Goal: Task Accomplishment & Management: Complete application form

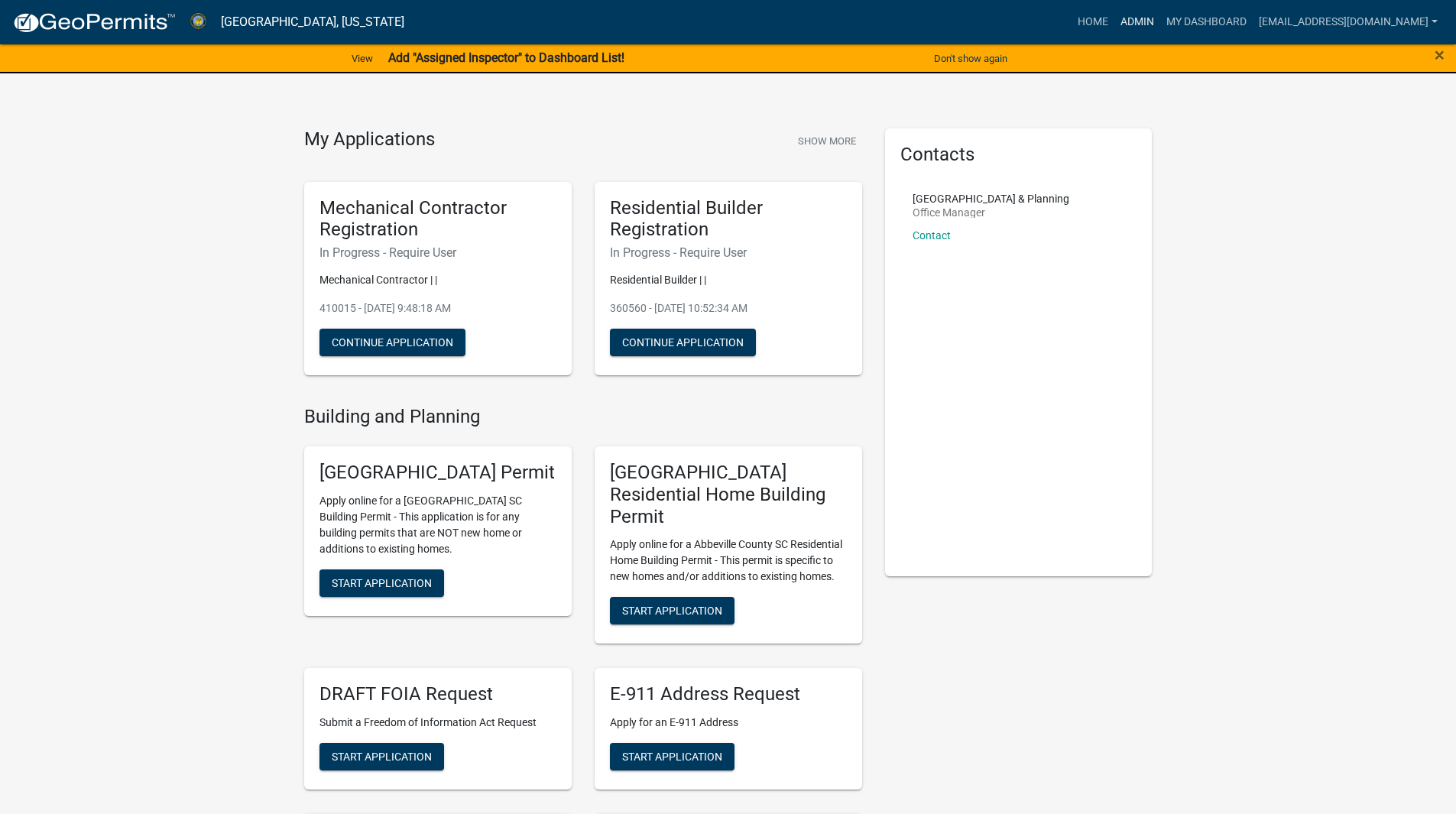
click at [1115, 16] on link "Admin" at bounding box center [1137, 22] width 45 height 29
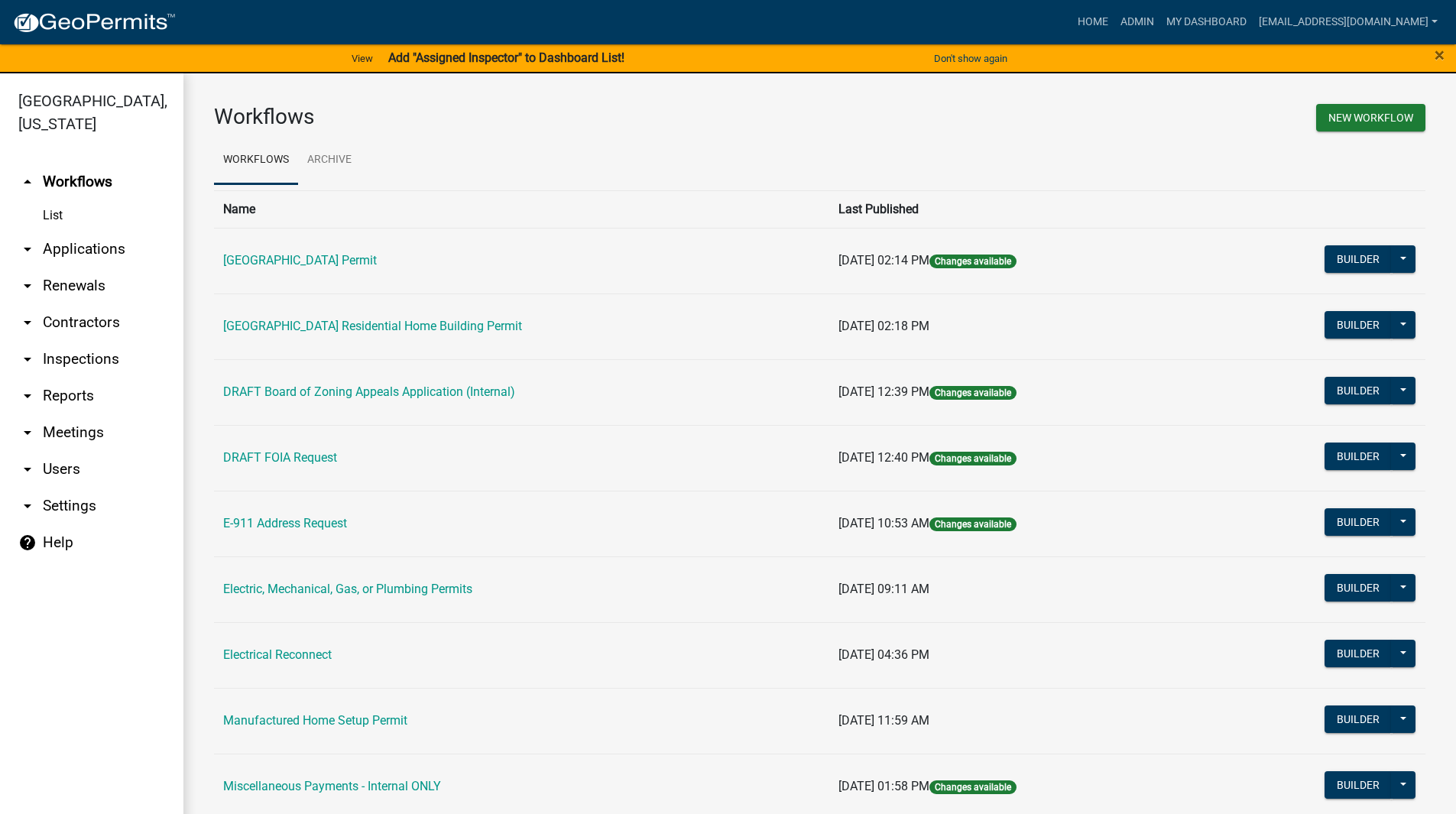
click at [98, 246] on link "arrow_drop_down Applications" at bounding box center [92, 249] width 183 height 37
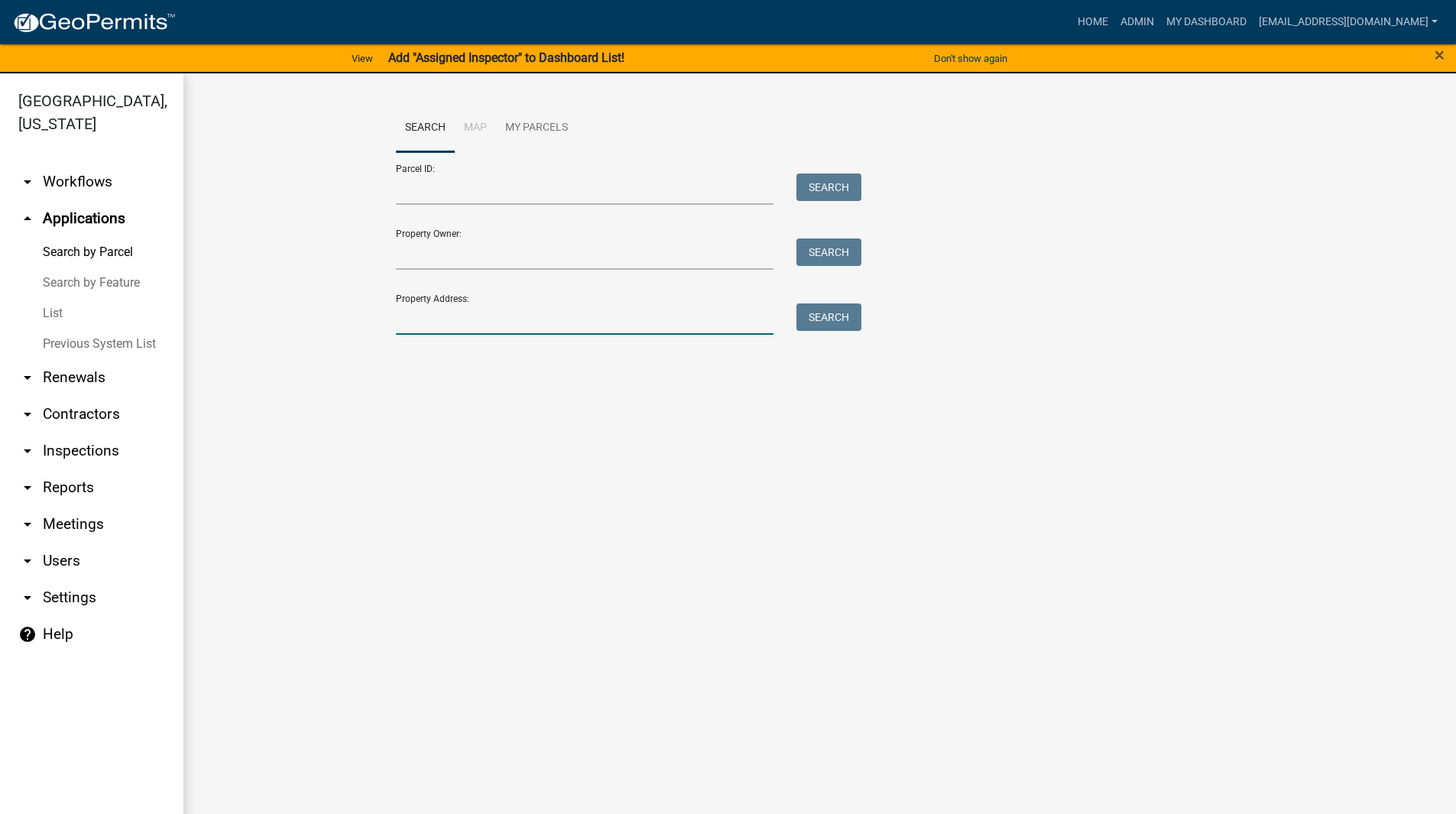
click at [490, 316] on input "Property Address:" at bounding box center [585, 319] width 378 height 32
type input "734 gin house"
click at [812, 314] on button "Search" at bounding box center [829, 318] width 65 height 28
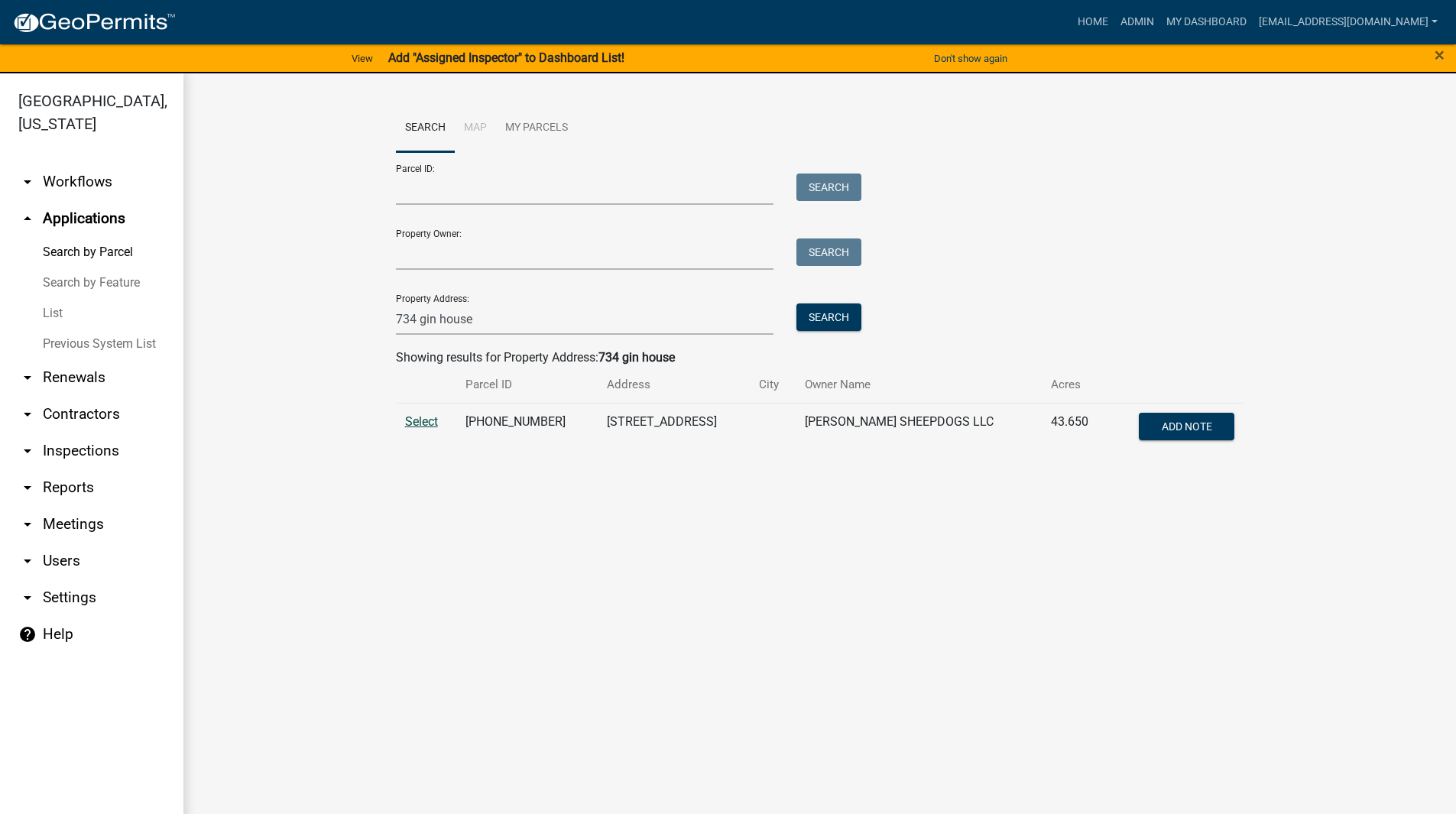
click at [425, 419] on span "Select" at bounding box center [422, 421] width 33 height 15
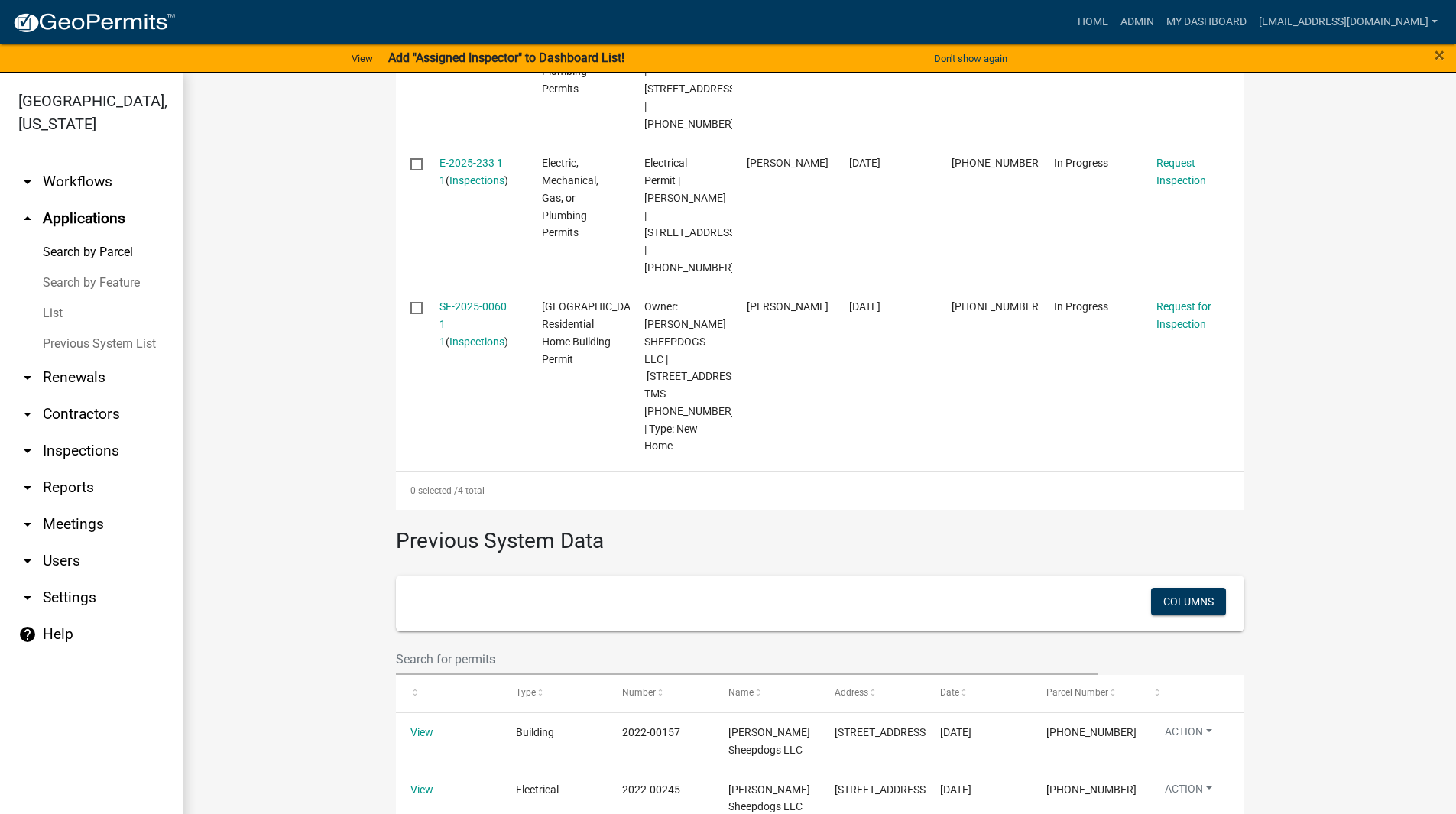
scroll to position [485, 0]
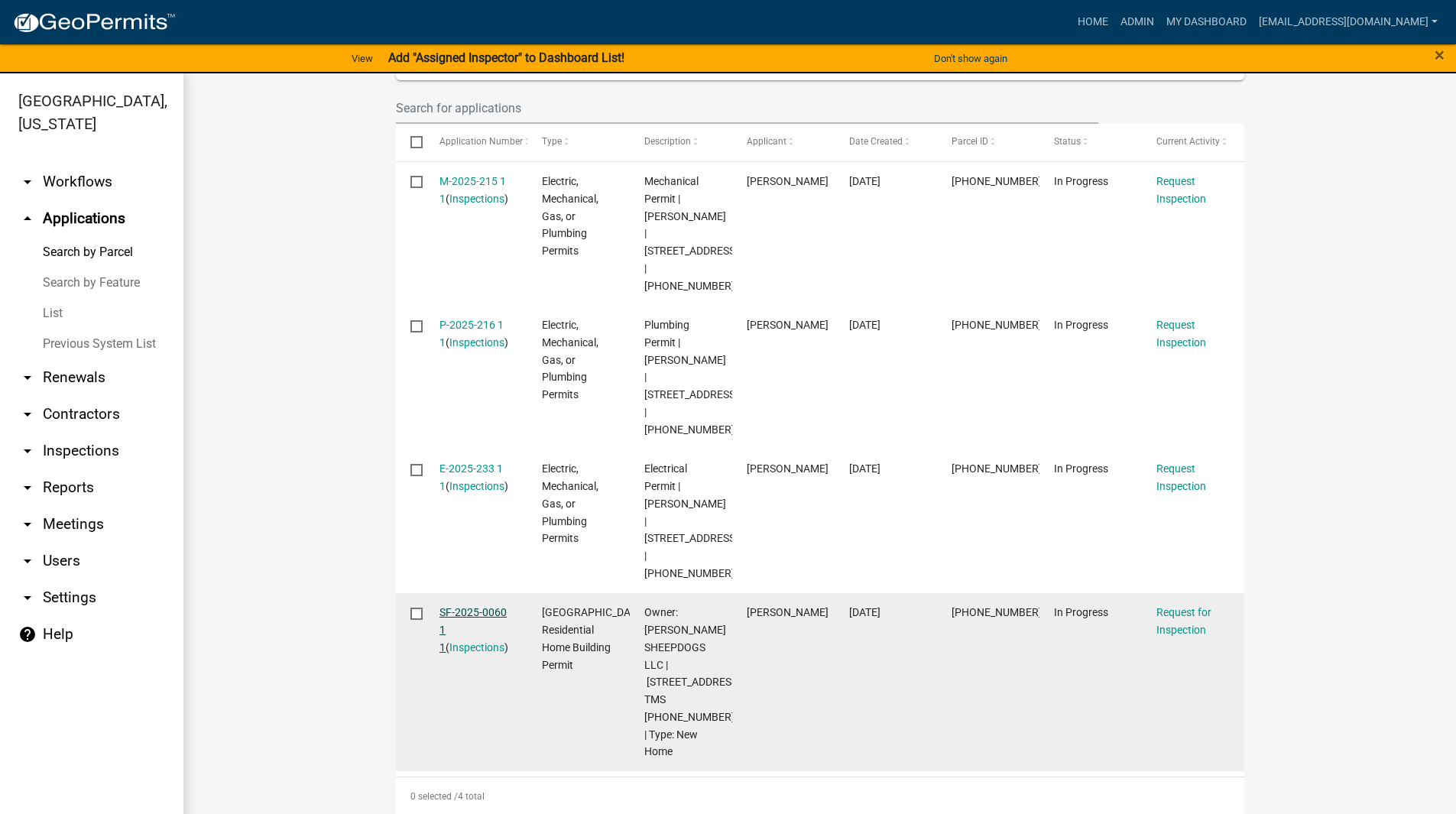
click at [465, 606] on link "SF-2025-0060 1 1" at bounding box center [472, 629] width 67 height 47
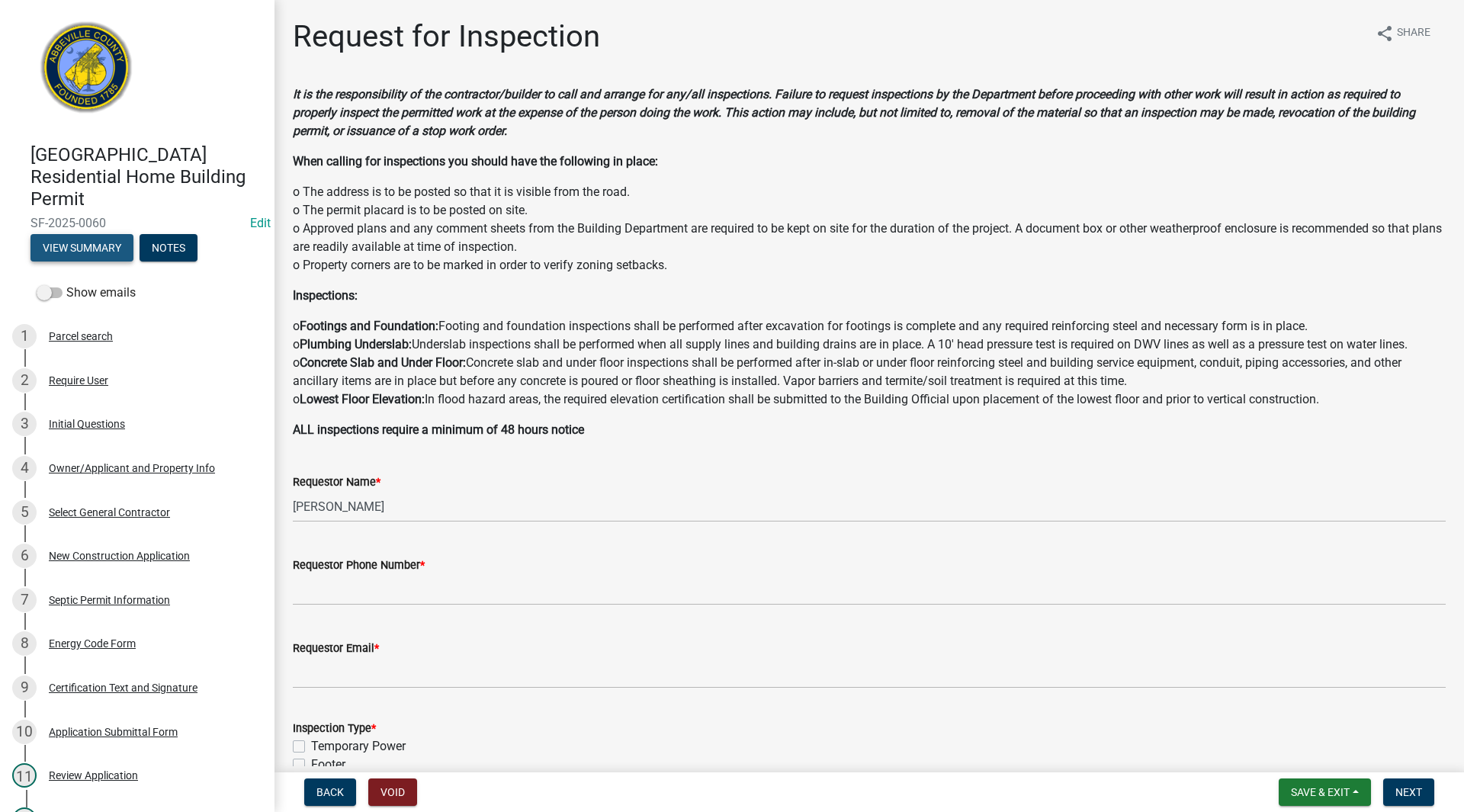
click at [75, 246] on button "View Summary" at bounding box center [82, 248] width 103 height 28
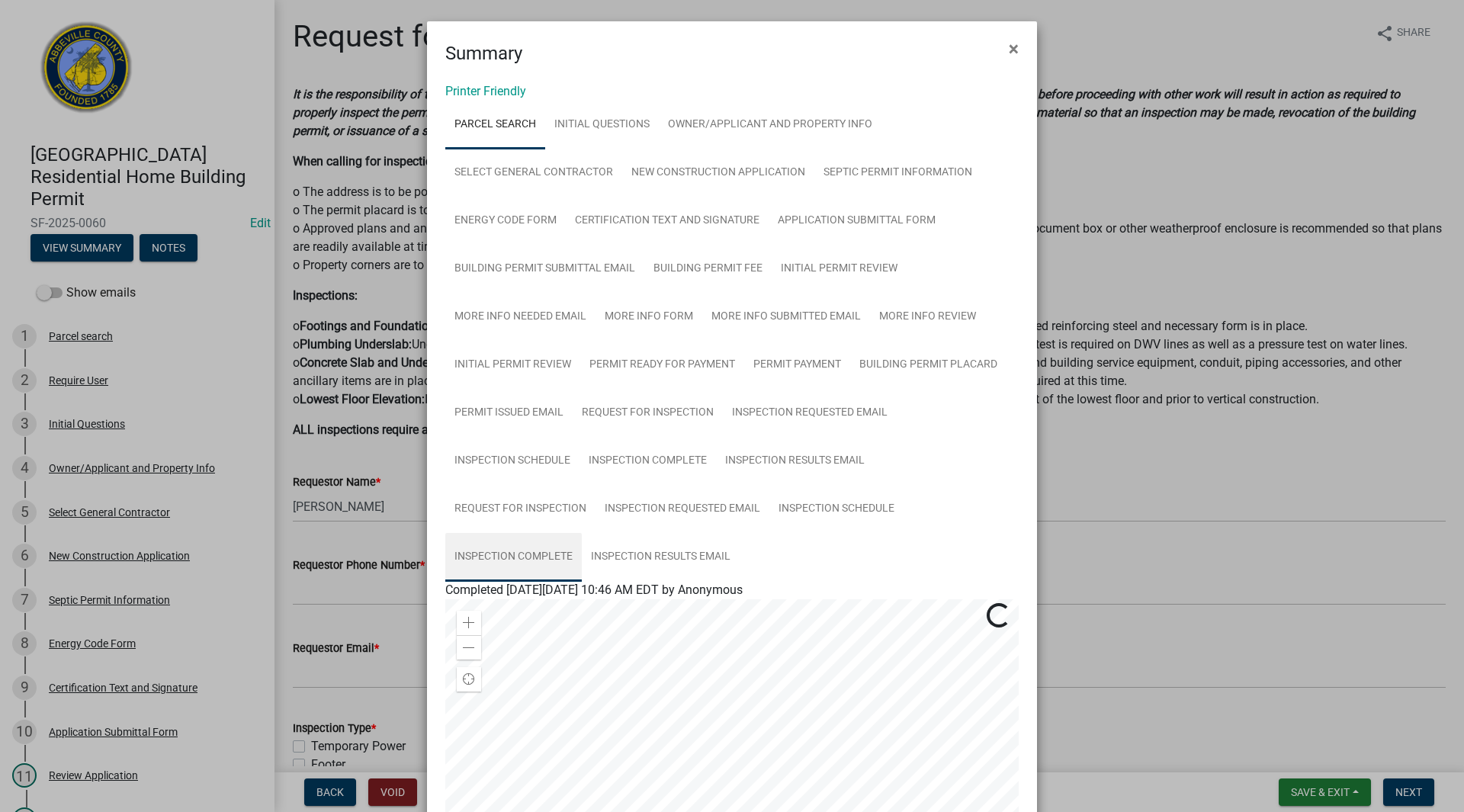
click at [504, 554] on link "Inspection Complete" at bounding box center [513, 557] width 136 height 48
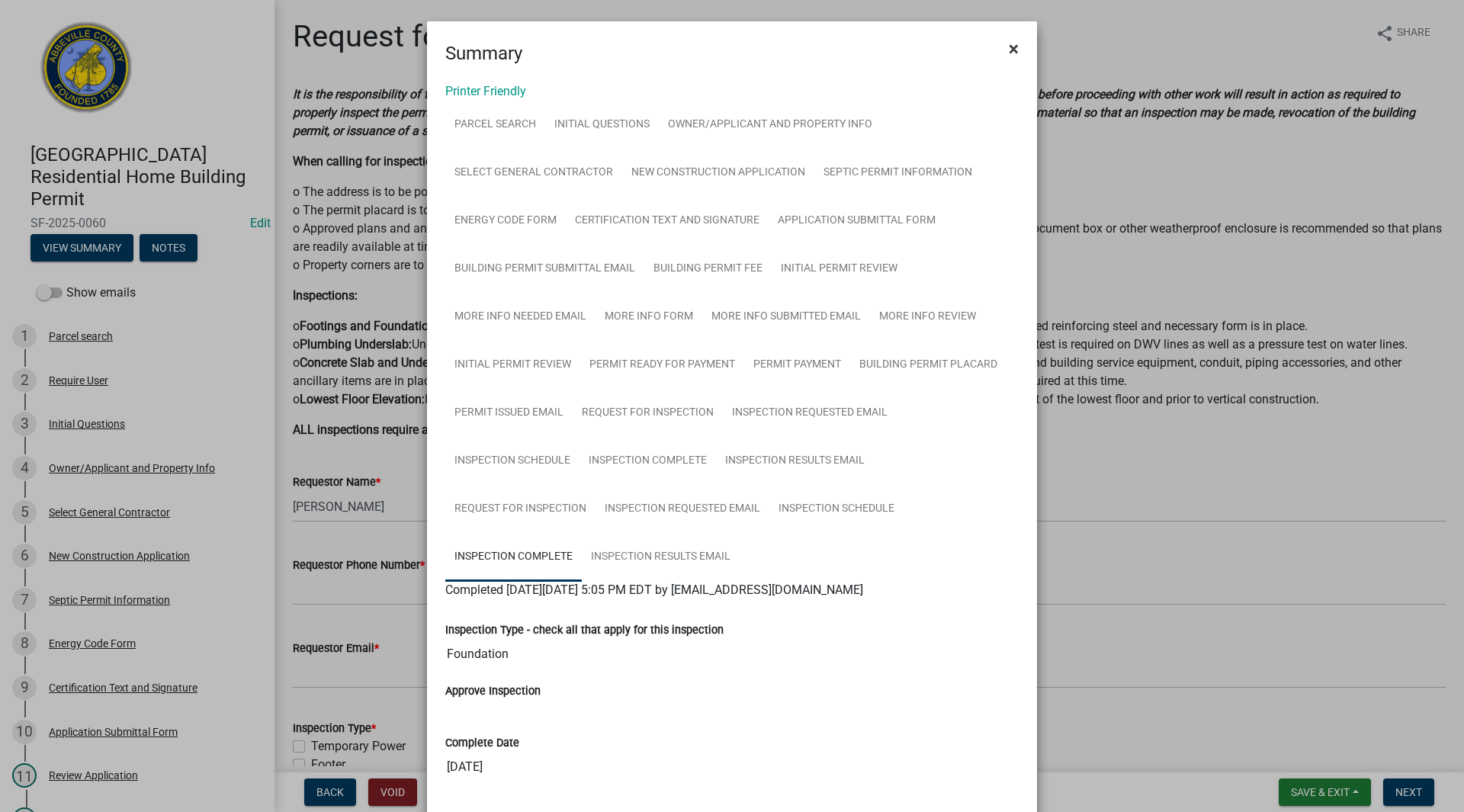
click at [1010, 50] on span "×" at bounding box center [1013, 49] width 10 height 22
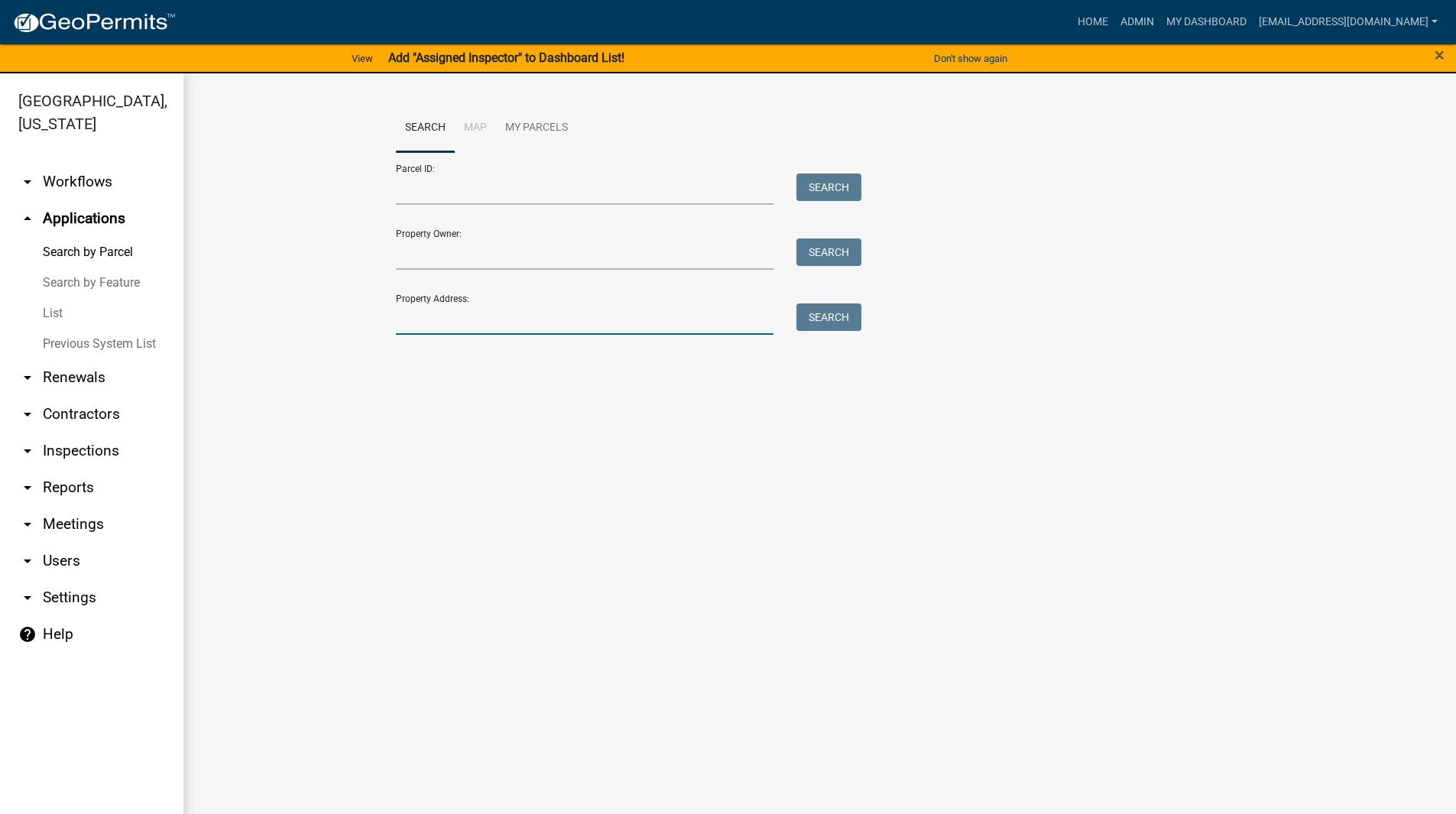
click at [512, 319] on input "Property Address:" at bounding box center [585, 319] width 378 height 32
type input "734 gin house"
click at [817, 319] on button "Search" at bounding box center [829, 318] width 65 height 28
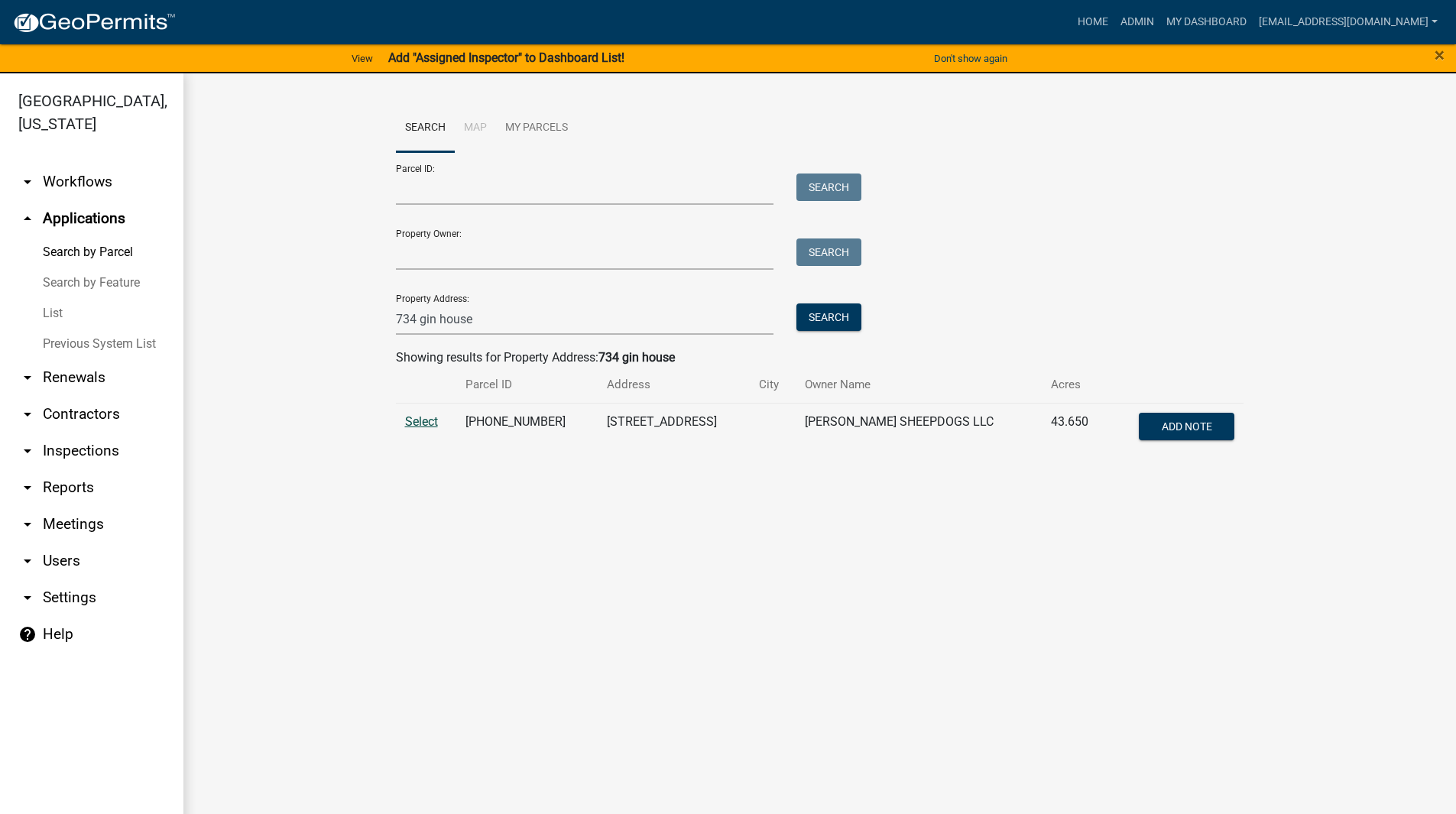
click at [422, 419] on span "Select" at bounding box center [422, 421] width 33 height 15
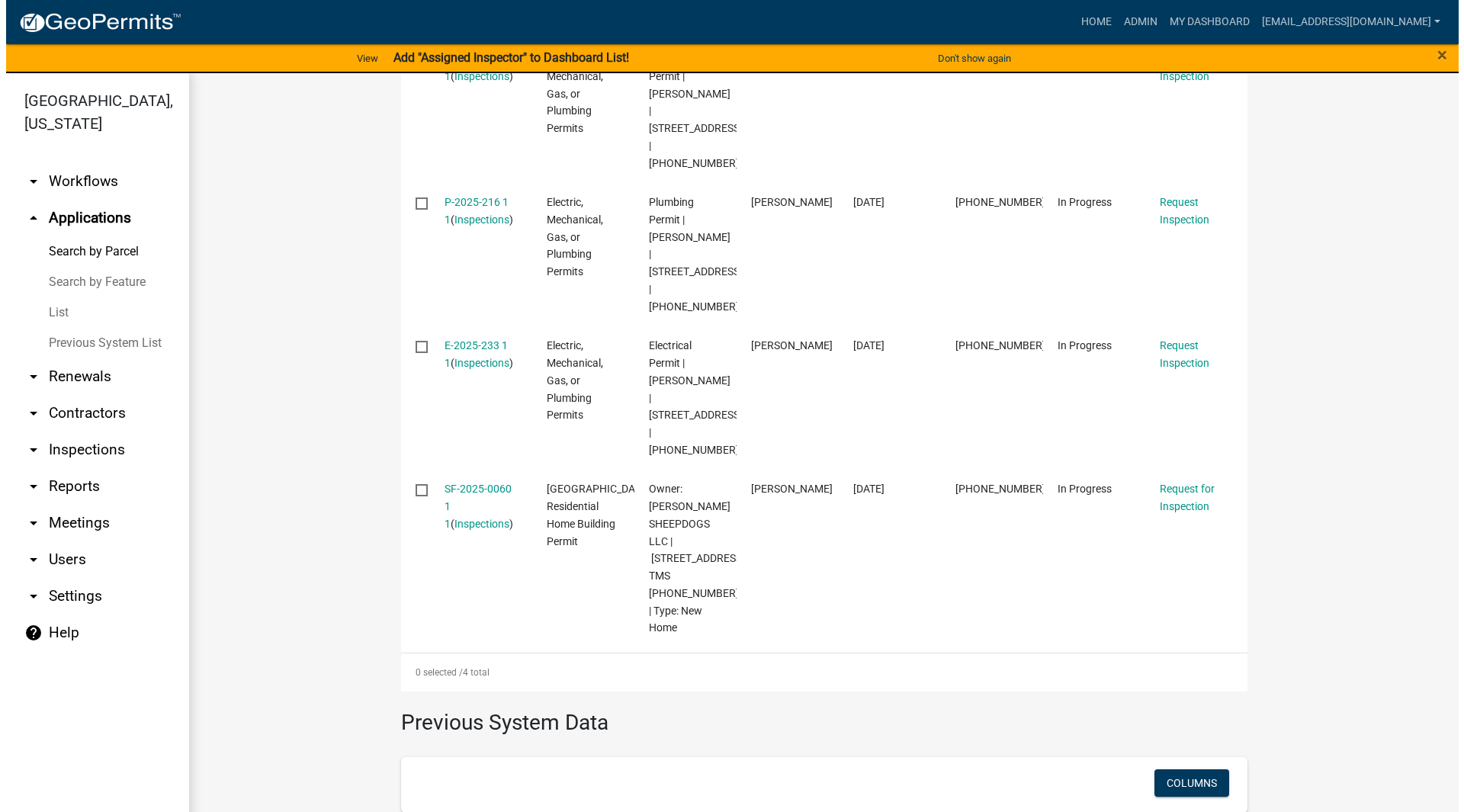
scroll to position [610, 0]
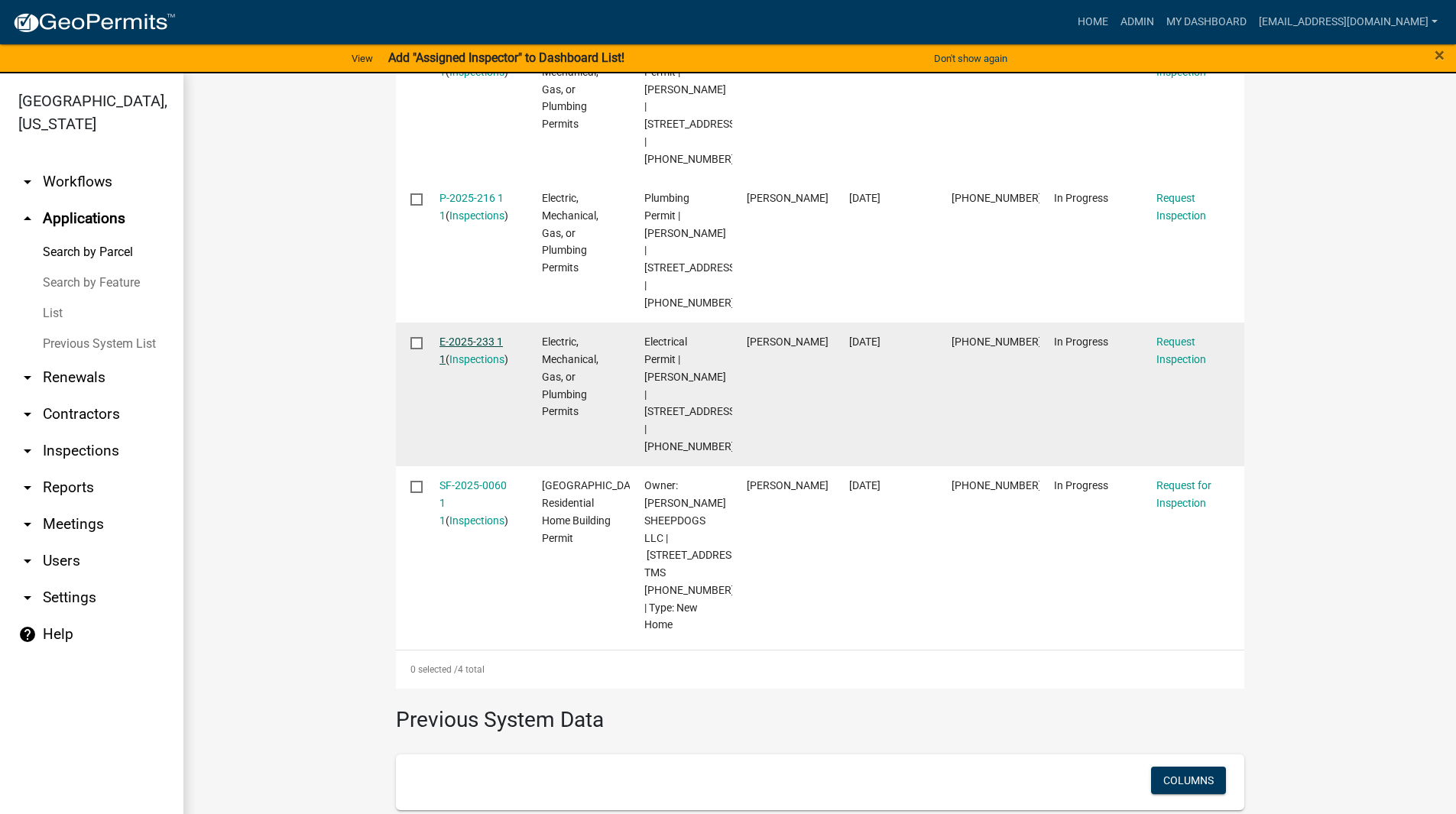
click at [463, 335] on link "E-2025-233 1 1" at bounding box center [471, 350] width 63 height 30
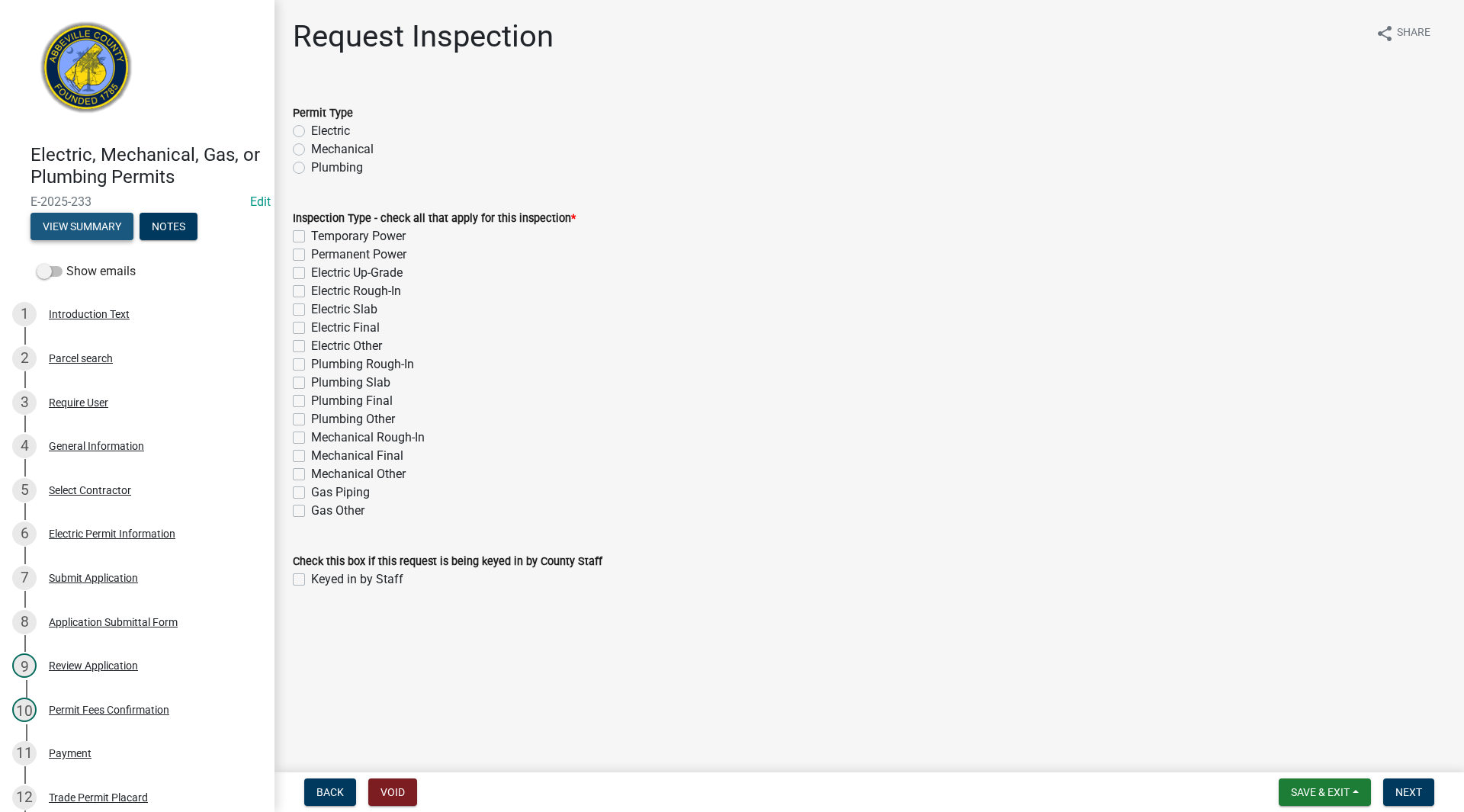
click at [68, 221] on button "View Summary" at bounding box center [82, 227] width 103 height 28
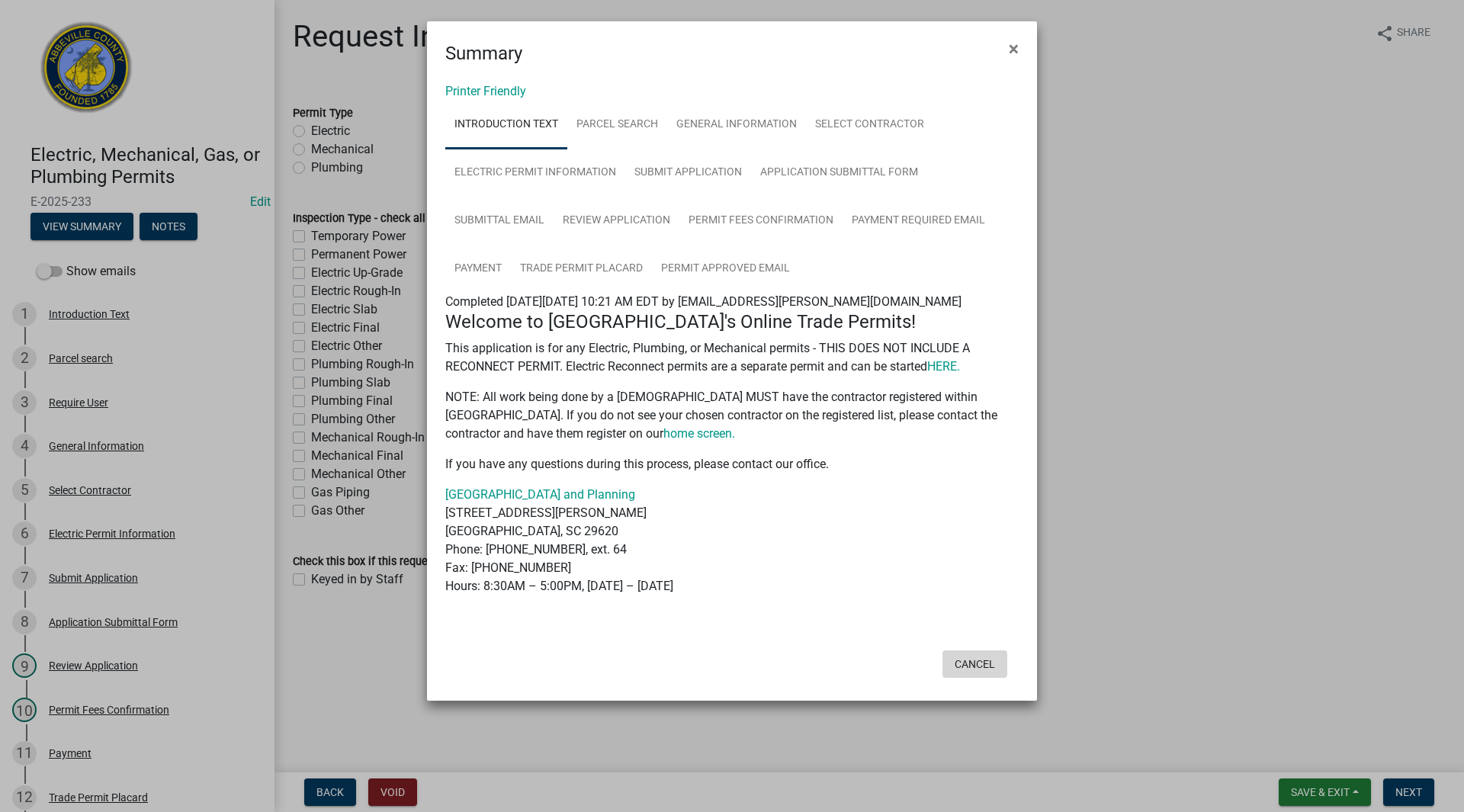
click at [973, 664] on button "Cancel" at bounding box center [975, 664] width 65 height 28
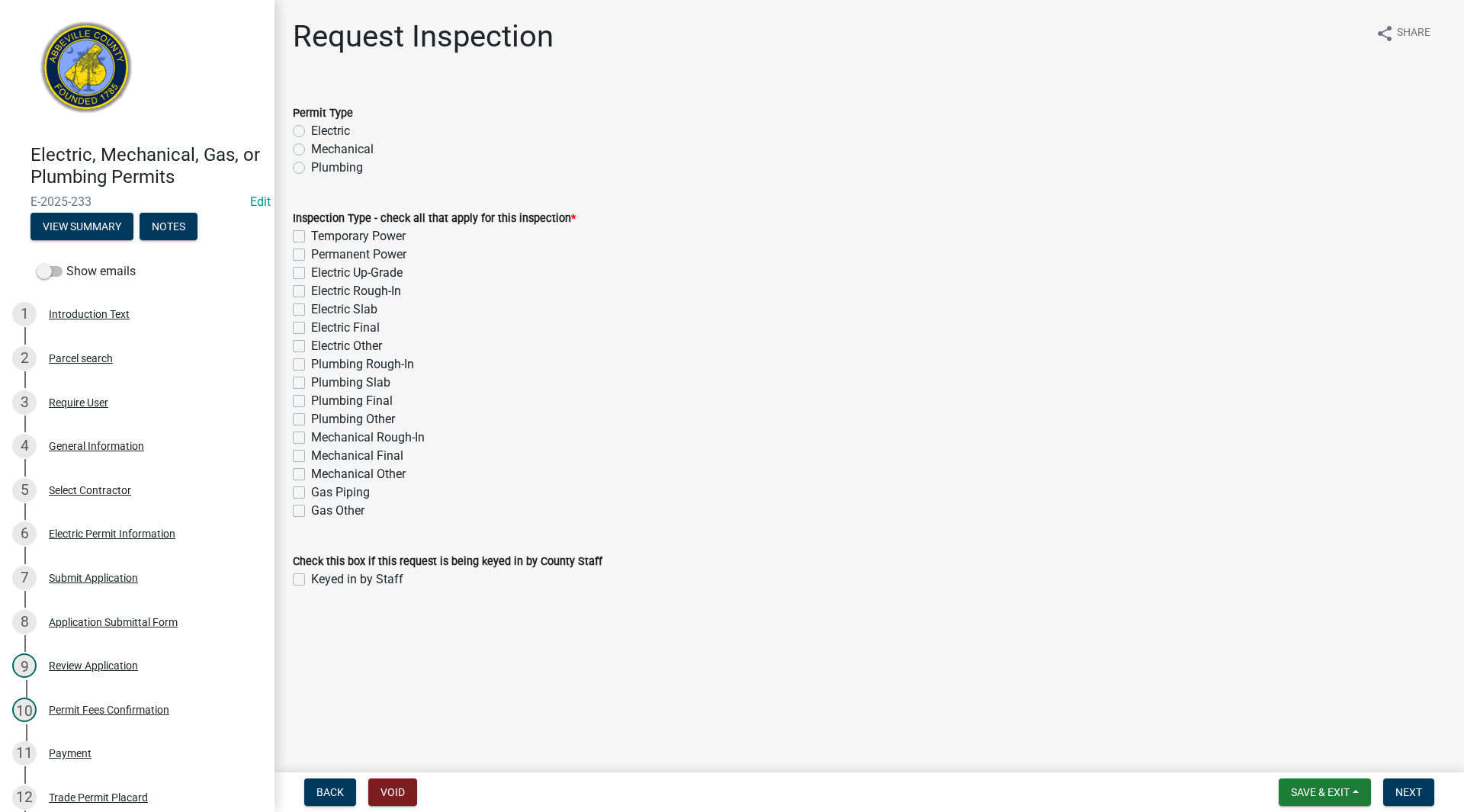
click at [311, 129] on label "Electric" at bounding box center [331, 131] width 39 height 18
click at [311, 129] on input "Electric" at bounding box center [316, 127] width 10 height 10
radio input "true"
click at [311, 237] on label "Temporary Power" at bounding box center [358, 236] width 95 height 18
click at [311, 237] on input "Temporary Power" at bounding box center [316, 231] width 10 height 10
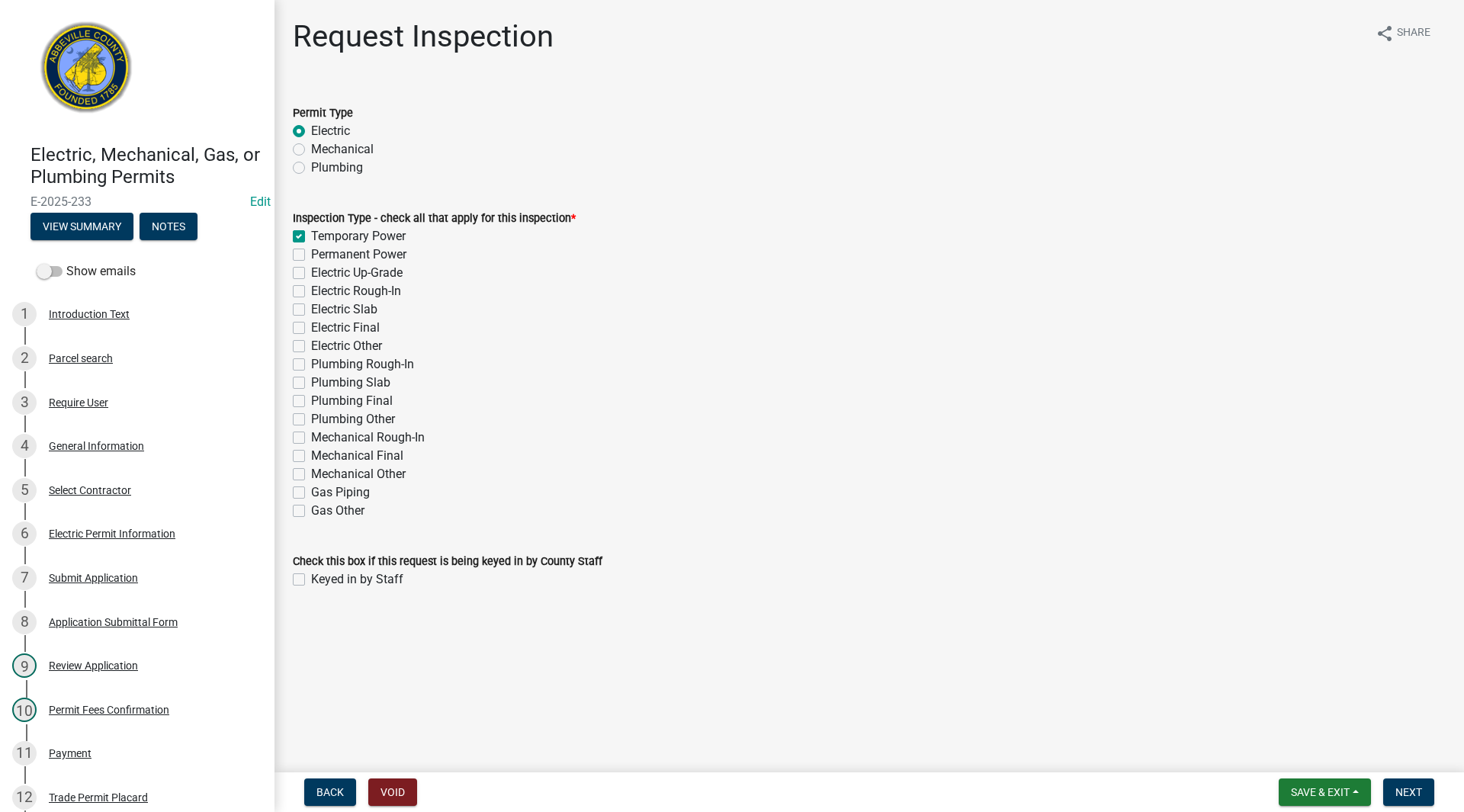
checkbox input "true"
checkbox input "false"
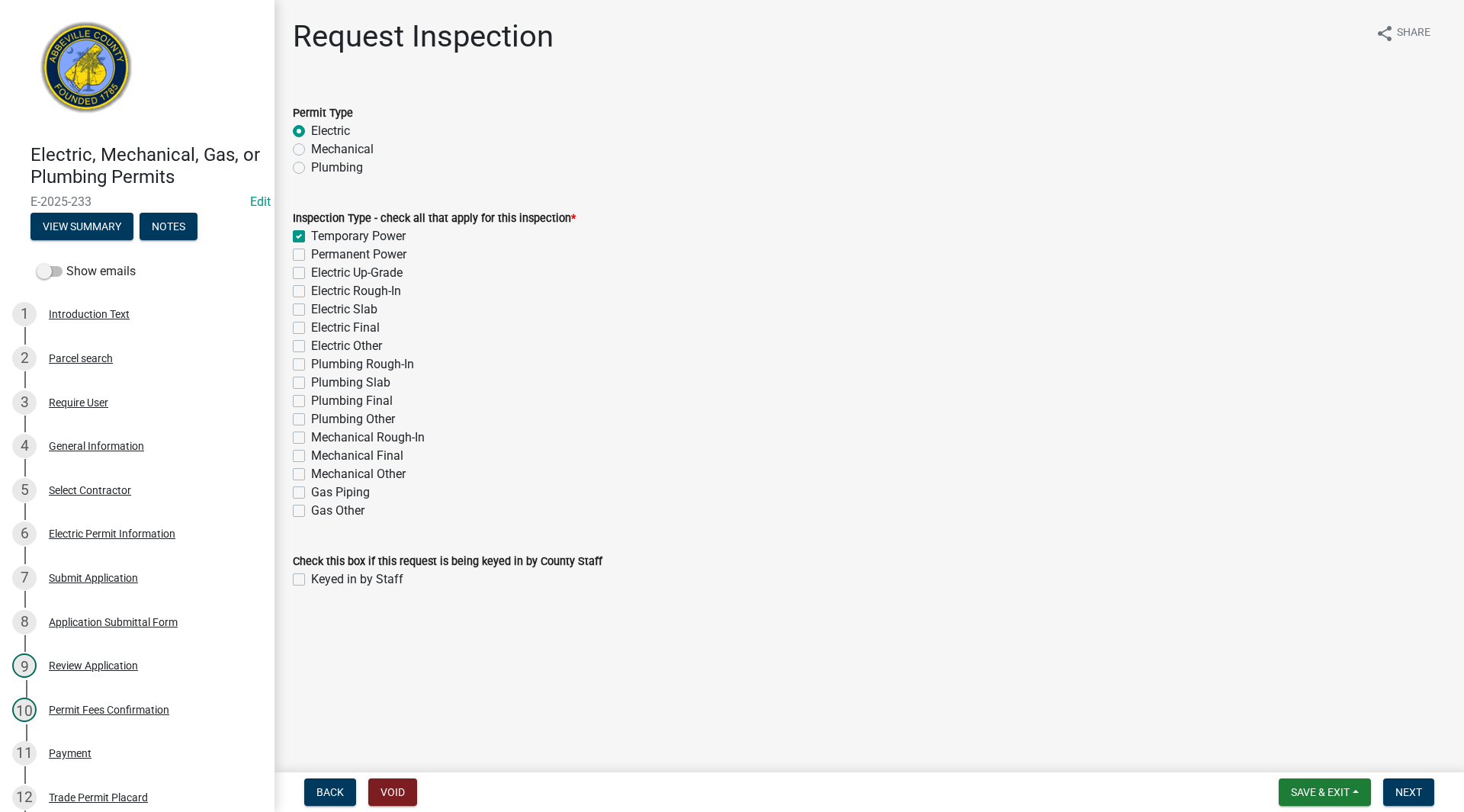
checkbox input "false"
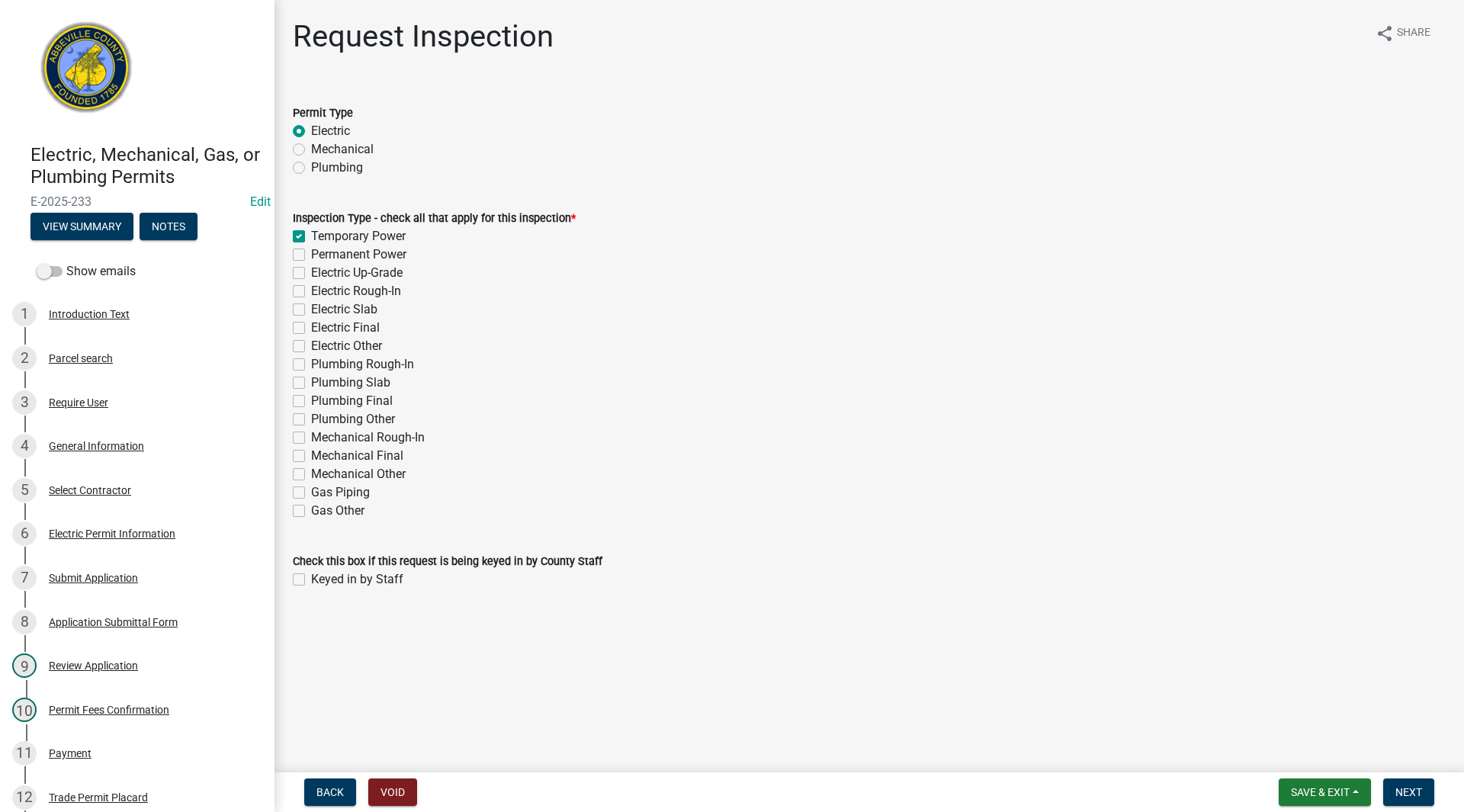
checkbox input "false"
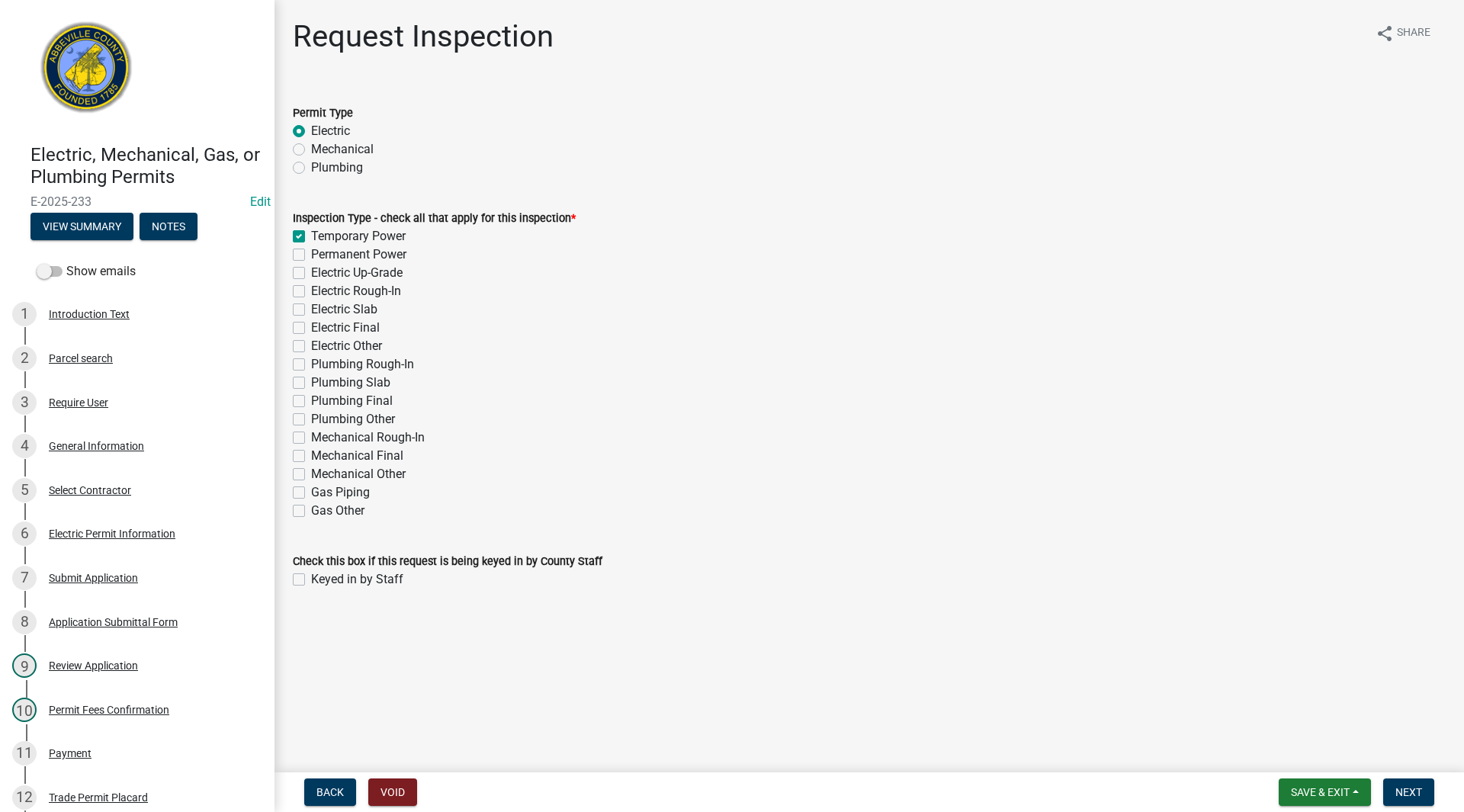
checkbox input "false"
click at [311, 577] on label "Keyed in by Staff" at bounding box center [358, 580] width 92 height 18
click at [311, 577] on input "Keyed in by Staff" at bounding box center [316, 575] width 10 height 10
checkbox input "true"
click at [1412, 795] on span "Next" at bounding box center [1409, 792] width 27 height 12
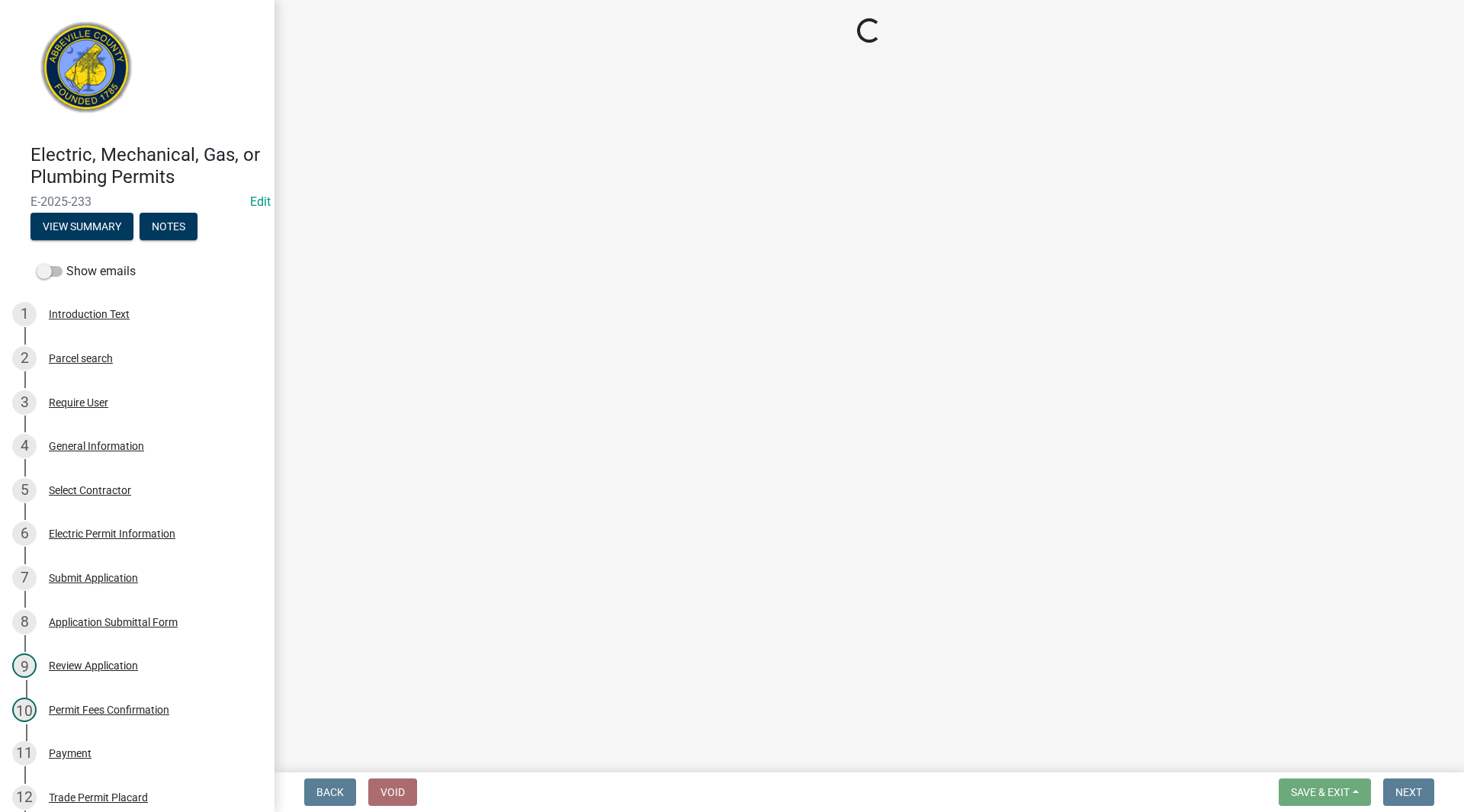
select select "896ec84b-7942-43b9-a78d-4f1554b7930c"
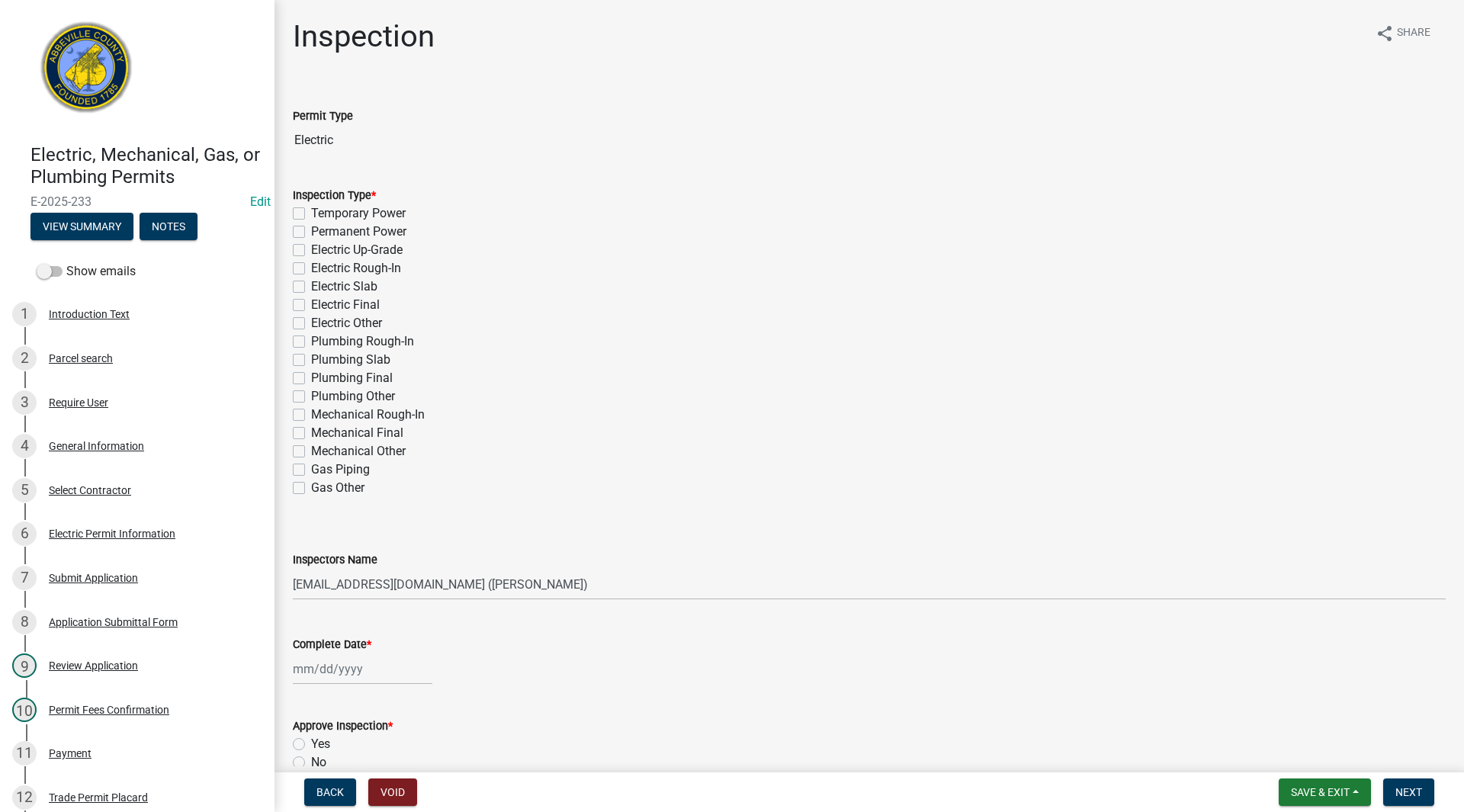
click at [311, 214] on label "Temporary Power" at bounding box center [358, 214] width 95 height 18
click at [311, 214] on input "Temporary Power" at bounding box center [316, 209] width 10 height 10
checkbox input "true"
checkbox input "false"
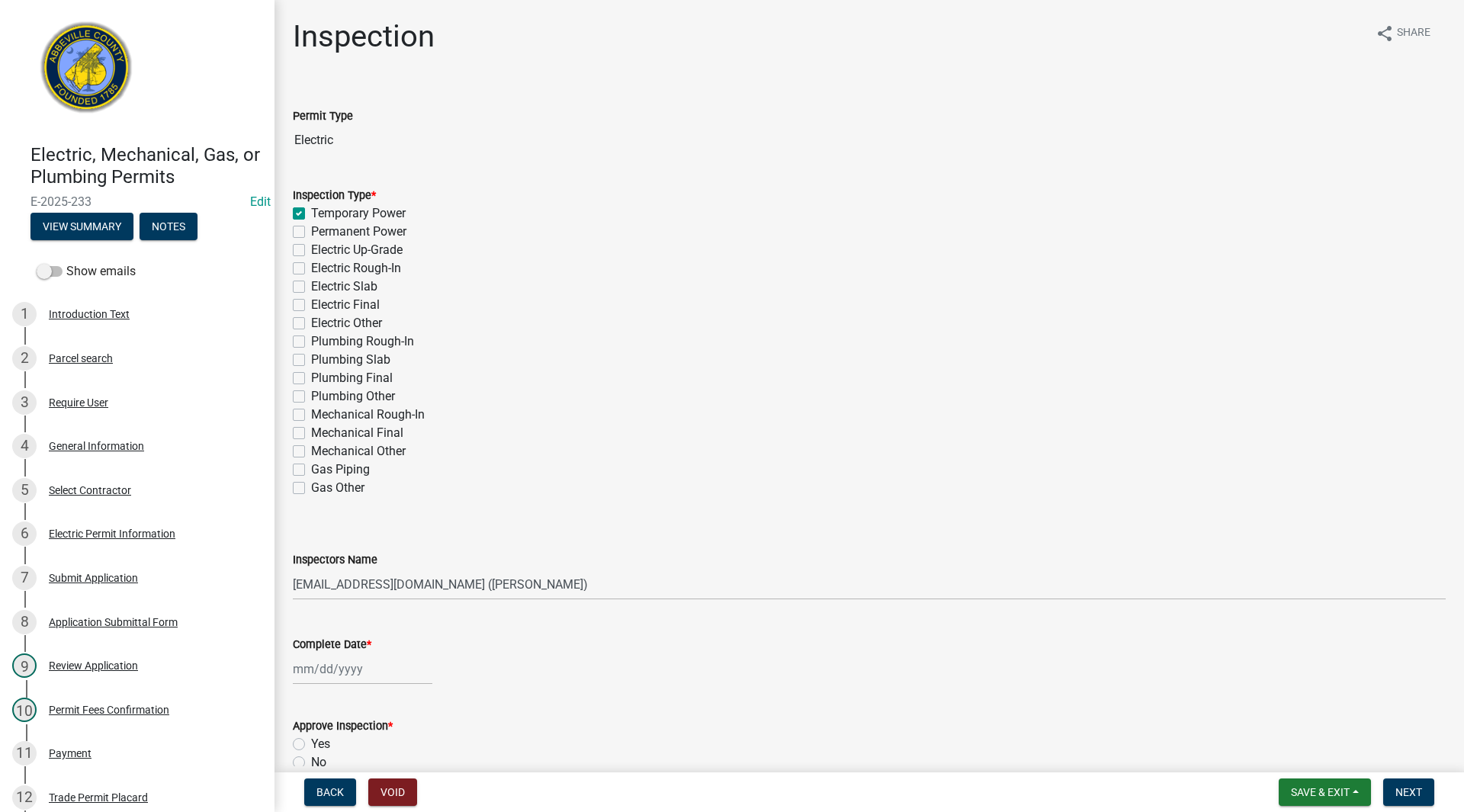
checkbox input "false"
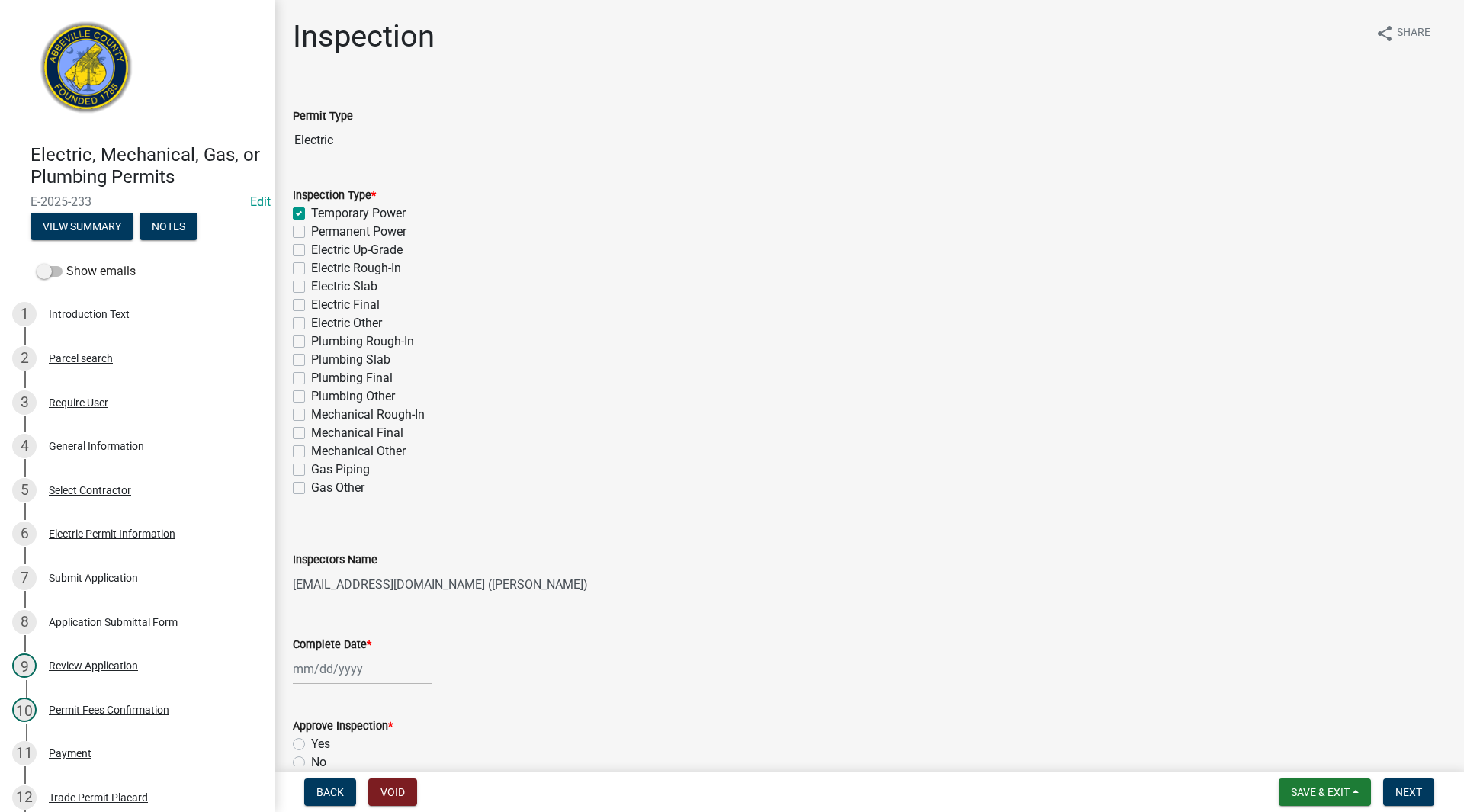
checkbox input "false"
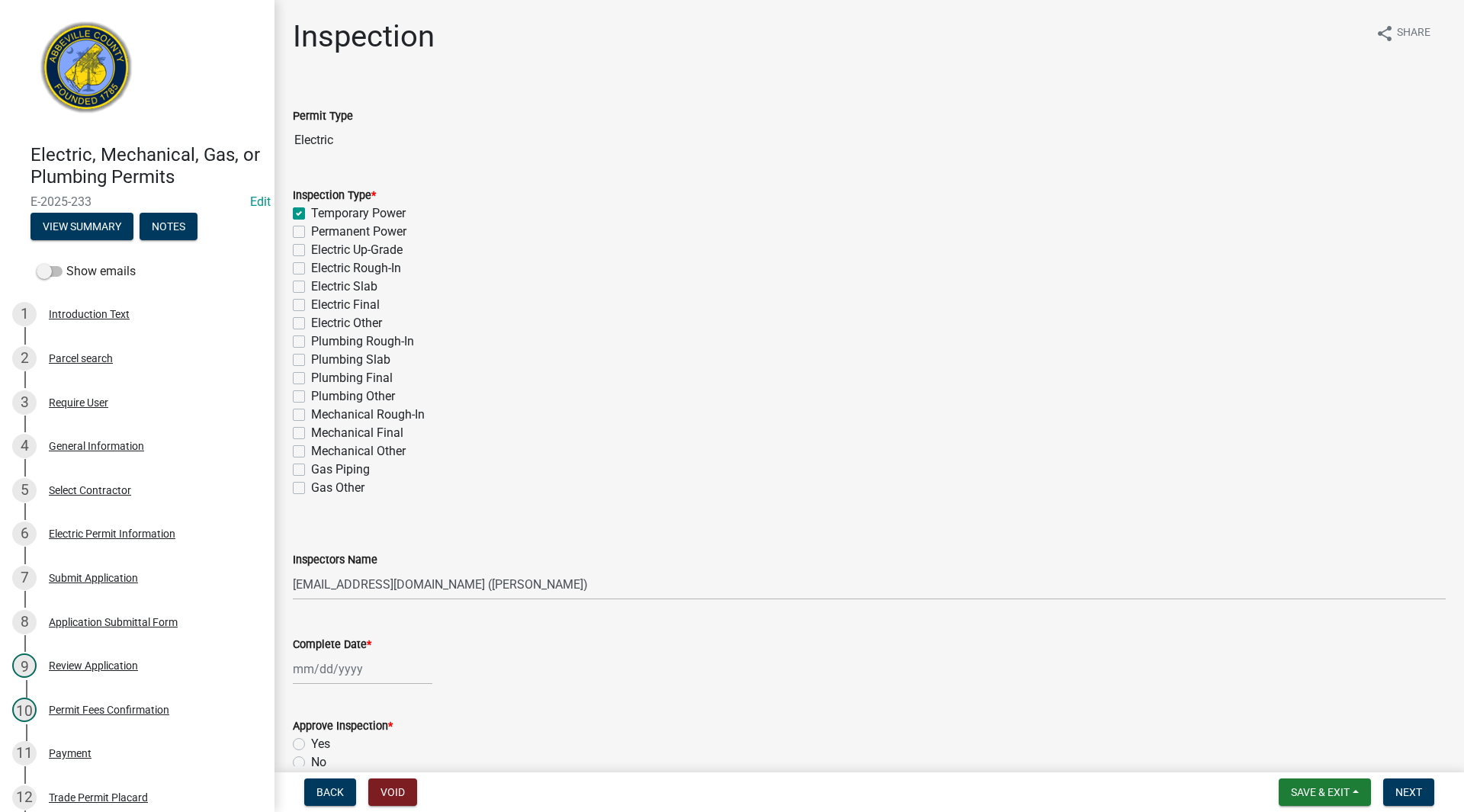
checkbox input "false"
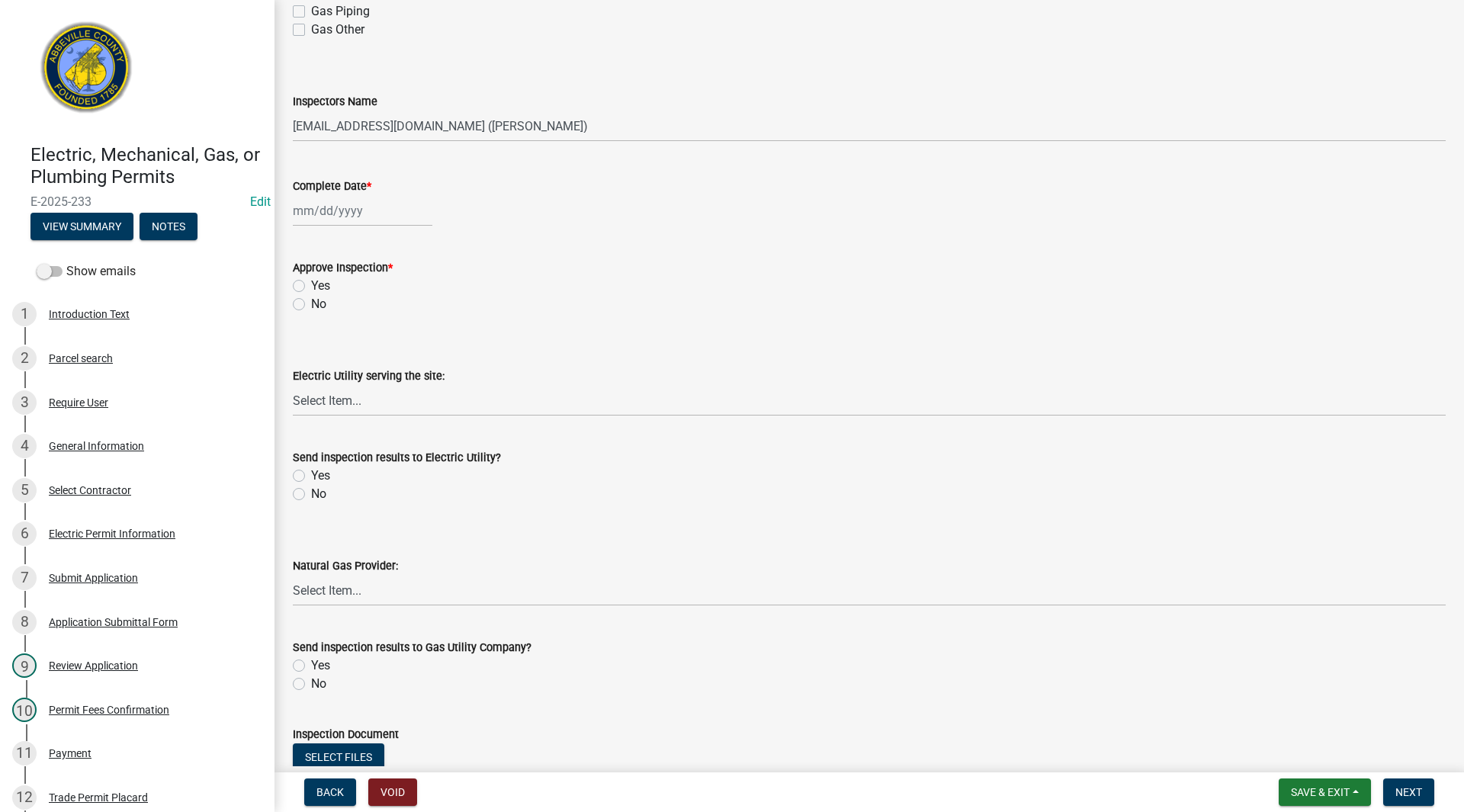
scroll to position [458, 0]
click at [311, 286] on label "Yes" at bounding box center [321, 287] width 19 height 18
click at [311, 286] on input "Yes" at bounding box center [316, 282] width 10 height 10
radio input "true"
click at [344, 406] on select "Select Item... Little River Electric Co-Op Laurens Electric Co-Op Duke Energy D…" at bounding box center [869, 401] width 1153 height 32
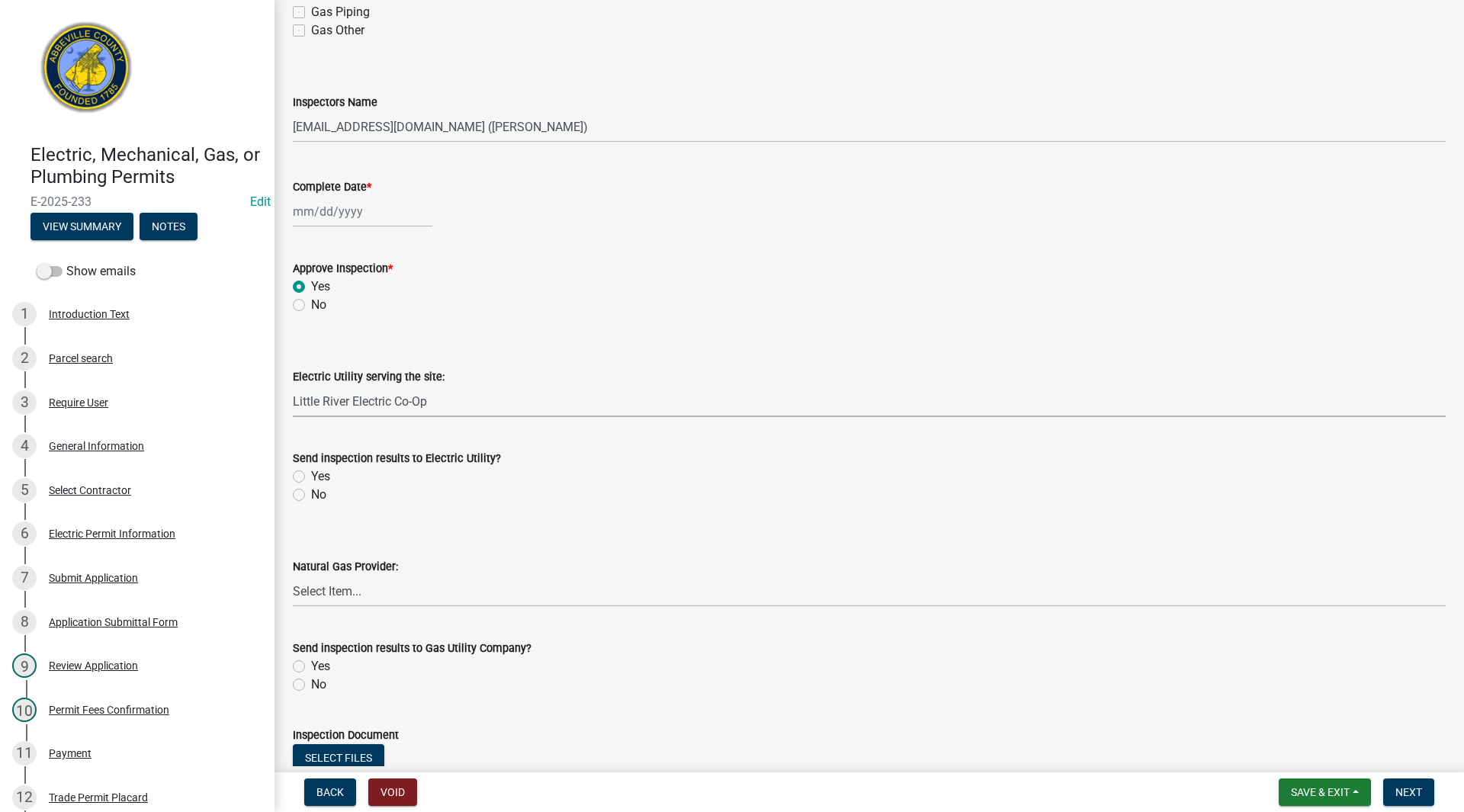
click at [293, 386] on select "Select Item... Little River Electric Co-Op Laurens Electric Co-Op Duke Energy D…" at bounding box center [869, 401] width 1153 height 32
select select "bd80ec07-8d03-48b2-b776-9846ceba1ce7"
click at [311, 473] on label "Yes" at bounding box center [321, 477] width 19 height 18
click at [311, 473] on input "Yes" at bounding box center [316, 472] width 10 height 10
radio input "true"
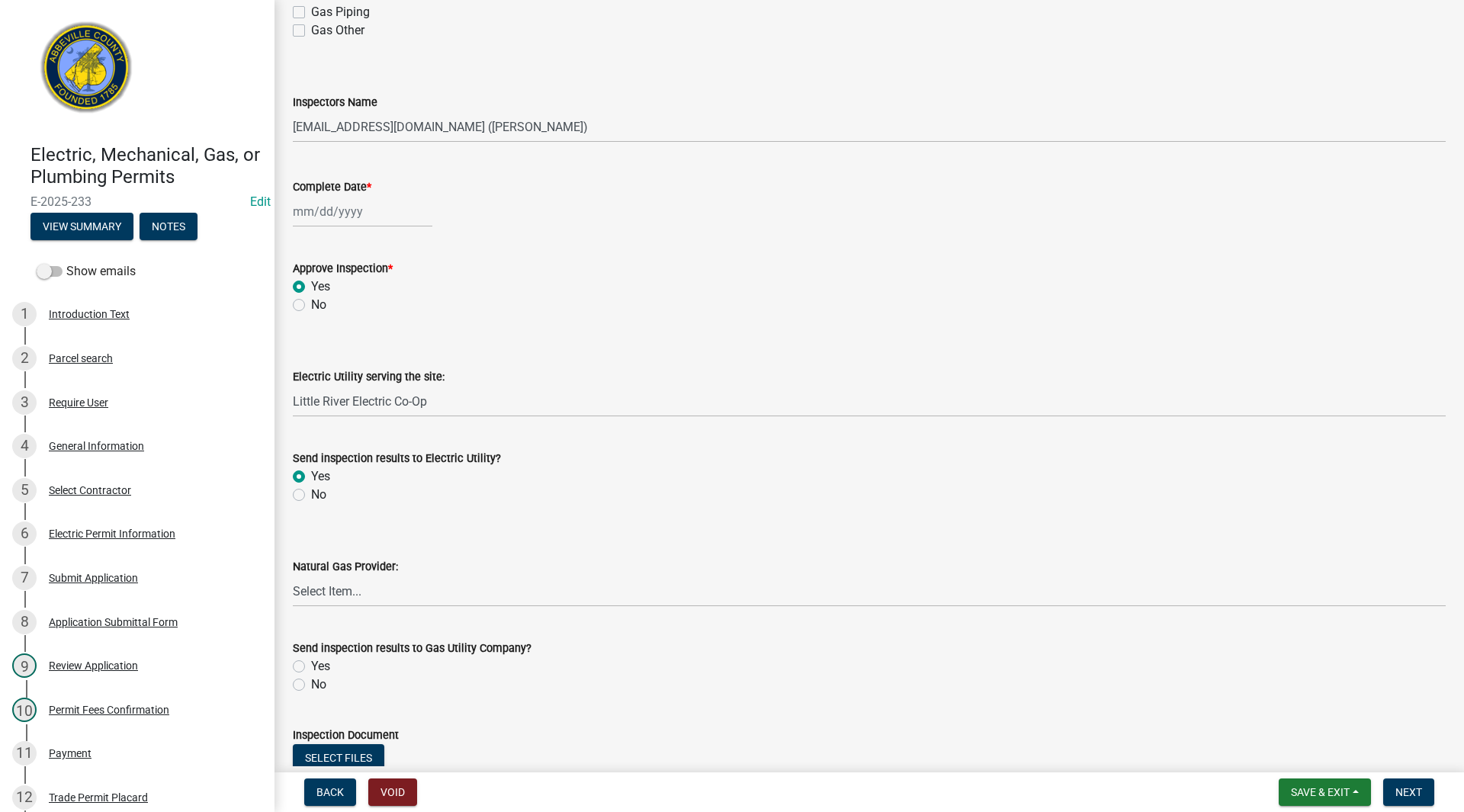
scroll to position [763, 0]
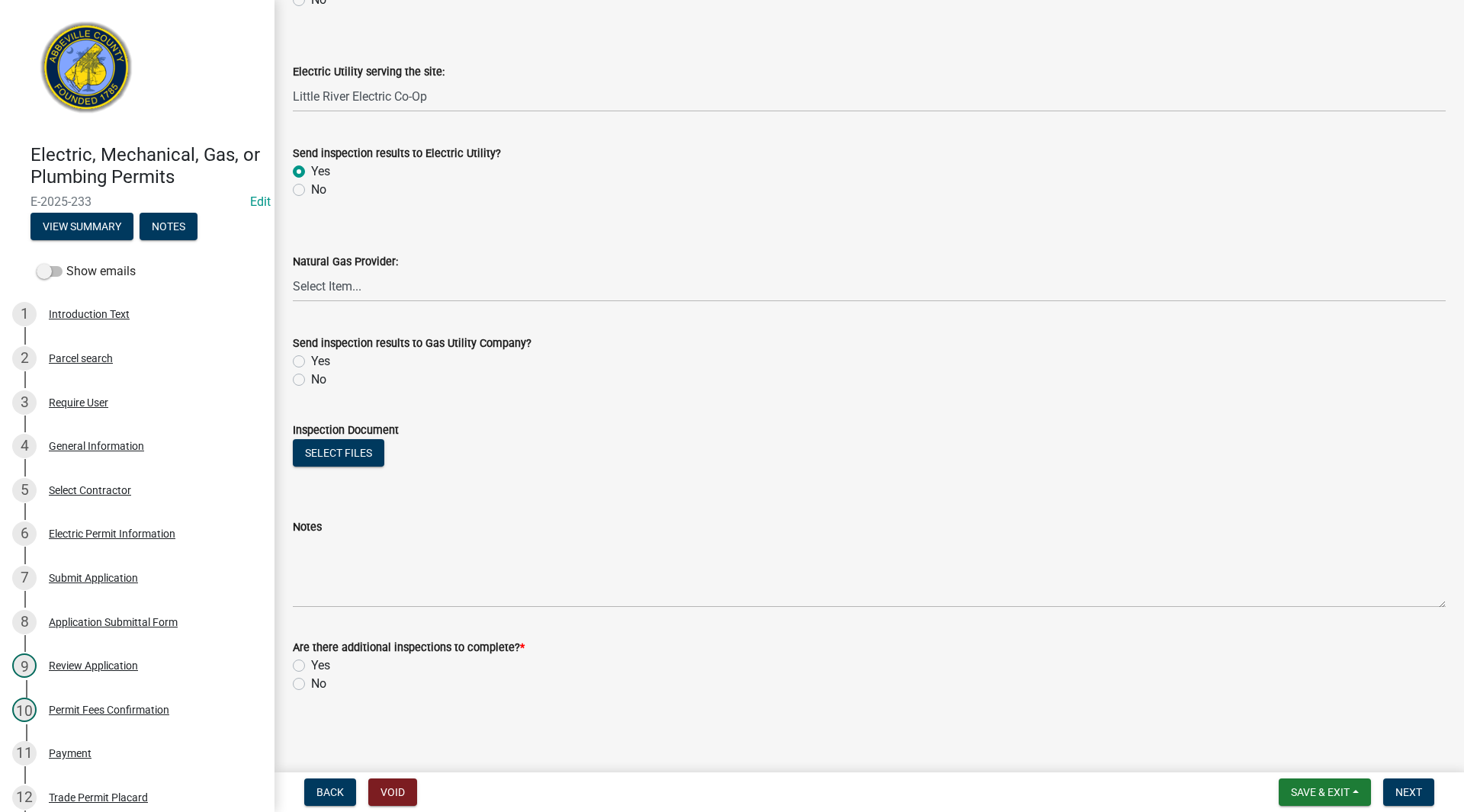
click at [311, 664] on label "Yes" at bounding box center [321, 666] width 19 height 18
click at [311, 664] on input "Yes" at bounding box center [316, 661] width 10 height 10
radio input "true"
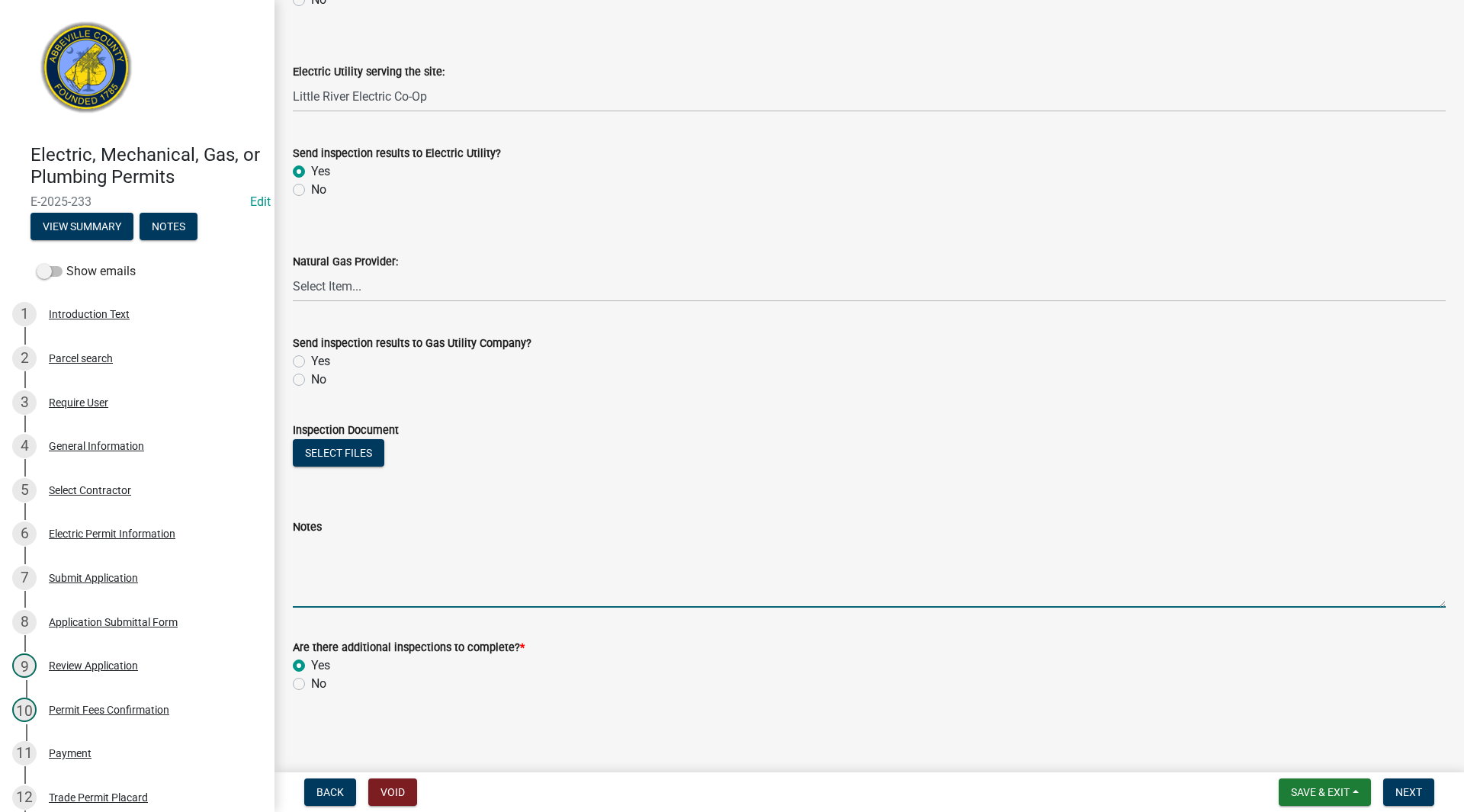
click at [336, 580] on textarea "Notes" at bounding box center [869, 571] width 1153 height 72
type textarea "Temp service for construction of new home."
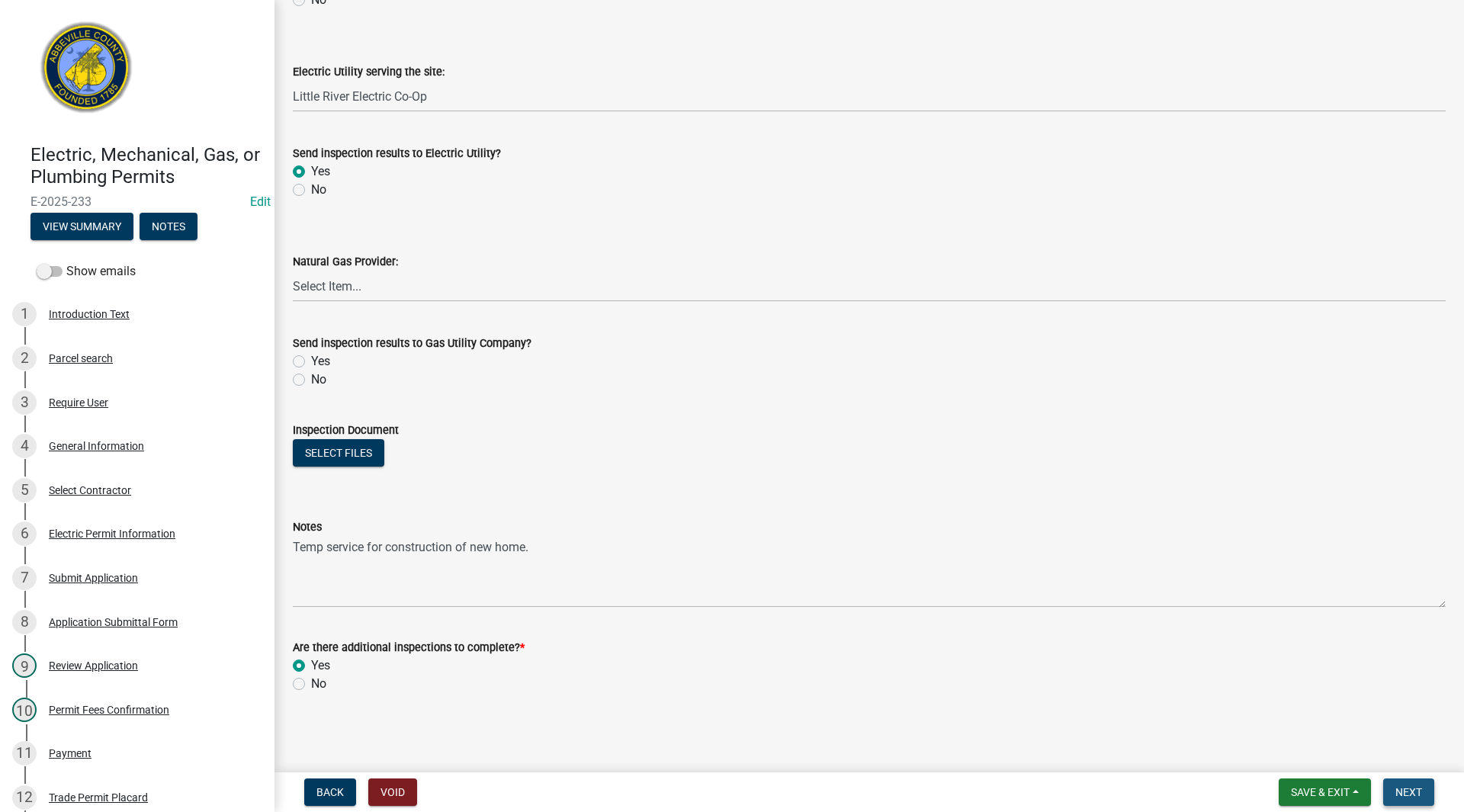
click at [1408, 790] on span "Next" at bounding box center [1409, 792] width 27 height 12
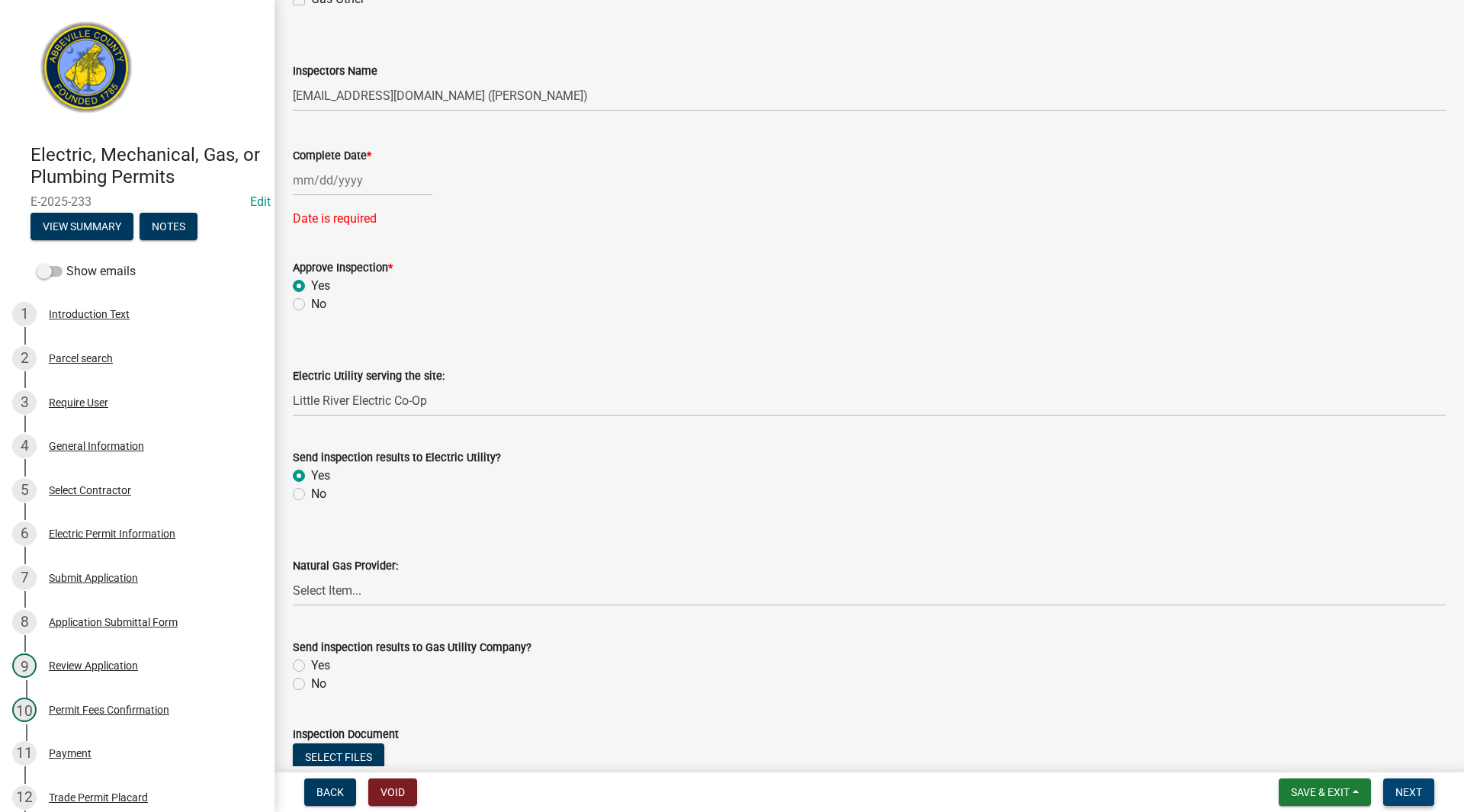
scroll to position [488, 0]
click at [338, 179] on div at bounding box center [362, 181] width 139 height 32
select select "8"
select select "2025"
click at [354, 308] on div "13" at bounding box center [357, 311] width 25 height 25
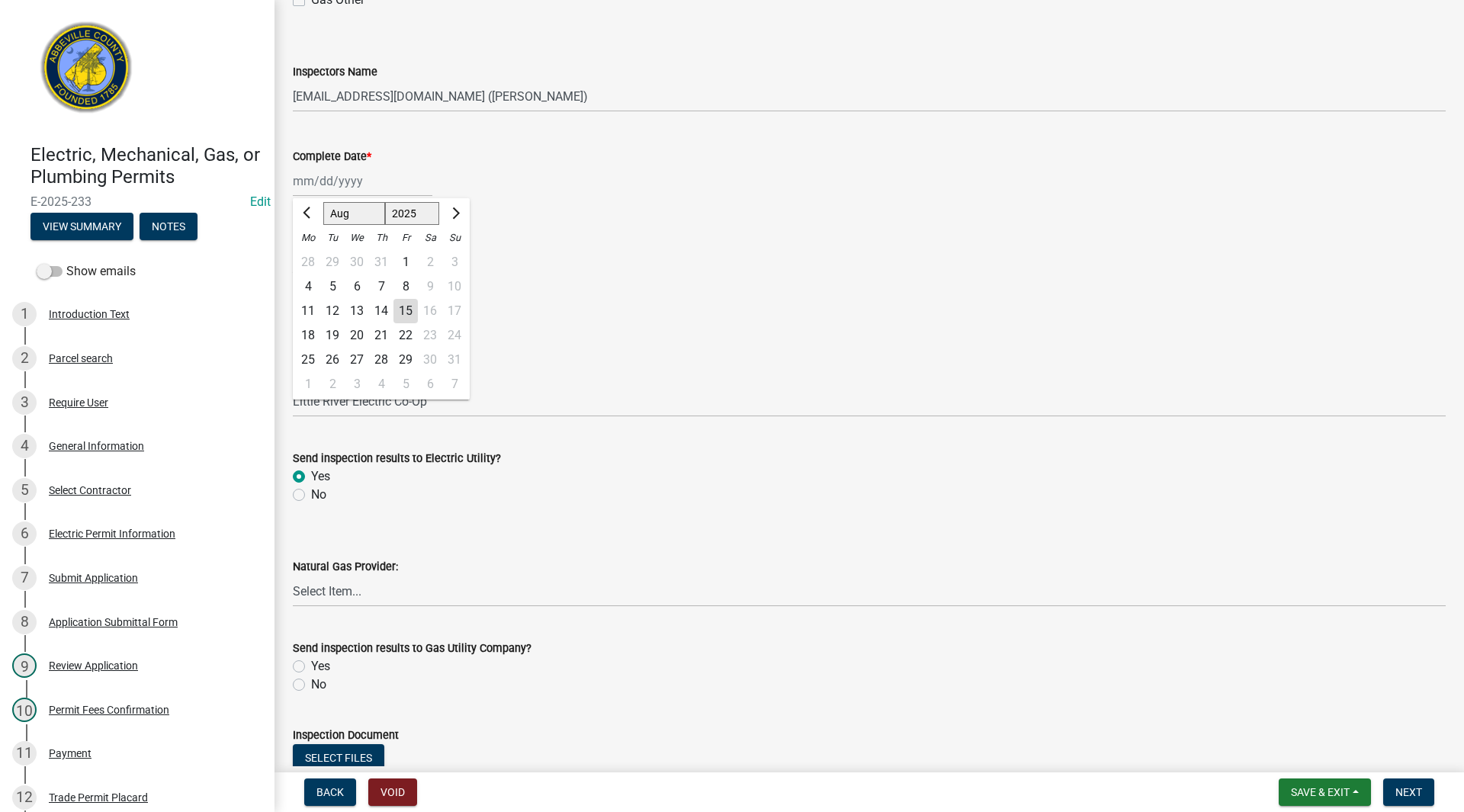
type input "[DATE]"
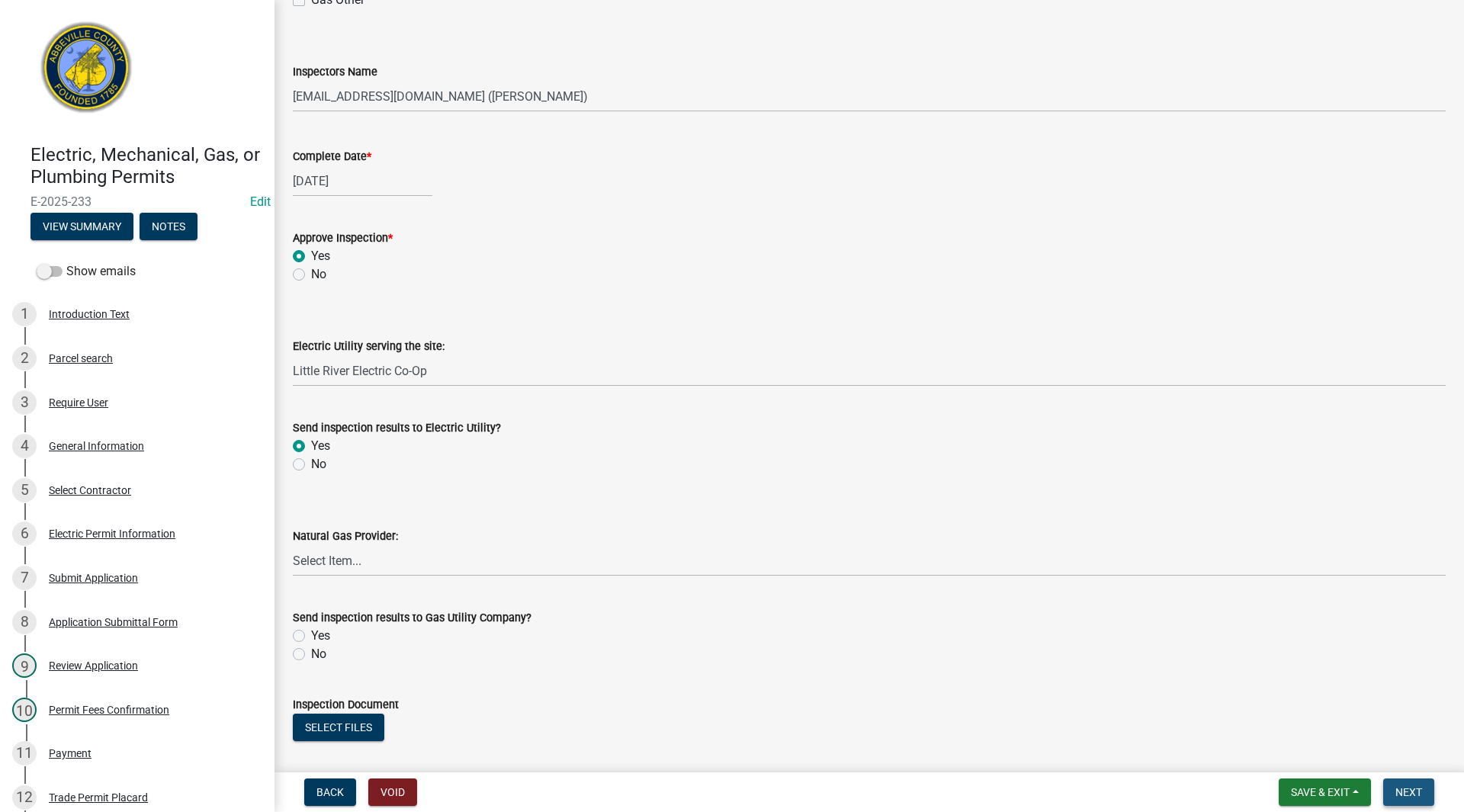
click at [1411, 787] on span "Next" at bounding box center [1409, 792] width 27 height 12
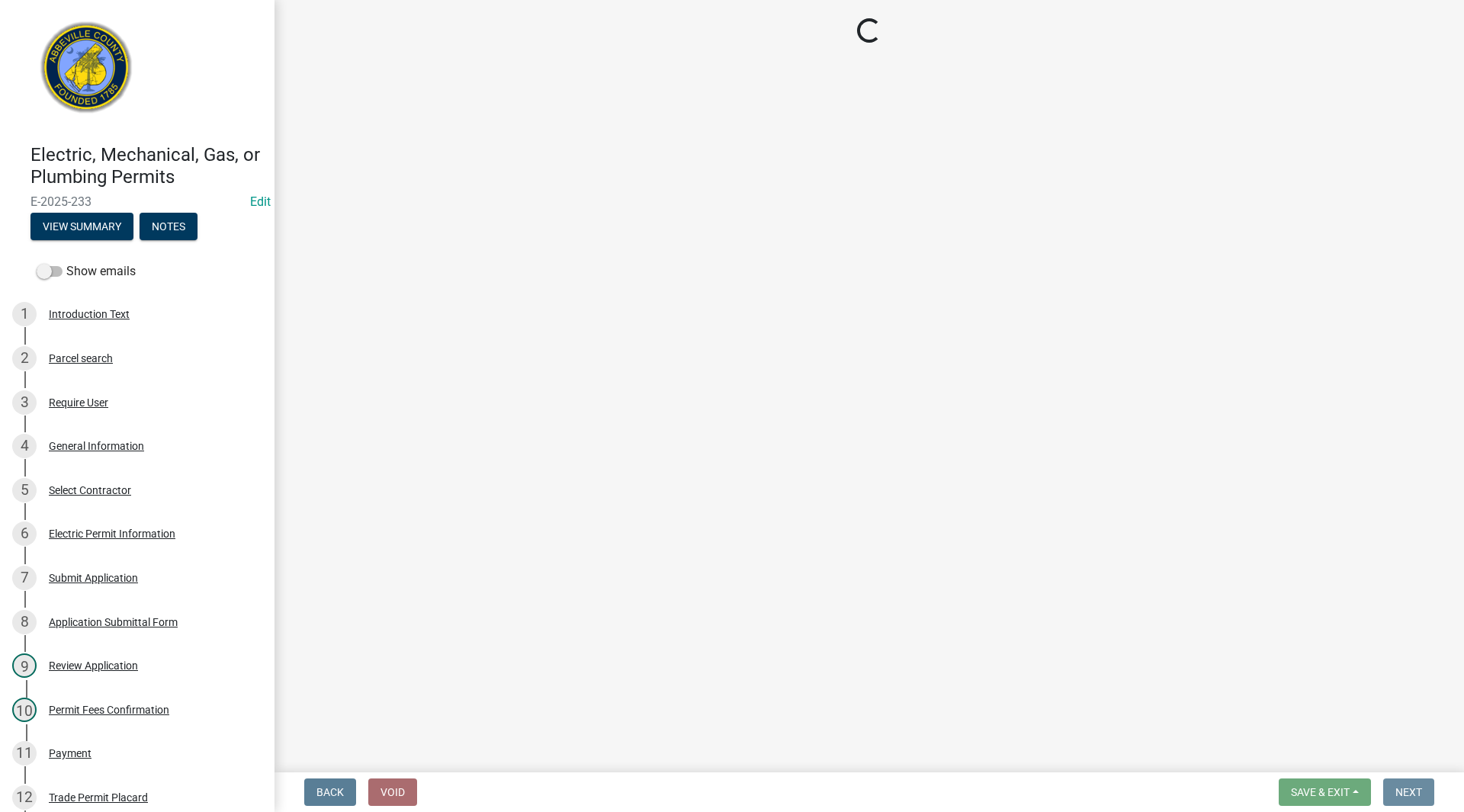
scroll to position [0, 0]
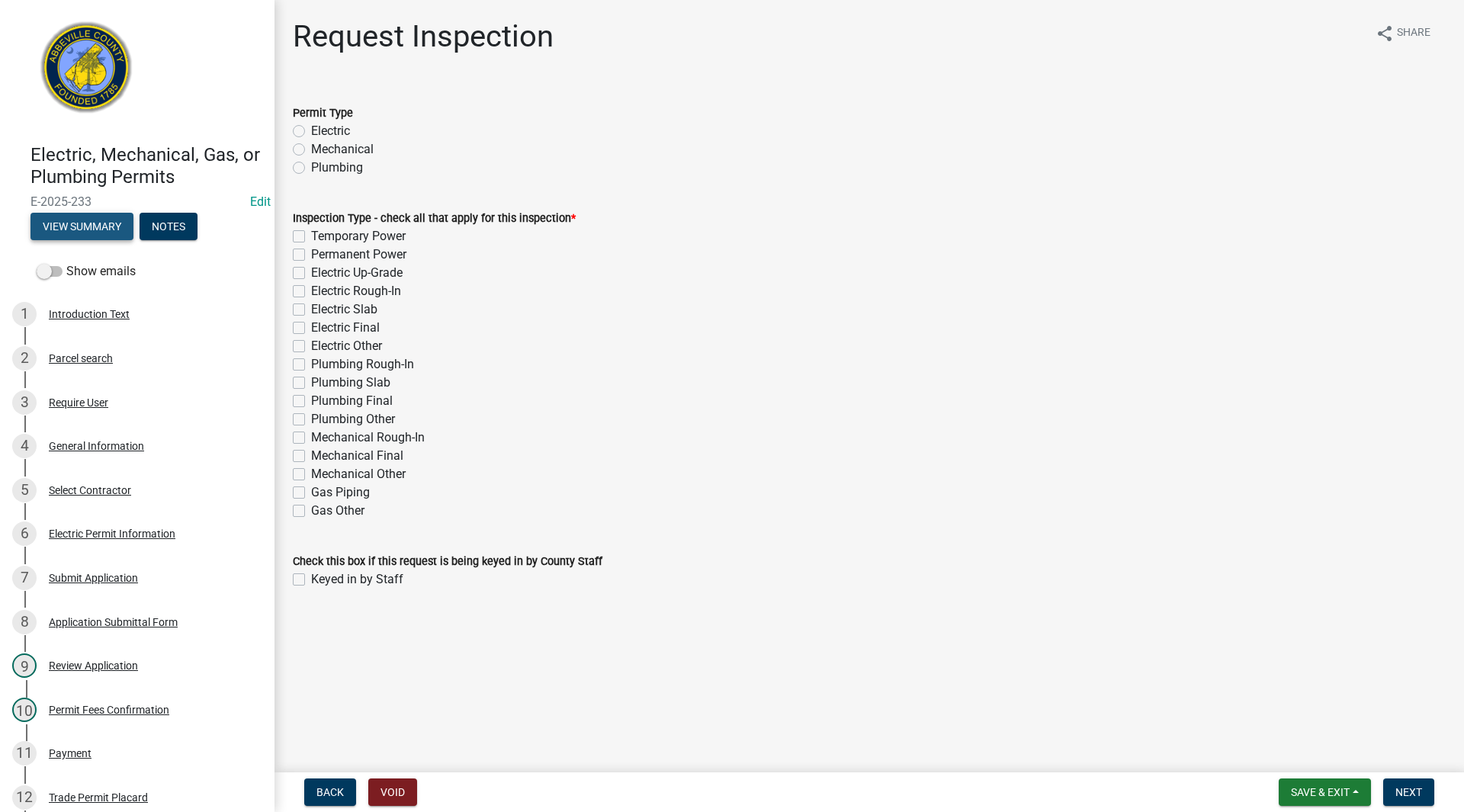
click at [64, 221] on button "View Summary" at bounding box center [82, 227] width 103 height 28
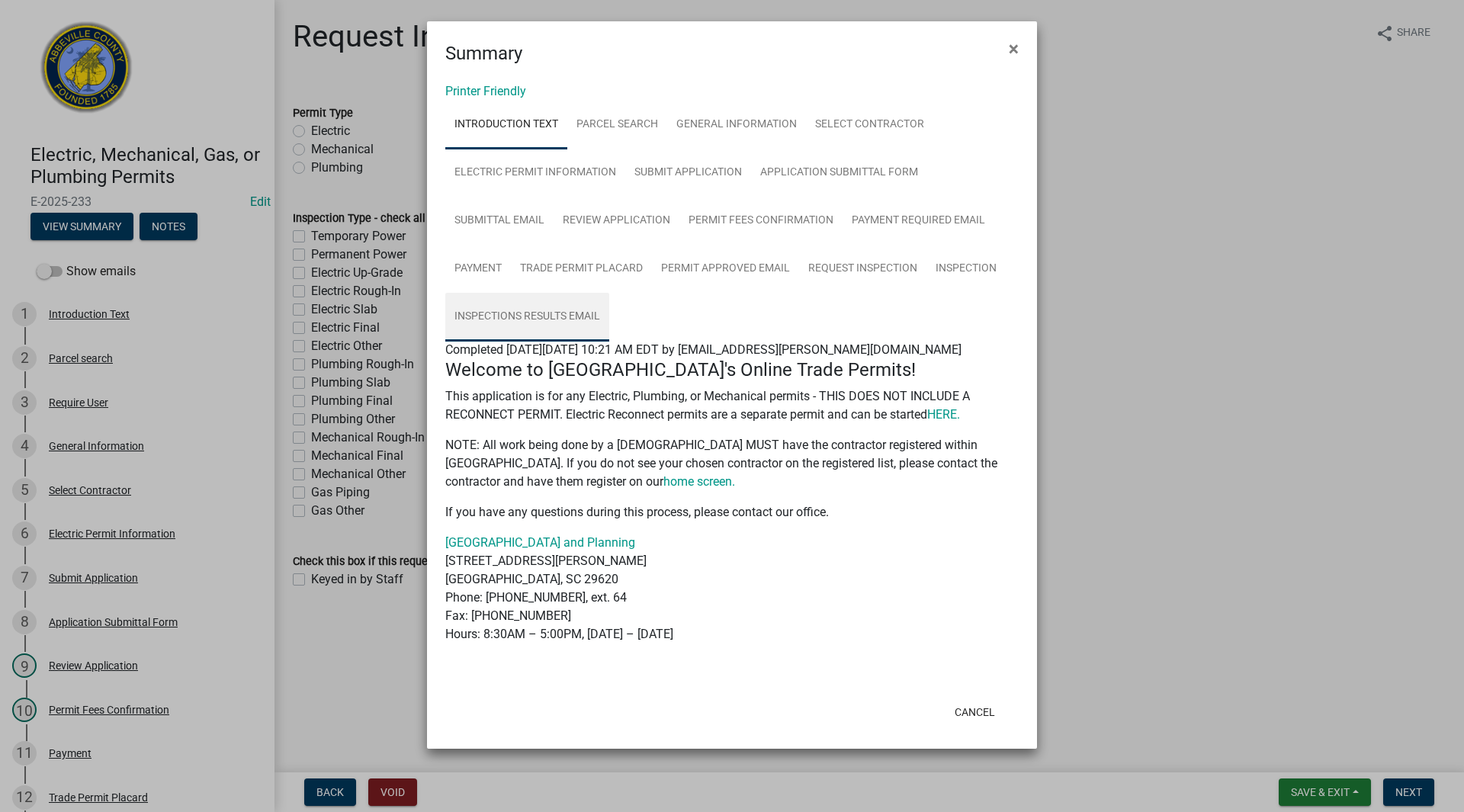
click at [511, 309] on link "Inspections Results Email" at bounding box center [527, 317] width 164 height 48
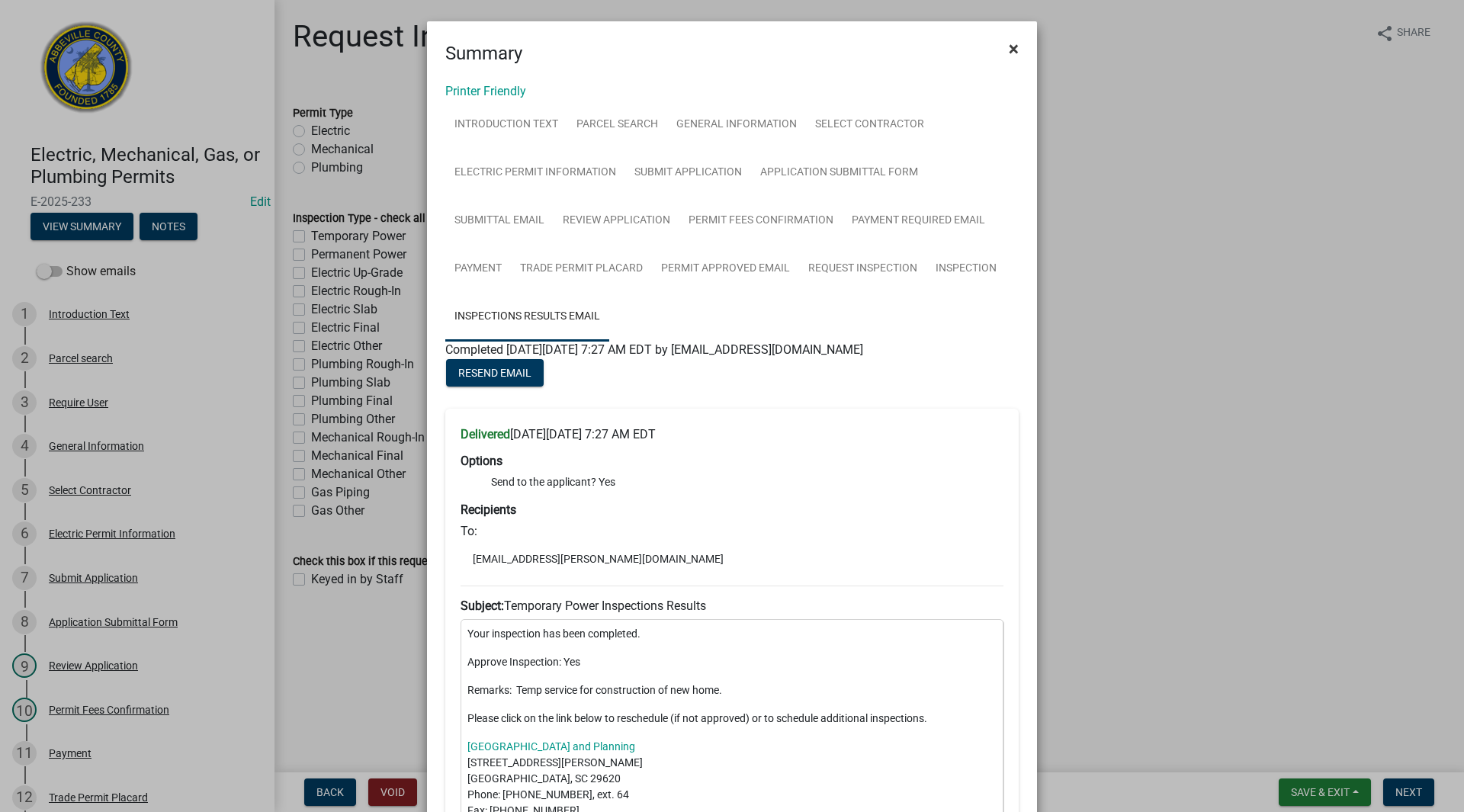
click at [1012, 42] on span "×" at bounding box center [1013, 49] width 10 height 22
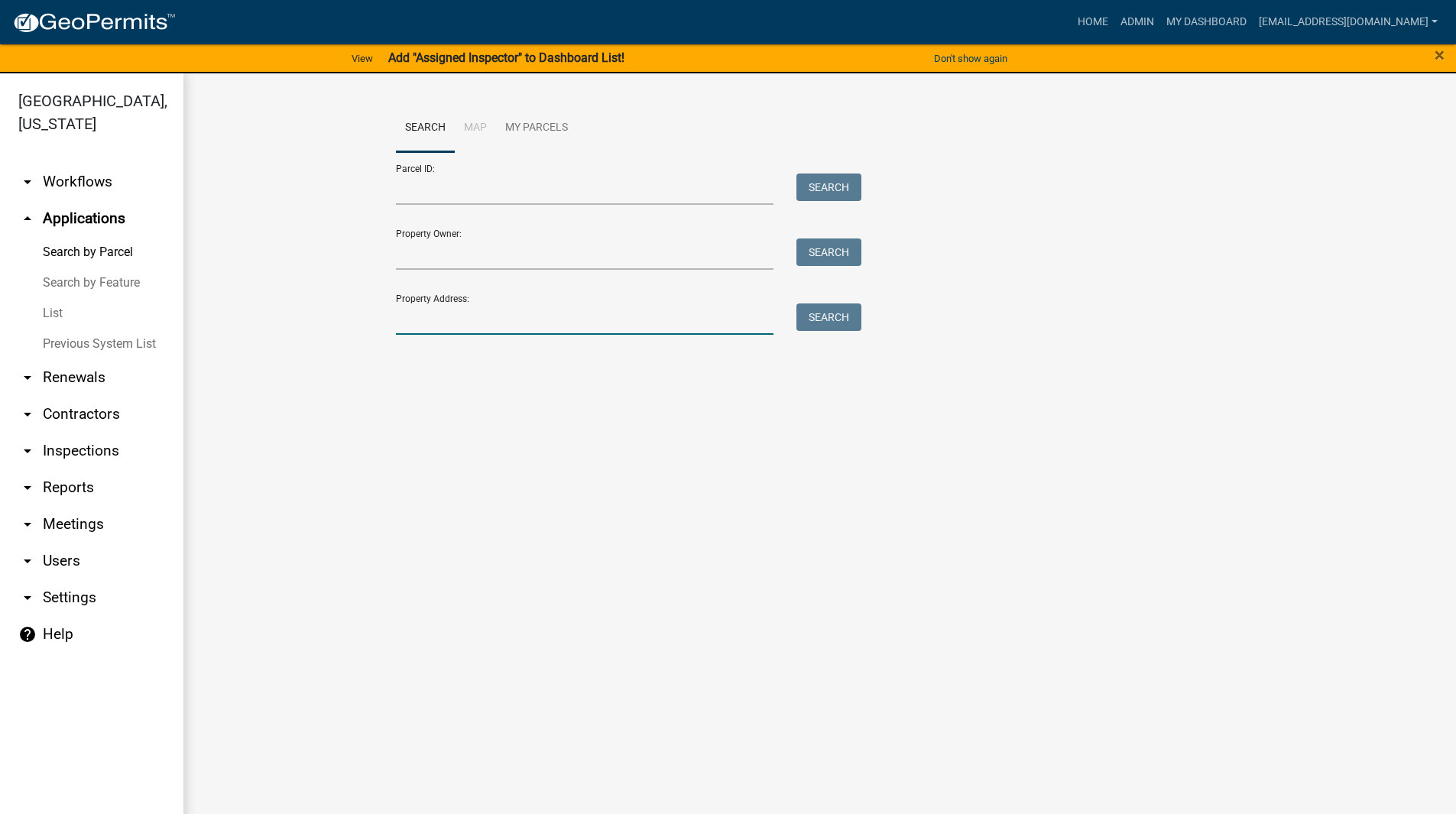
click at [461, 331] on input "Property Address:" at bounding box center [585, 319] width 378 height 32
type input "1170 old abb"
click at [833, 315] on button "Search" at bounding box center [829, 318] width 65 height 28
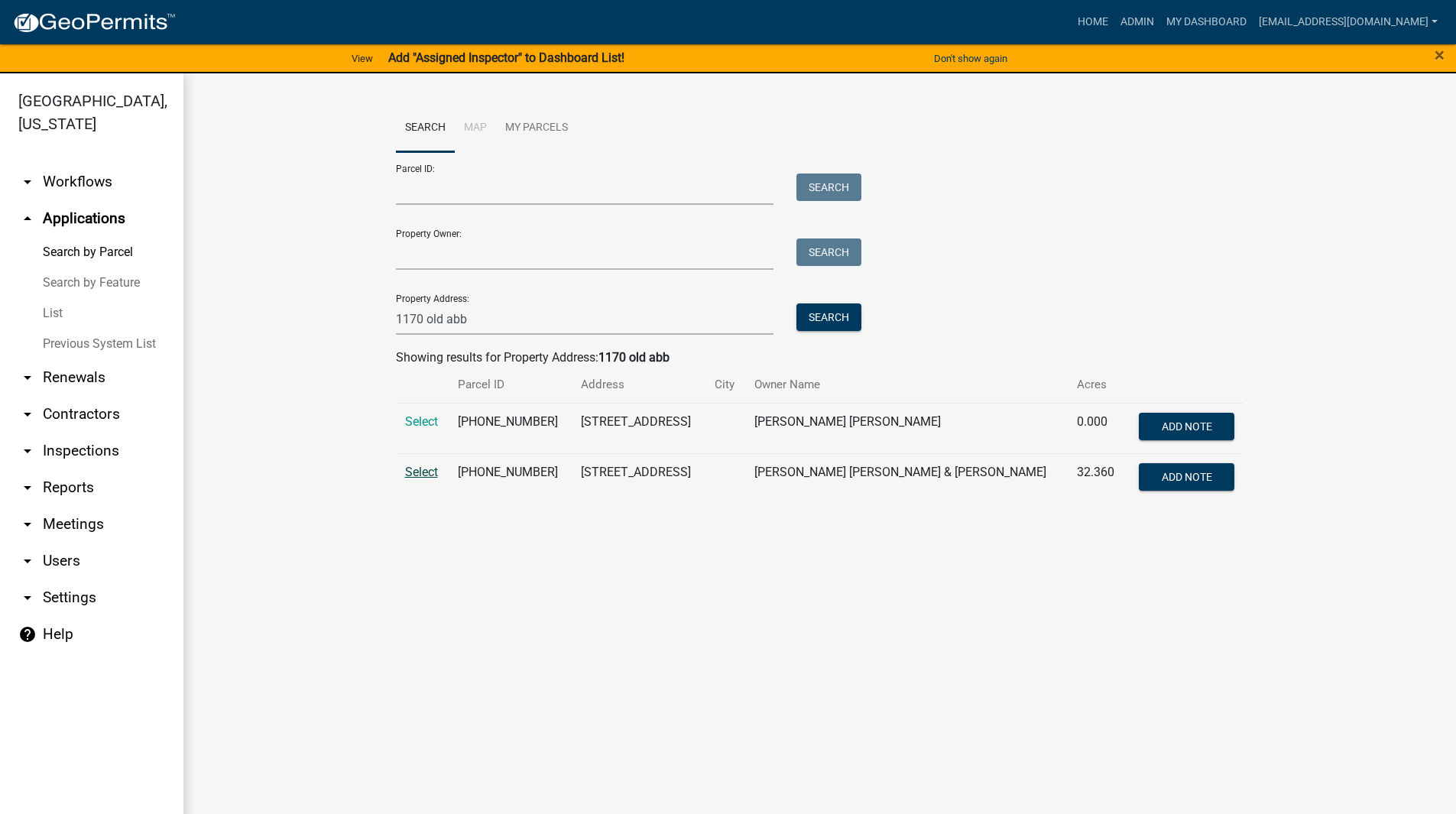
click at [422, 474] on span "Select" at bounding box center [422, 472] width 33 height 15
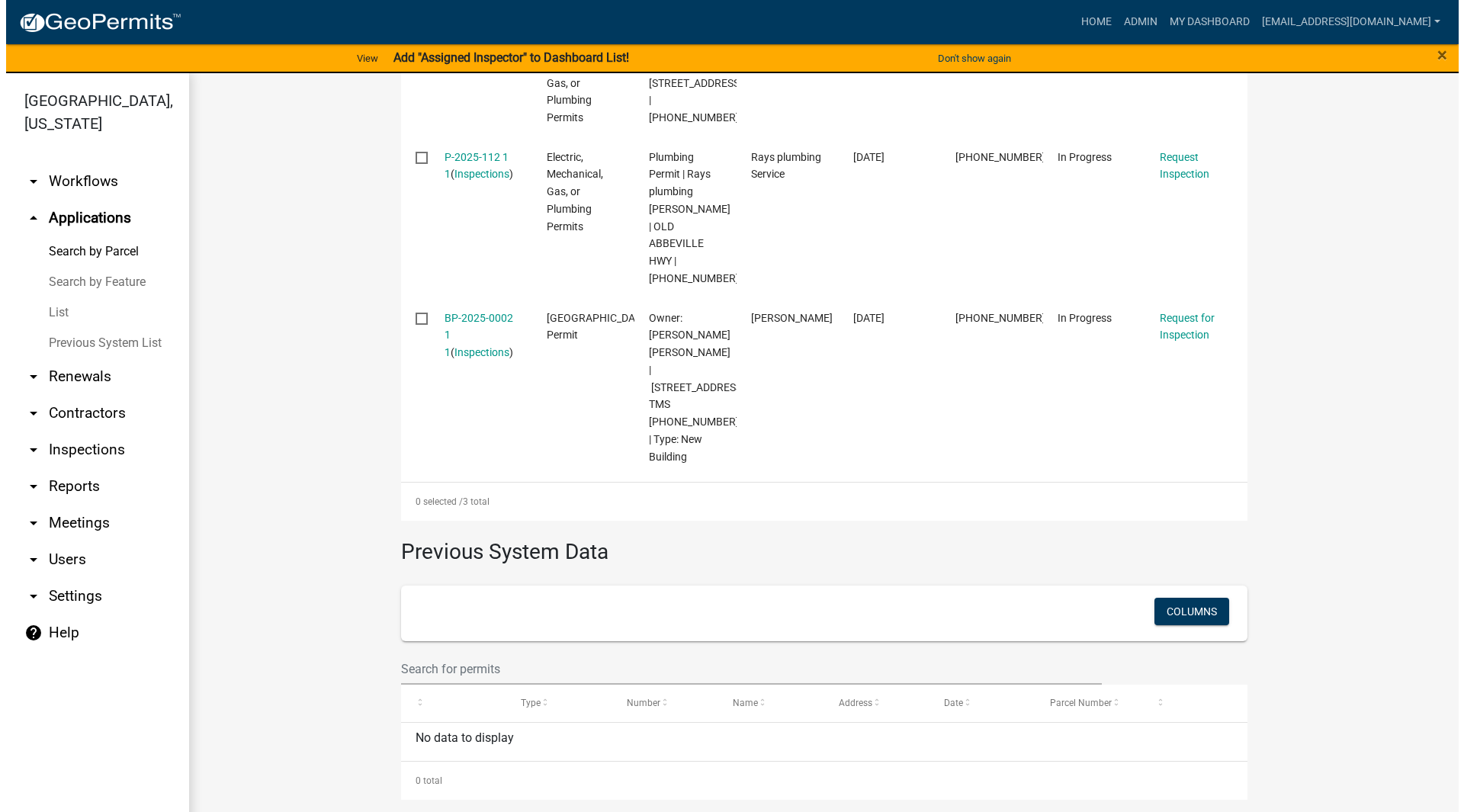
scroll to position [311, 0]
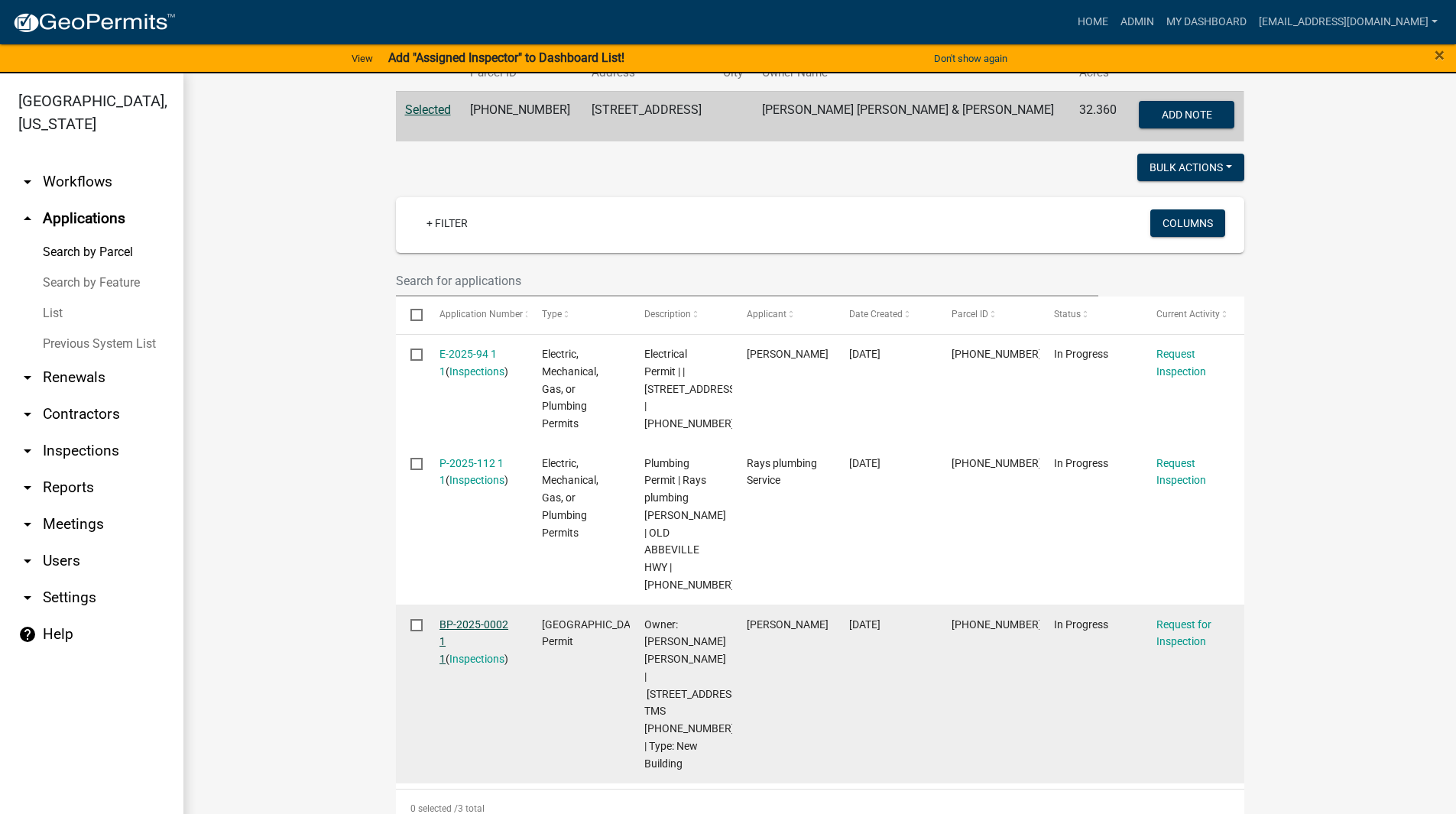
click at [462, 623] on link "BP-2025-0002 1 1" at bounding box center [473, 641] width 69 height 47
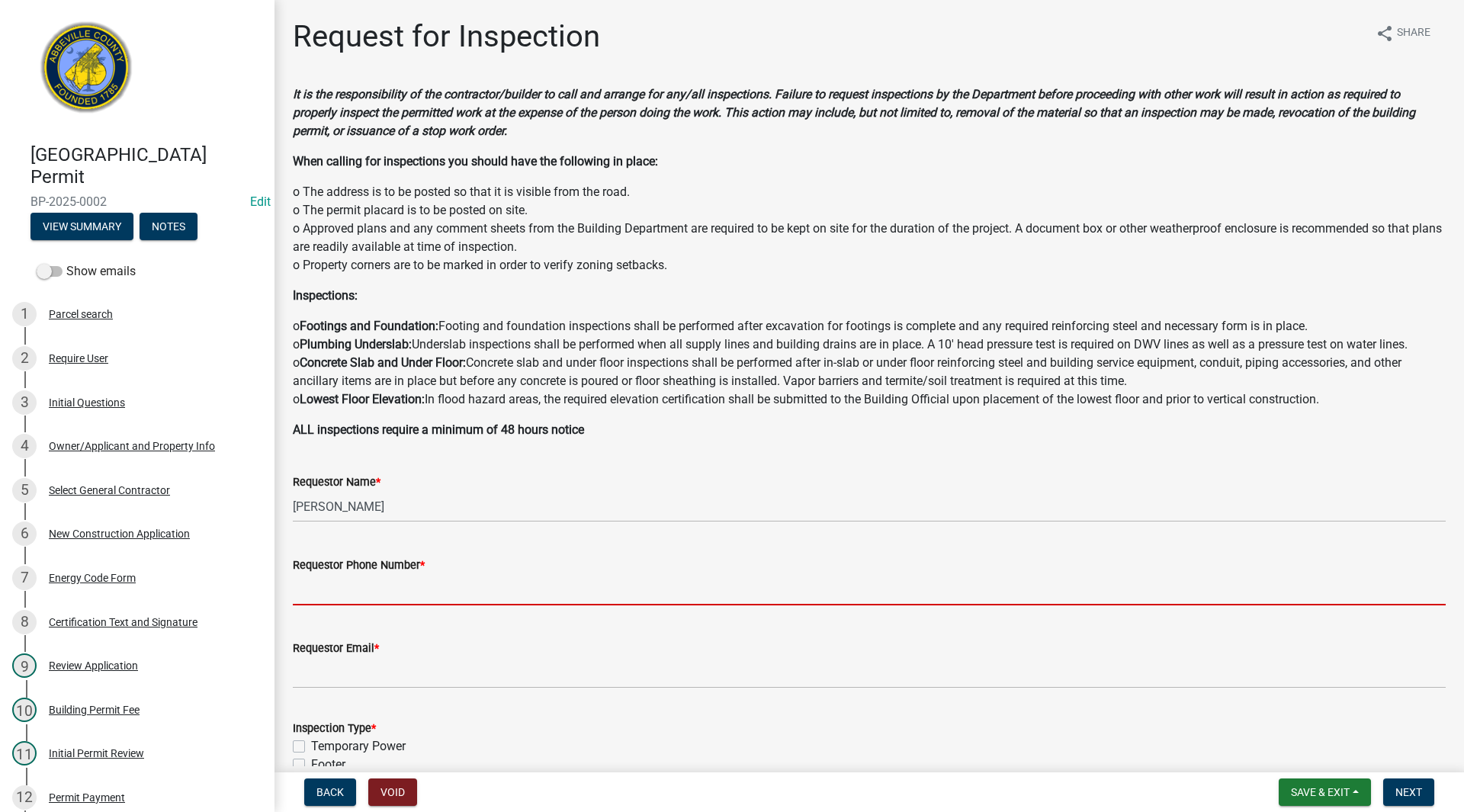
click at [362, 598] on input "Requestor Phone Number *" at bounding box center [869, 590] width 1153 height 32
type input "[PHONE_NUMBER]"
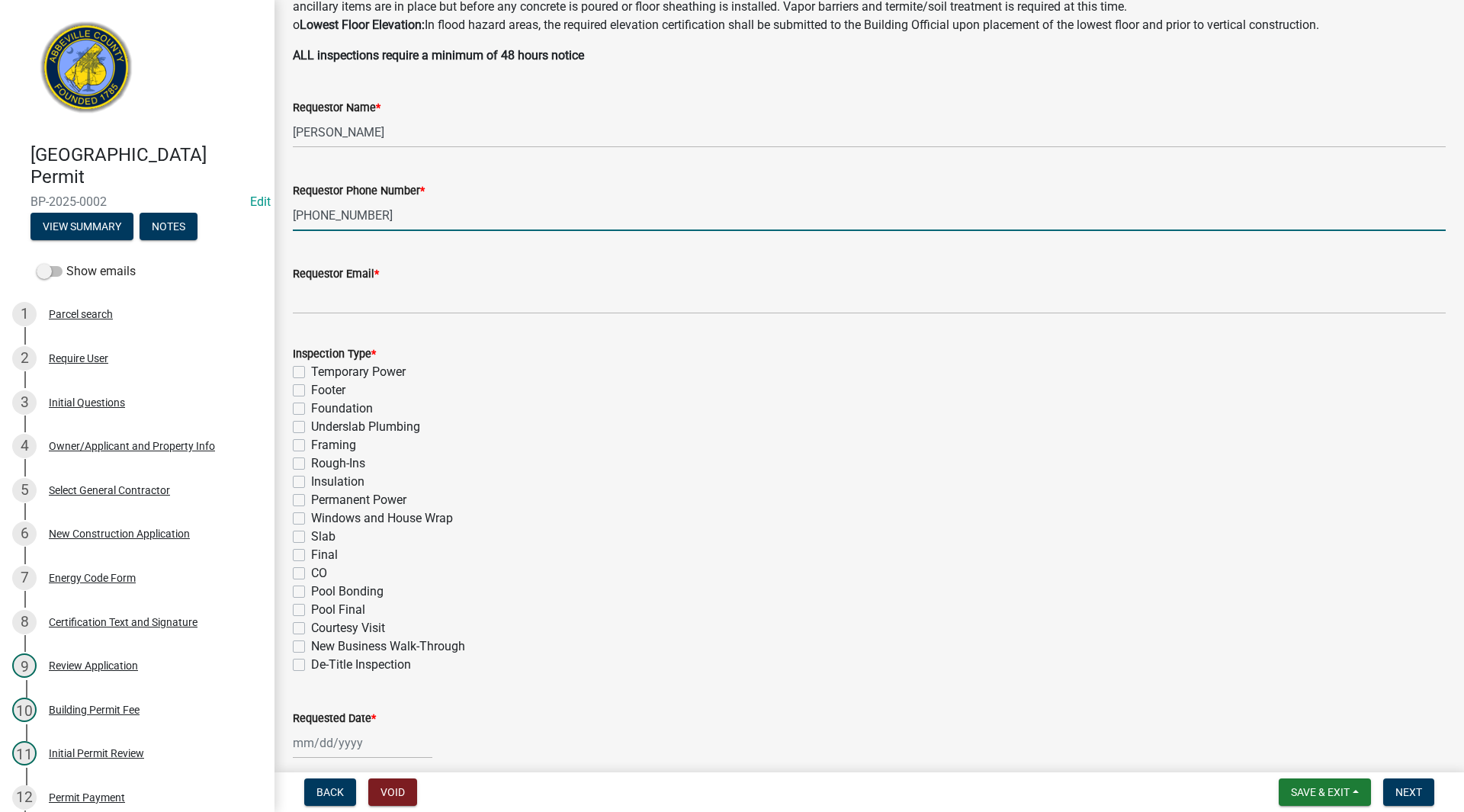
scroll to position [564, 0]
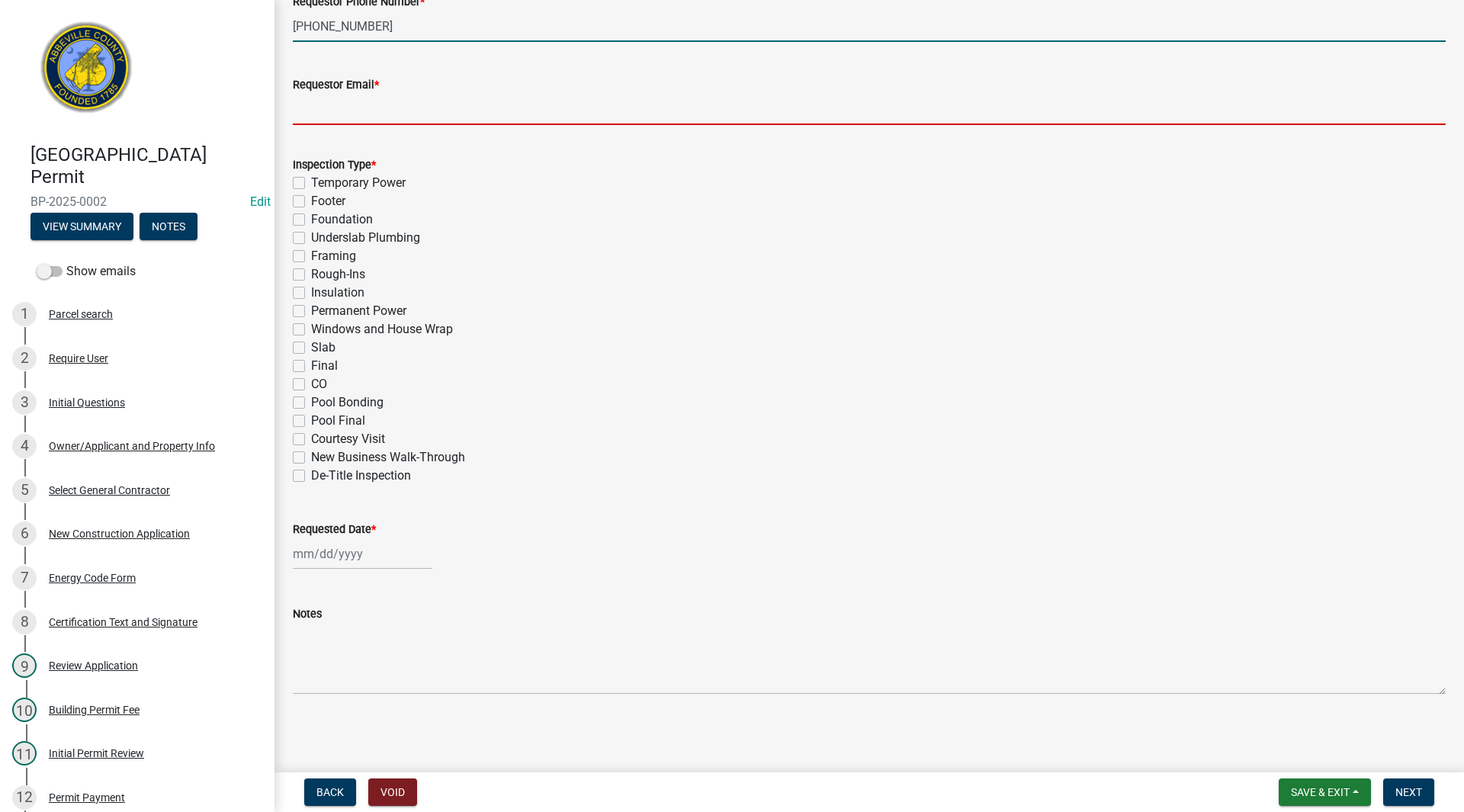
click at [338, 104] on input "Requestor Email *" at bounding box center [869, 109] width 1153 height 32
type input "[EMAIL_ADDRESS][DOMAIN_NAME]"
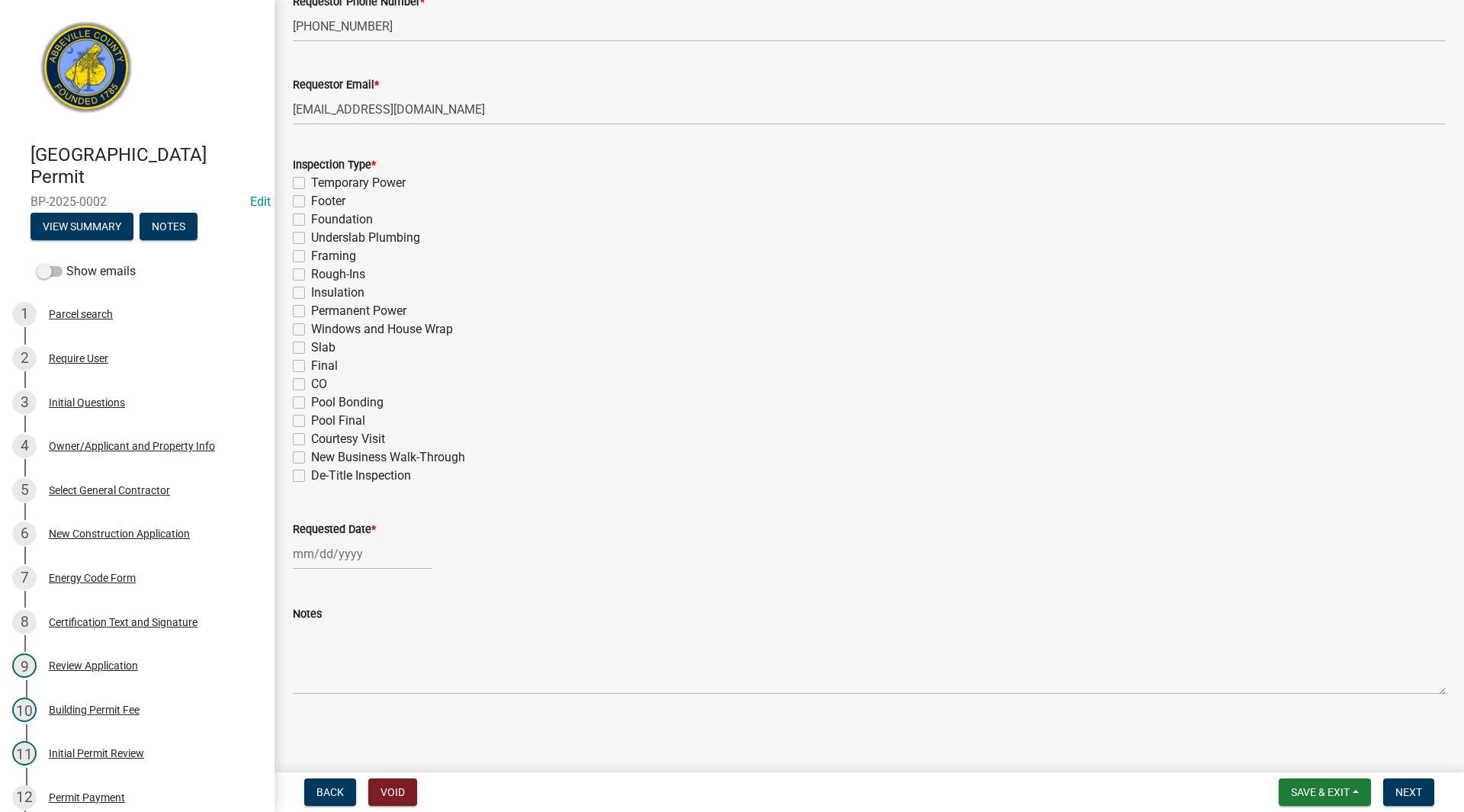
click at [311, 366] on label "Final" at bounding box center [324, 366] width 27 height 18
click at [311, 366] on input "Final" at bounding box center [316, 361] width 10 height 10
checkbox input "true"
checkbox input "false"
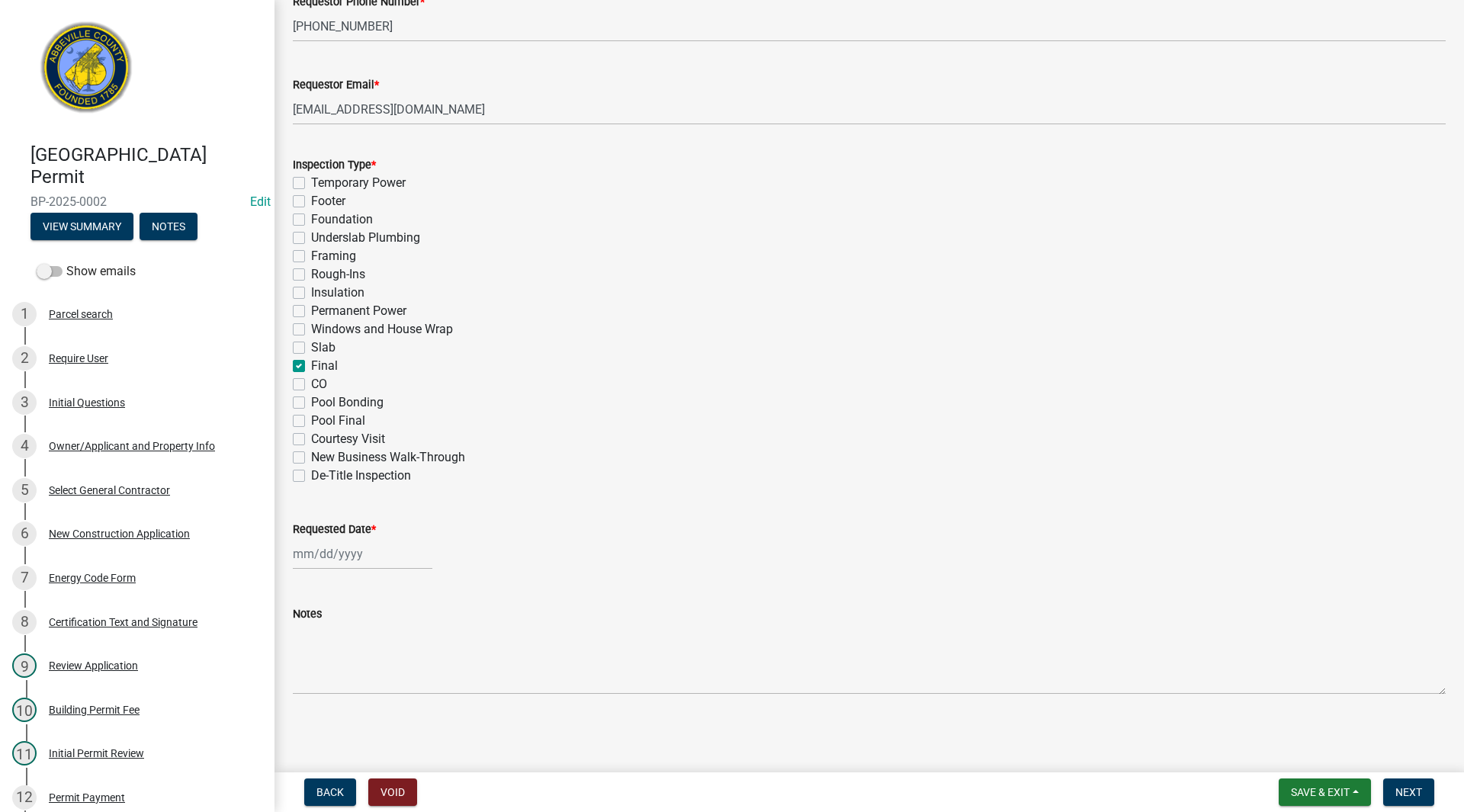
checkbox input "false"
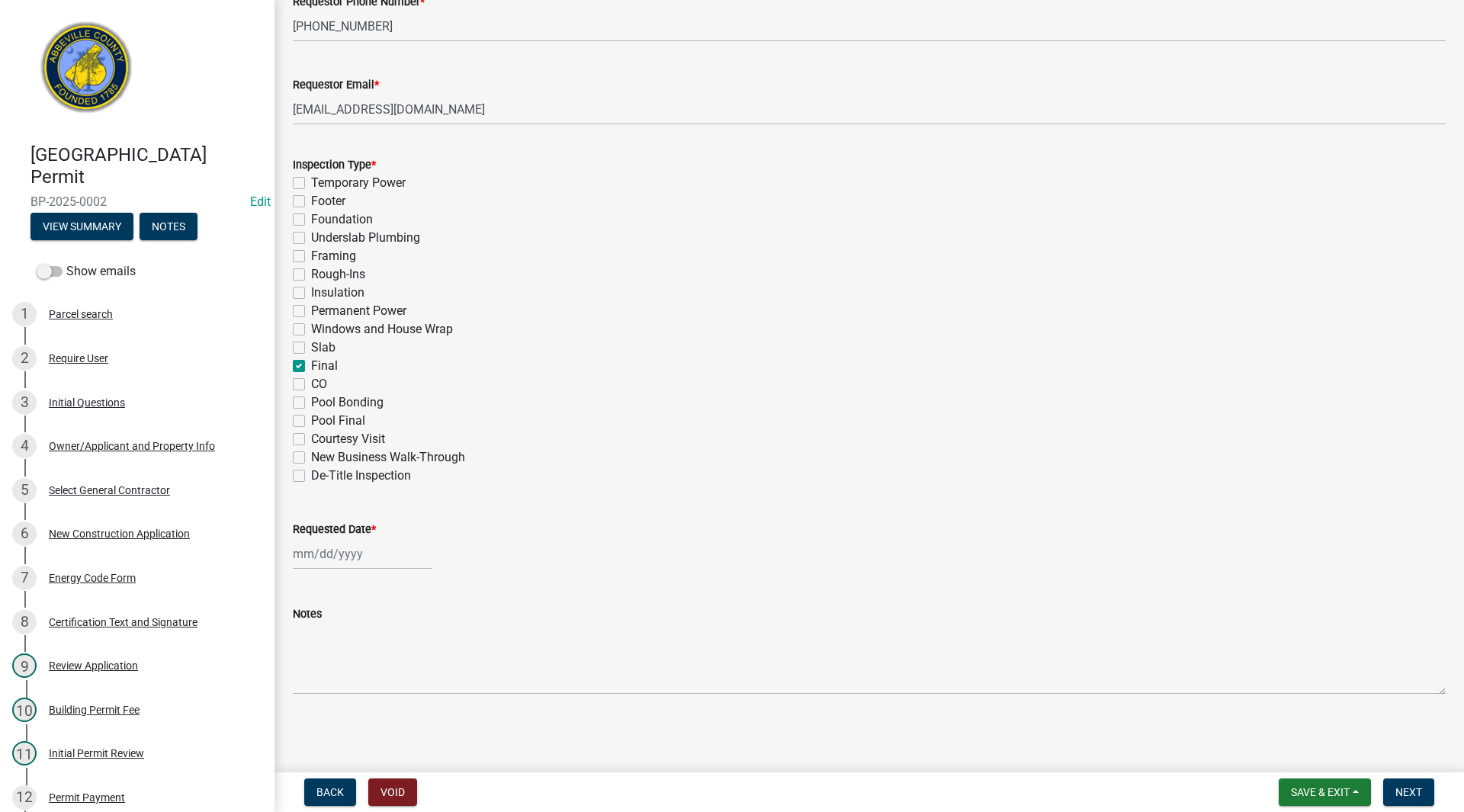
checkbox input "false"
checkbox input "true"
checkbox input "false"
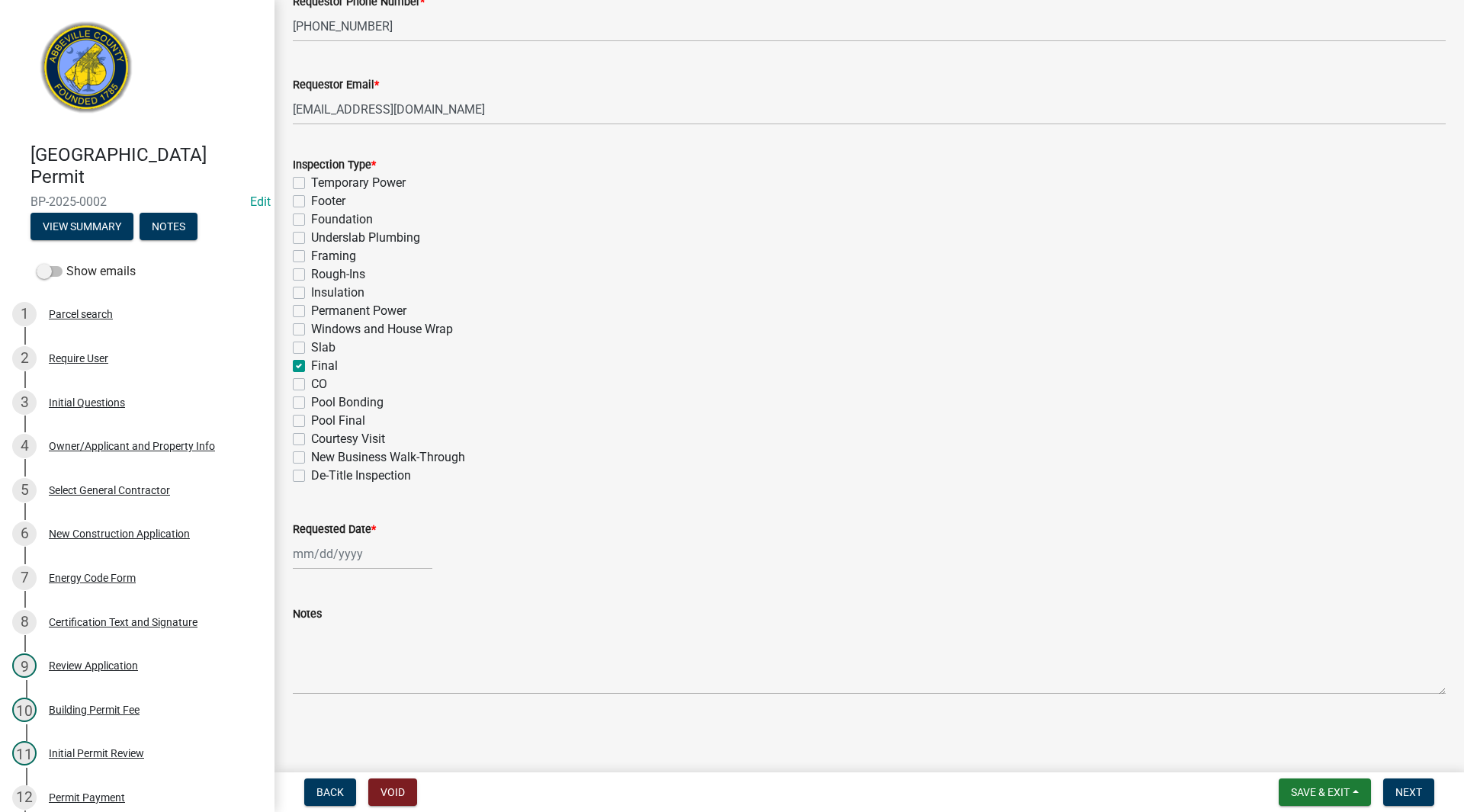
checkbox input "false"
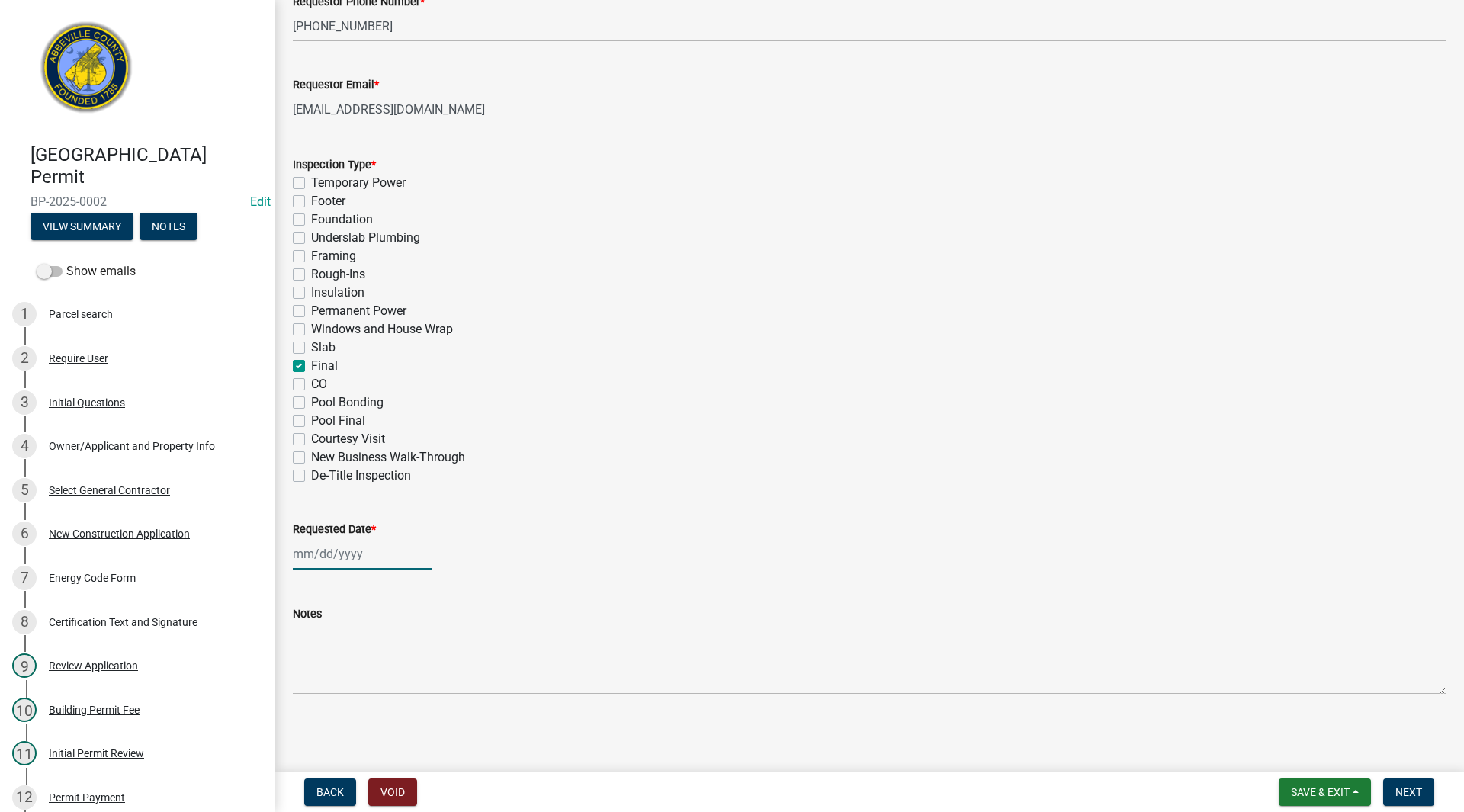
click at [331, 559] on div at bounding box center [362, 554] width 139 height 32
select select "8"
select select "2025"
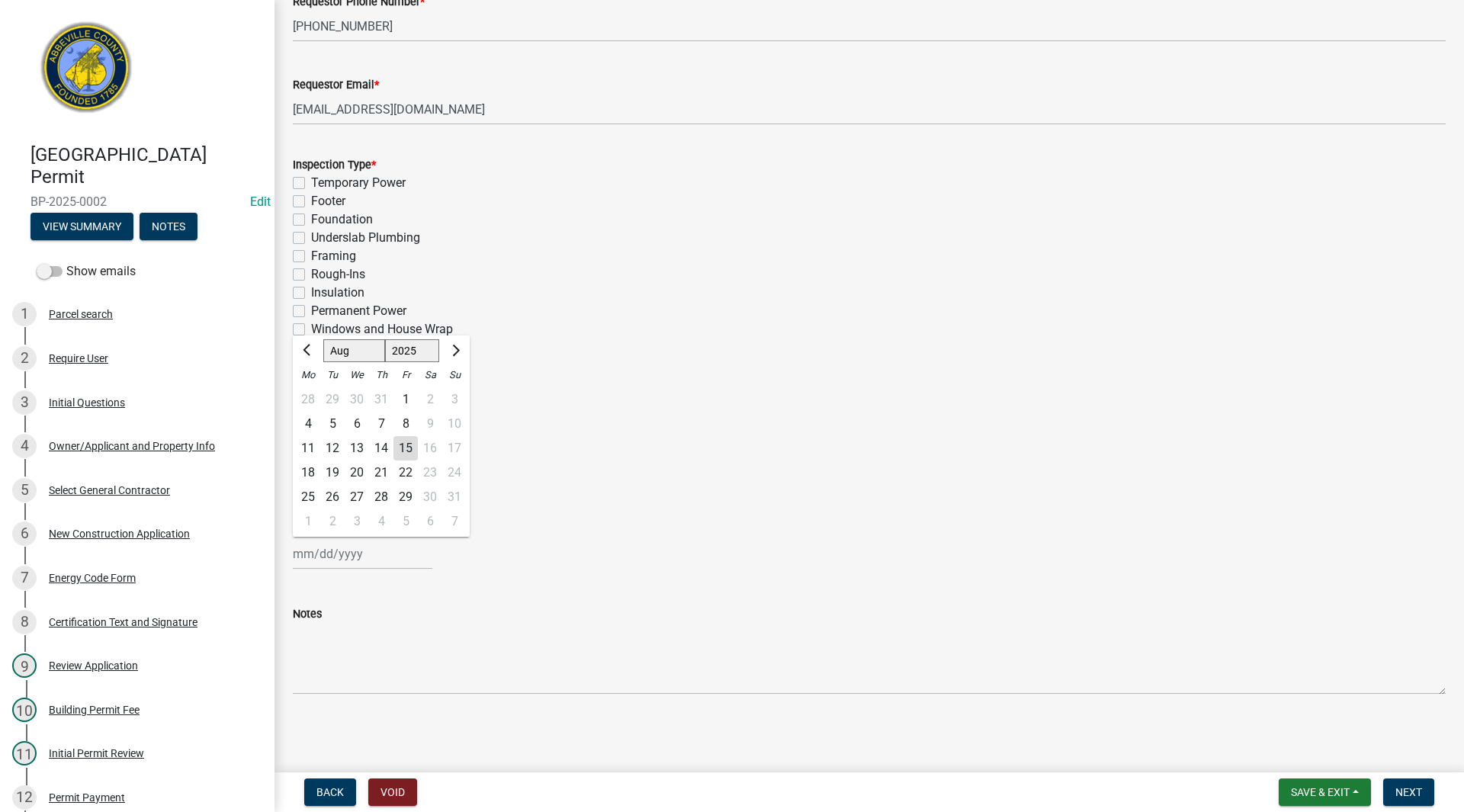
click at [356, 443] on div "13" at bounding box center [357, 448] width 25 height 25
type input "[DATE]"
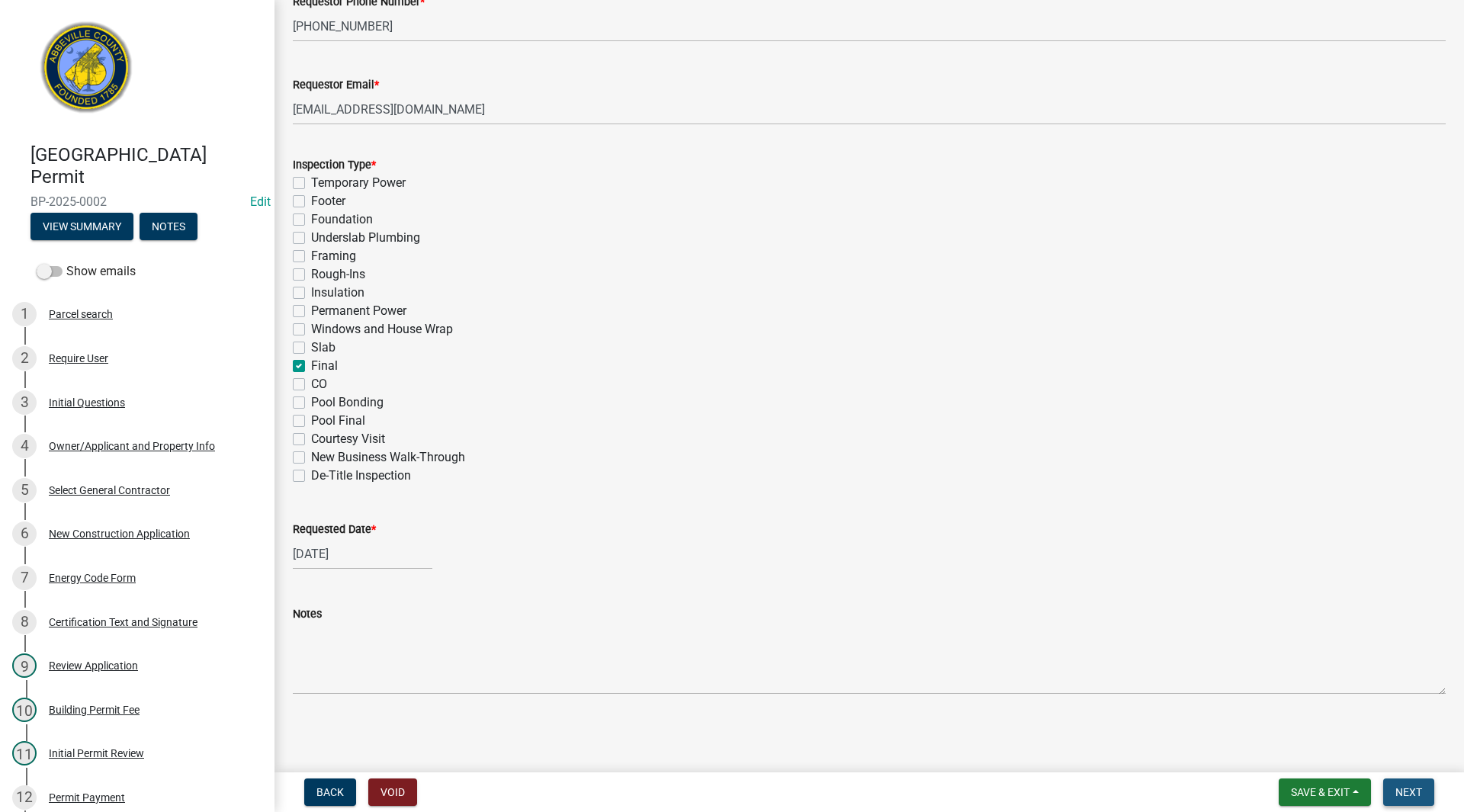
click at [1403, 794] on span "Next" at bounding box center [1409, 792] width 27 height 12
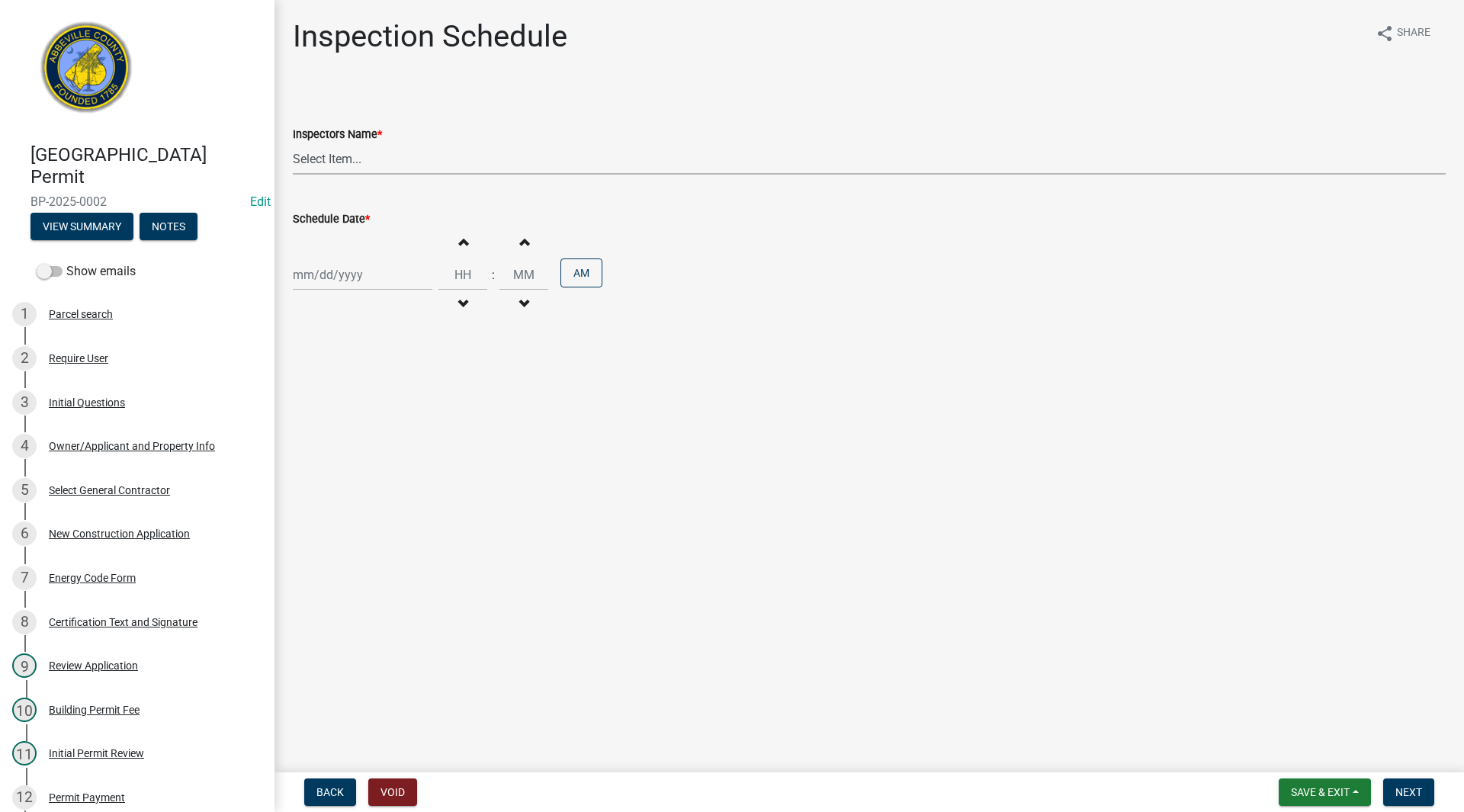
click at [345, 153] on select "Select Item... [EMAIL_ADDRESS][DOMAIN_NAME] ([PERSON_NAME]) [EMAIL_ADDRESS][DOM…" at bounding box center [869, 158] width 1153 height 32
select select "896ec84b-7942-43b9-a78d-4f1554b7930c"
click at [293, 143] on select "Select Item... [EMAIL_ADDRESS][DOMAIN_NAME] ([PERSON_NAME]) [EMAIL_ADDRESS][DOM…" at bounding box center [869, 158] width 1153 height 32
click at [354, 277] on div at bounding box center [362, 275] width 139 height 32
select select "8"
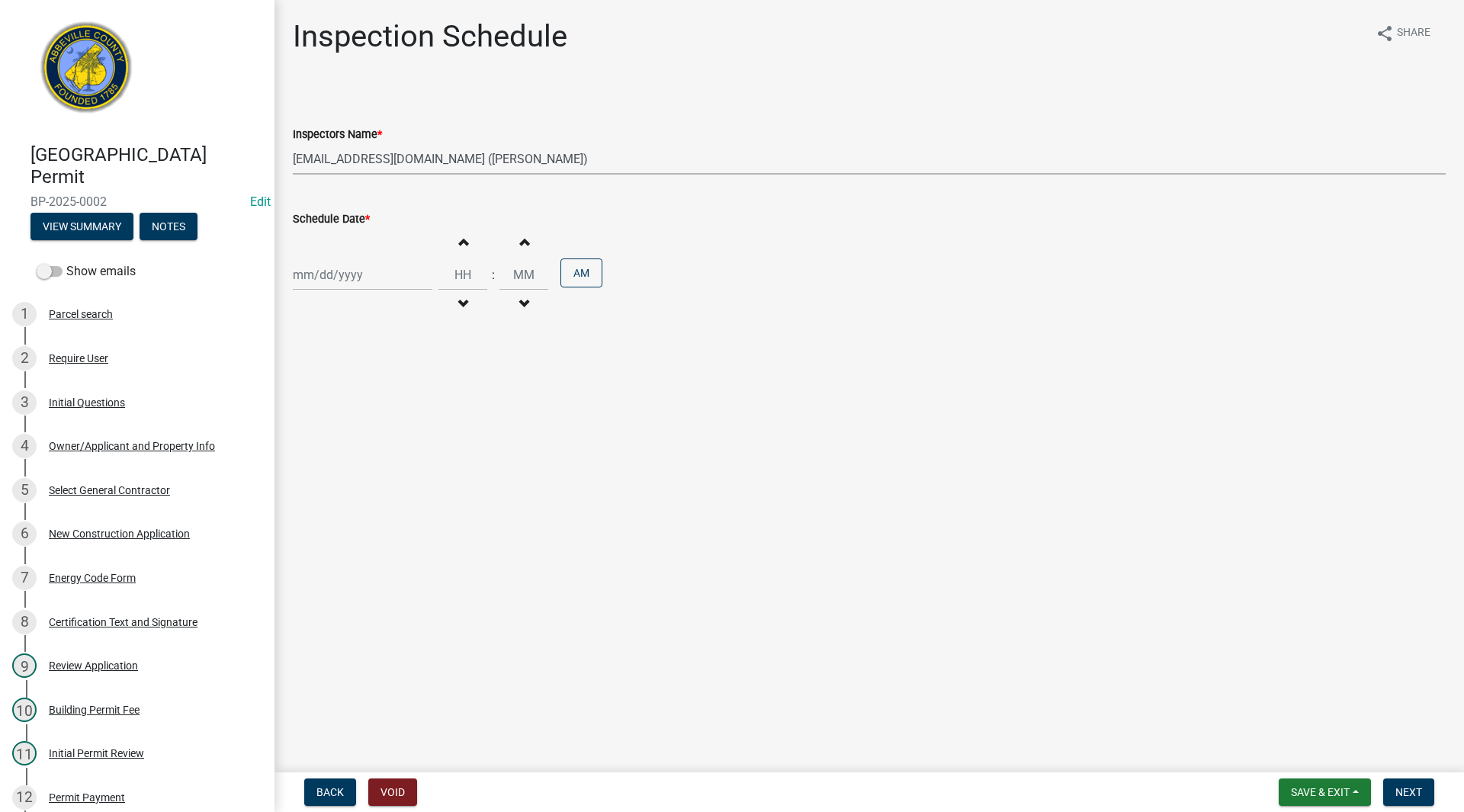
select select "2025"
click at [354, 403] on div "13" at bounding box center [357, 405] width 25 height 25
type input "[DATE]"
click at [564, 273] on button "AM" at bounding box center [581, 273] width 42 height 29
type input "12"
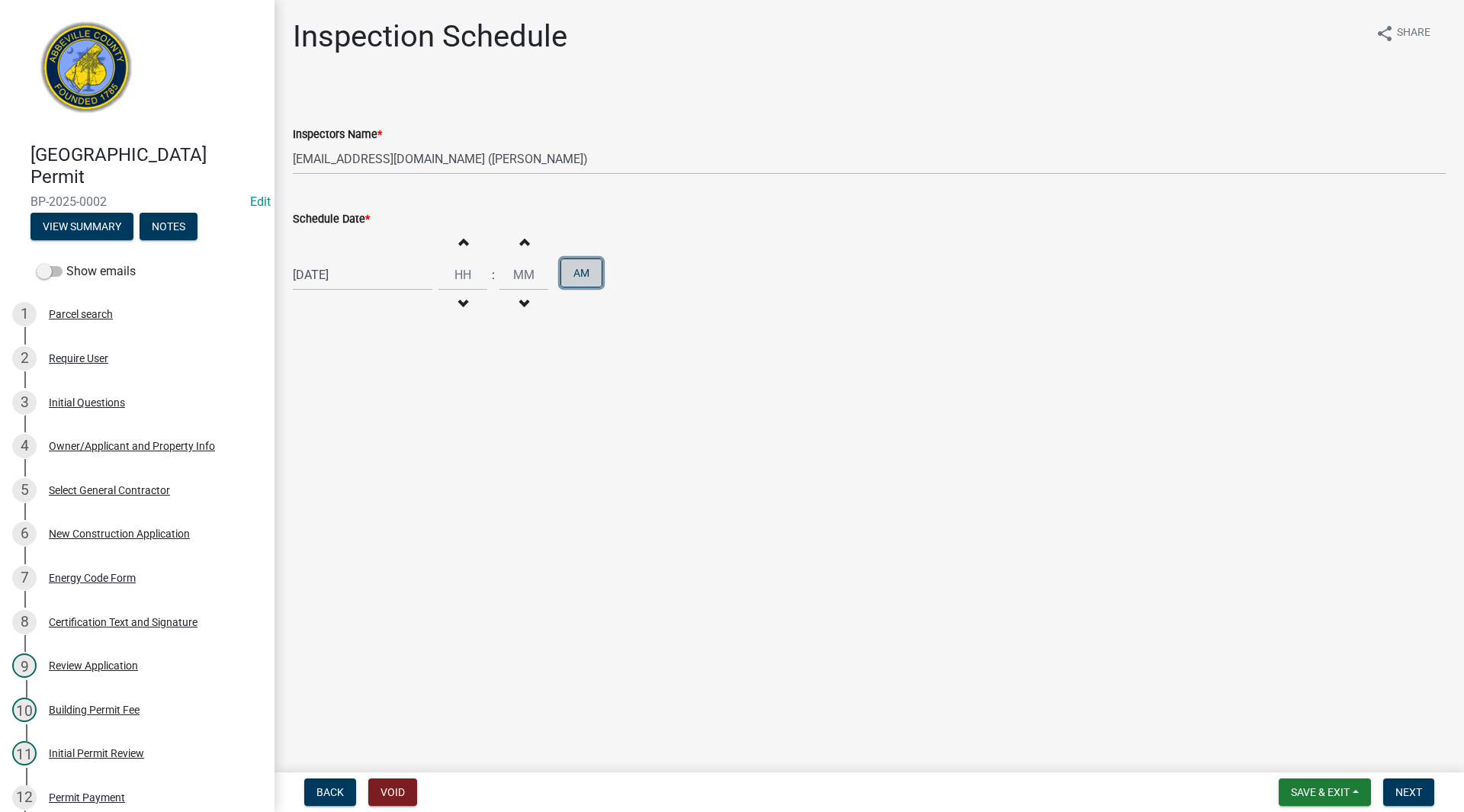
type input "00"
click at [1411, 798] on span "Next" at bounding box center [1409, 792] width 27 height 12
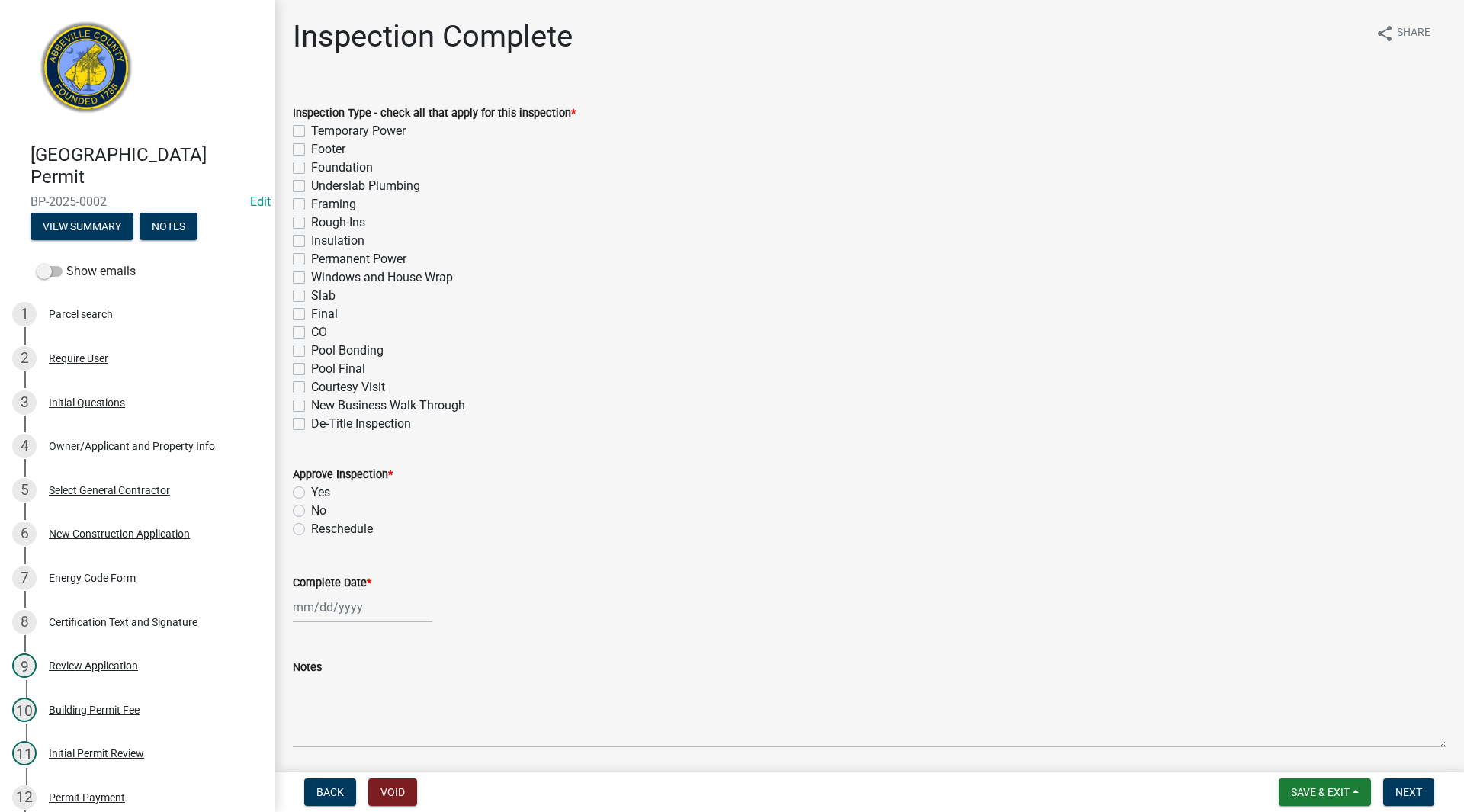
click at [311, 315] on label "Final" at bounding box center [324, 314] width 27 height 18
click at [311, 315] on input "Final" at bounding box center [316, 310] width 10 height 10
checkbox input "true"
checkbox input "false"
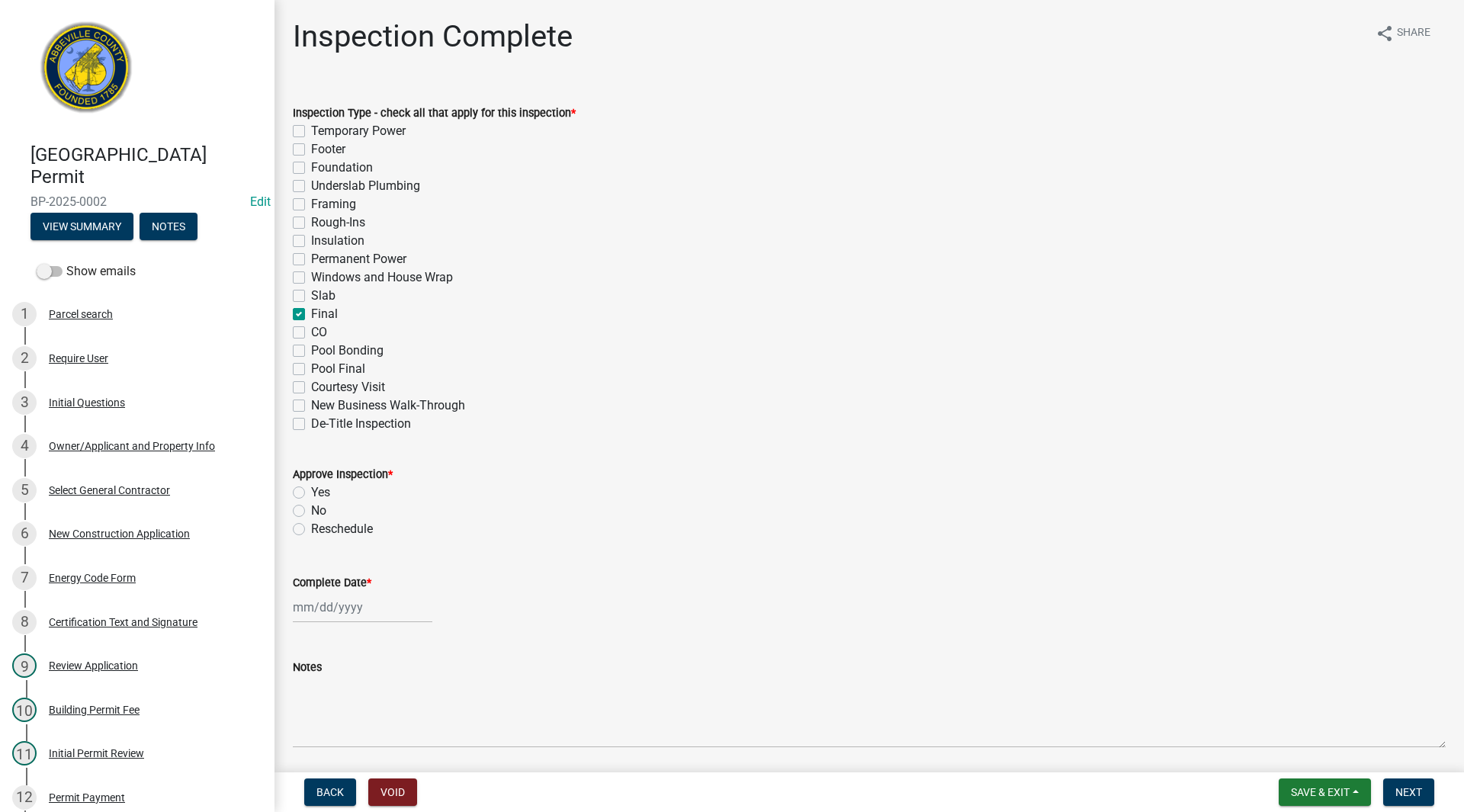
checkbox input "false"
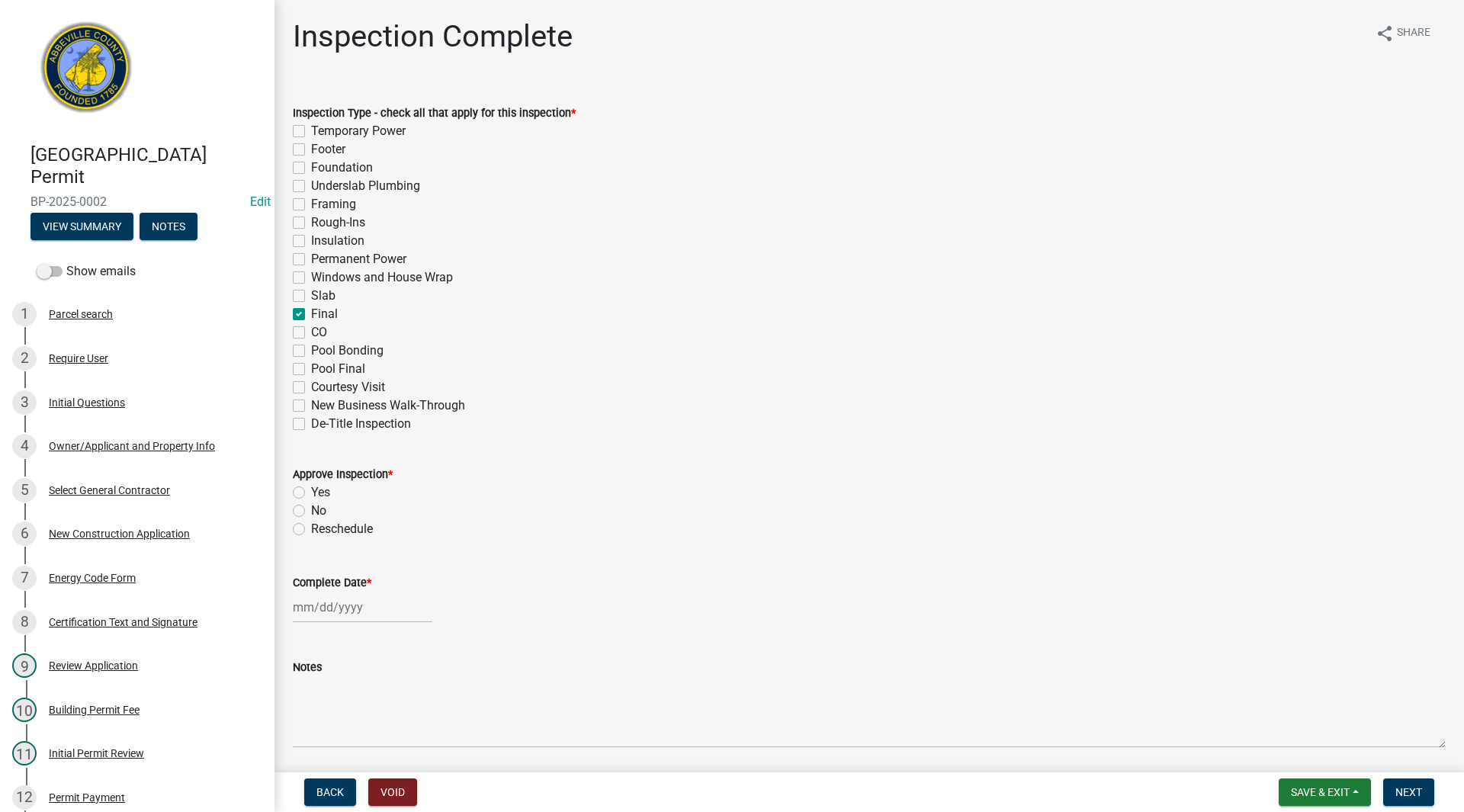
checkbox input "false"
checkbox input "true"
checkbox input "false"
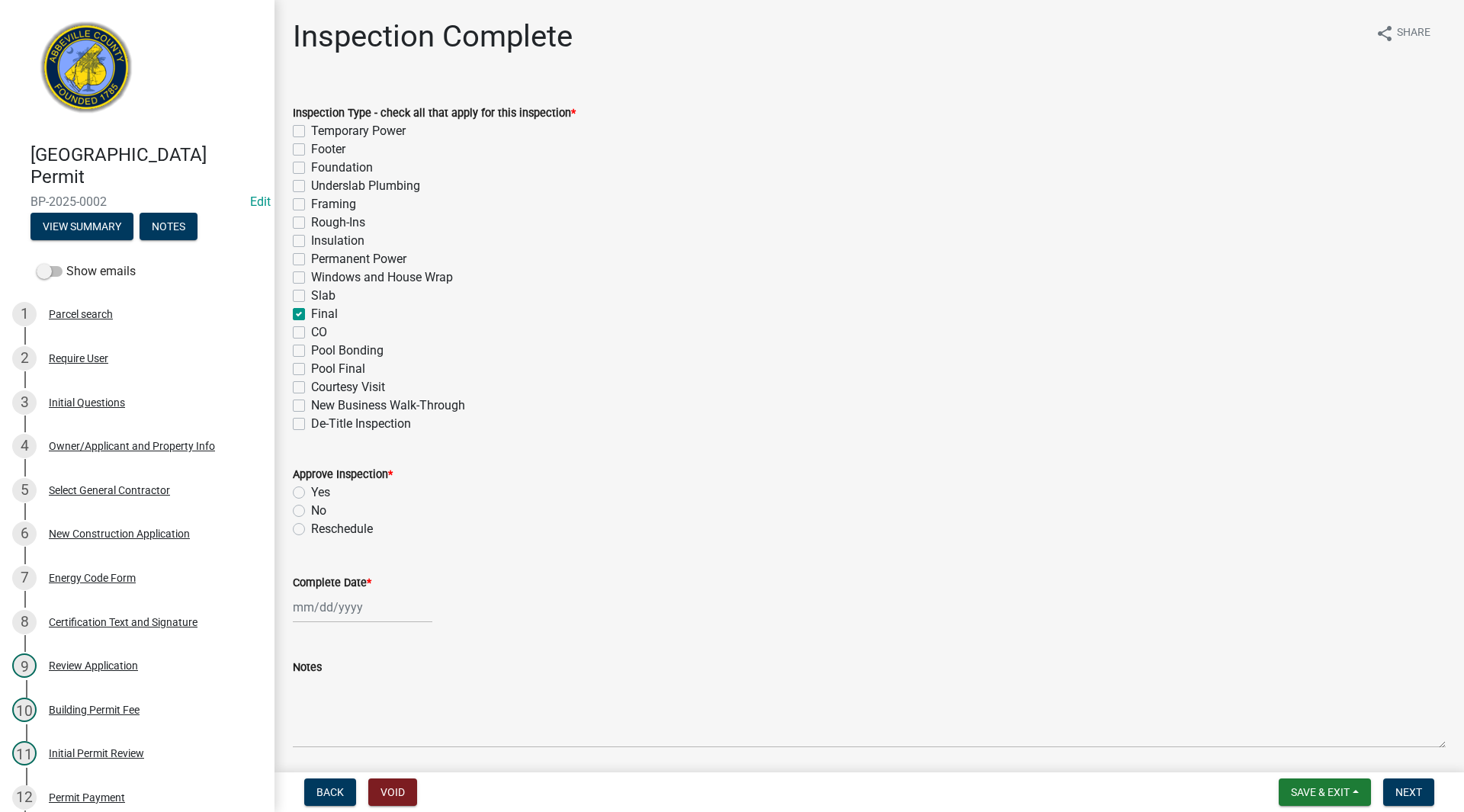
checkbox input "false"
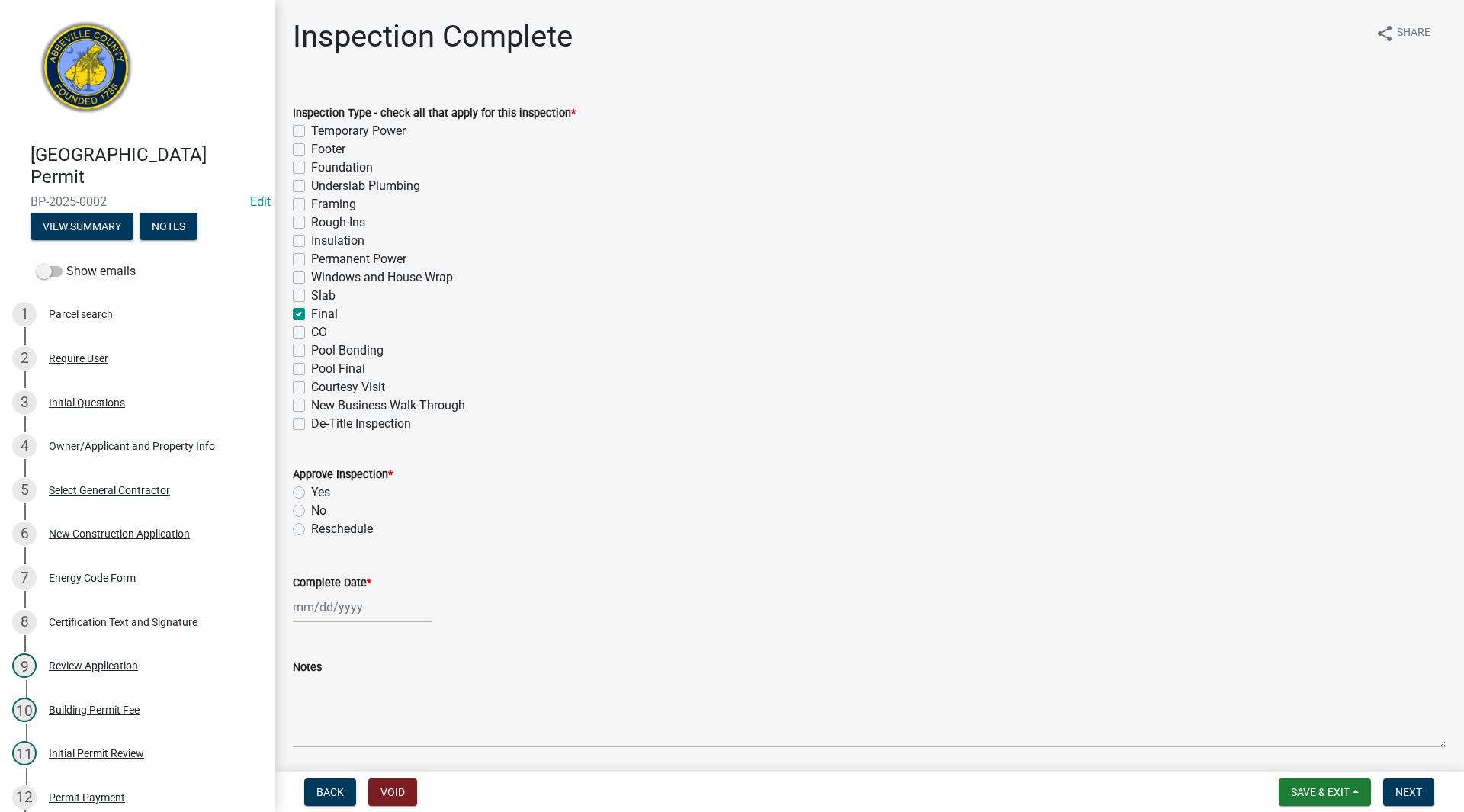
click at [311, 513] on label "No" at bounding box center [319, 511] width 15 height 18
click at [311, 511] on input "No" at bounding box center [316, 506] width 10 height 10
radio input "true"
click at [322, 612] on div at bounding box center [362, 607] width 139 height 32
select select "8"
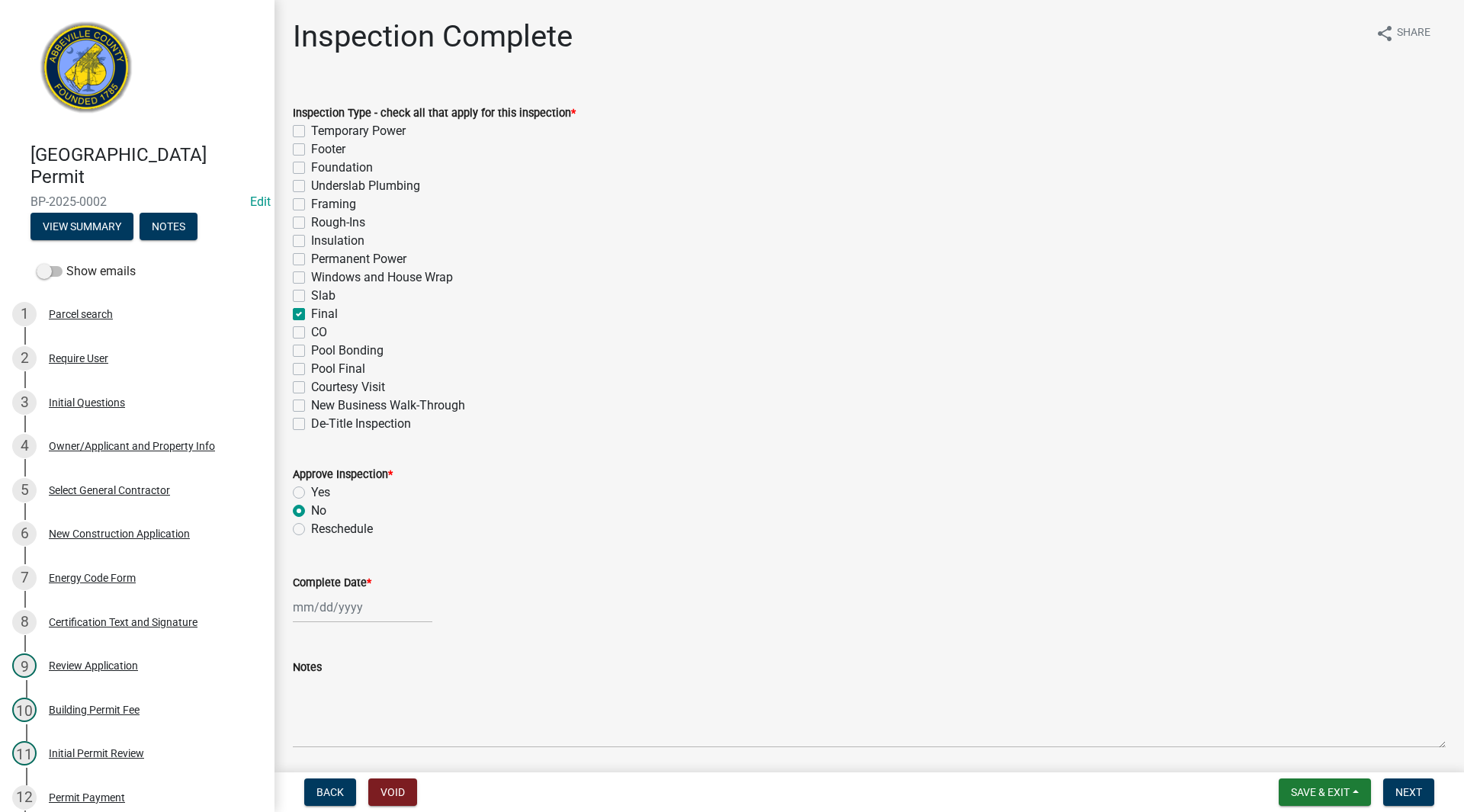
select select "2025"
click at [357, 496] on div "13" at bounding box center [357, 502] width 25 height 25
type input "[DATE]"
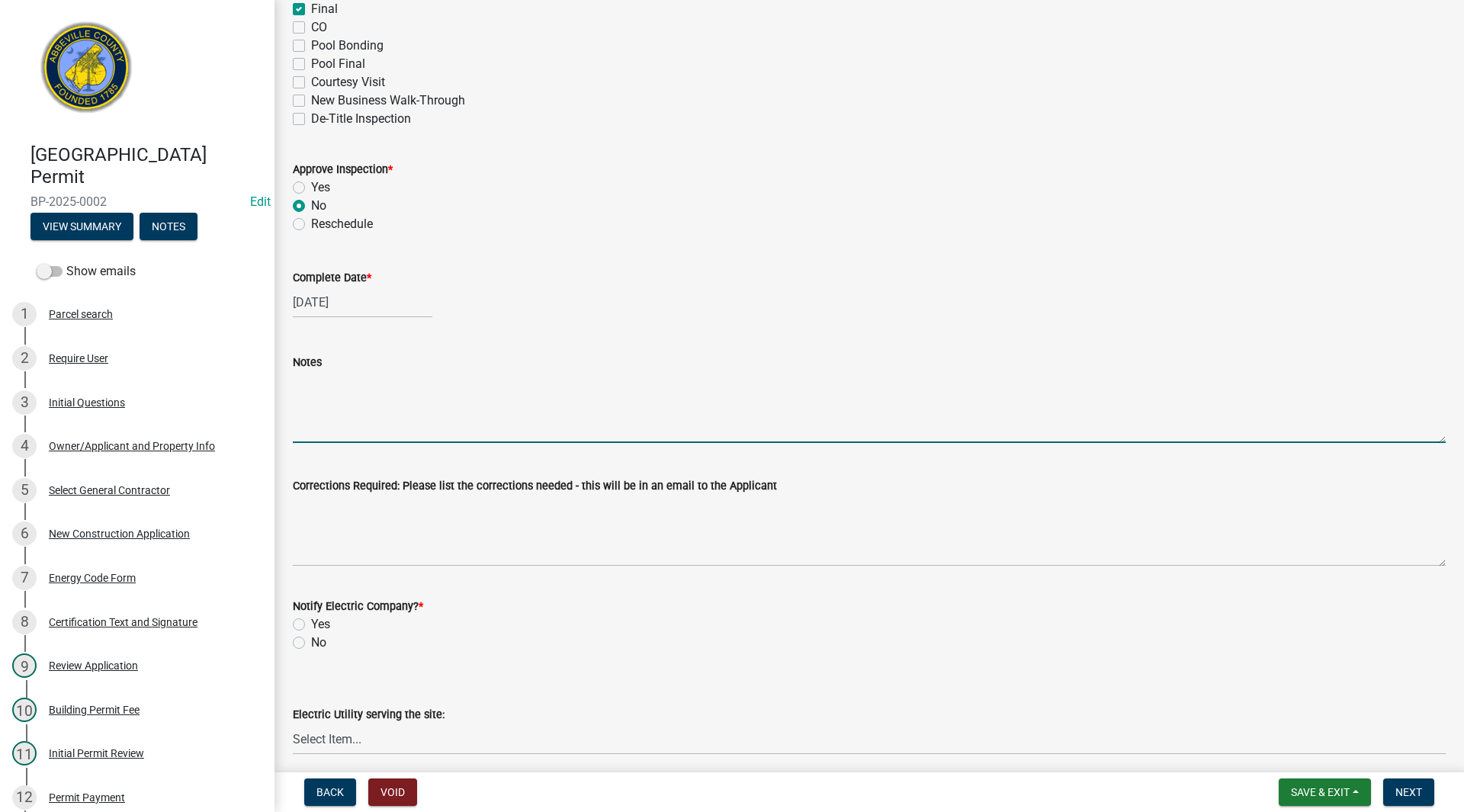
click at [341, 420] on textarea "Notes" at bounding box center [869, 407] width 1153 height 72
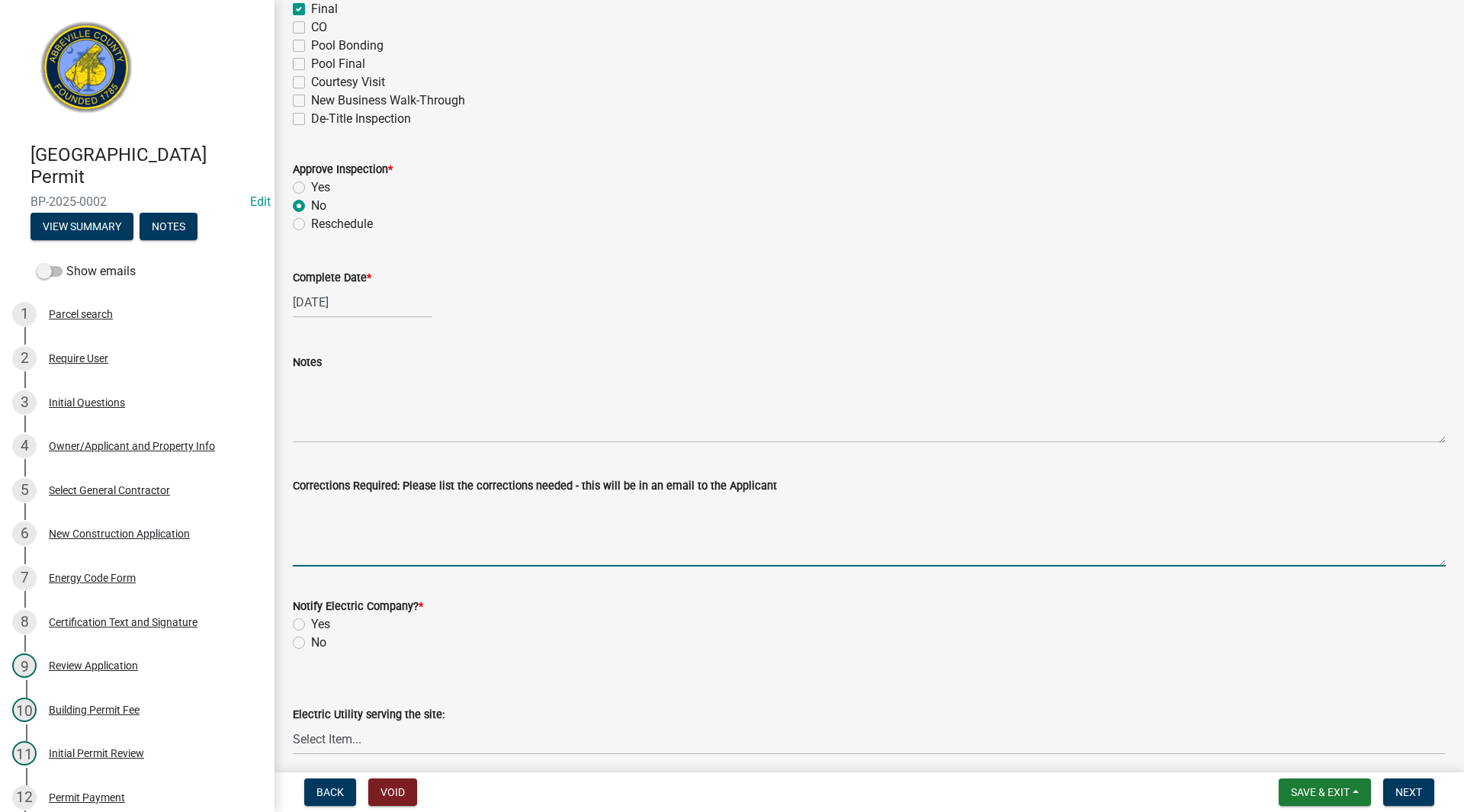
click at [337, 546] on textarea "Corrections Required: Please list the corrections needed - this will be in an e…" at bounding box center [869, 531] width 1153 height 72
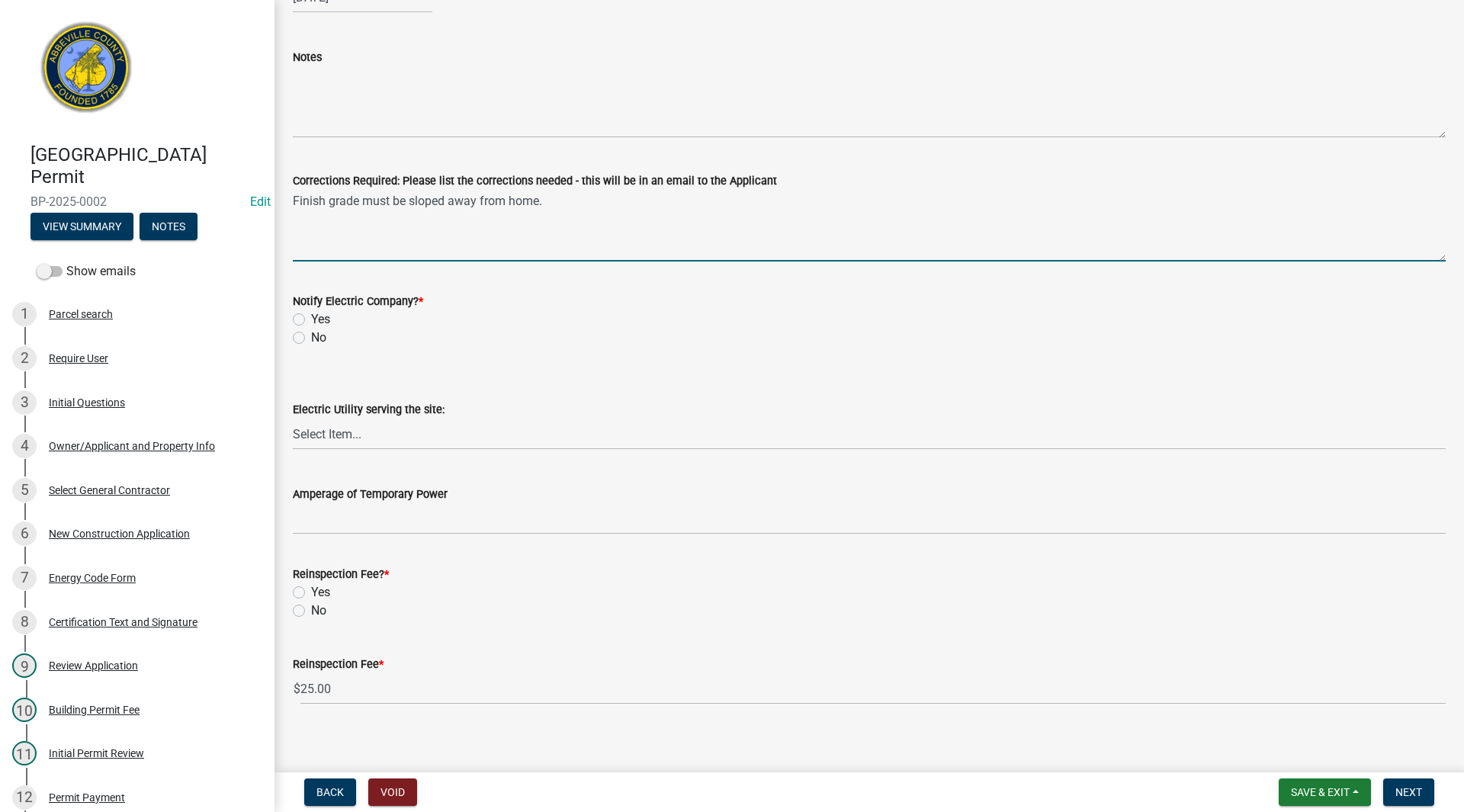
scroll to position [621, 0]
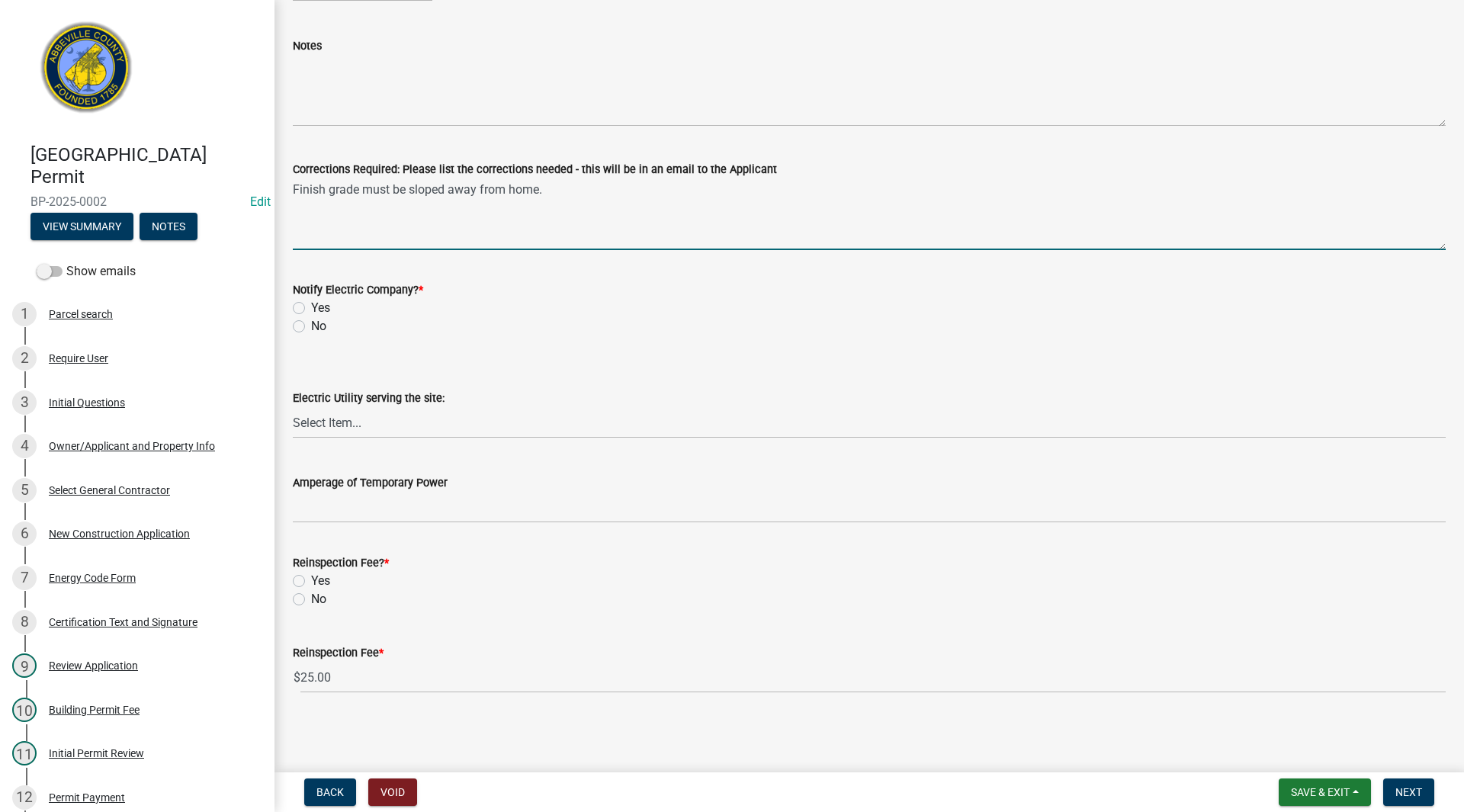
type textarea "Finish grade must be sloped away from home."
click at [311, 327] on label "No" at bounding box center [319, 327] width 15 height 18
click at [311, 327] on input "No" at bounding box center [316, 322] width 10 height 10
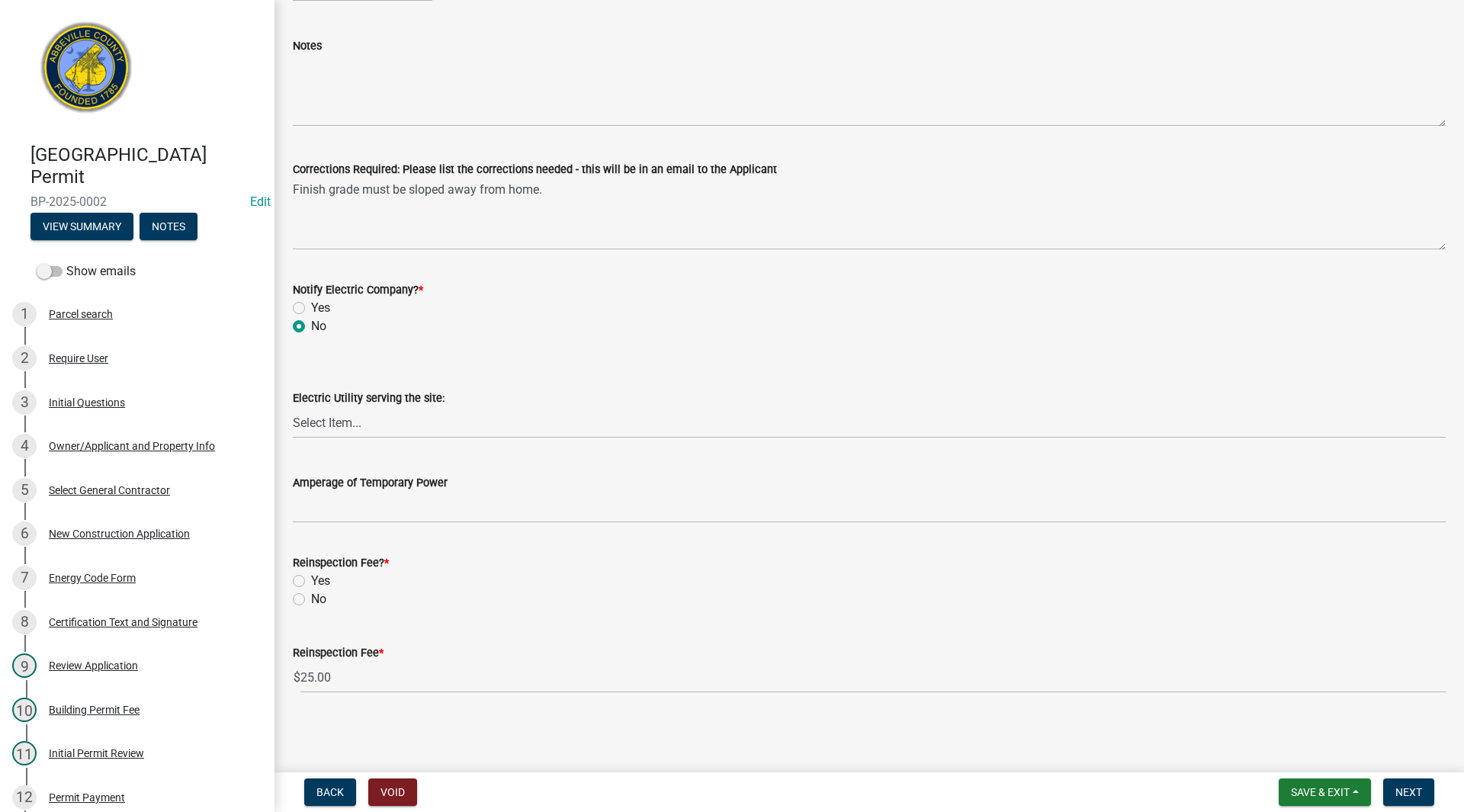
radio input "true"
click at [311, 599] on label "No" at bounding box center [319, 599] width 15 height 18
click at [311, 599] on input "No" at bounding box center [316, 594] width 10 height 10
radio input "true"
click at [1409, 787] on span "Next" at bounding box center [1409, 792] width 27 height 12
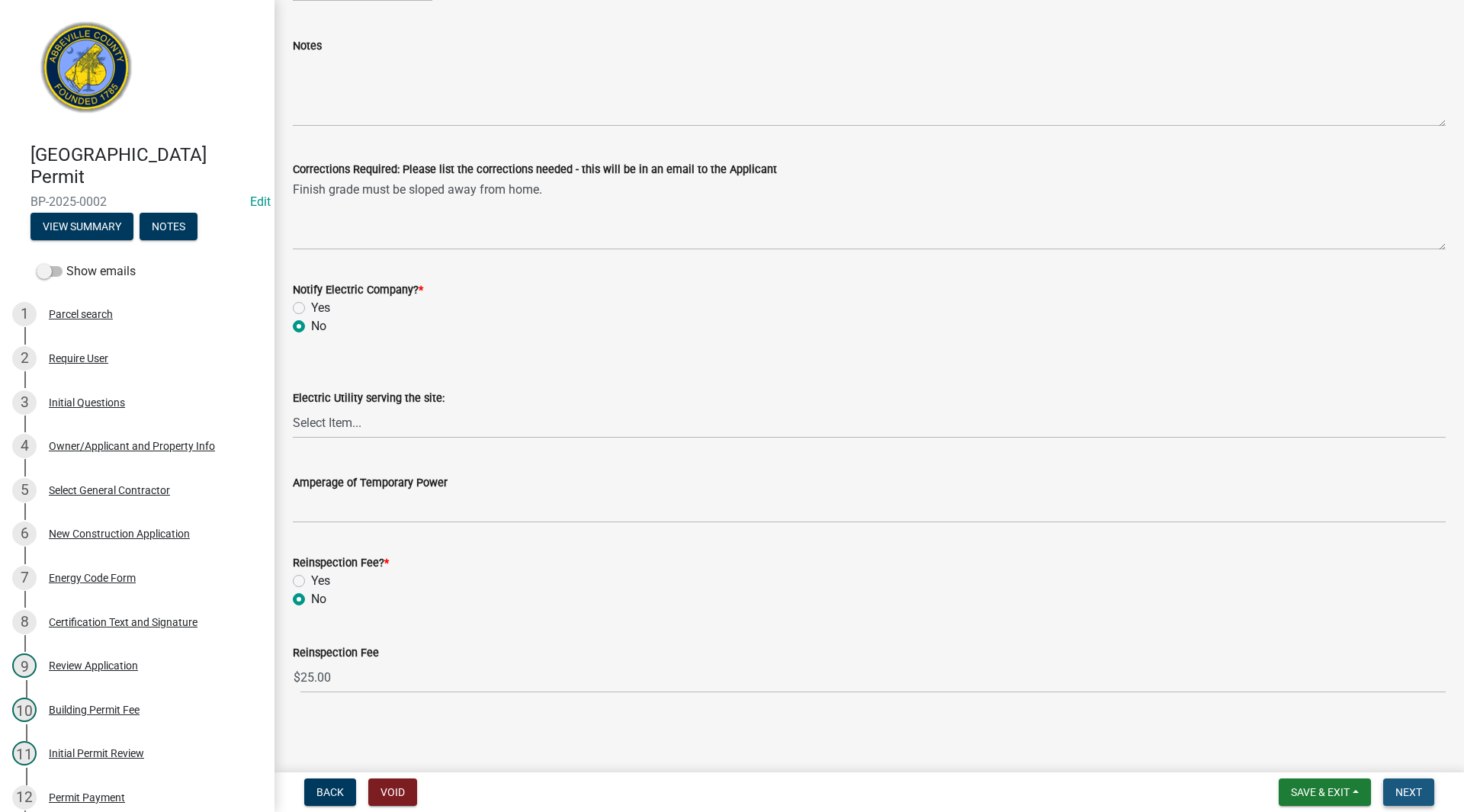
scroll to position [0, 0]
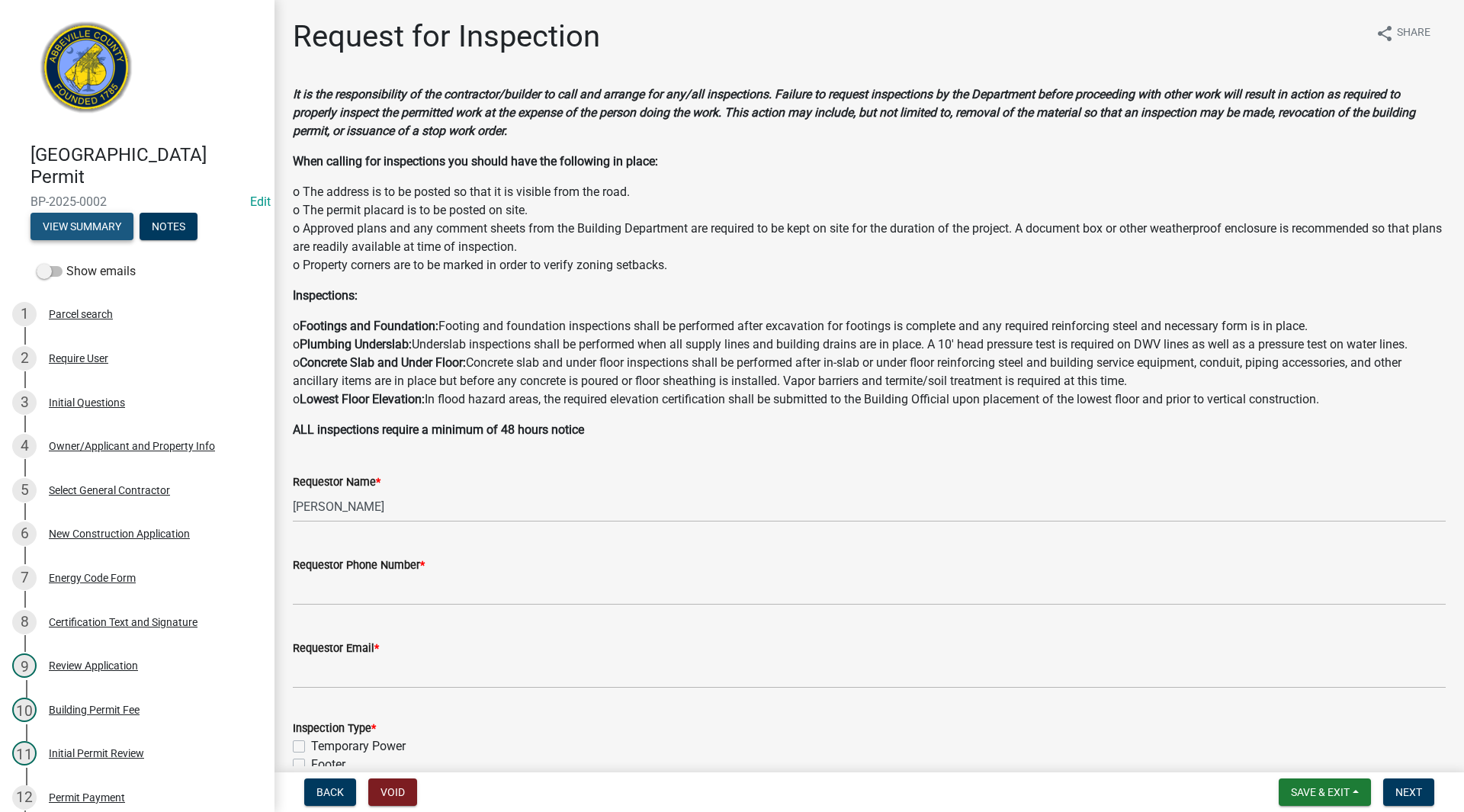
click at [89, 225] on button "View Summary" at bounding box center [82, 227] width 103 height 28
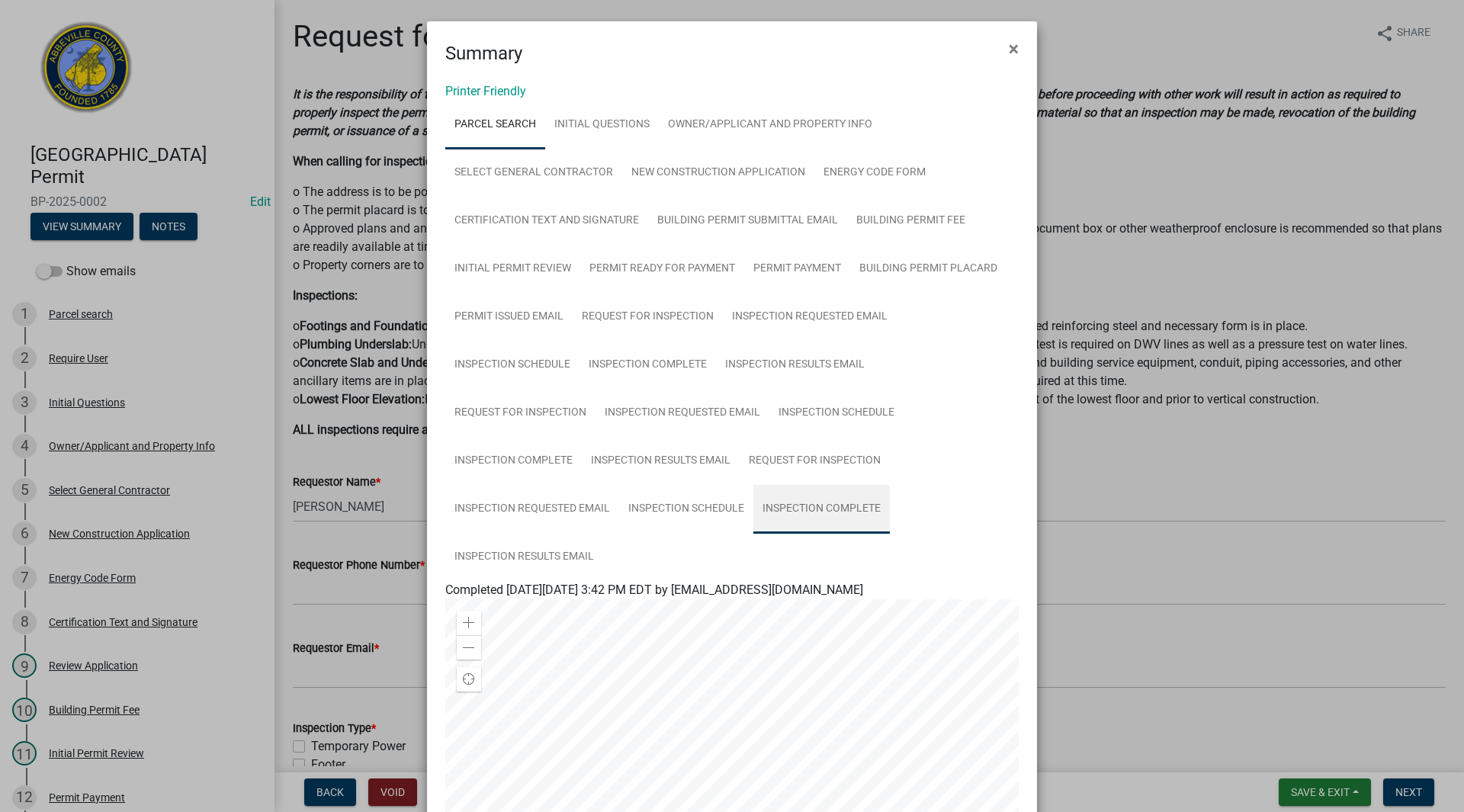
click at [818, 511] on link "Inspection Complete" at bounding box center [821, 509] width 136 height 48
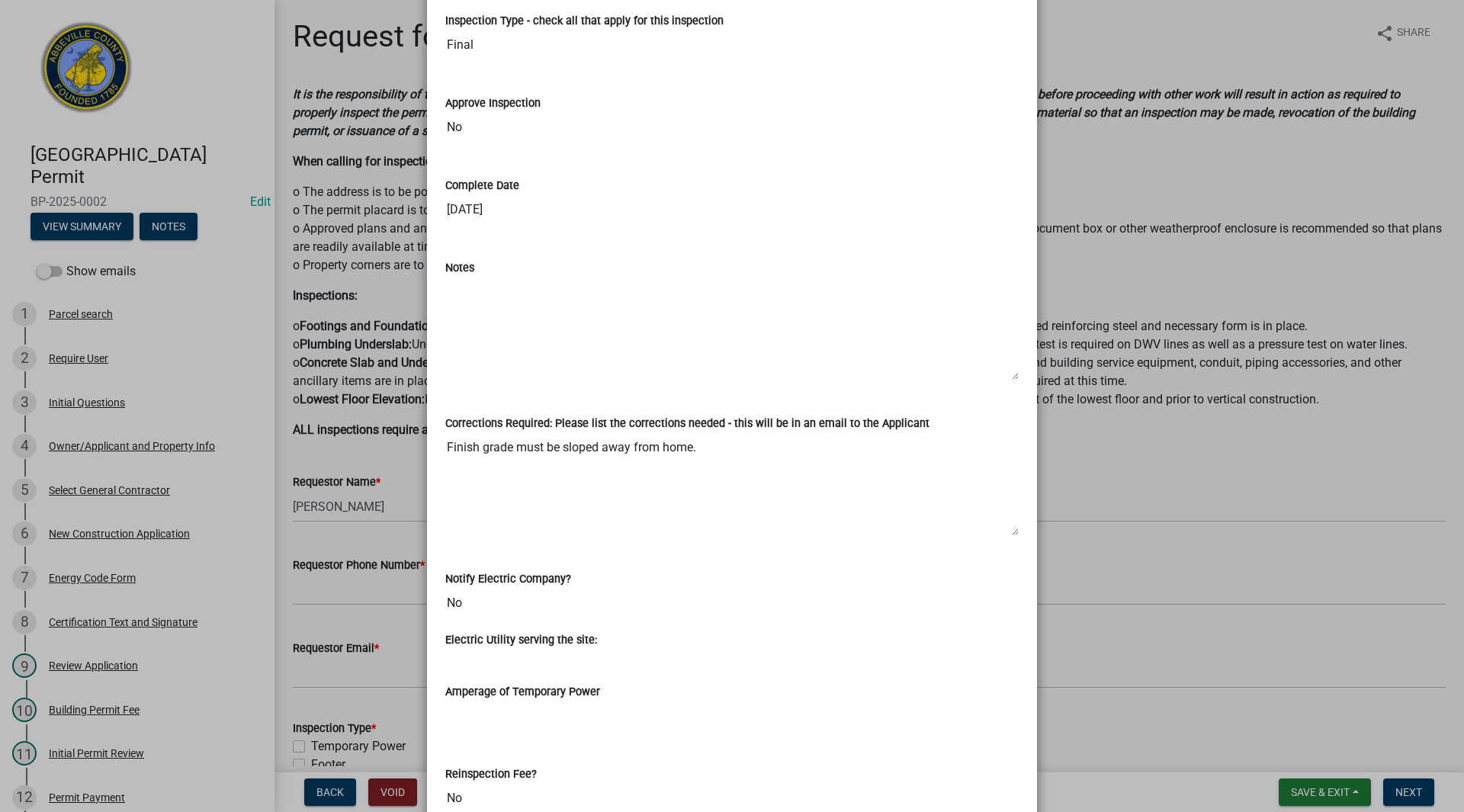
scroll to position [610, 0]
click at [716, 451] on textarea "Finish grade must be sloped away from home." at bounding box center [732, 483] width 574 height 104
click at [697, 441] on textarea "Finish grade must be sloped away from home." at bounding box center [732, 483] width 574 height 104
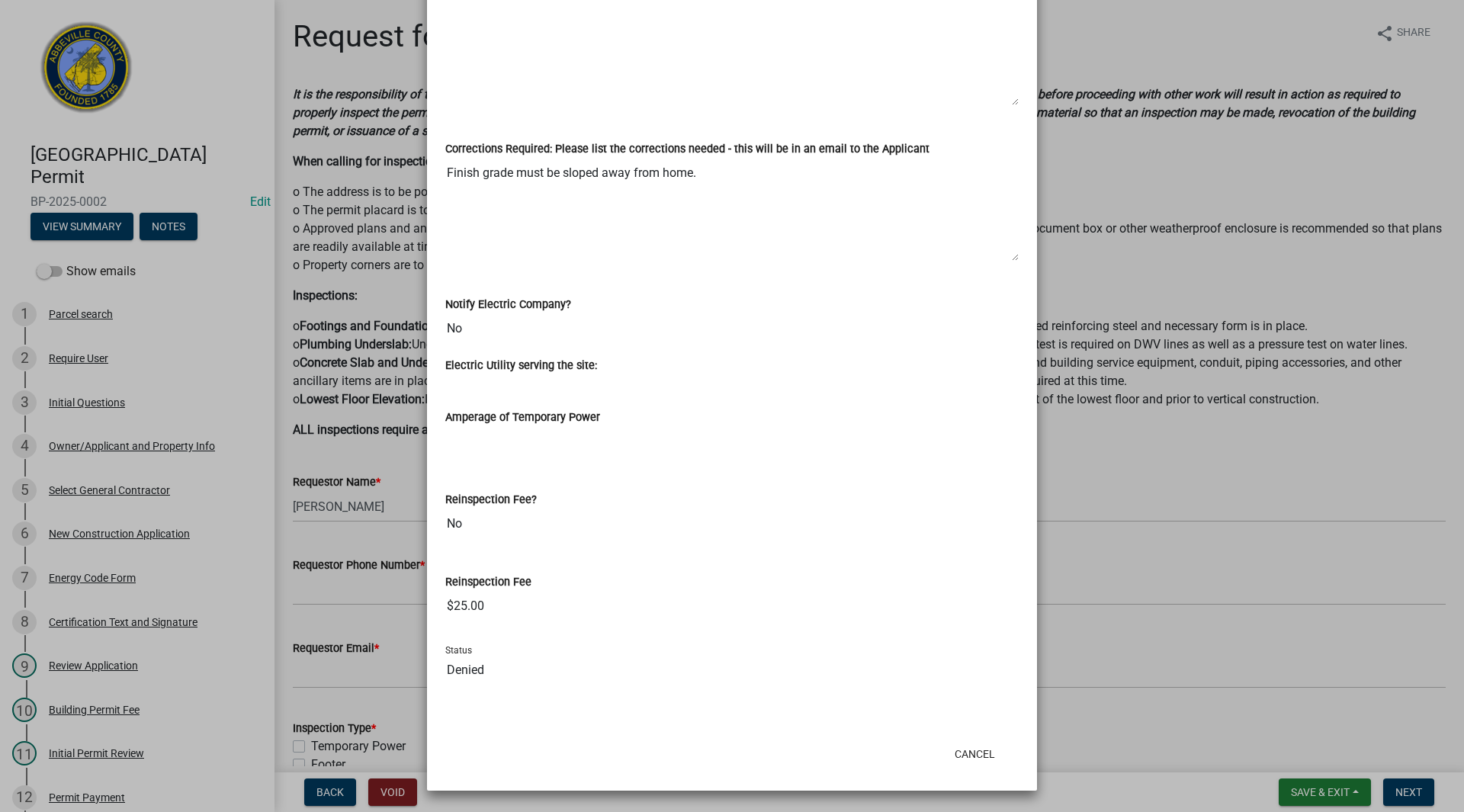
scroll to position [579, 0]
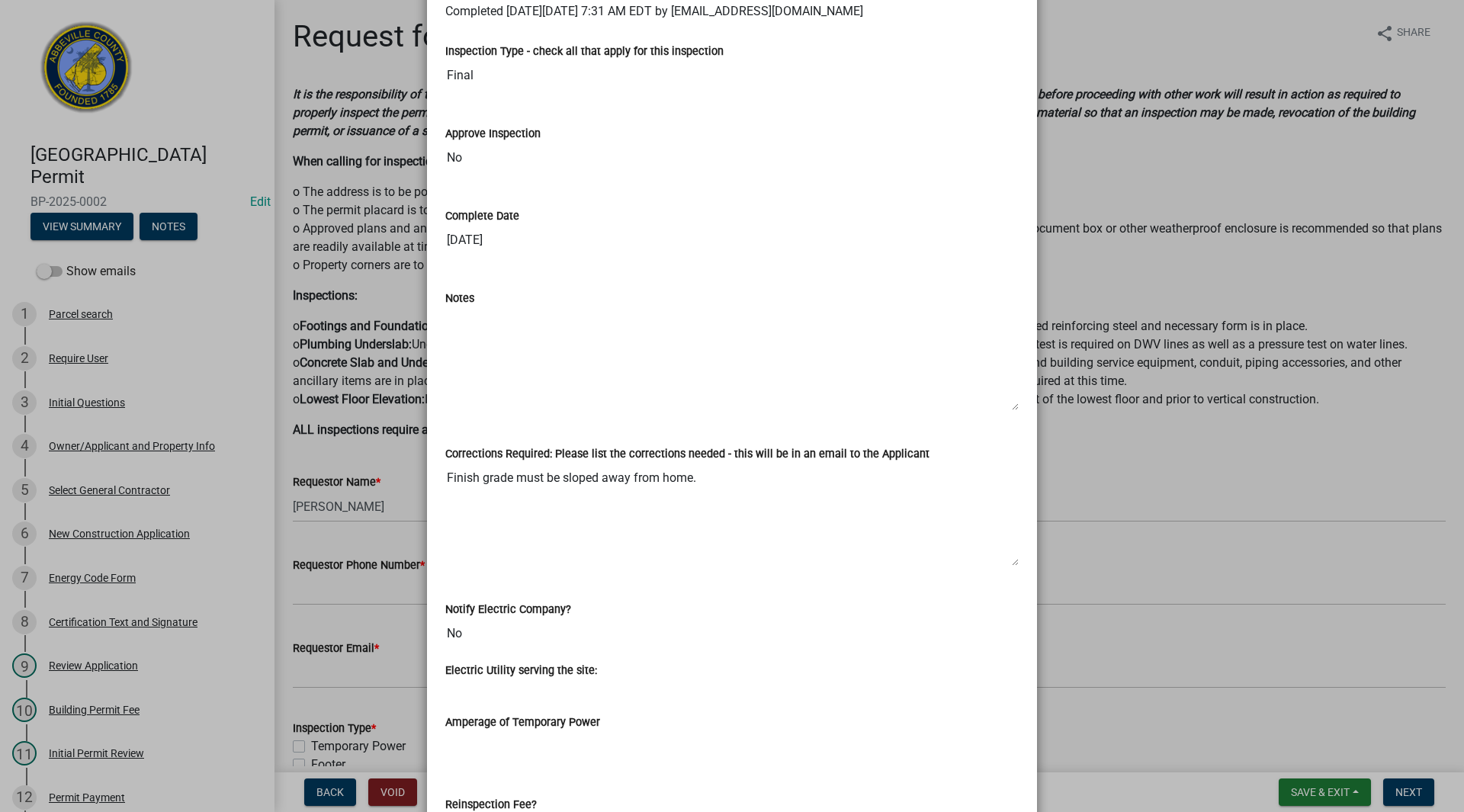
click at [704, 484] on textarea "Finish grade must be sloped away from home." at bounding box center [732, 514] width 574 height 104
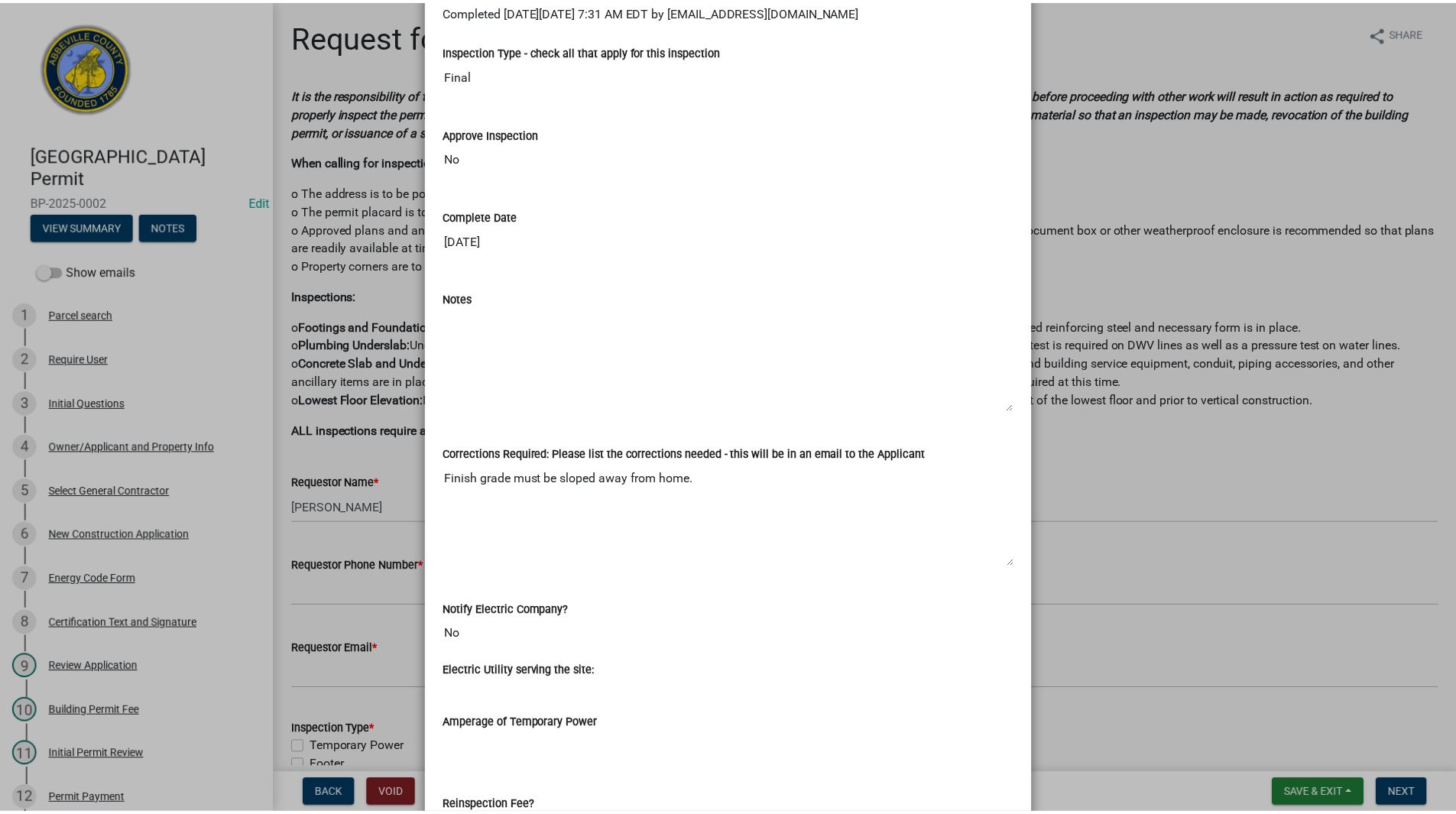
scroll to position [0, 0]
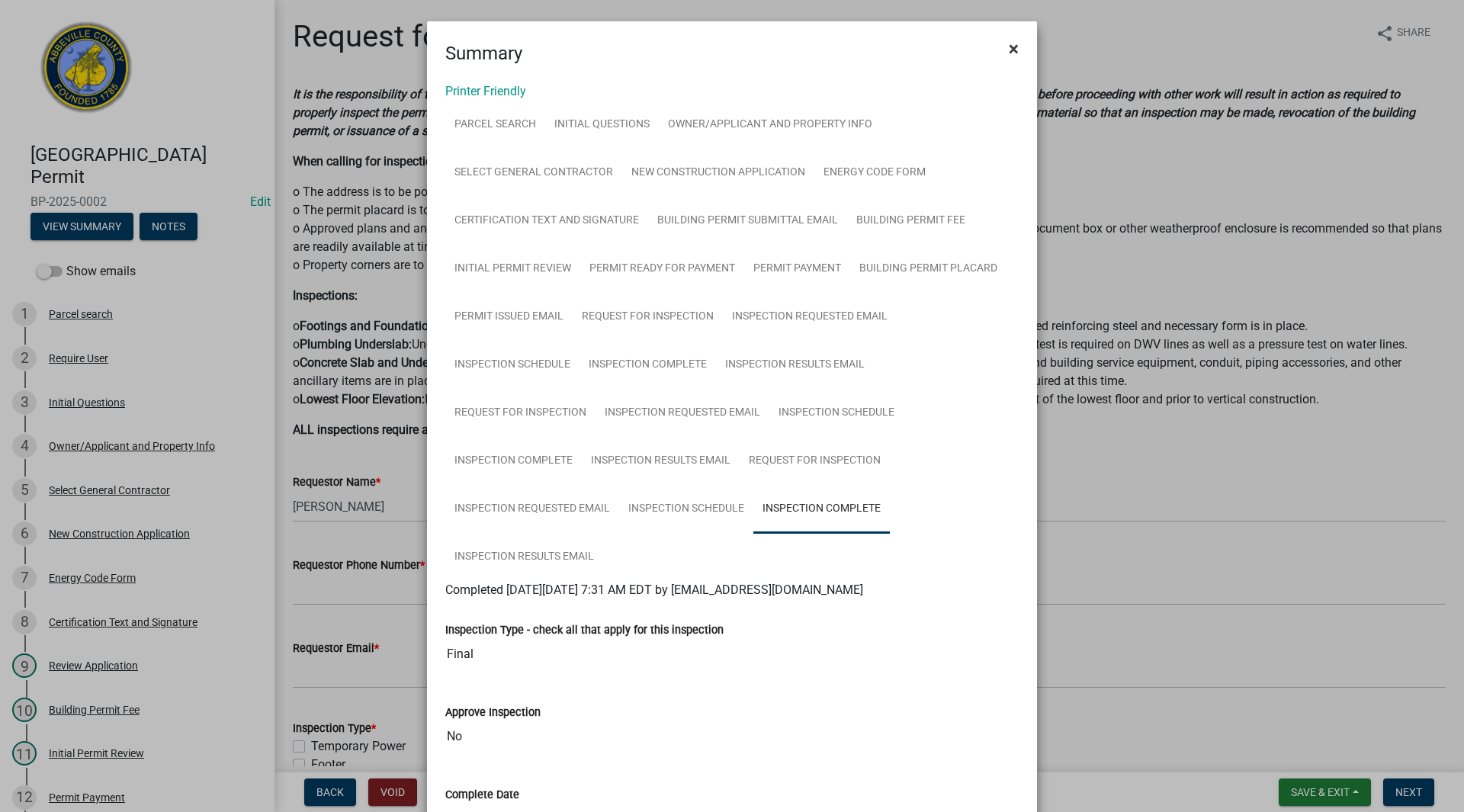
click at [1009, 45] on span "×" at bounding box center [1013, 49] width 10 height 22
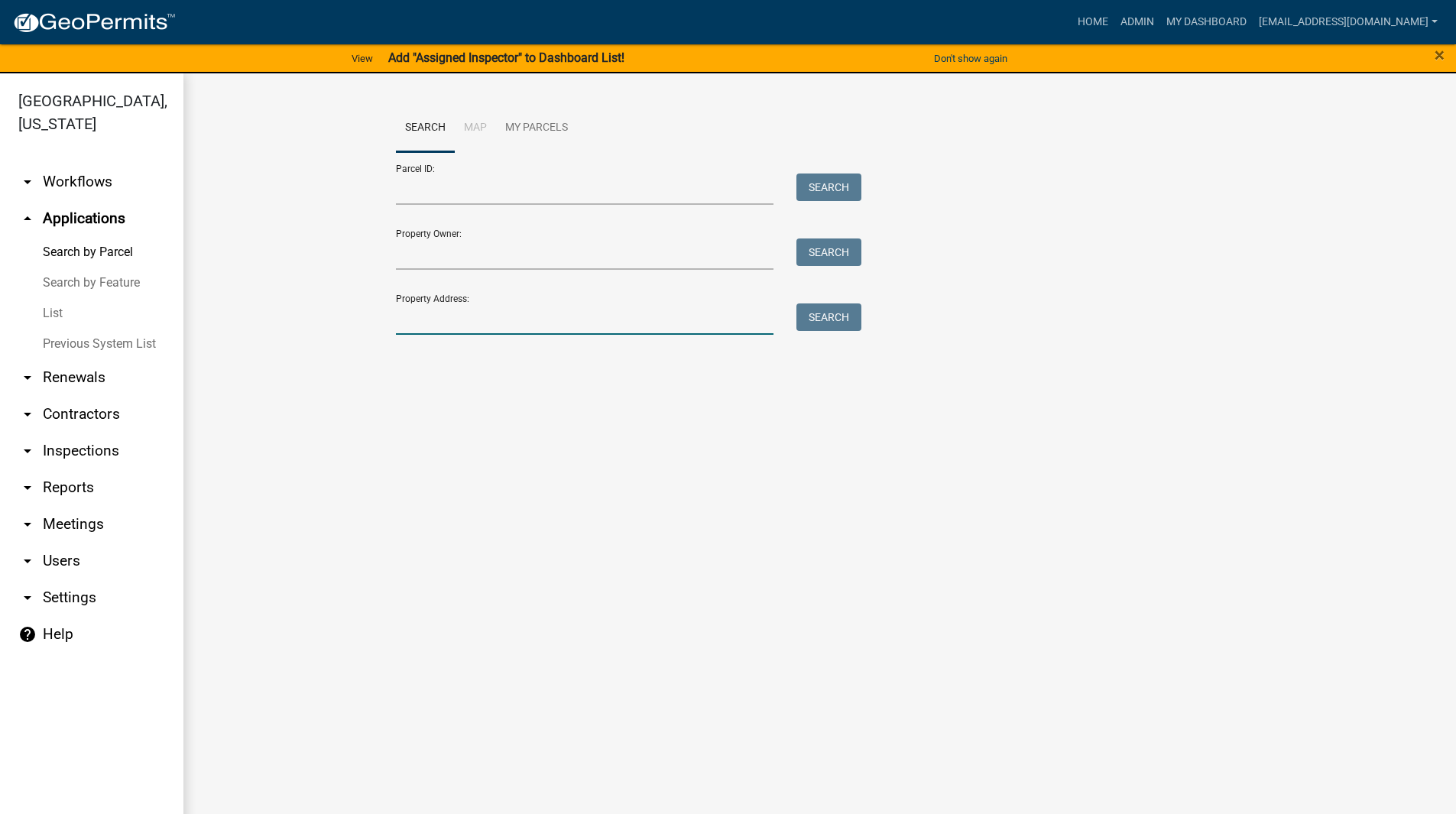
click at [436, 325] on input "Property Address:" at bounding box center [585, 319] width 378 height 32
type input "1170 old"
click at [816, 315] on button "Search" at bounding box center [829, 318] width 65 height 28
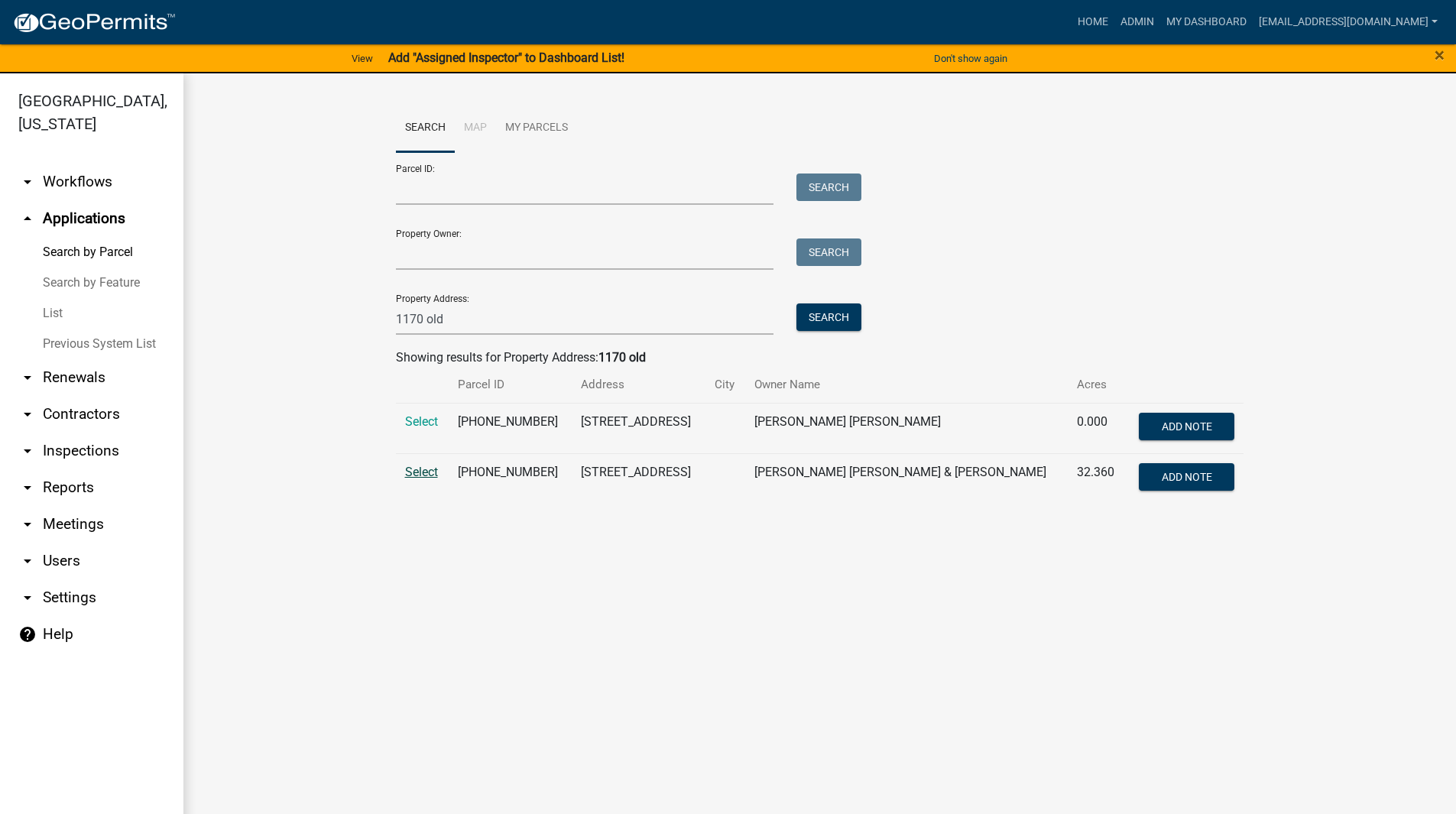
click at [416, 473] on span "Select" at bounding box center [422, 472] width 33 height 15
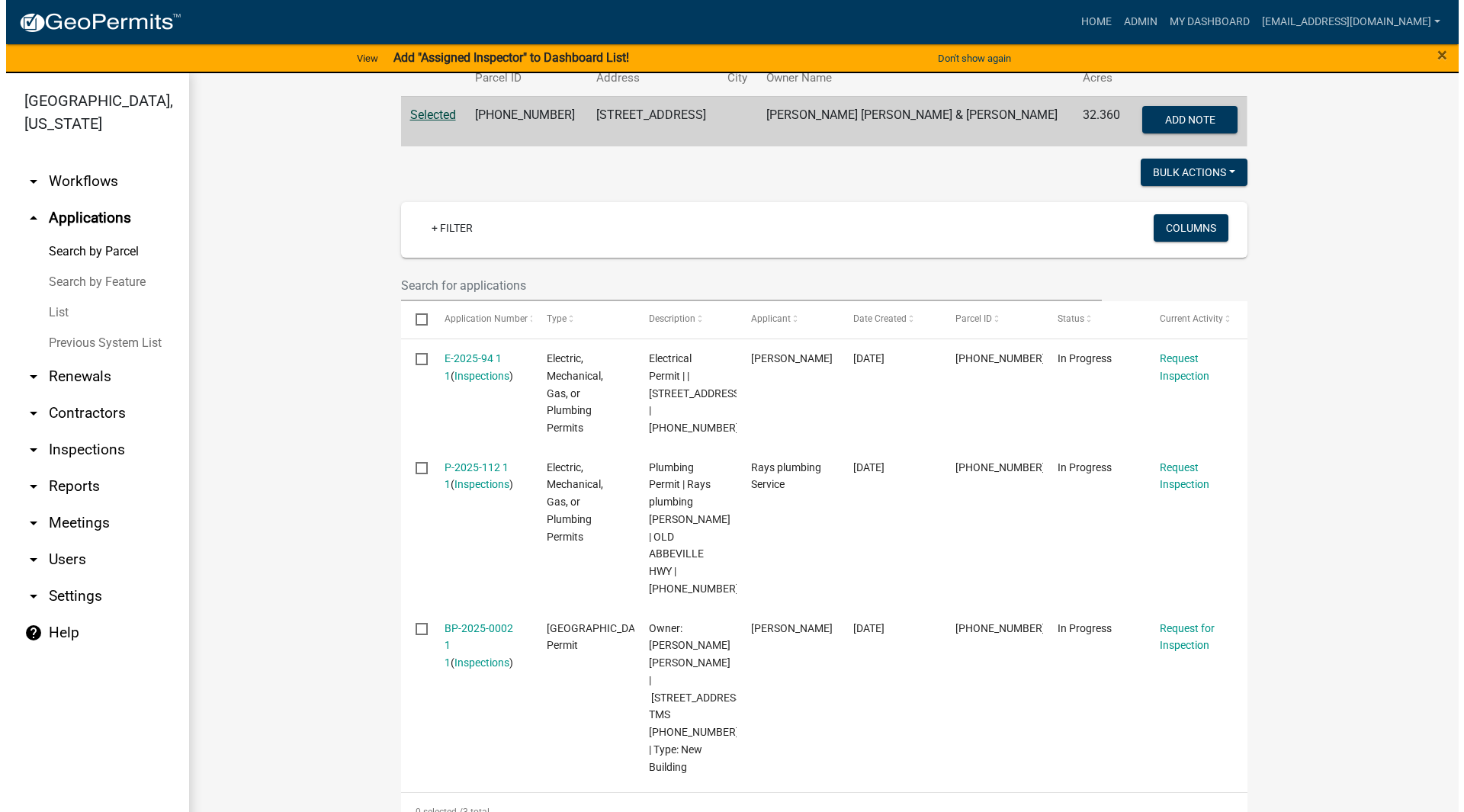
scroll to position [305, 0]
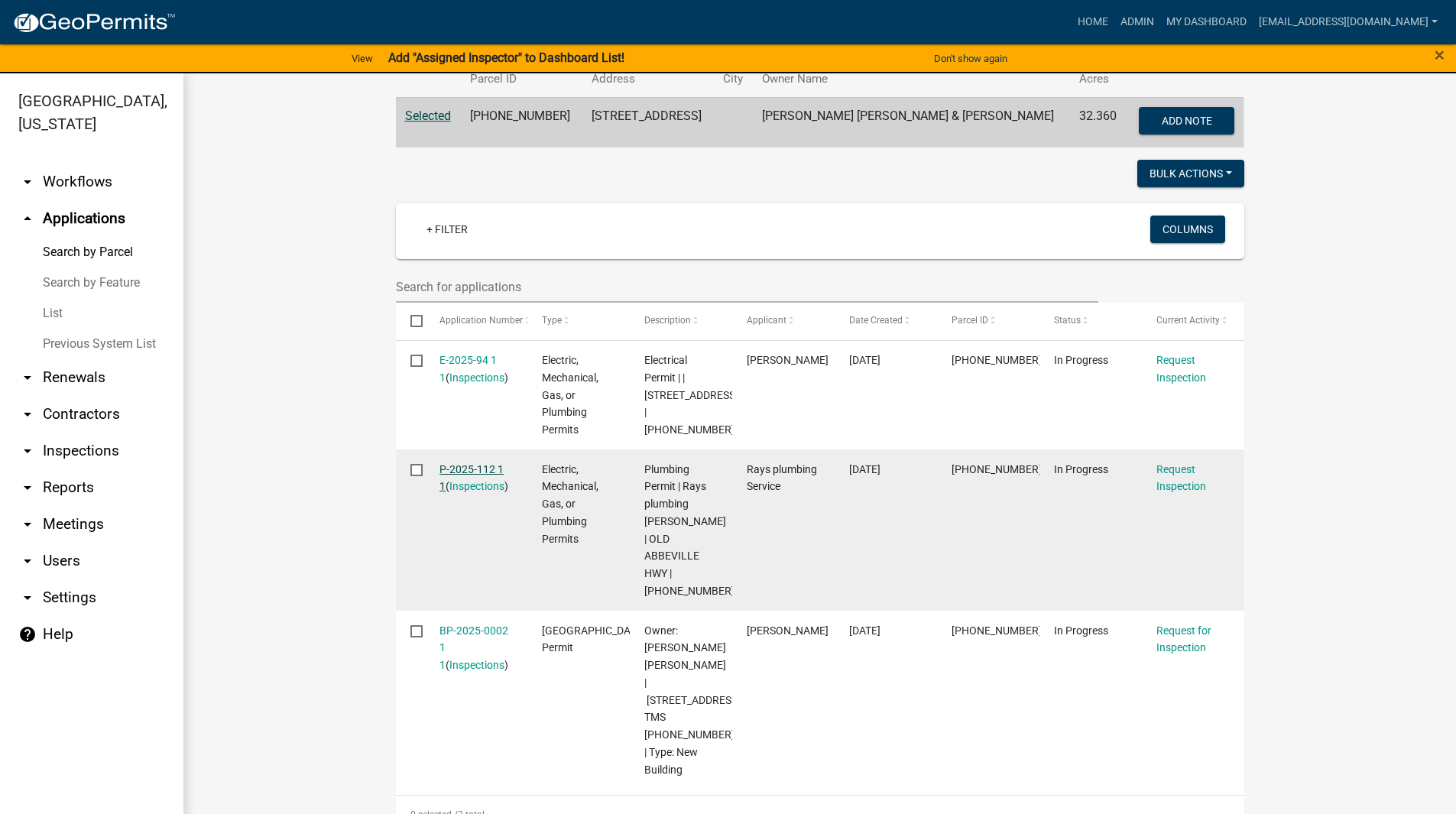
click at [465, 483] on link "P-2025-112 1 1" at bounding box center [471, 478] width 64 height 30
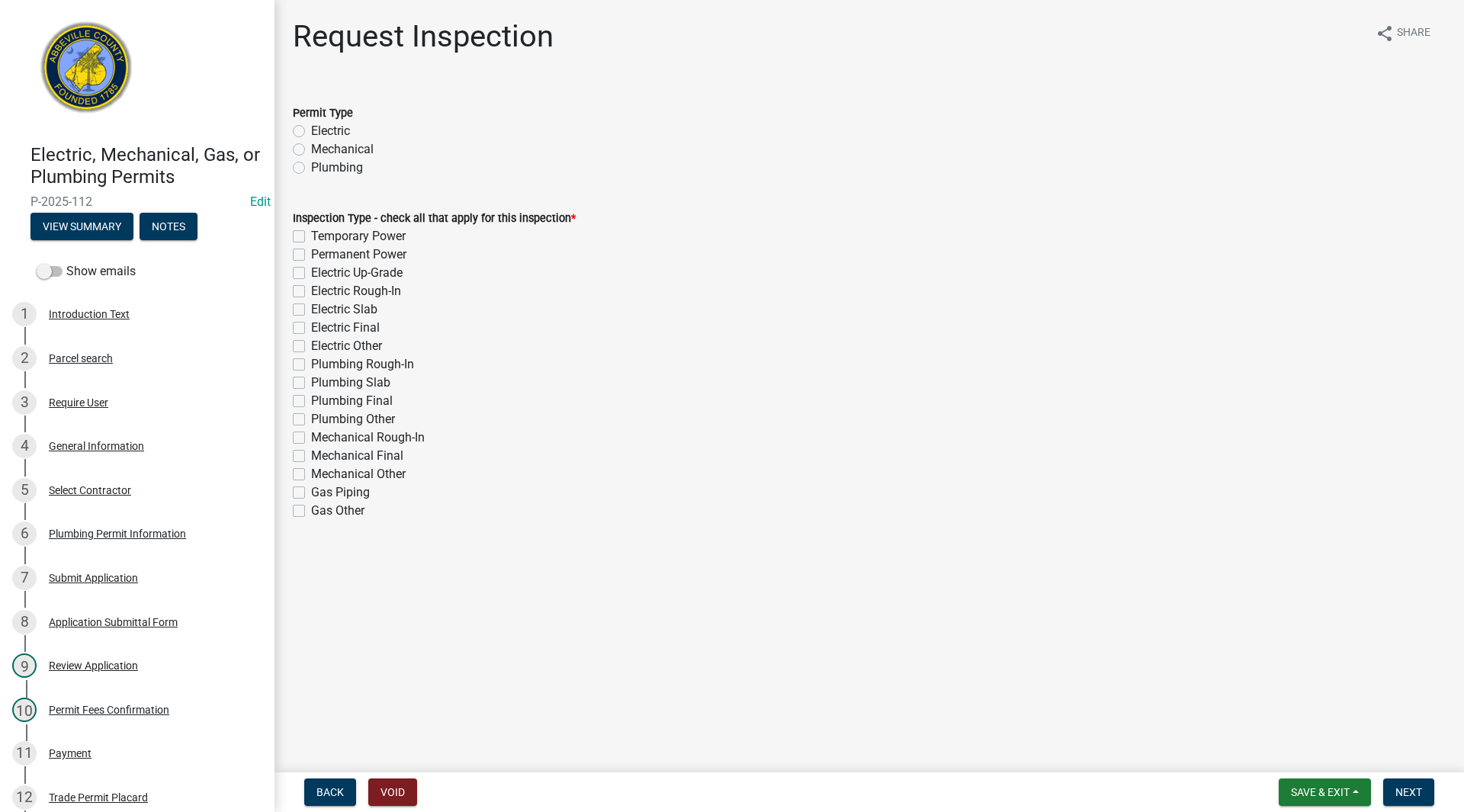
click at [311, 166] on label "Plumbing" at bounding box center [337, 168] width 52 height 18
click at [311, 166] on input "Plumbing" at bounding box center [316, 163] width 10 height 10
radio input "true"
click at [311, 404] on label "Plumbing Final" at bounding box center [352, 401] width 82 height 18
click at [311, 402] on input "Plumbing Final" at bounding box center [316, 397] width 10 height 10
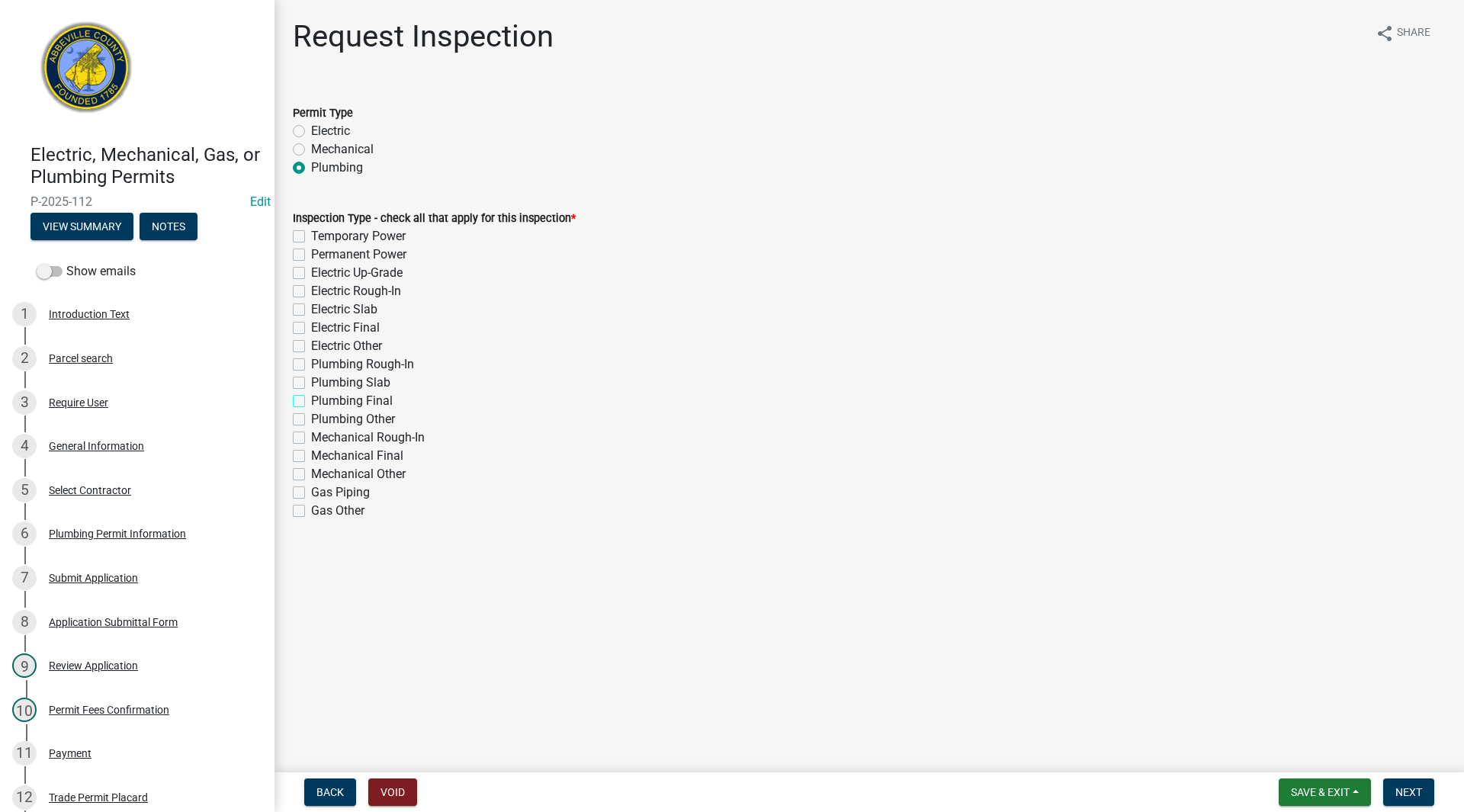
checkbox input "true"
checkbox input "false"
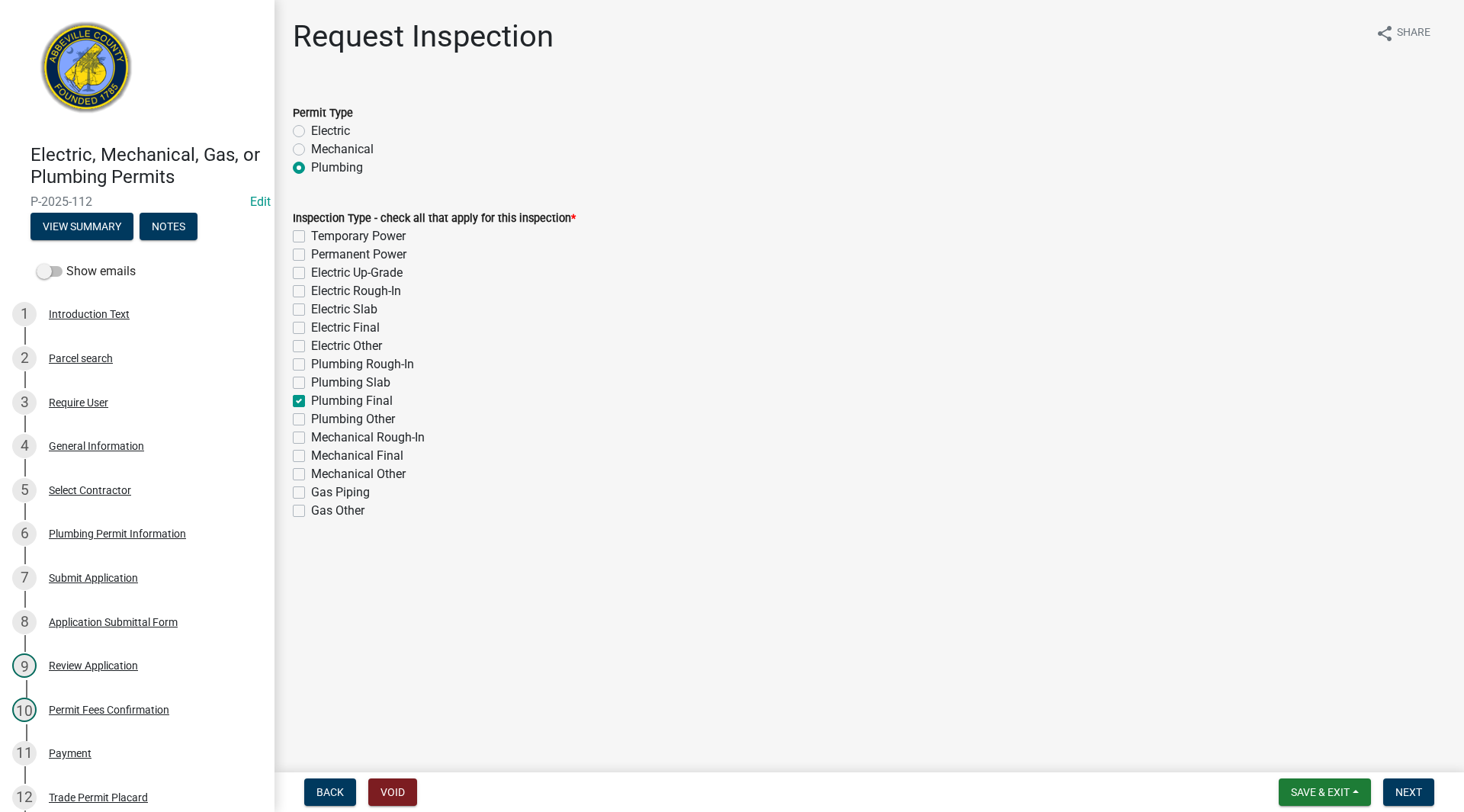
checkbox input "false"
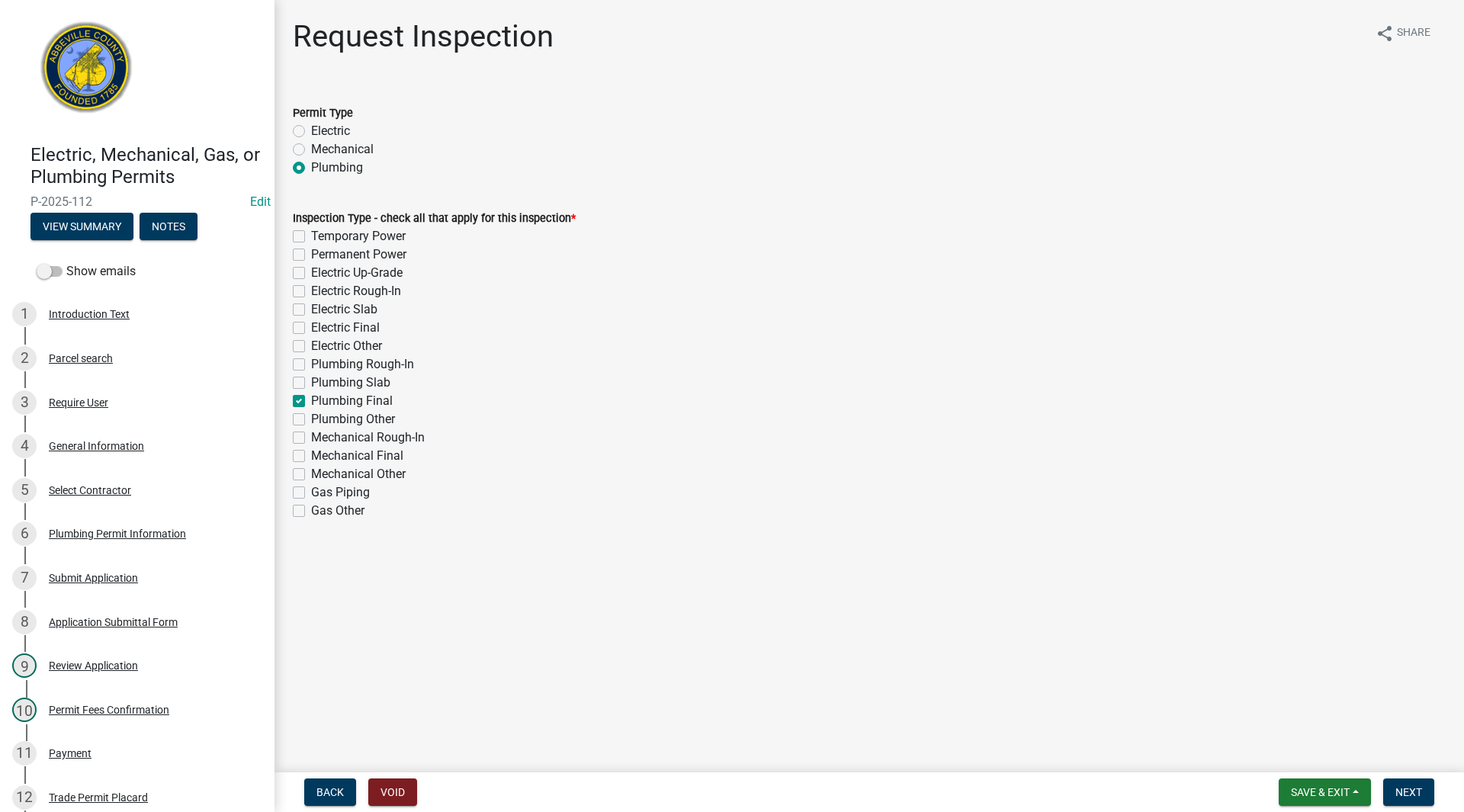
checkbox input "true"
checkbox input "false"
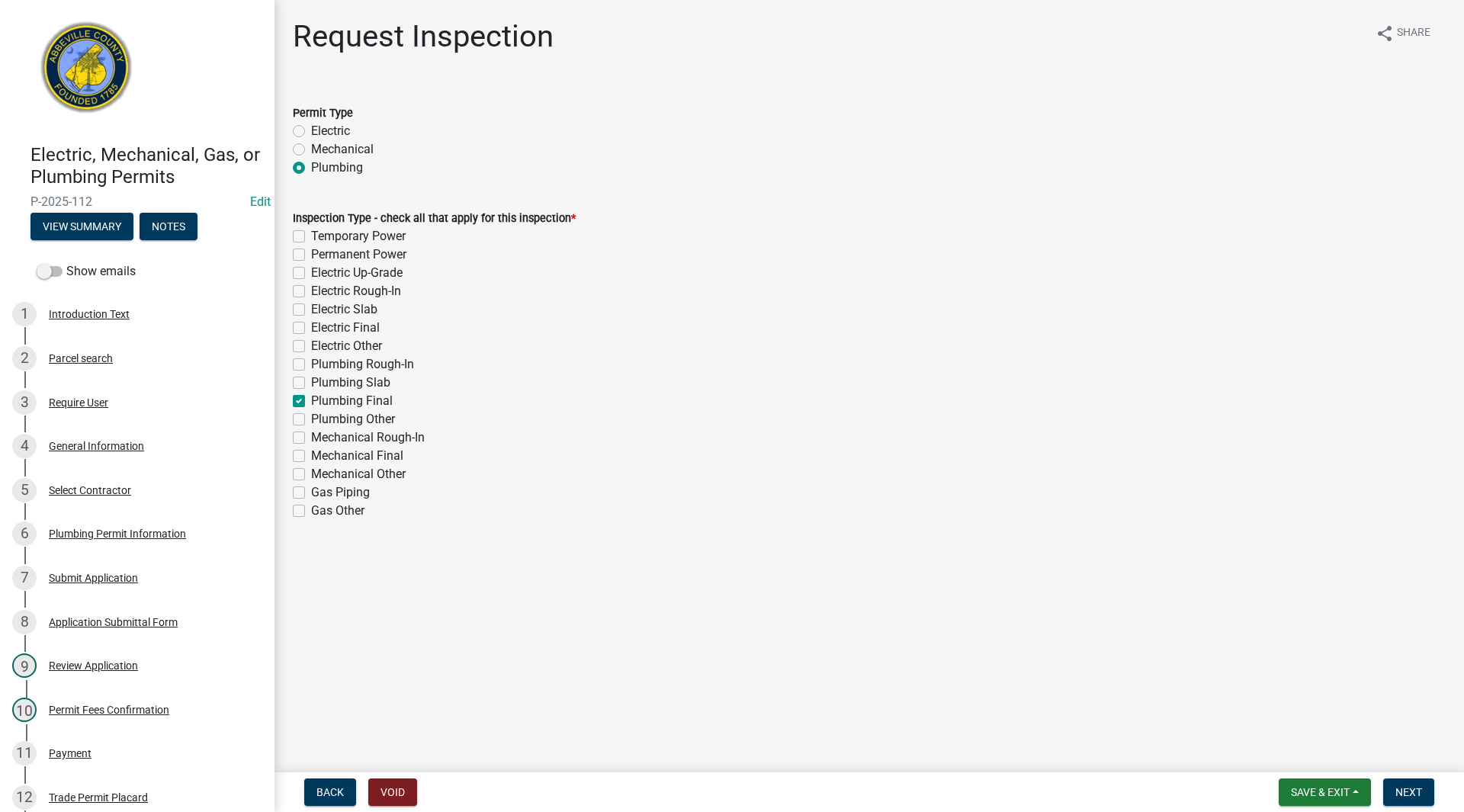
checkbox input "false"
click at [1411, 784] on button "Next" at bounding box center [1409, 792] width 51 height 28
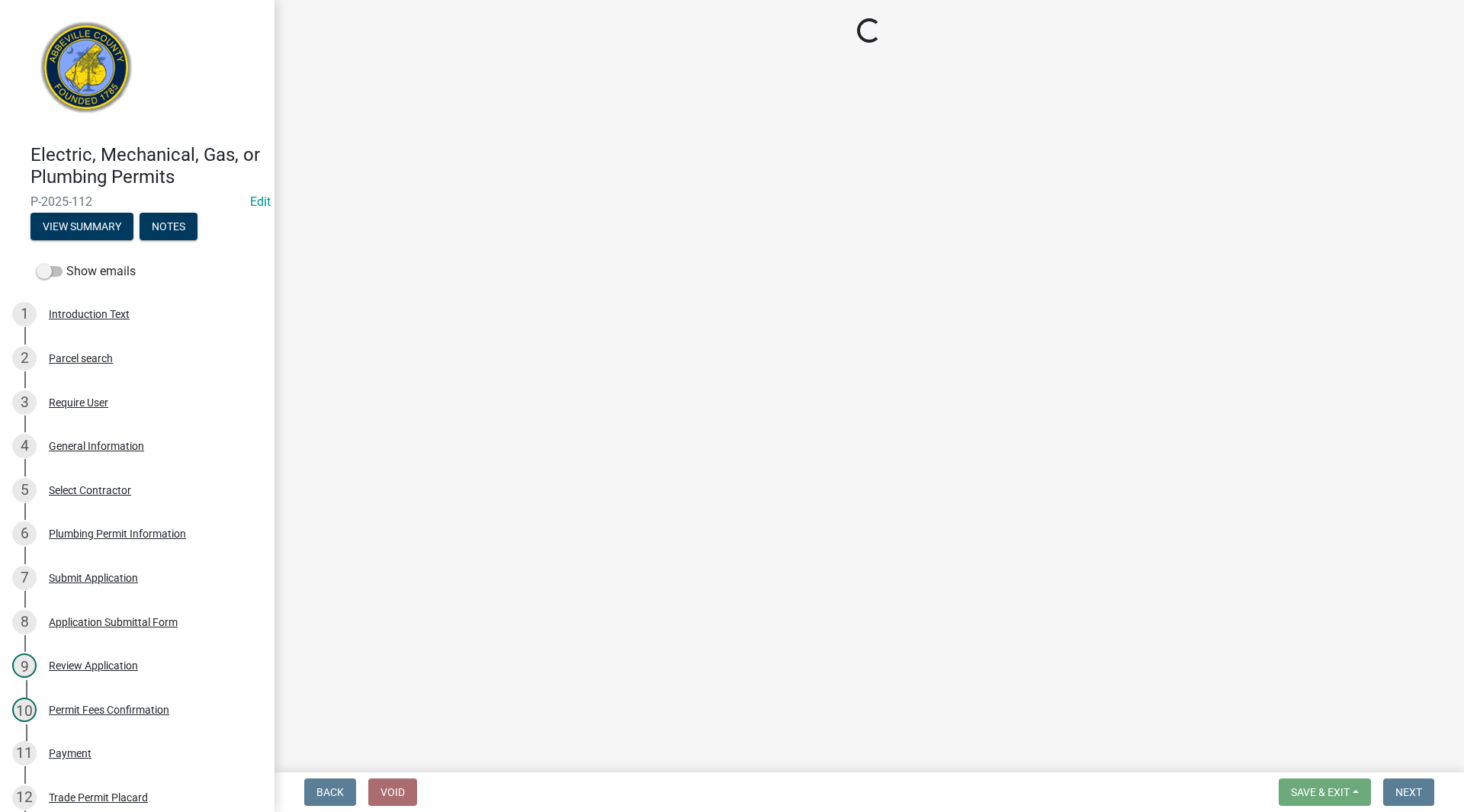
select select "896ec84b-7942-43b9-a78d-4f1554b7930c"
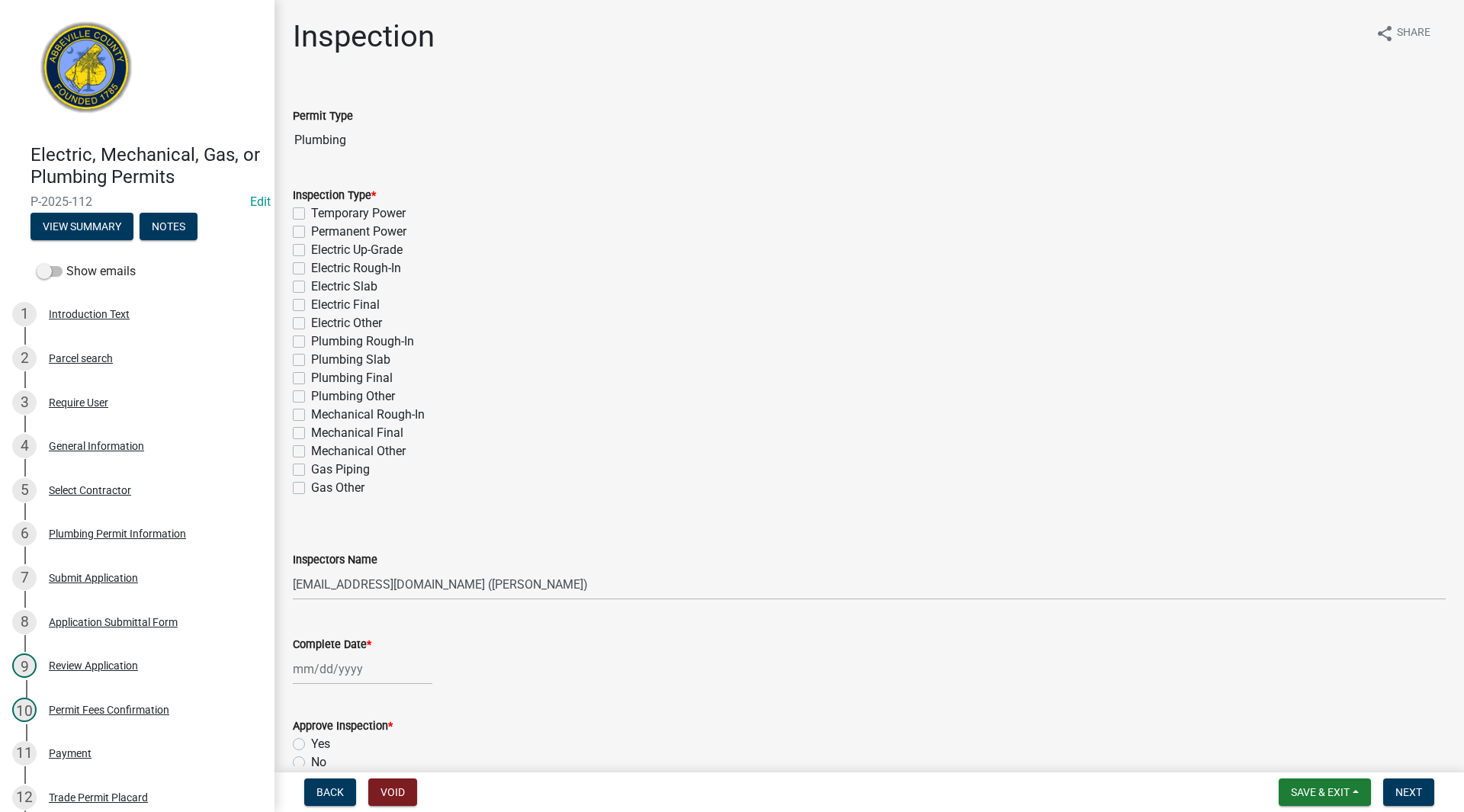
click at [311, 378] on label "Plumbing Final" at bounding box center [352, 378] width 82 height 18
click at [311, 378] on input "Plumbing Final" at bounding box center [316, 374] width 10 height 10
checkbox input "true"
checkbox input "false"
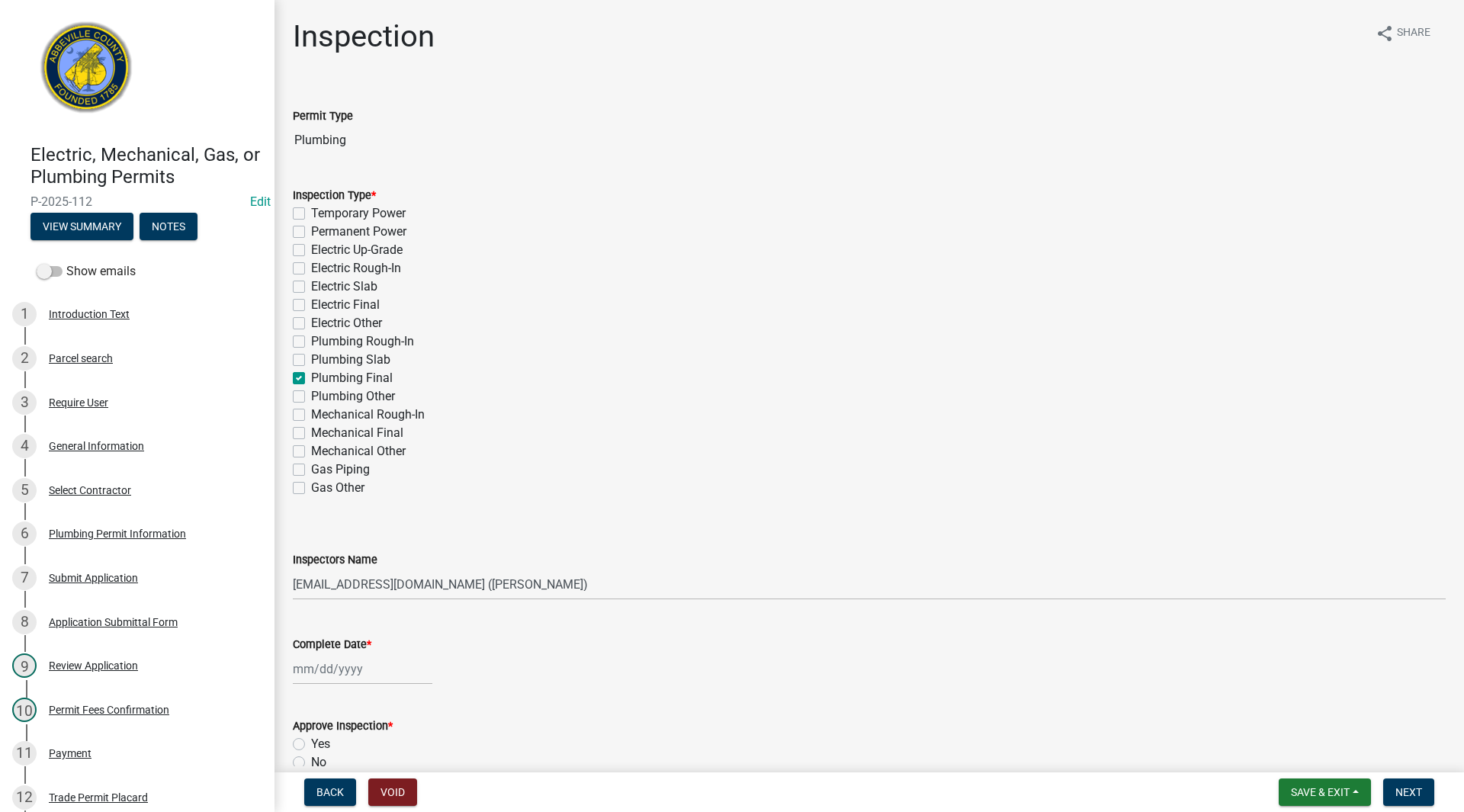
checkbox input "false"
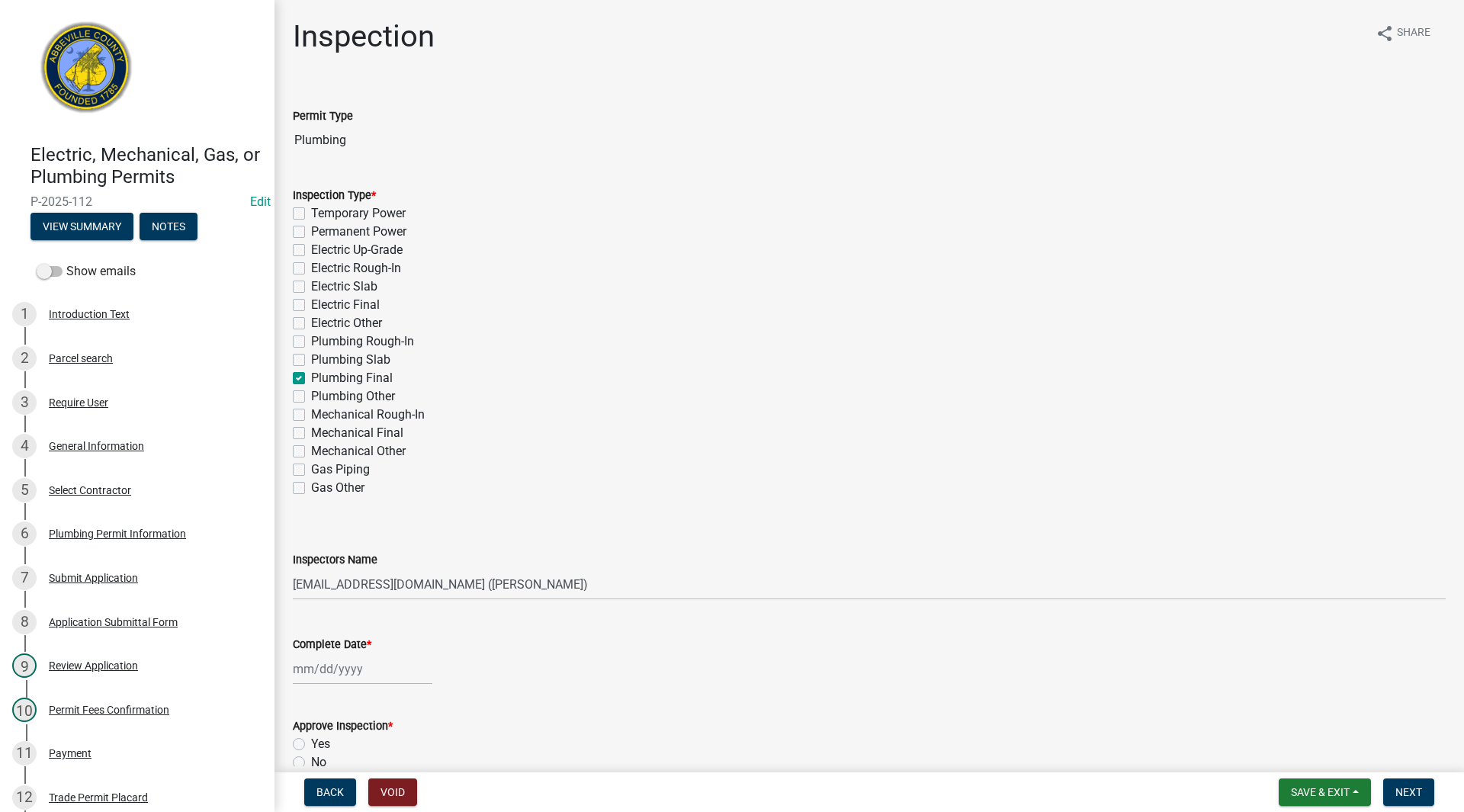
checkbox input "false"
checkbox input "true"
checkbox input "false"
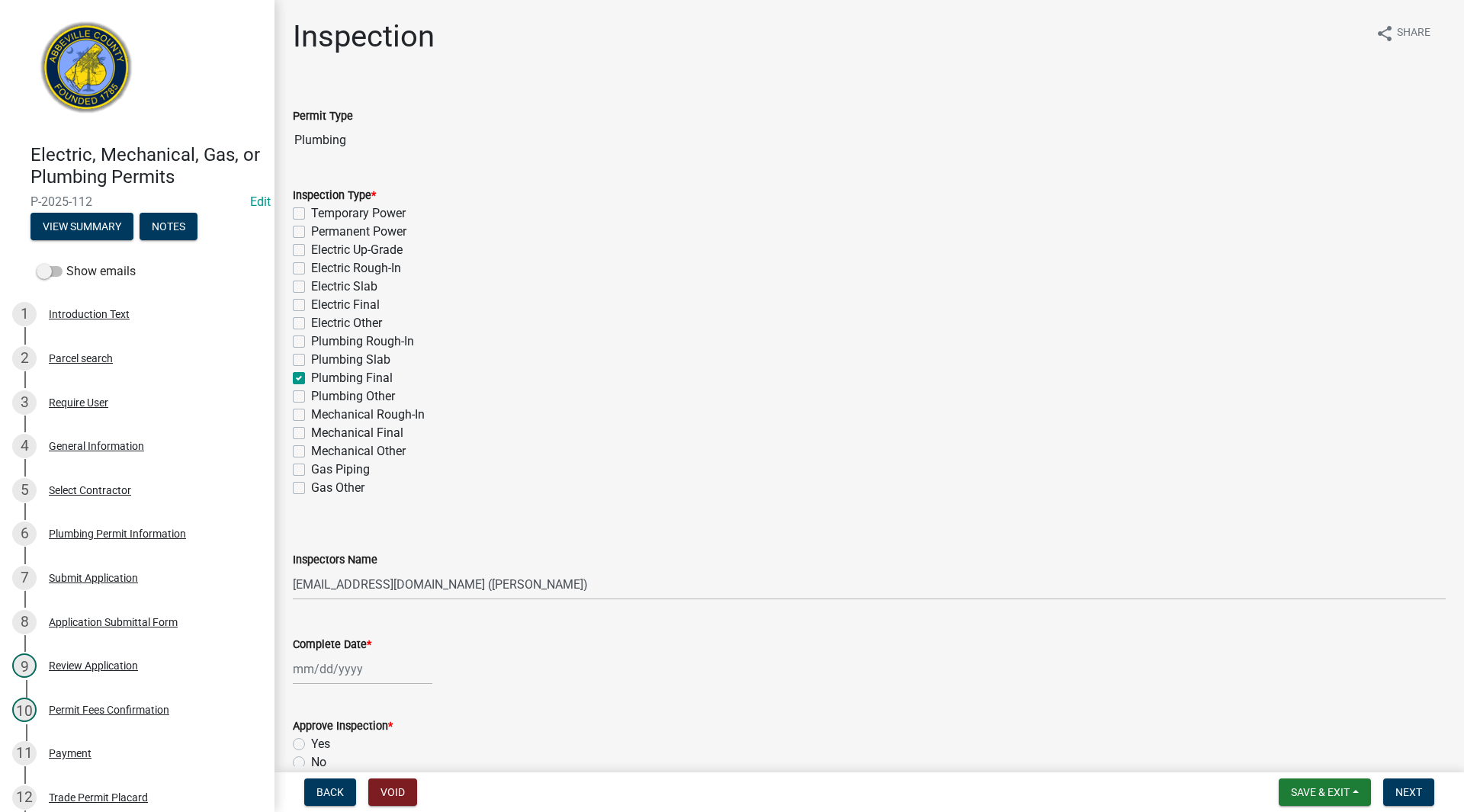
checkbox input "false"
click at [349, 664] on div at bounding box center [362, 669] width 139 height 32
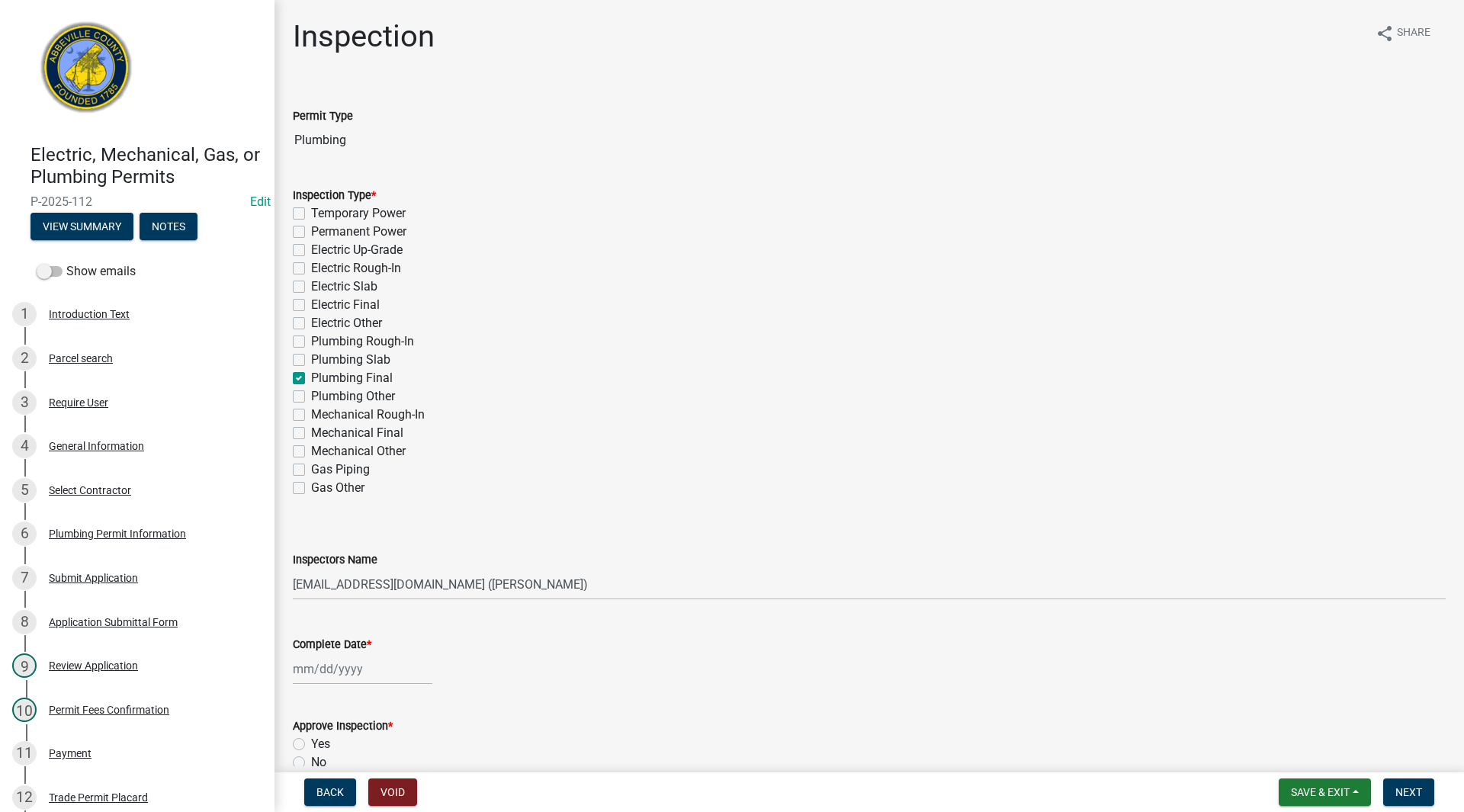
select select "8"
select select "2025"
click at [361, 557] on div "13" at bounding box center [357, 564] width 25 height 25
type input "[DATE]"
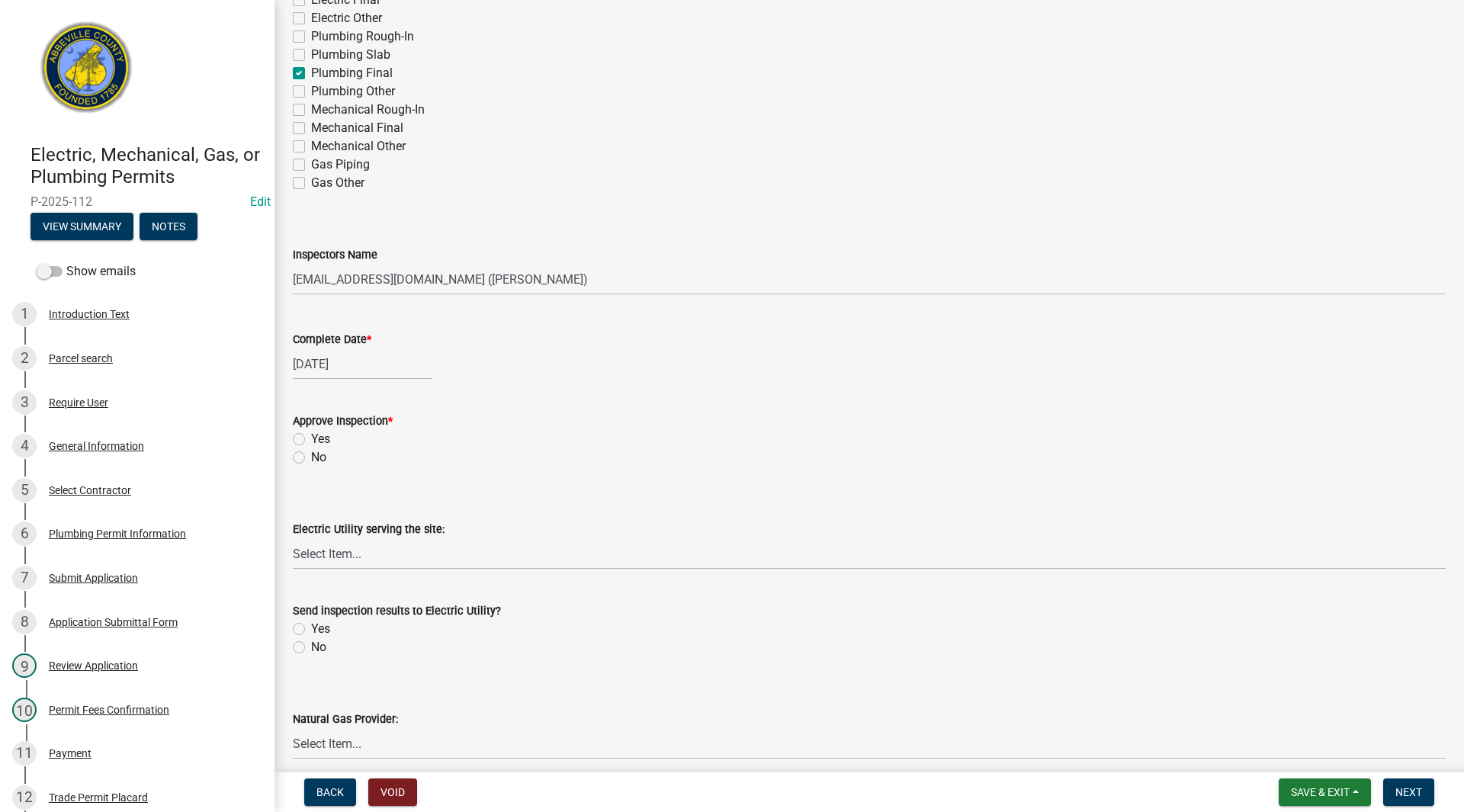
click at [311, 439] on label "Yes" at bounding box center [321, 439] width 19 height 18
click at [311, 439] on input "Yes" at bounding box center [316, 434] width 10 height 10
radio input "true"
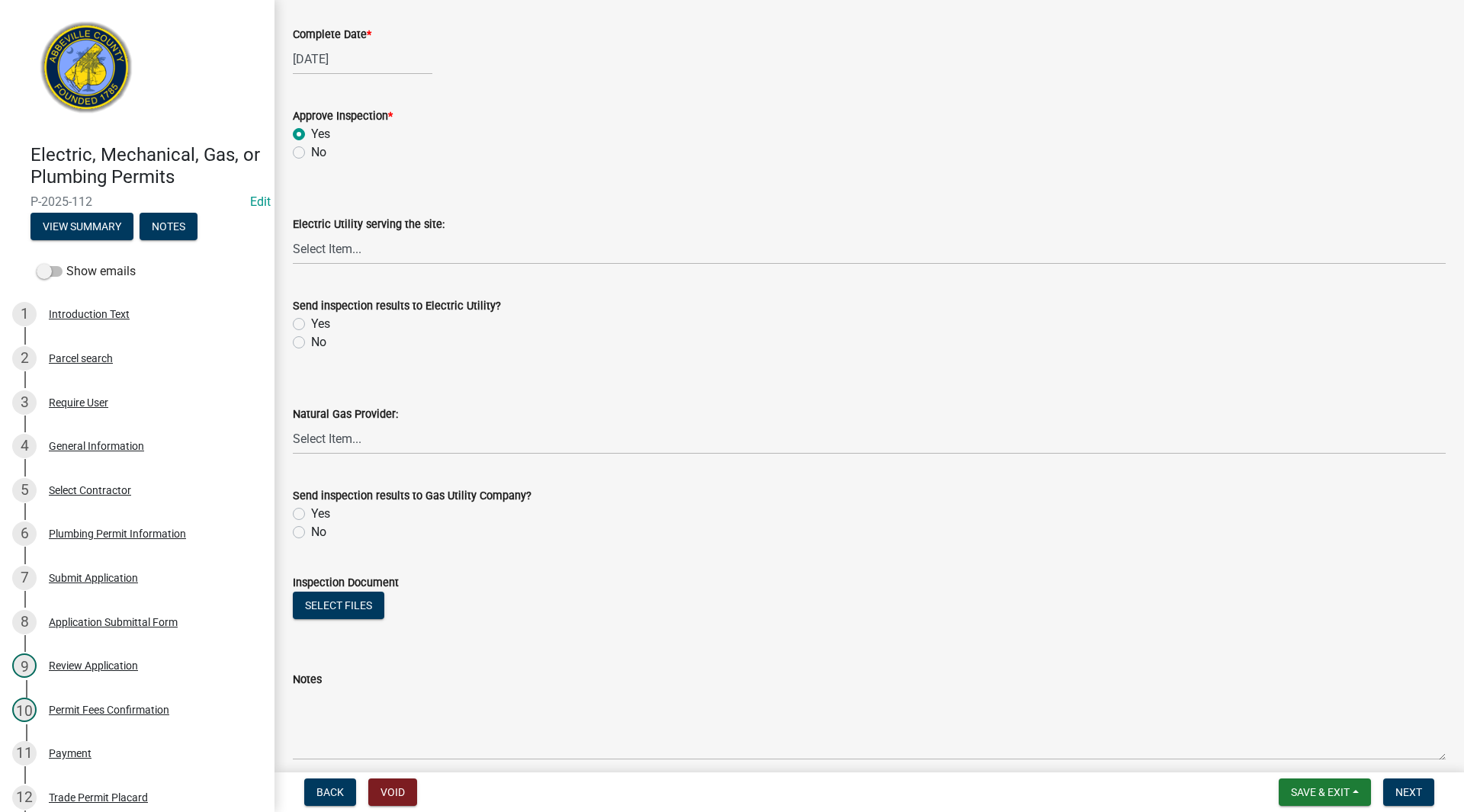
scroll to position [763, 0]
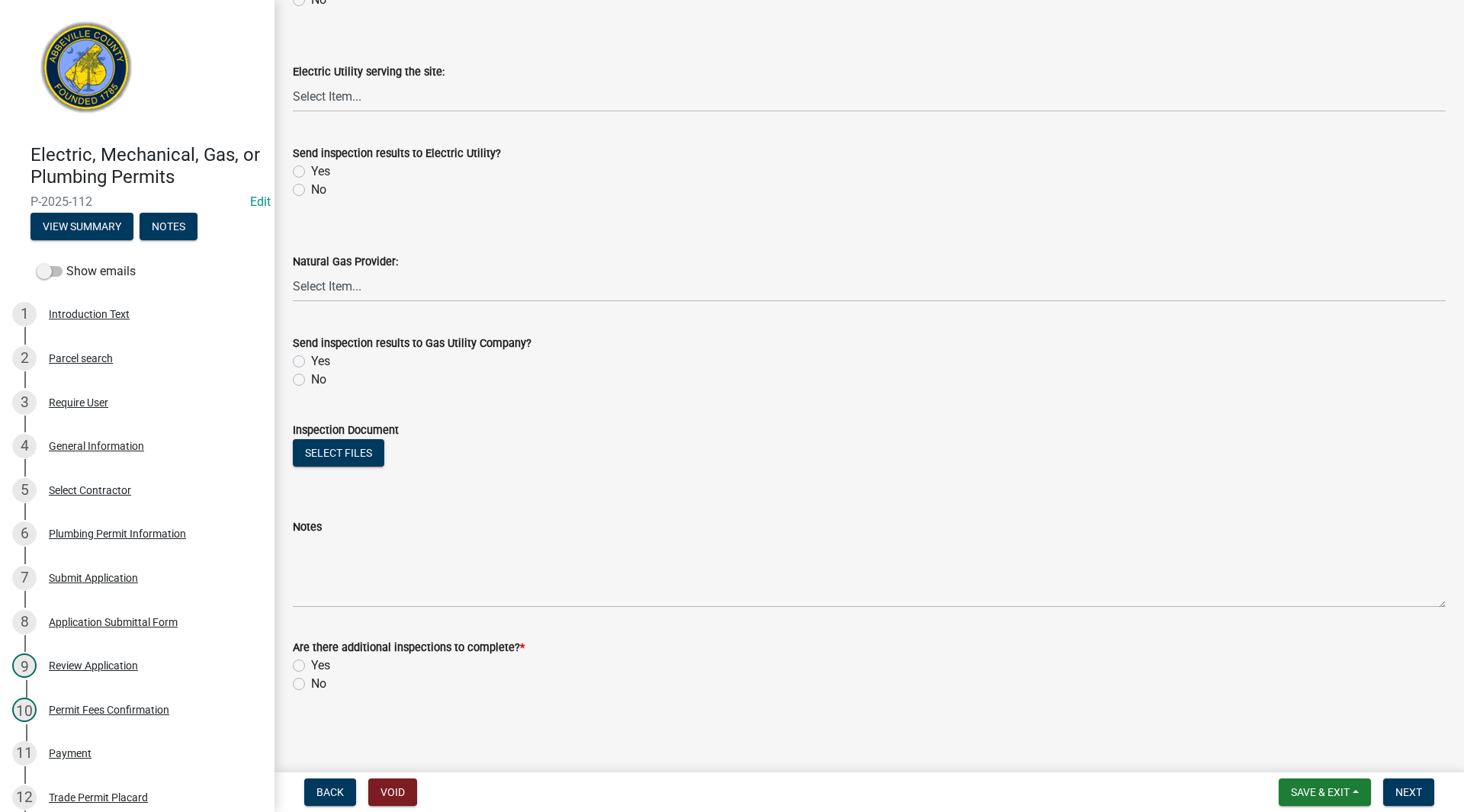
click at [311, 684] on label "No" at bounding box center [319, 684] width 15 height 18
click at [311, 684] on input "No" at bounding box center [316, 680] width 10 height 10
radio input "true"
click at [1402, 788] on span "Next" at bounding box center [1409, 792] width 27 height 12
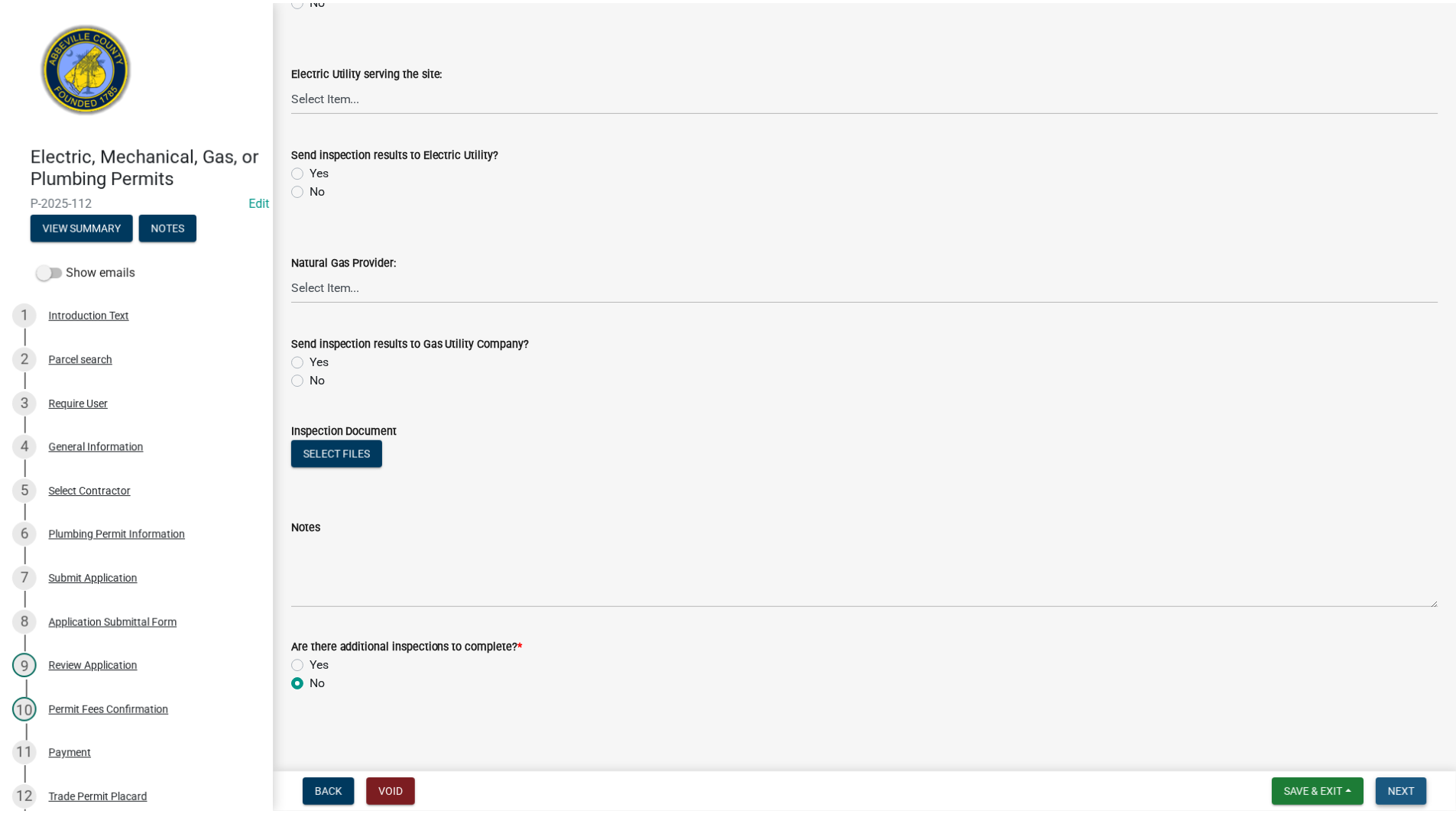
scroll to position [0, 0]
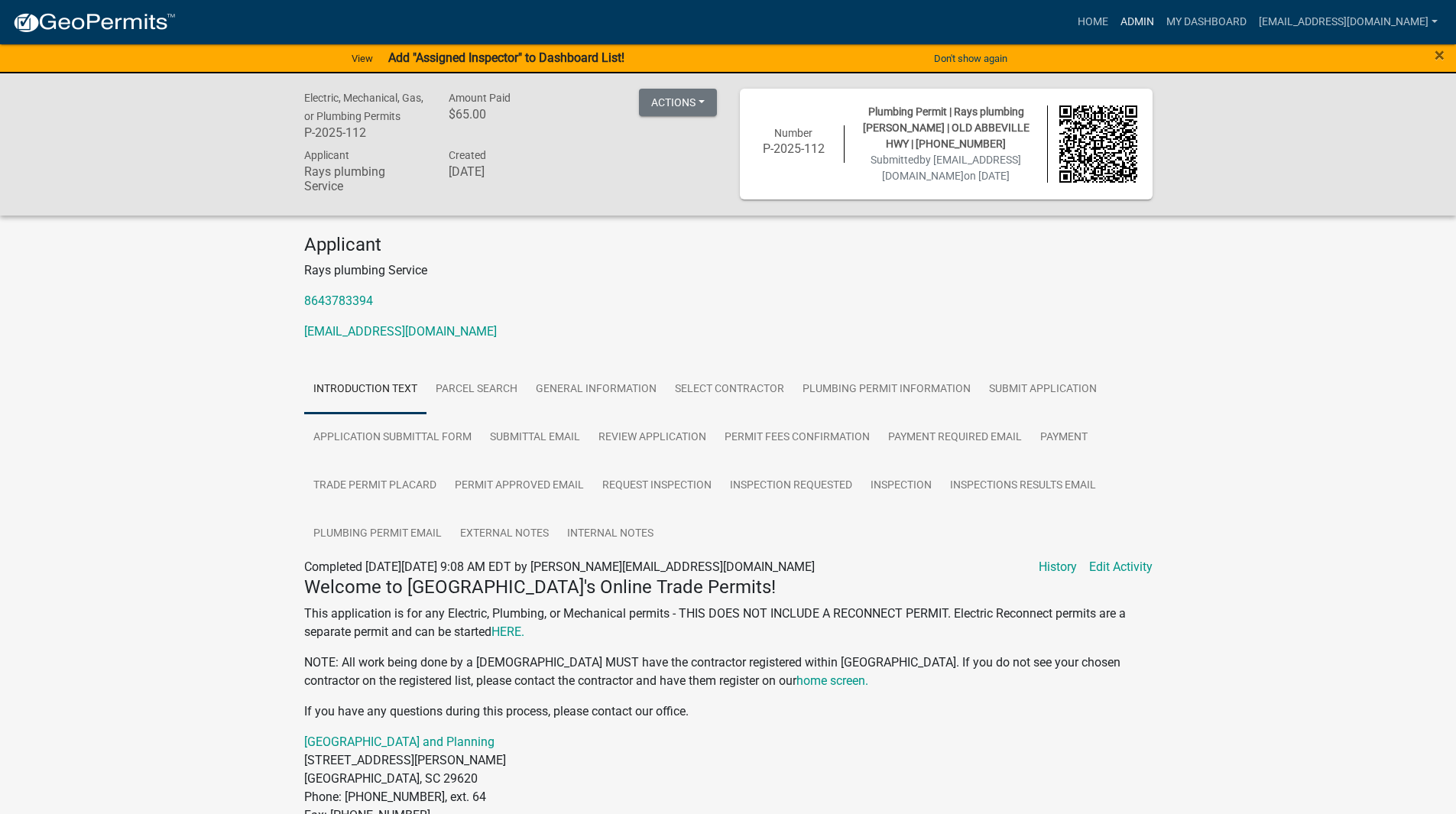
click at [1115, 18] on link "Admin" at bounding box center [1137, 22] width 45 height 29
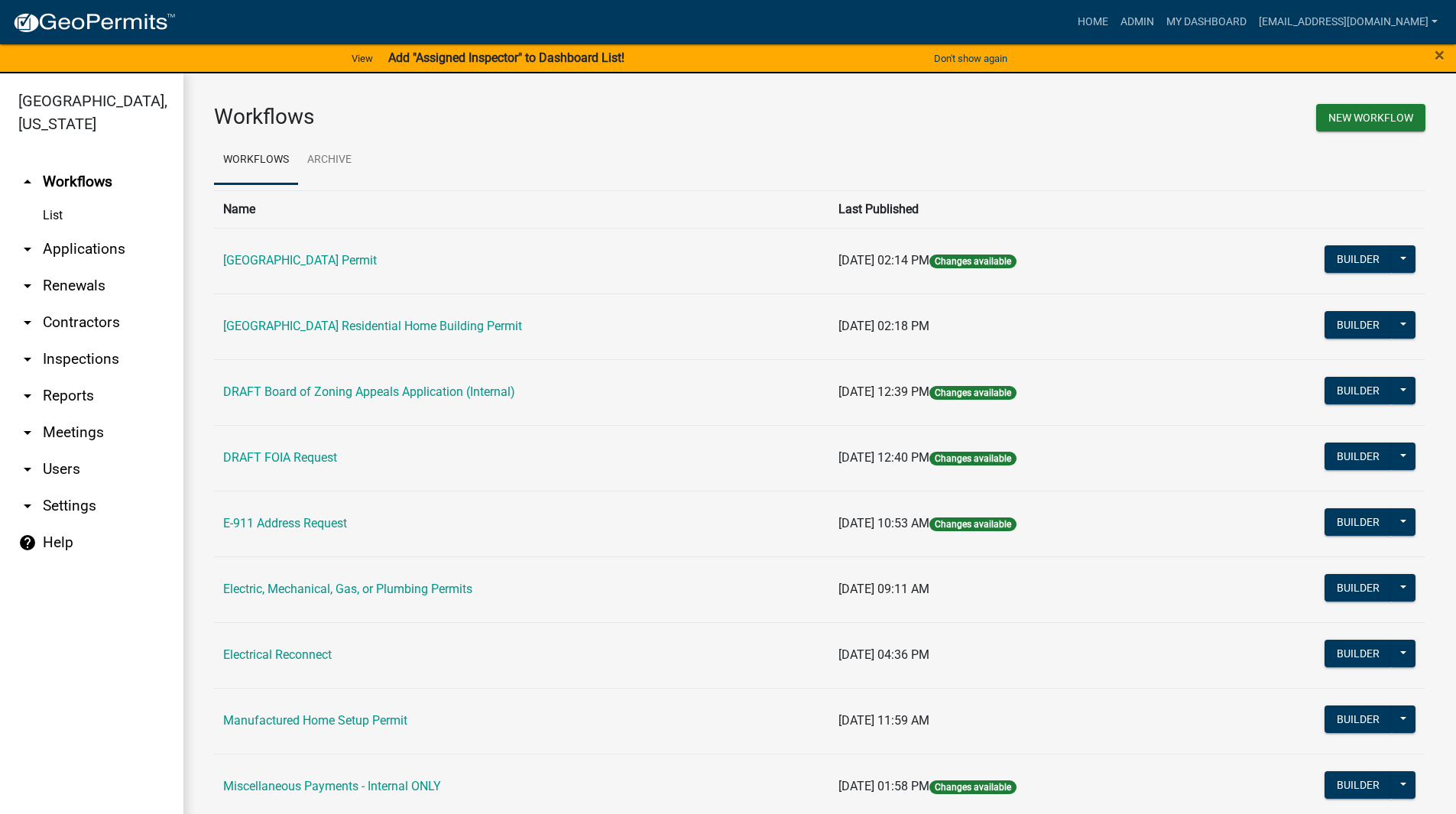
click at [87, 249] on link "arrow_drop_down Applications" at bounding box center [92, 249] width 183 height 37
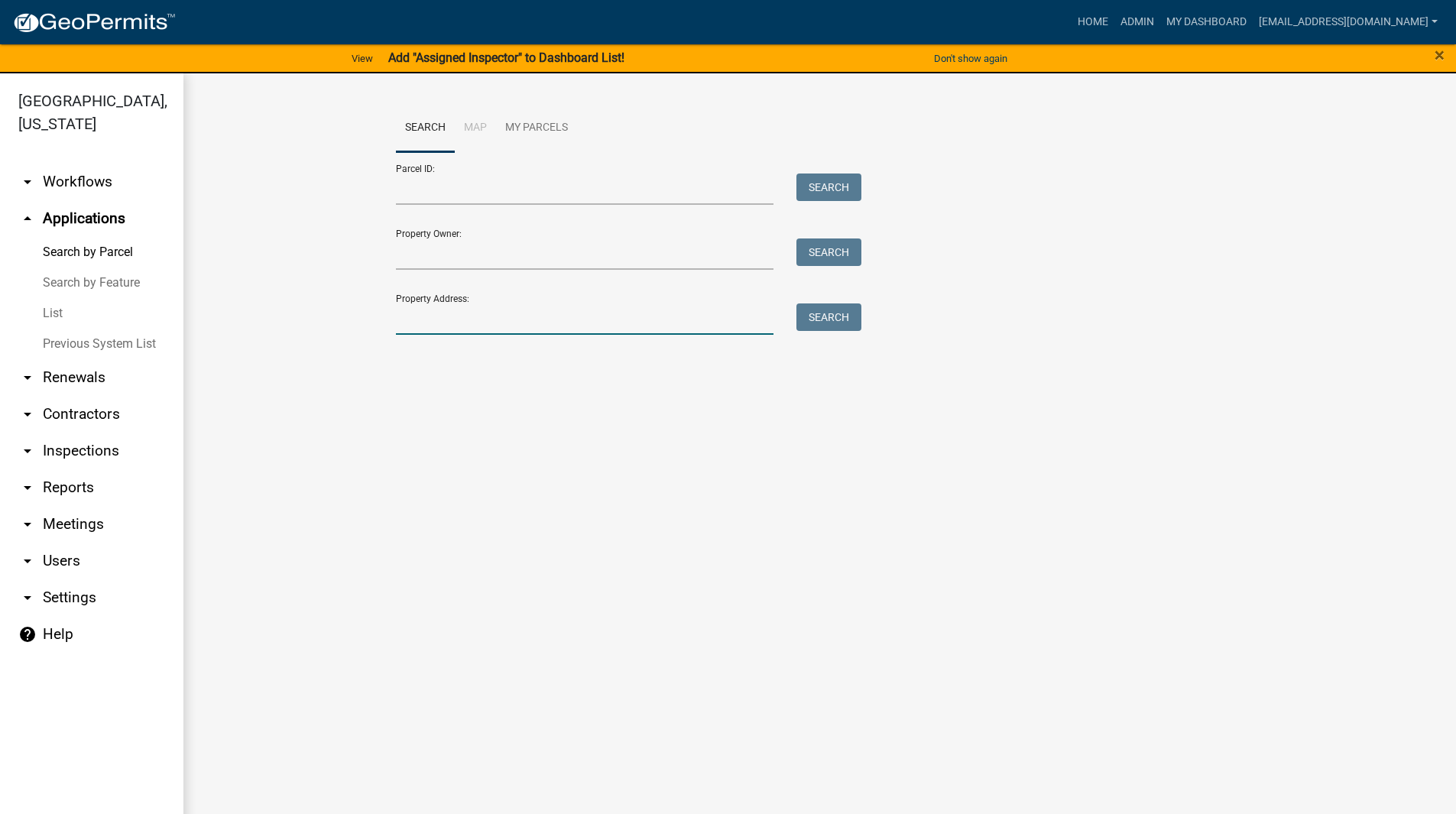
click at [499, 328] on input "Property Address:" at bounding box center [585, 319] width 378 height 32
type input "1170 old"
click at [819, 314] on button "Search" at bounding box center [829, 318] width 65 height 28
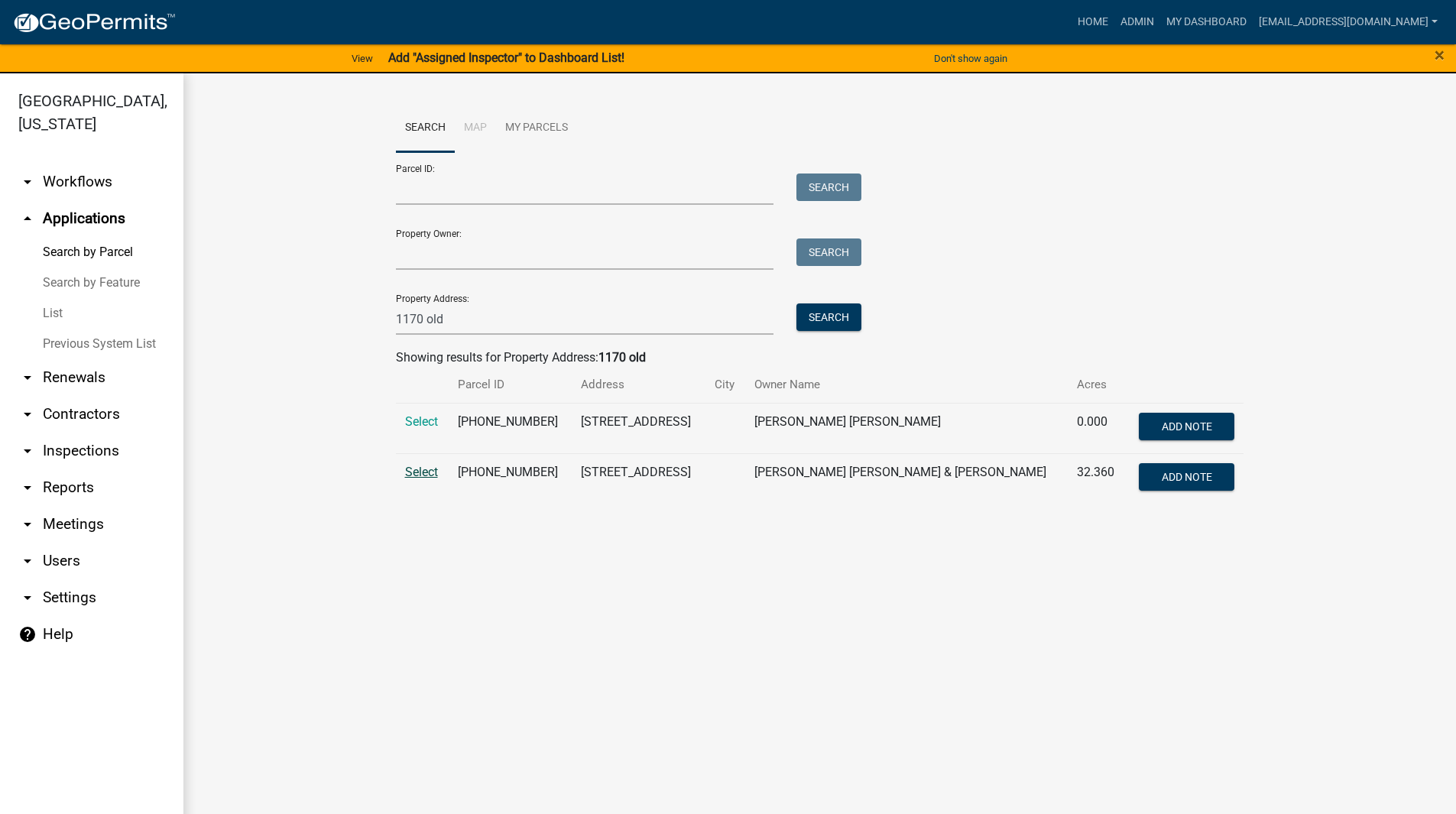
click at [416, 470] on span "Select" at bounding box center [422, 472] width 33 height 15
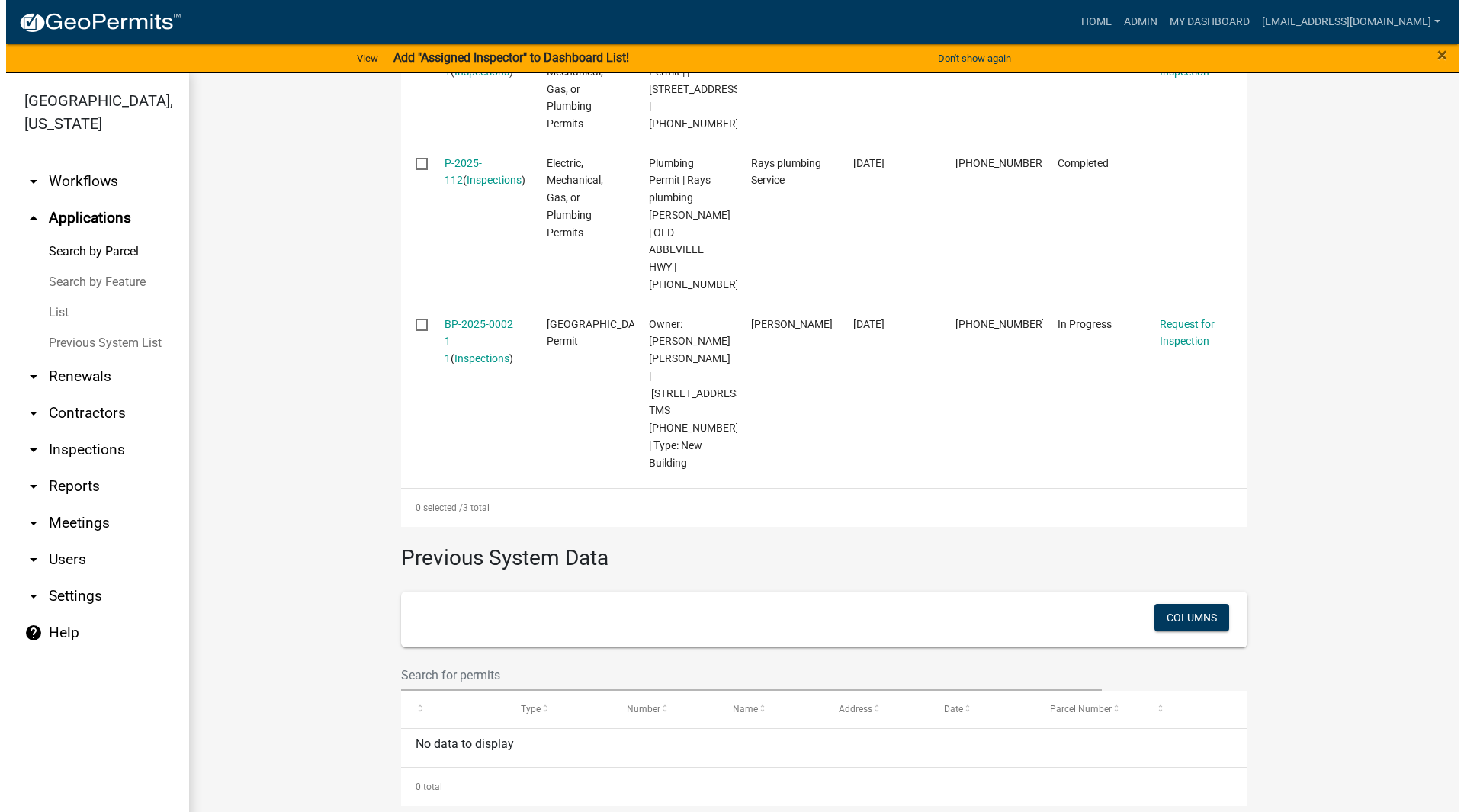
scroll to position [305, 0]
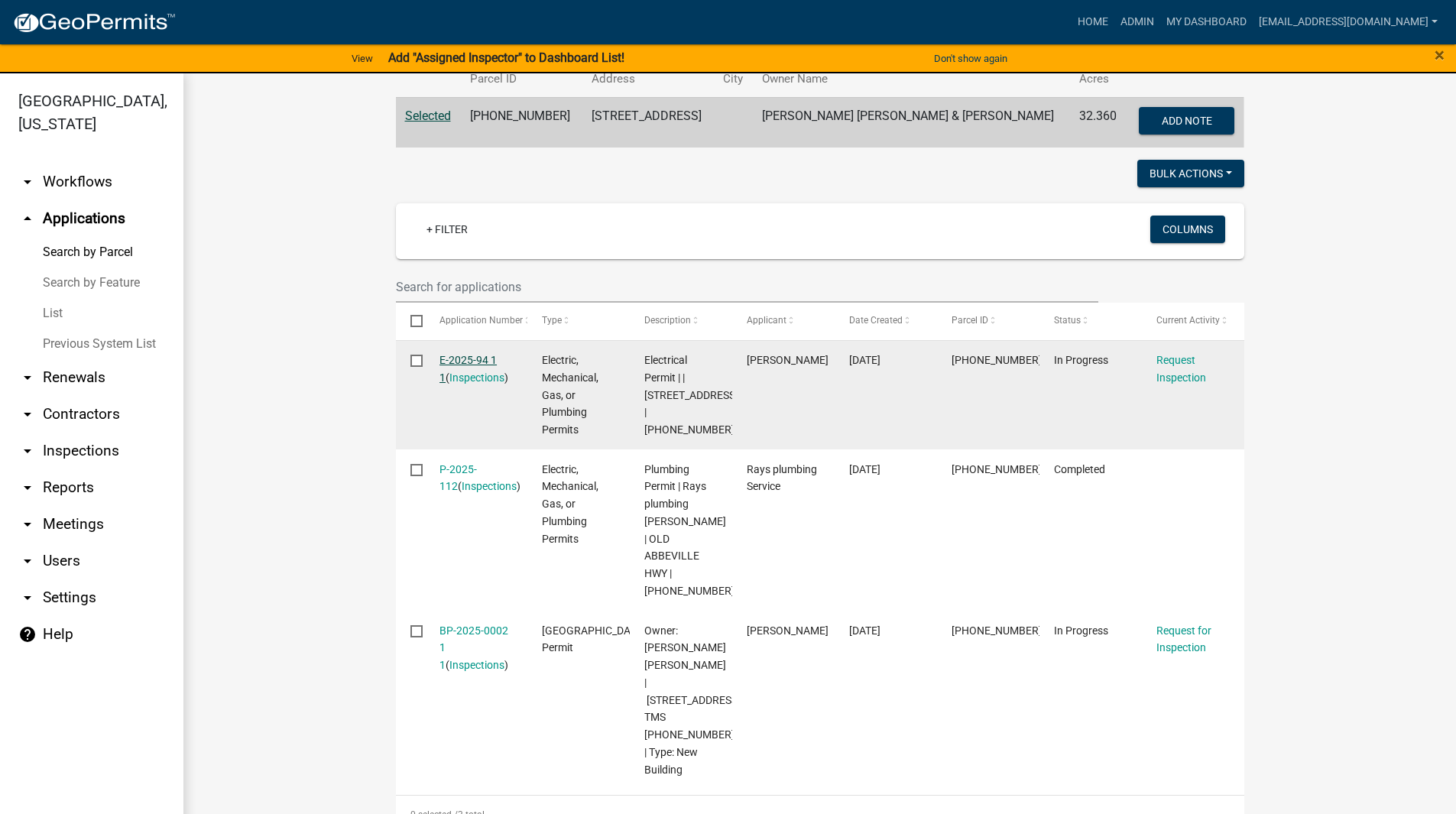
click at [459, 355] on link "E-2025-94 1 1" at bounding box center [468, 368] width 57 height 30
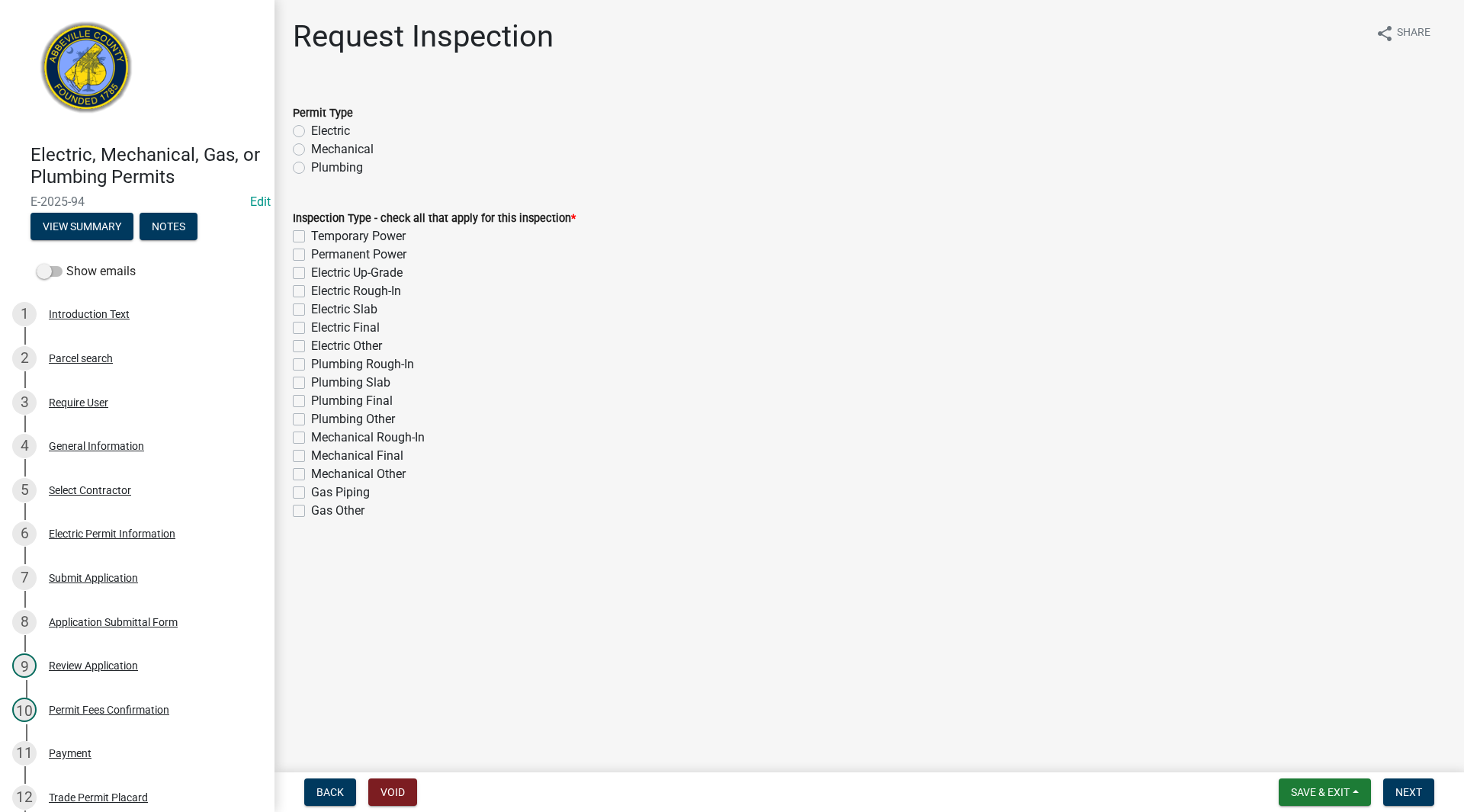
click at [311, 131] on label "Electric" at bounding box center [331, 131] width 39 height 18
click at [311, 131] on input "Electric" at bounding box center [316, 127] width 10 height 10
radio input "true"
click at [311, 326] on label "Electric Final" at bounding box center [345, 328] width 68 height 18
click at [311, 326] on input "Electric Final" at bounding box center [316, 323] width 10 height 10
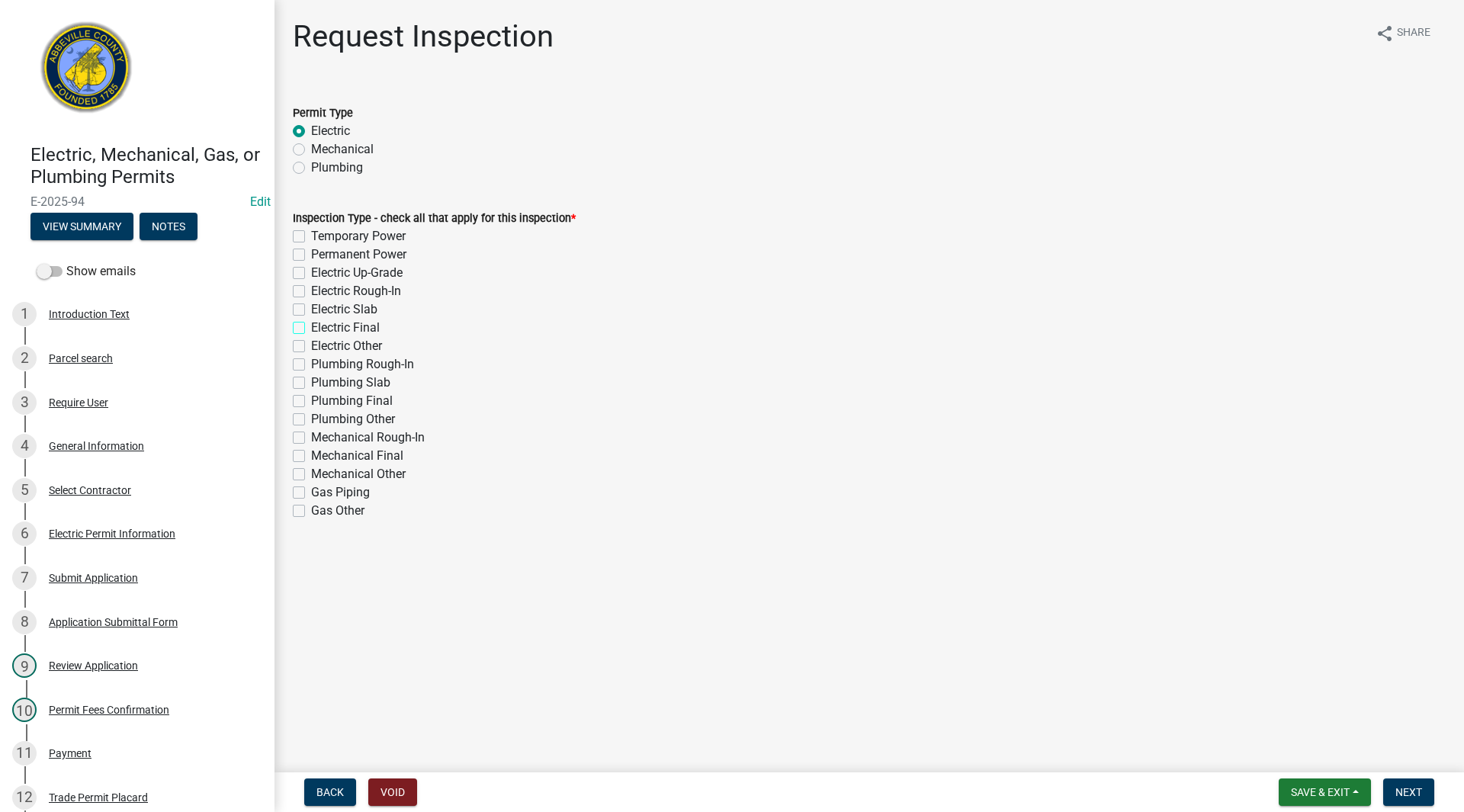
checkbox input "true"
checkbox input "false"
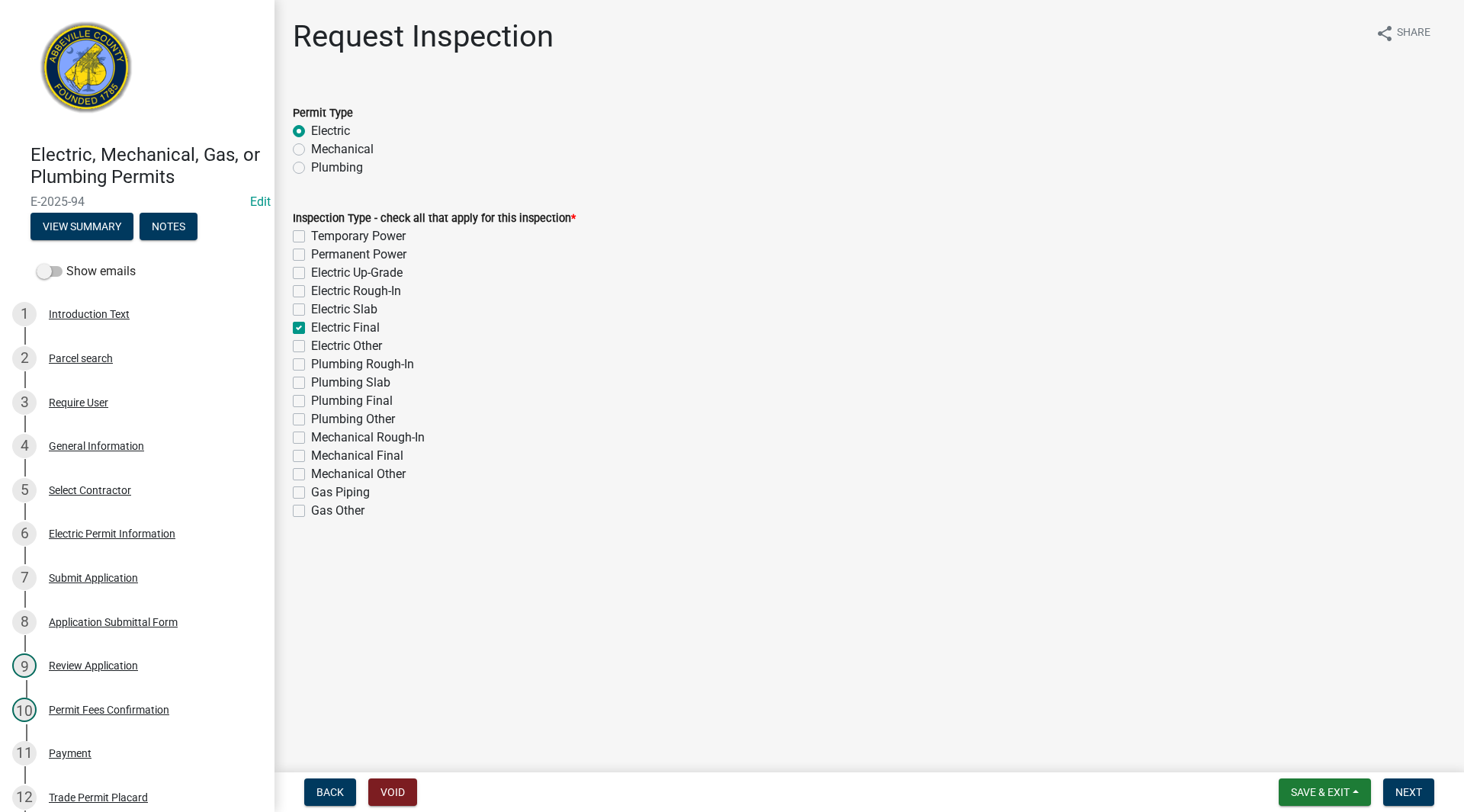
checkbox input "false"
checkbox input "true"
checkbox input "false"
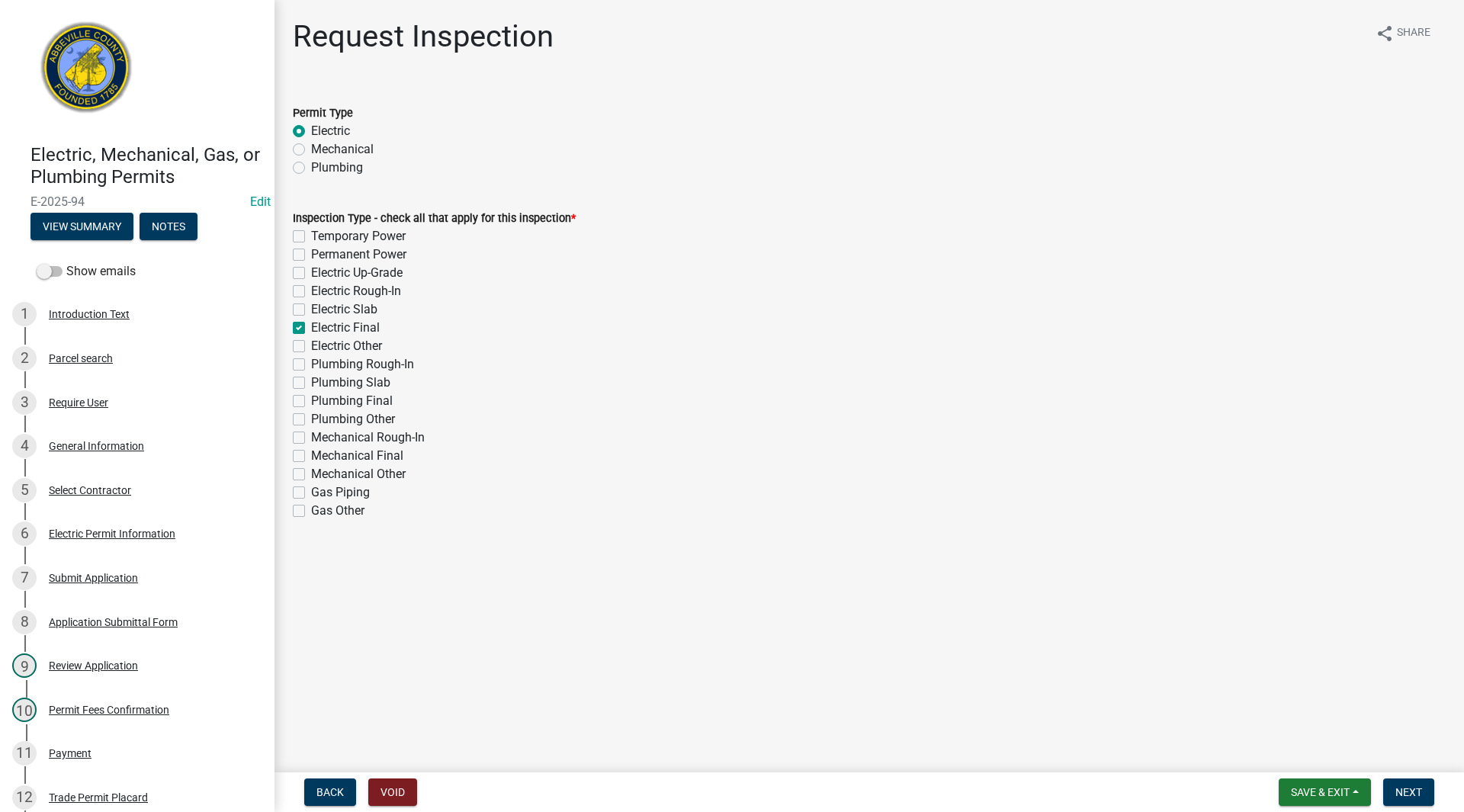
checkbox input "false"
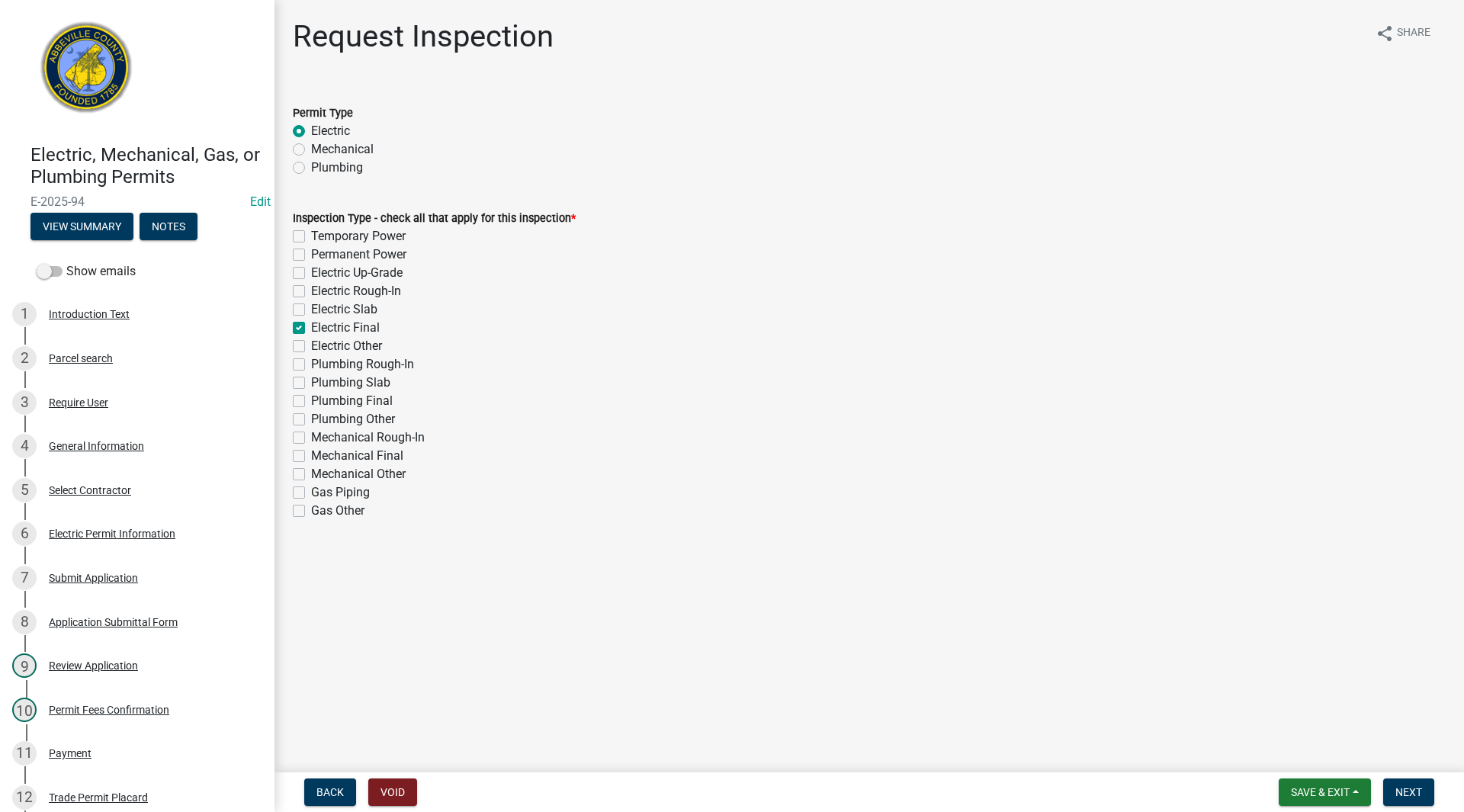
checkbox input "false"
click at [1409, 790] on span "Next" at bounding box center [1409, 792] width 27 height 12
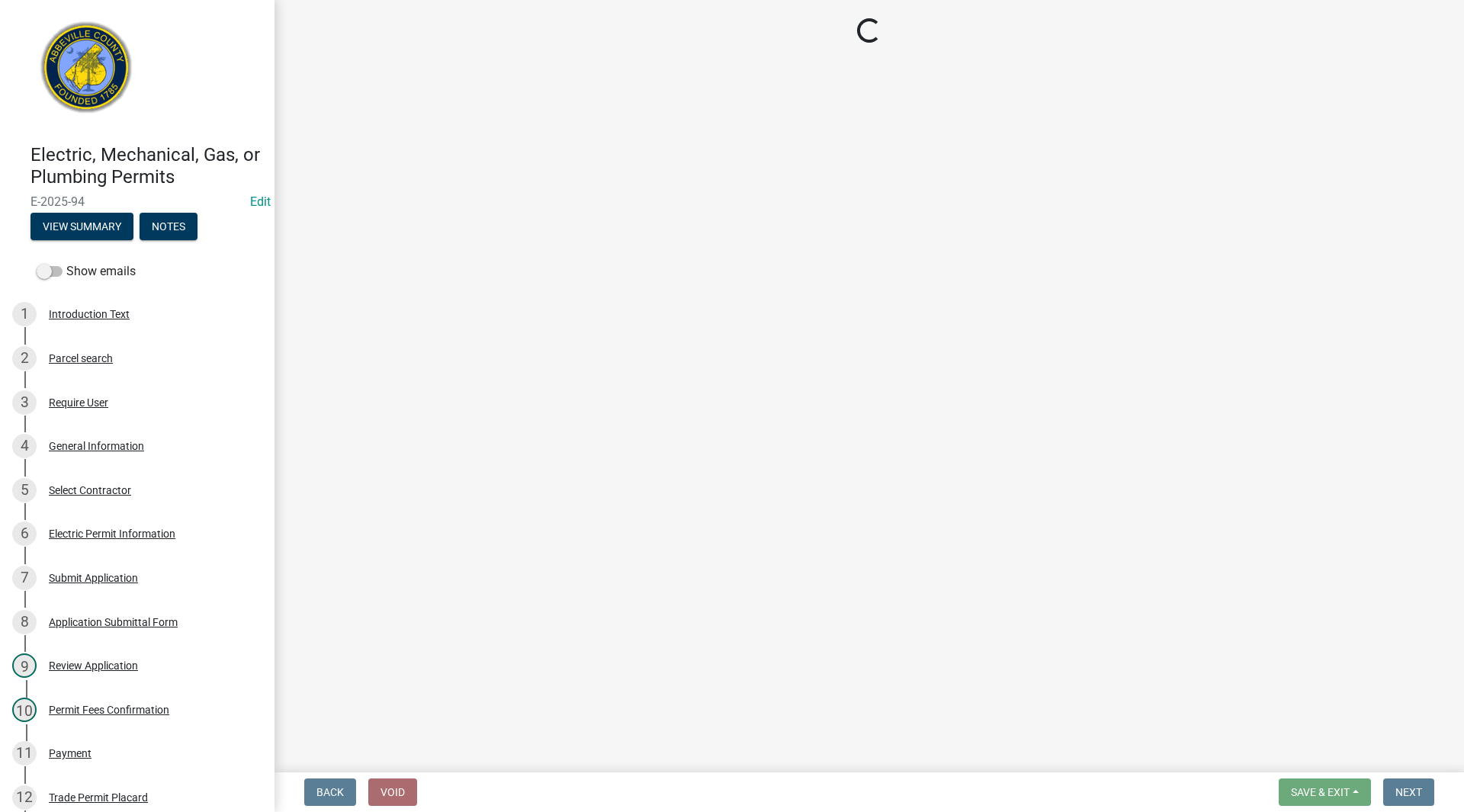
select select "896ec84b-7942-43b9-a78d-4f1554b7930c"
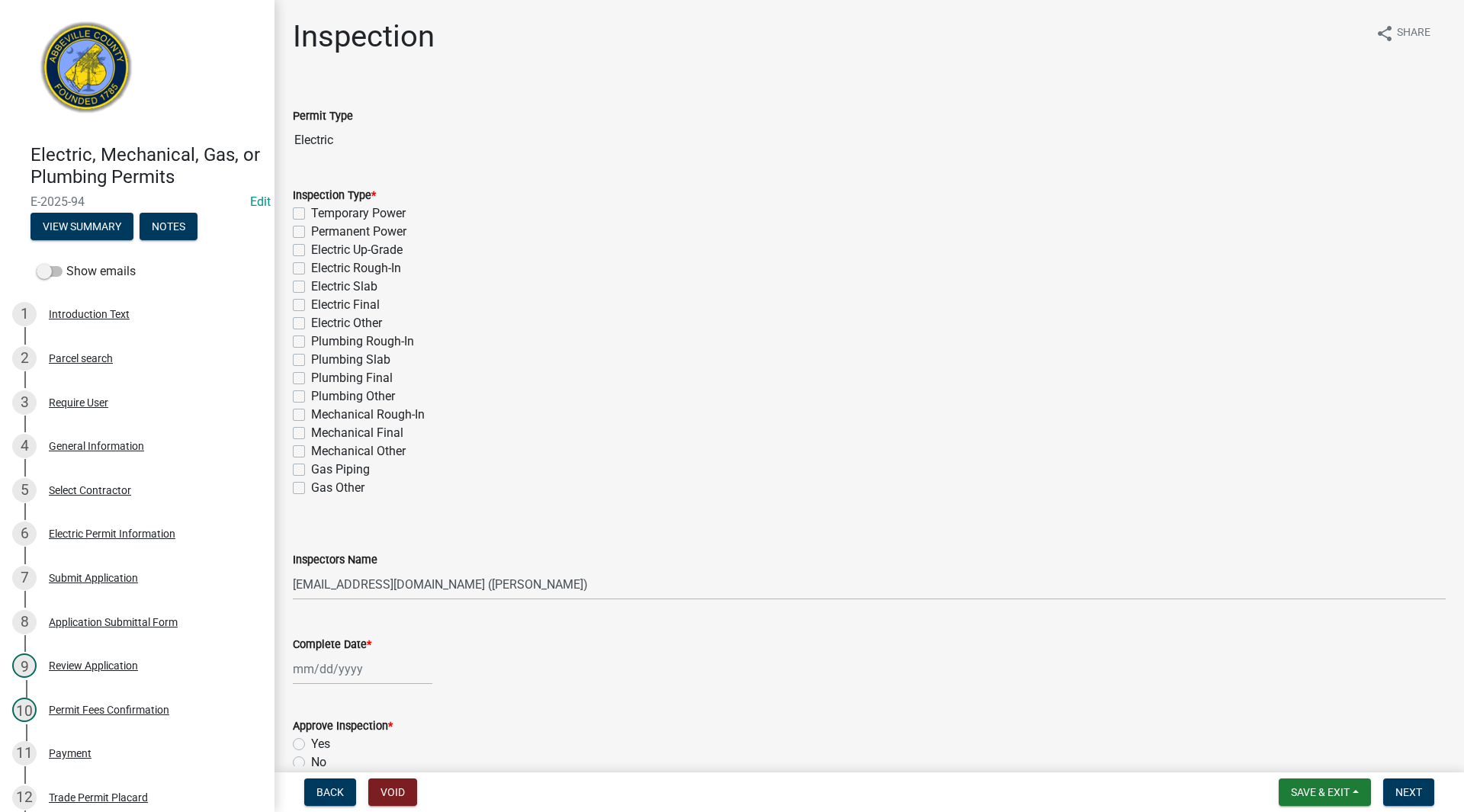
click at [311, 306] on label "Electric Final" at bounding box center [345, 305] width 68 height 18
click at [311, 306] on input "Electric Final" at bounding box center [316, 301] width 10 height 10
checkbox input "true"
checkbox input "false"
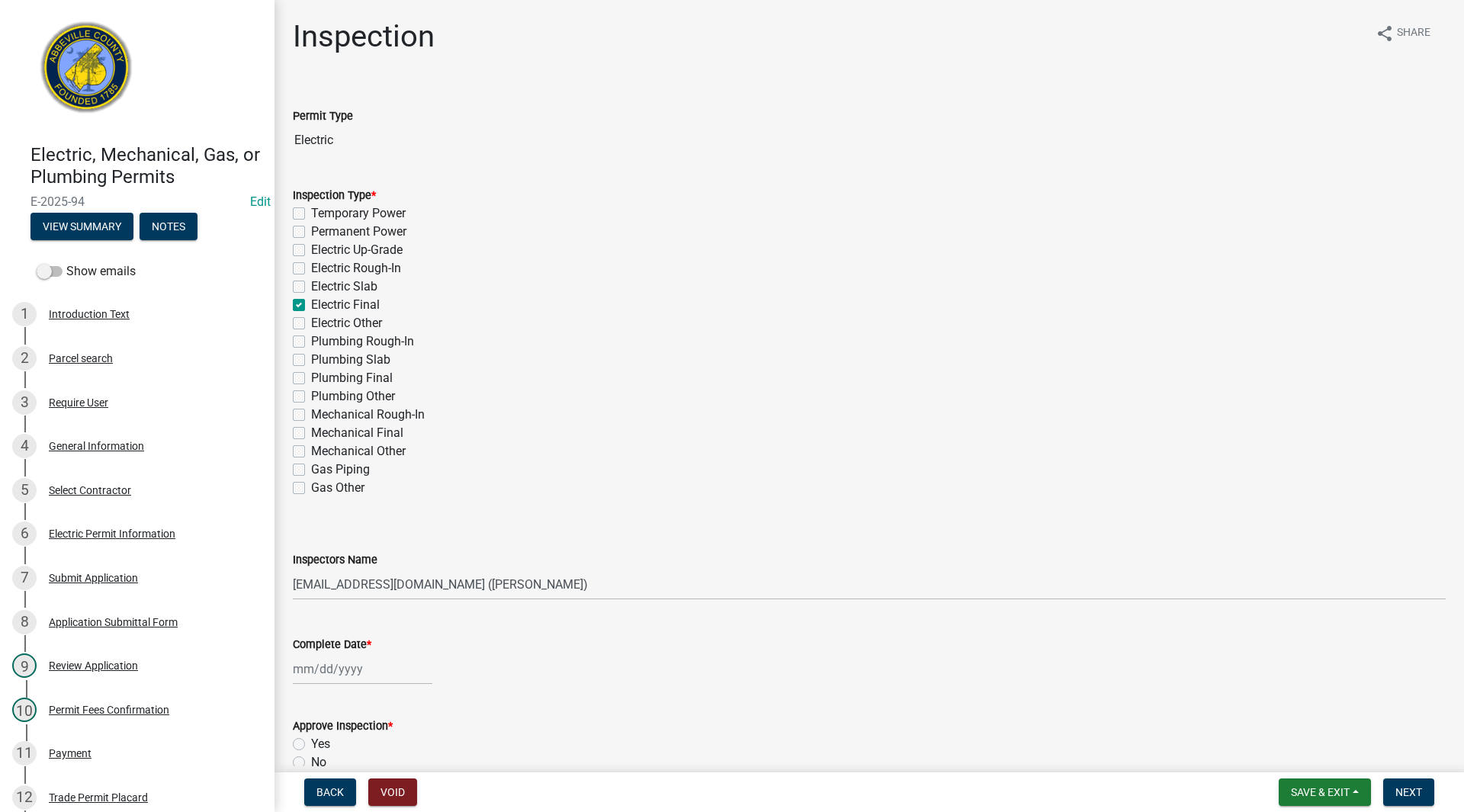
checkbox input "false"
checkbox input "true"
checkbox input "false"
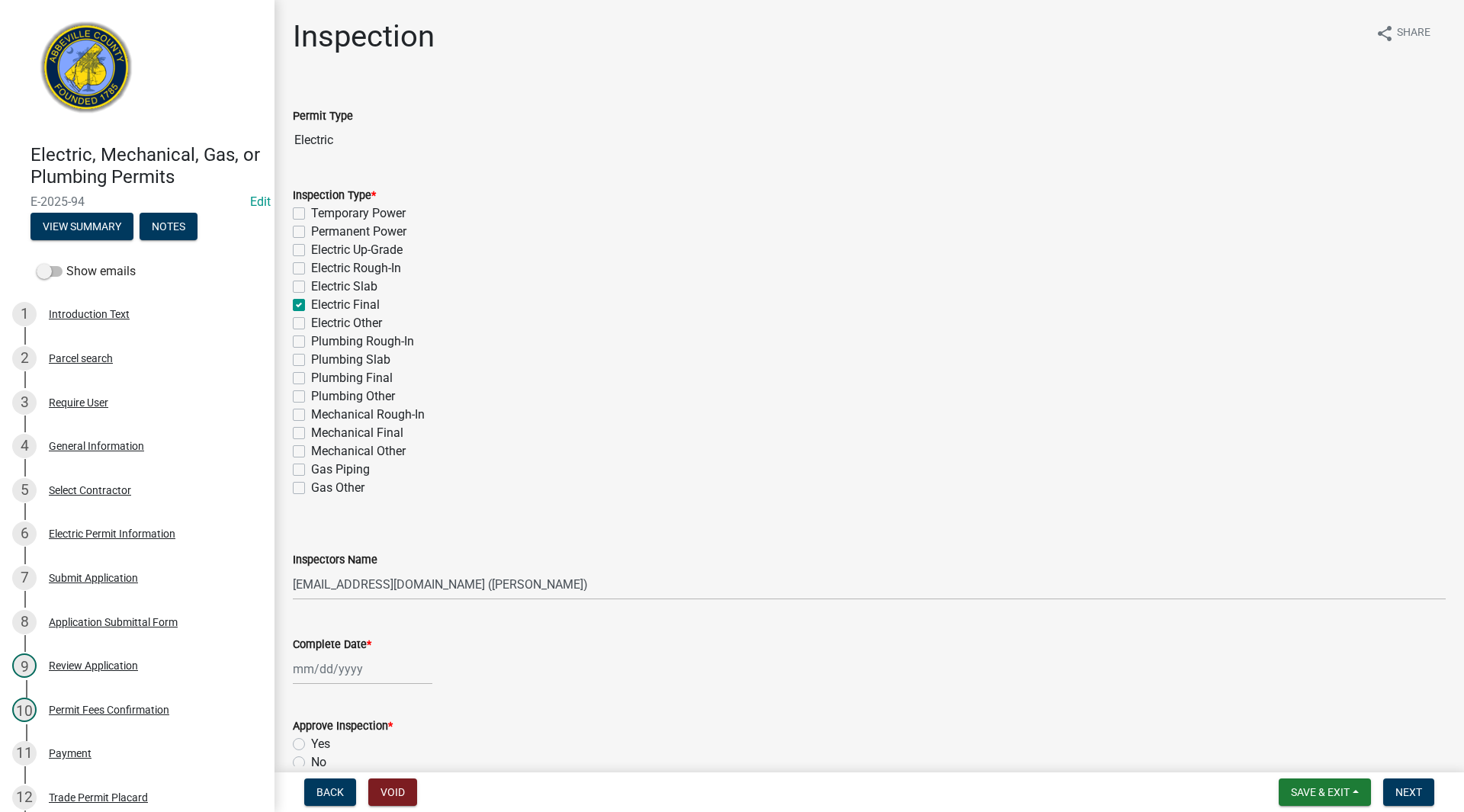
checkbox input "false"
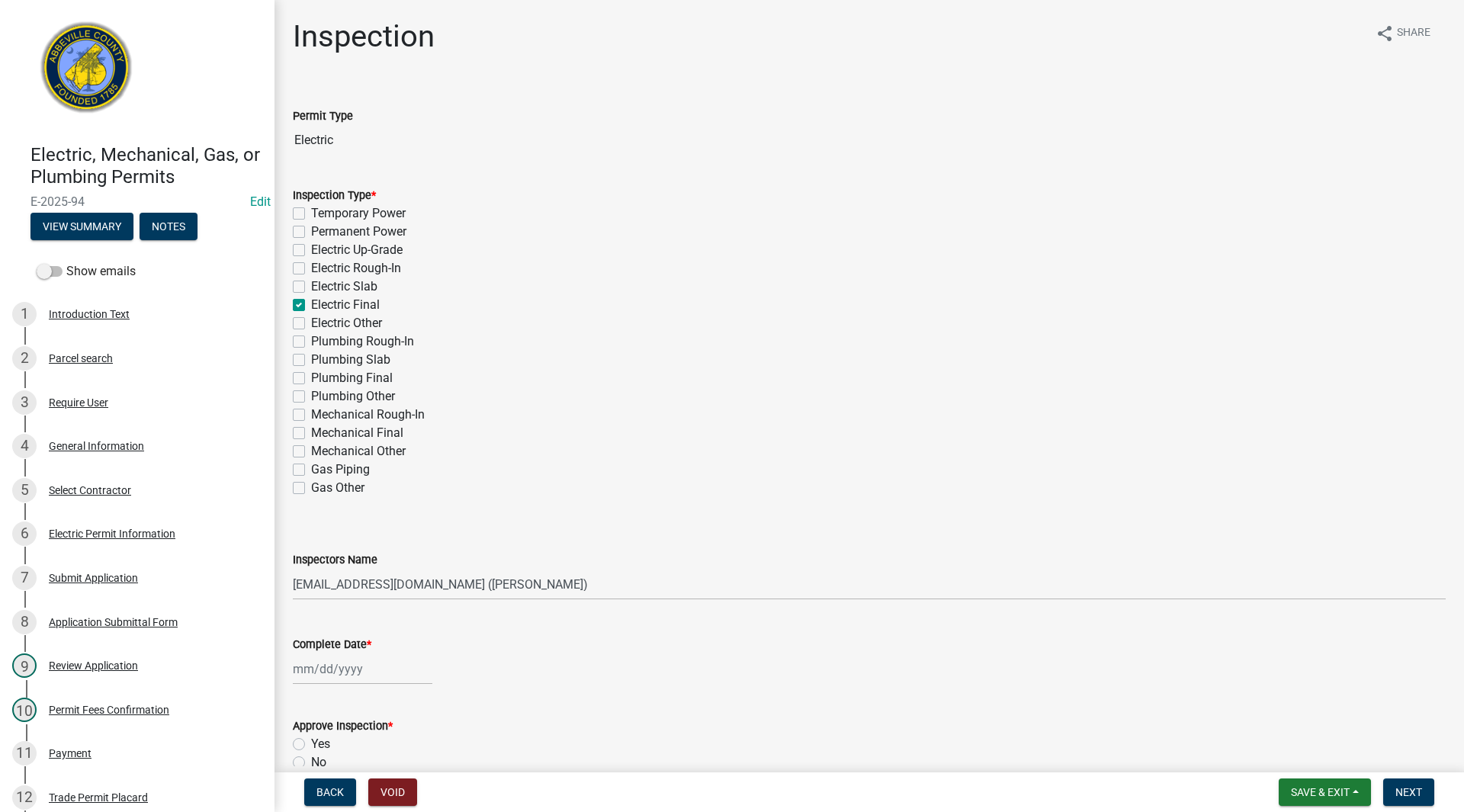
checkbox input "false"
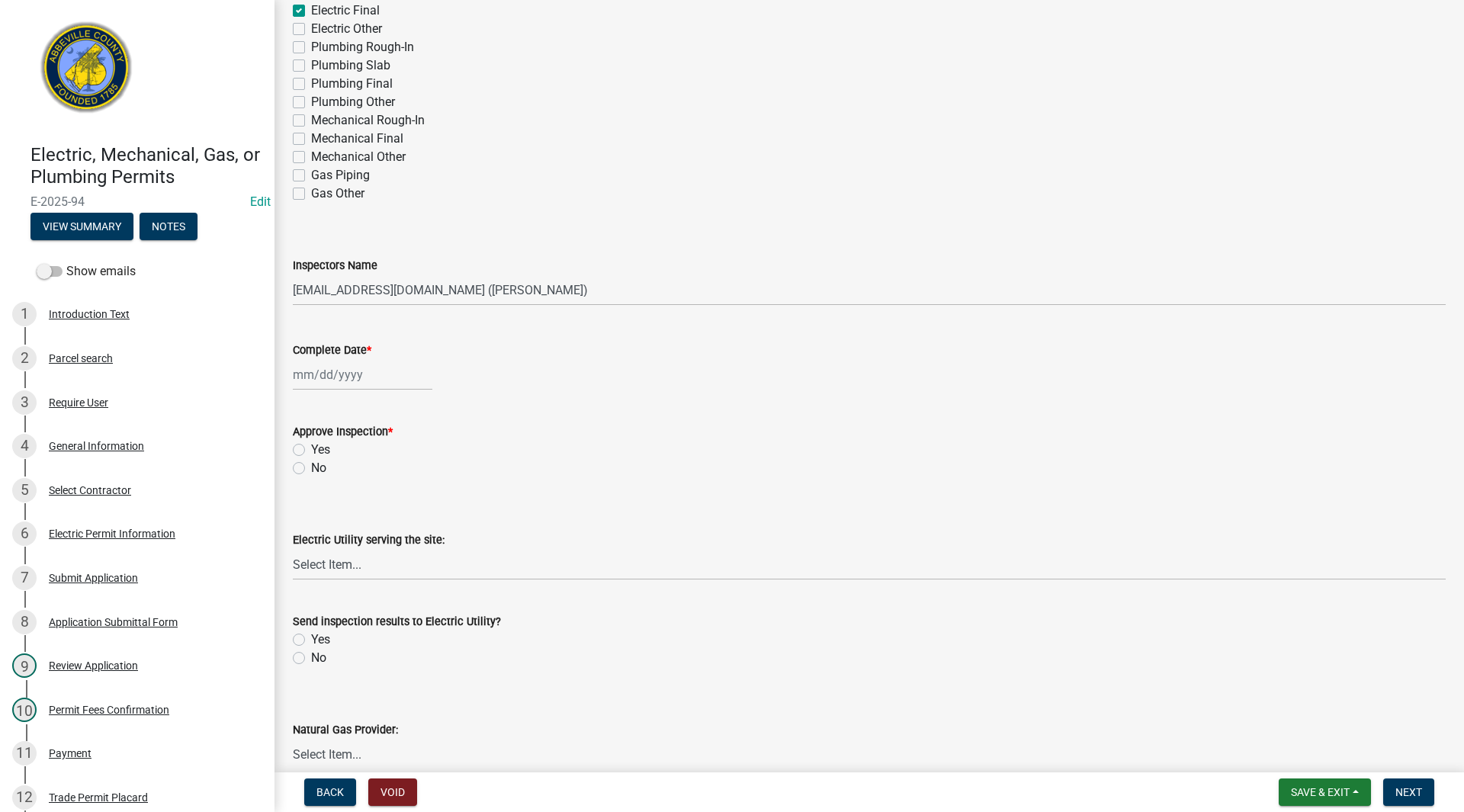
scroll to position [305, 0]
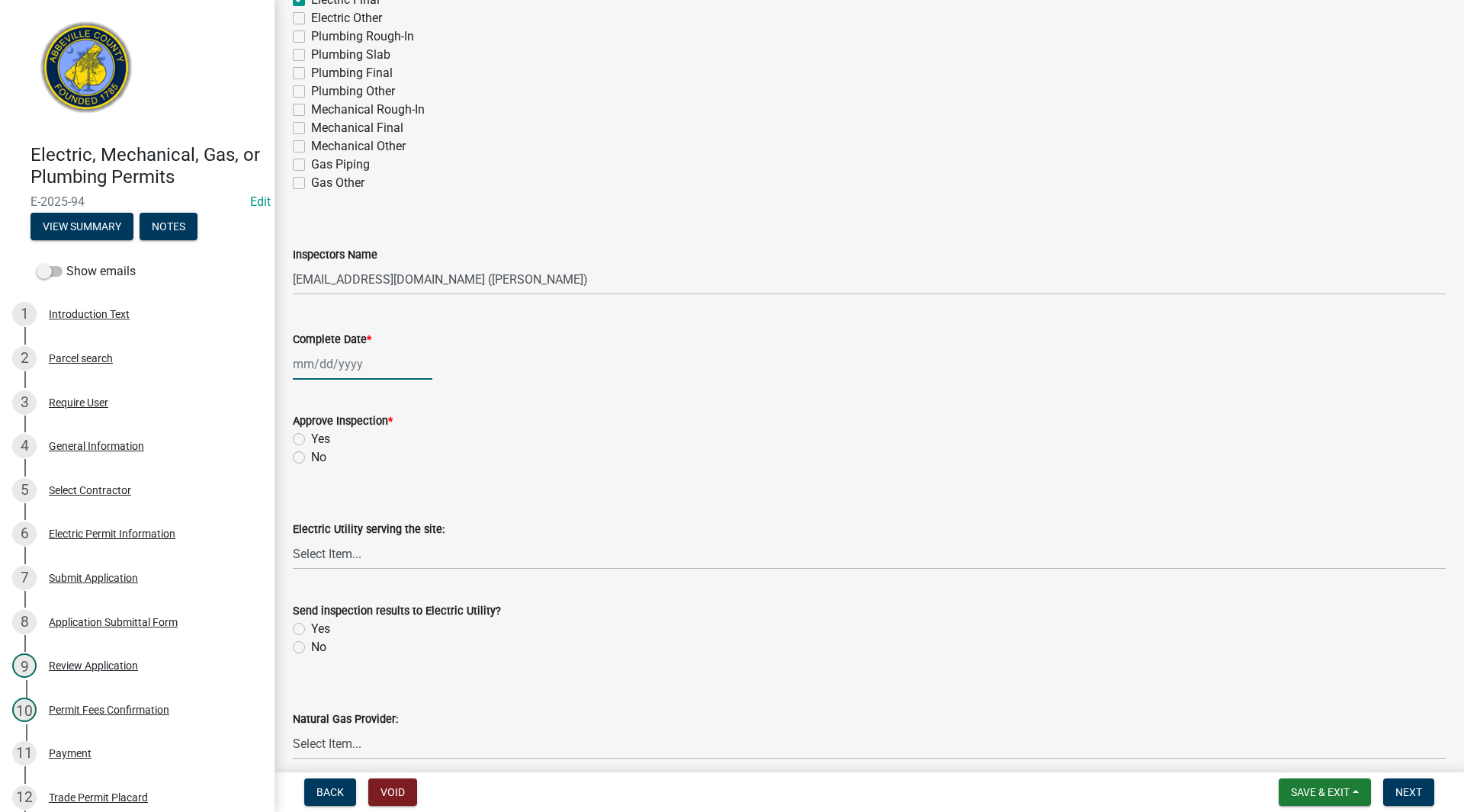
click at [325, 370] on div at bounding box center [362, 364] width 139 height 32
select select "8"
select select "2025"
click at [354, 494] on div "13" at bounding box center [357, 494] width 25 height 25
type input "[DATE]"
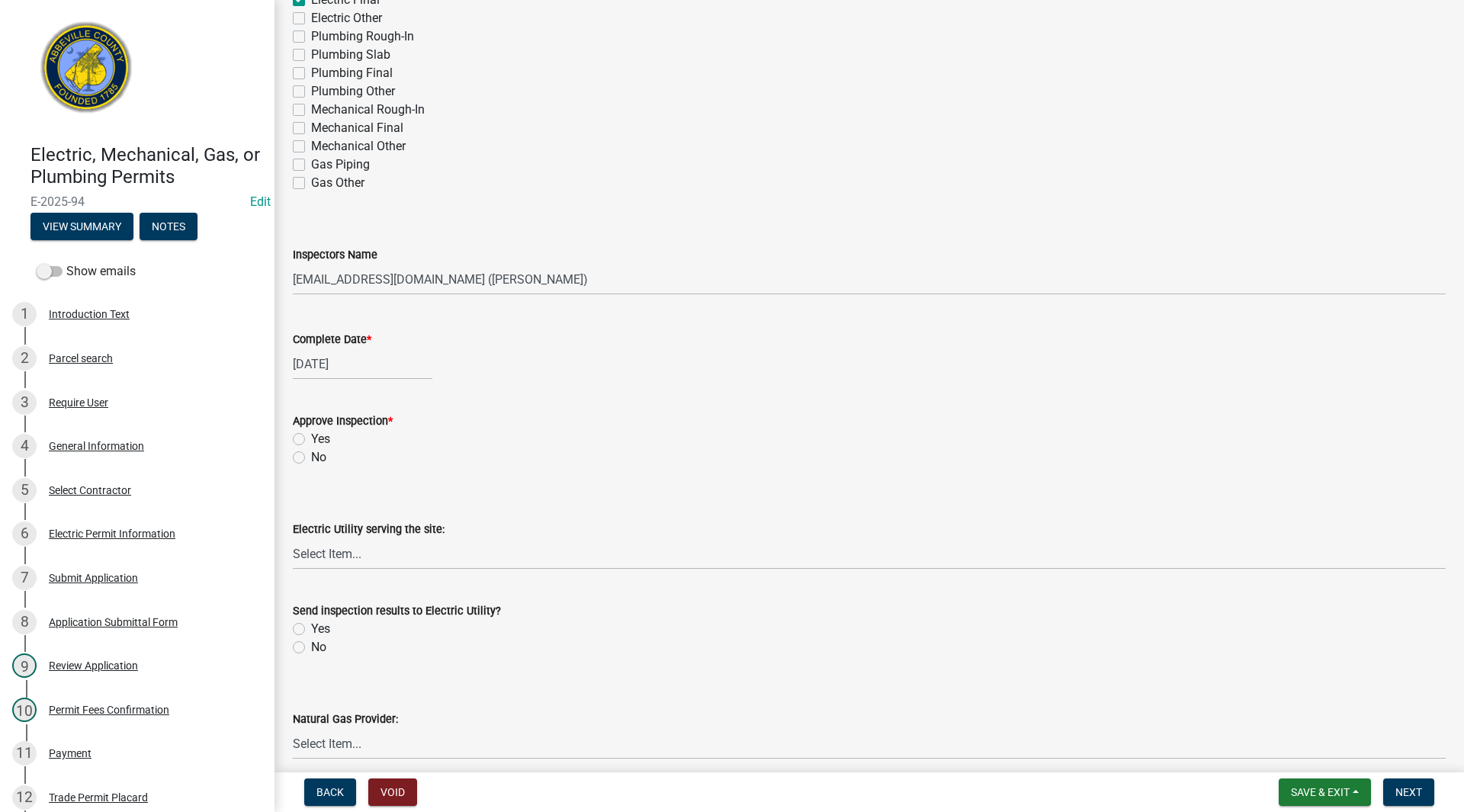
click at [311, 438] on label "Yes" at bounding box center [321, 439] width 19 height 18
click at [311, 438] on input "Yes" at bounding box center [316, 434] width 10 height 10
radio input "true"
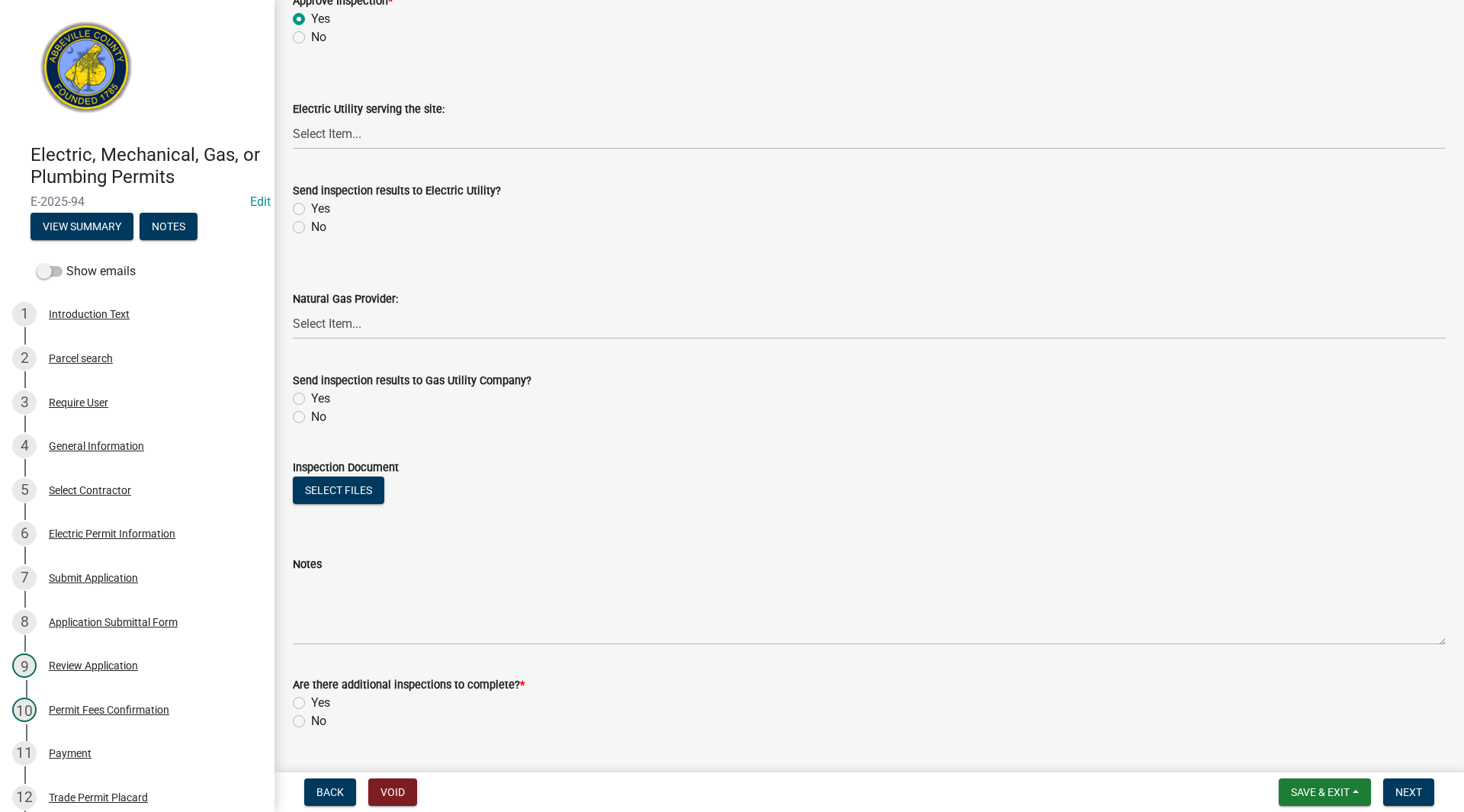
scroll to position [763, 0]
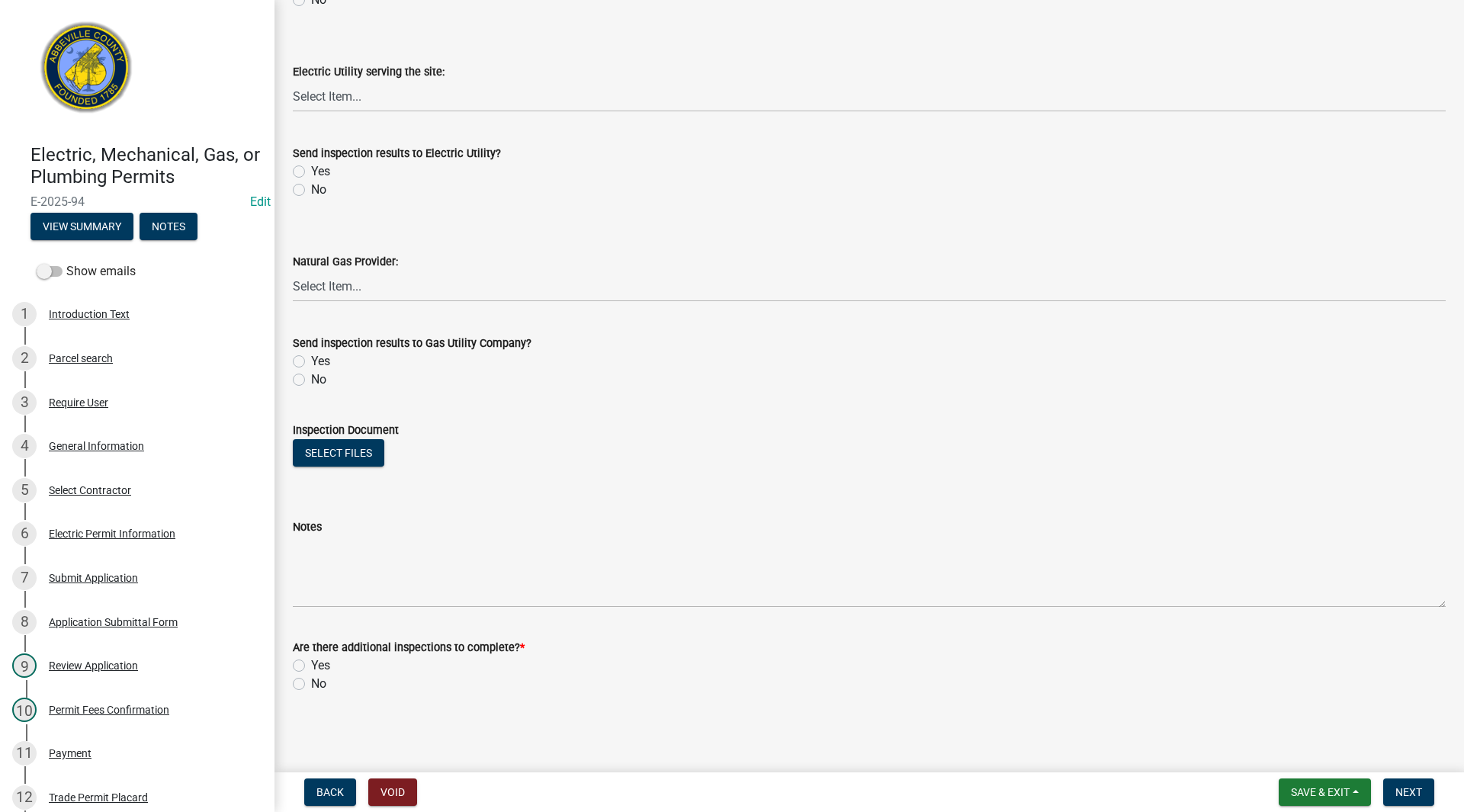
click at [311, 684] on label "No" at bounding box center [319, 684] width 15 height 18
click at [311, 684] on input "No" at bounding box center [316, 680] width 10 height 10
radio input "true"
click at [1410, 787] on span "Next" at bounding box center [1409, 792] width 27 height 12
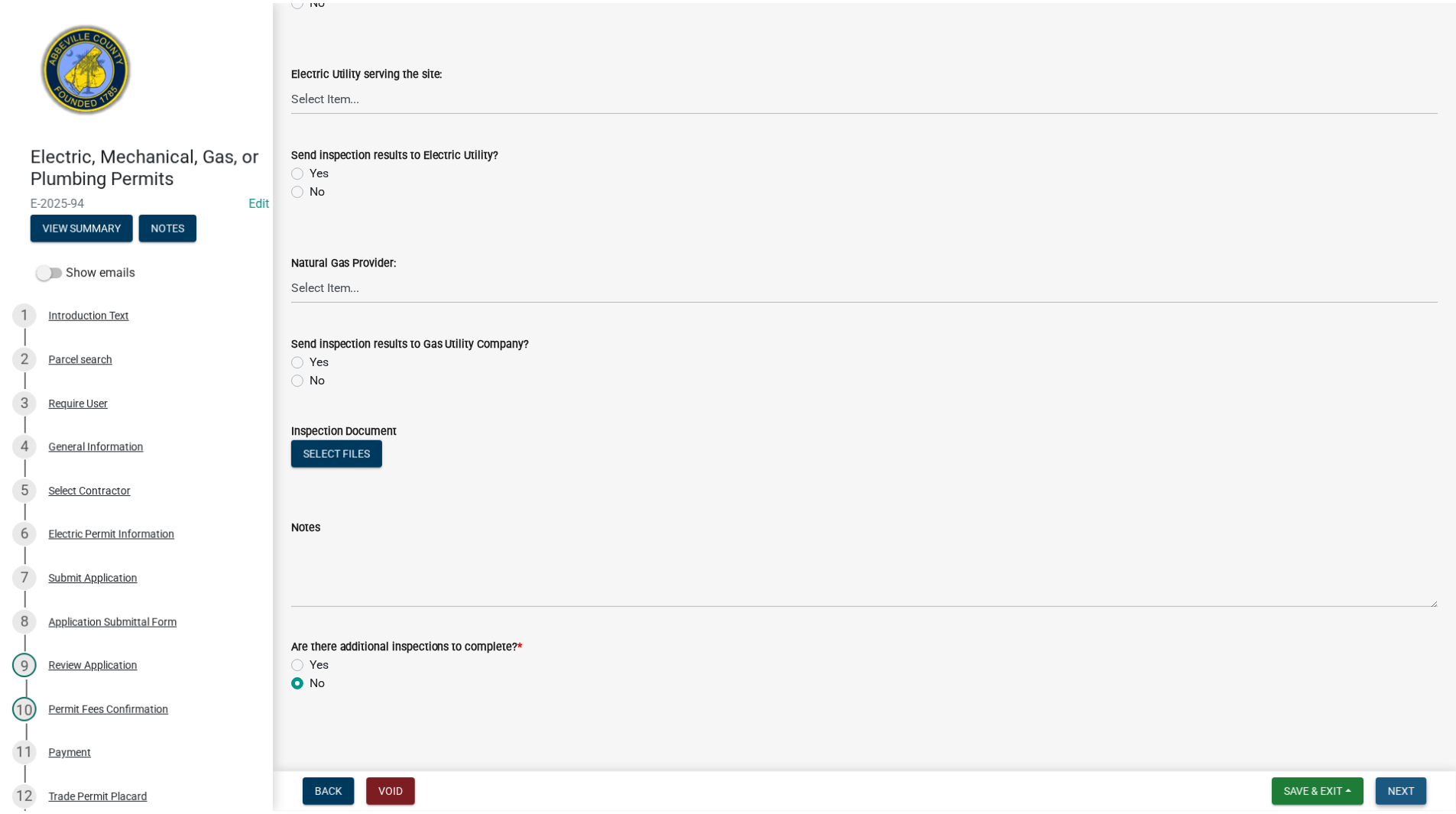
scroll to position [0, 0]
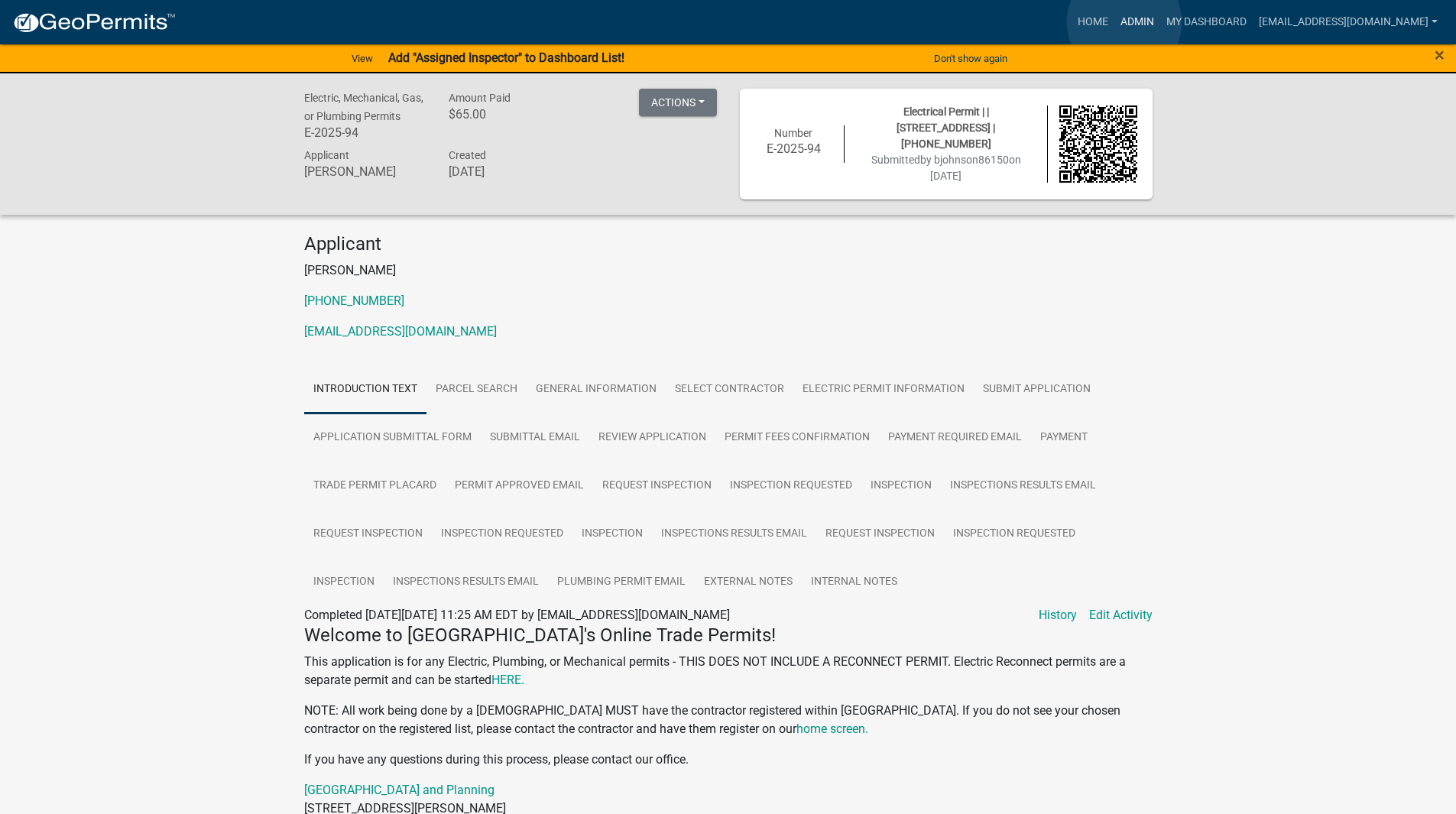
click at [1125, 22] on link "Admin" at bounding box center [1137, 22] width 45 height 29
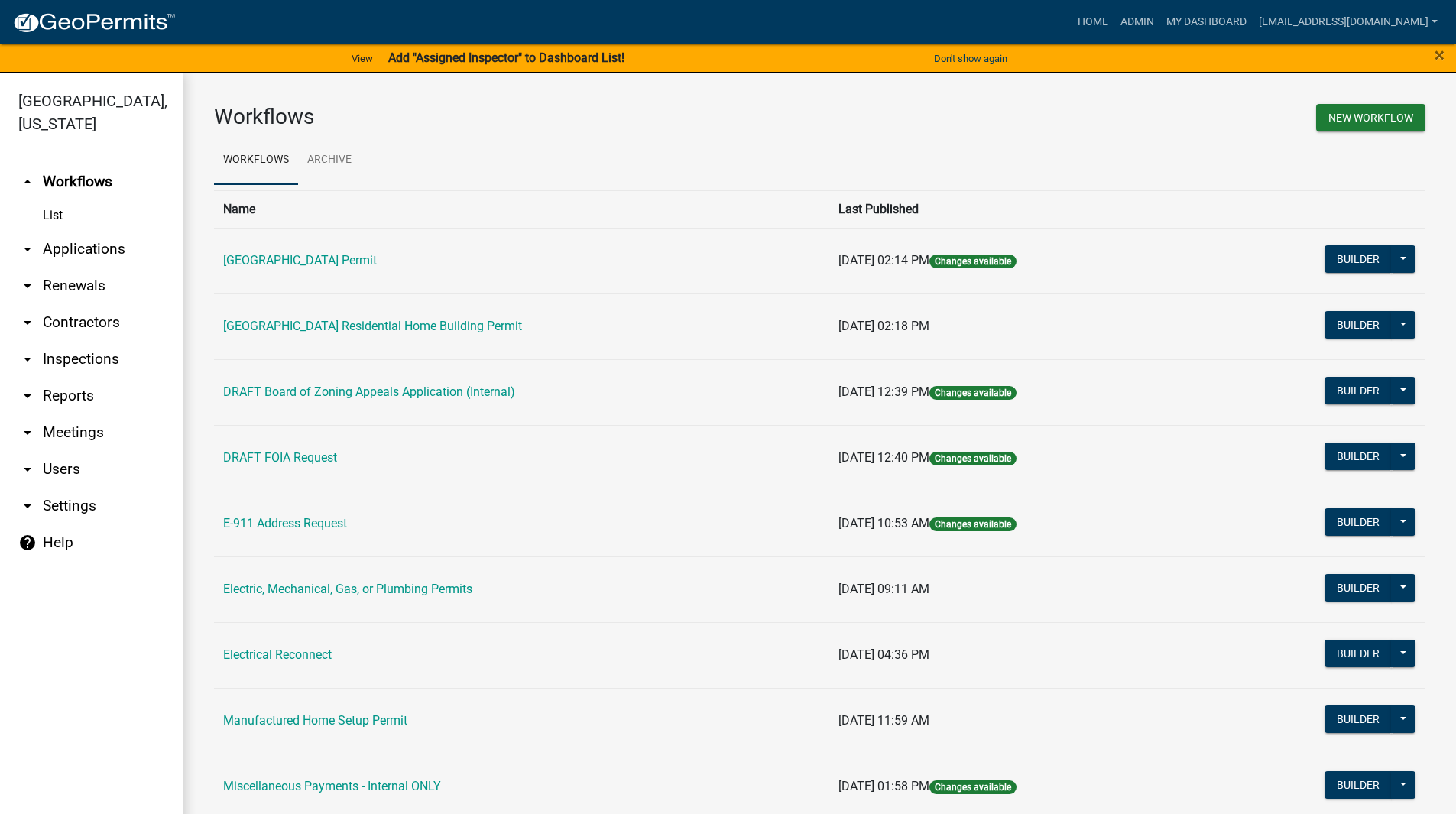
click at [84, 245] on link "arrow_drop_down Applications" at bounding box center [92, 249] width 183 height 37
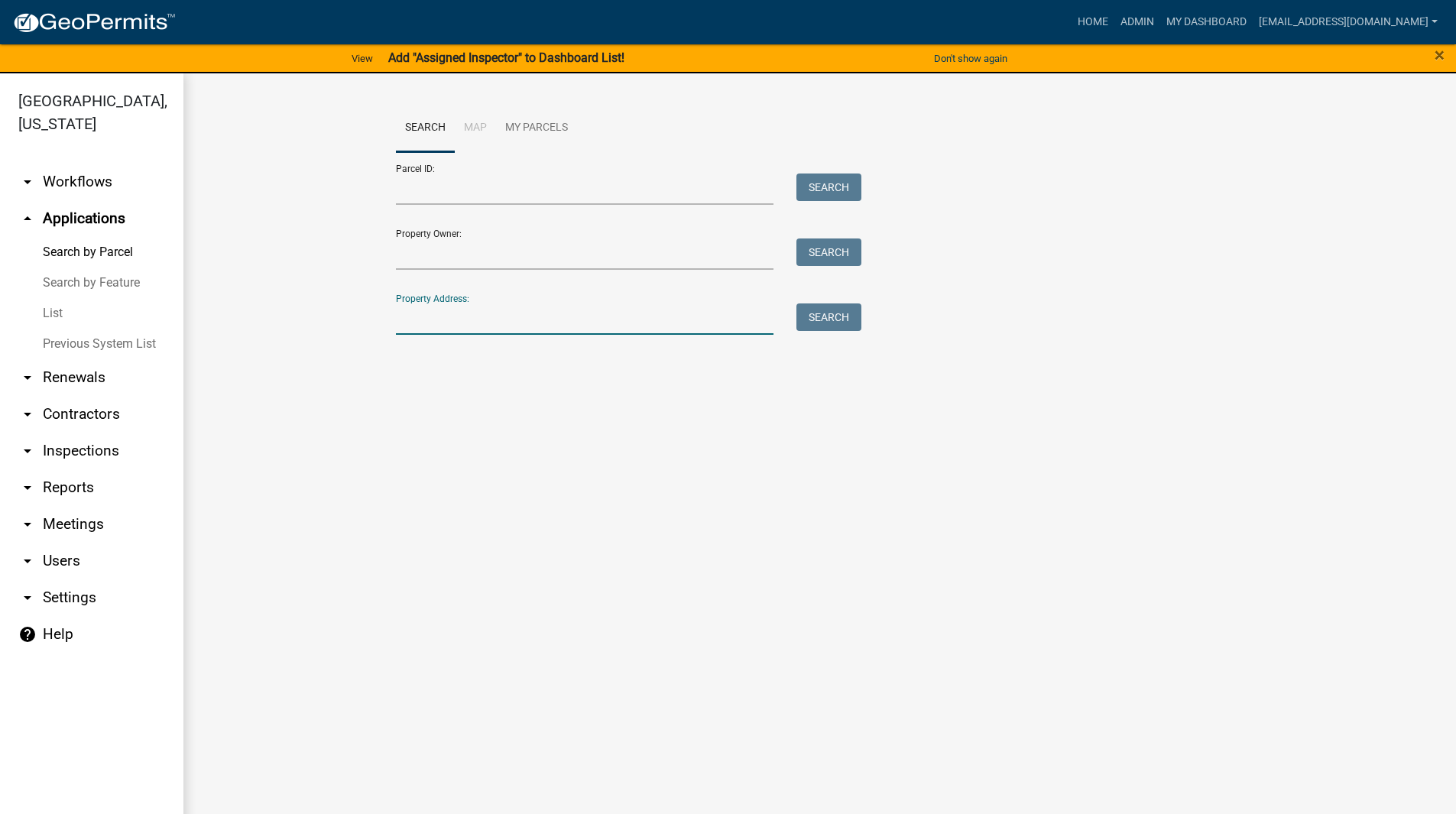
click at [489, 315] on input "Property Address:" at bounding box center [585, 319] width 378 height 32
type input "360 [PERSON_NAME]"
click at [846, 316] on button "Search" at bounding box center [829, 318] width 65 height 28
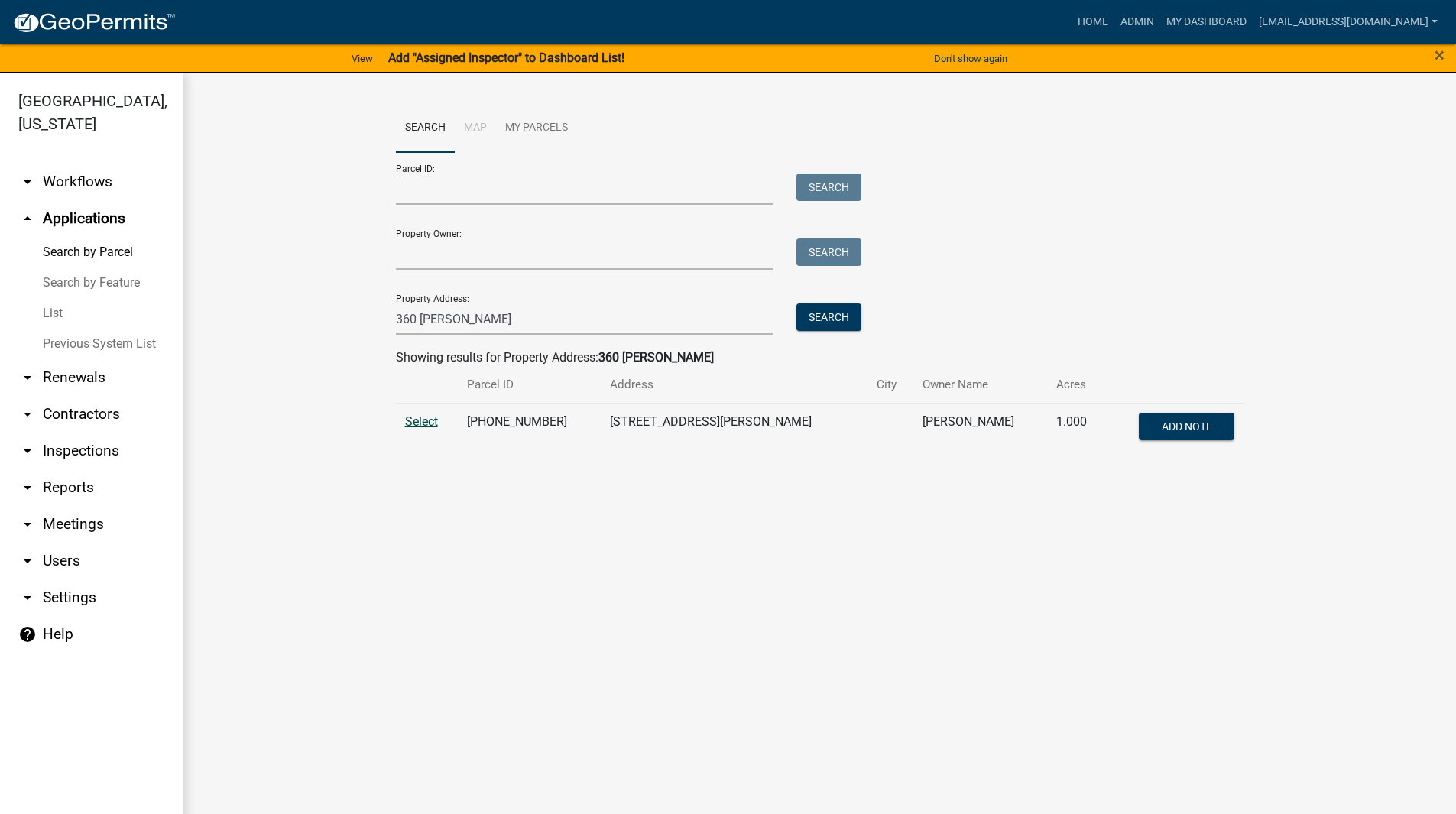
click at [418, 419] on span "Select" at bounding box center [422, 421] width 33 height 15
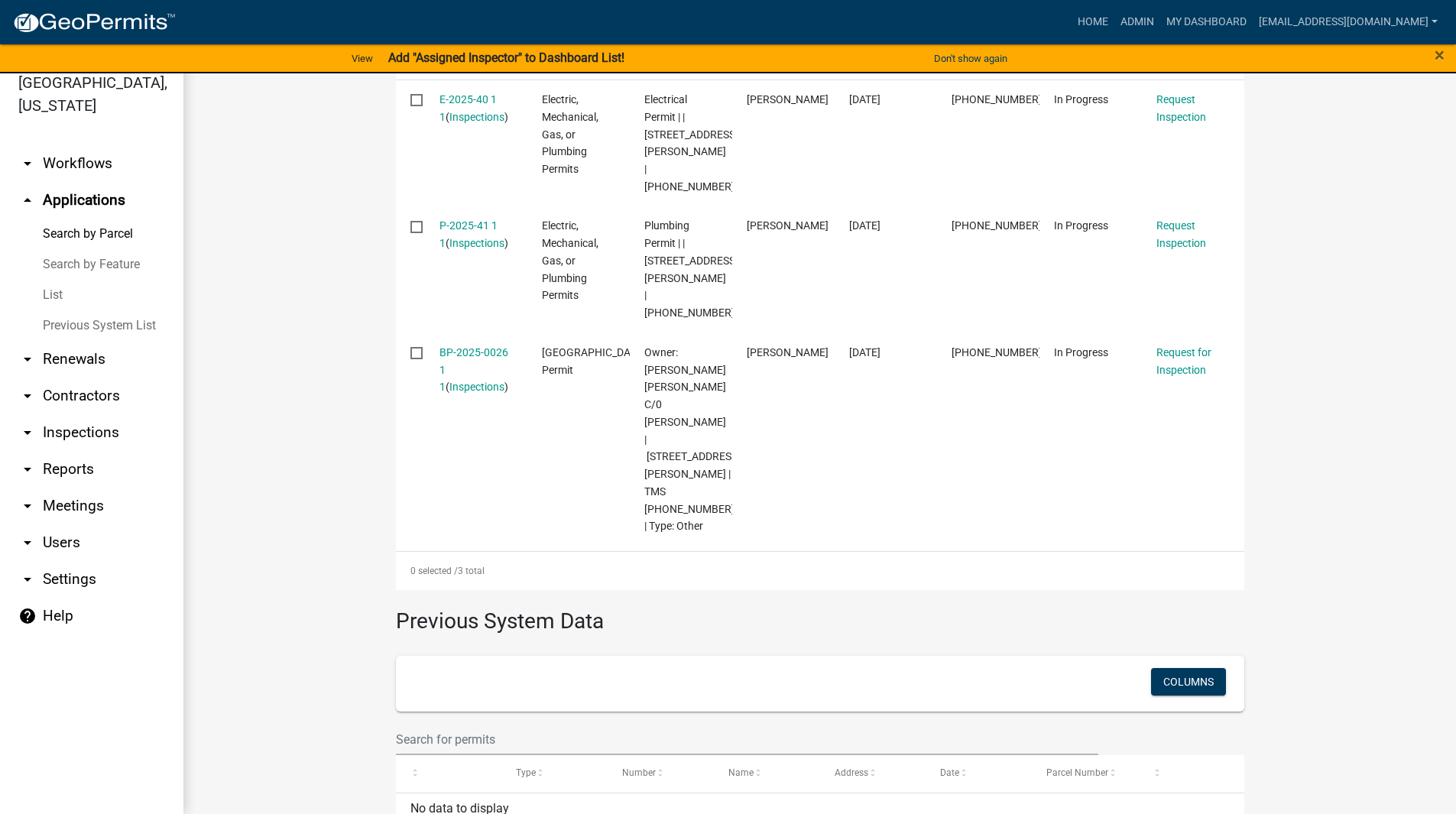
scroll to position [242, 0]
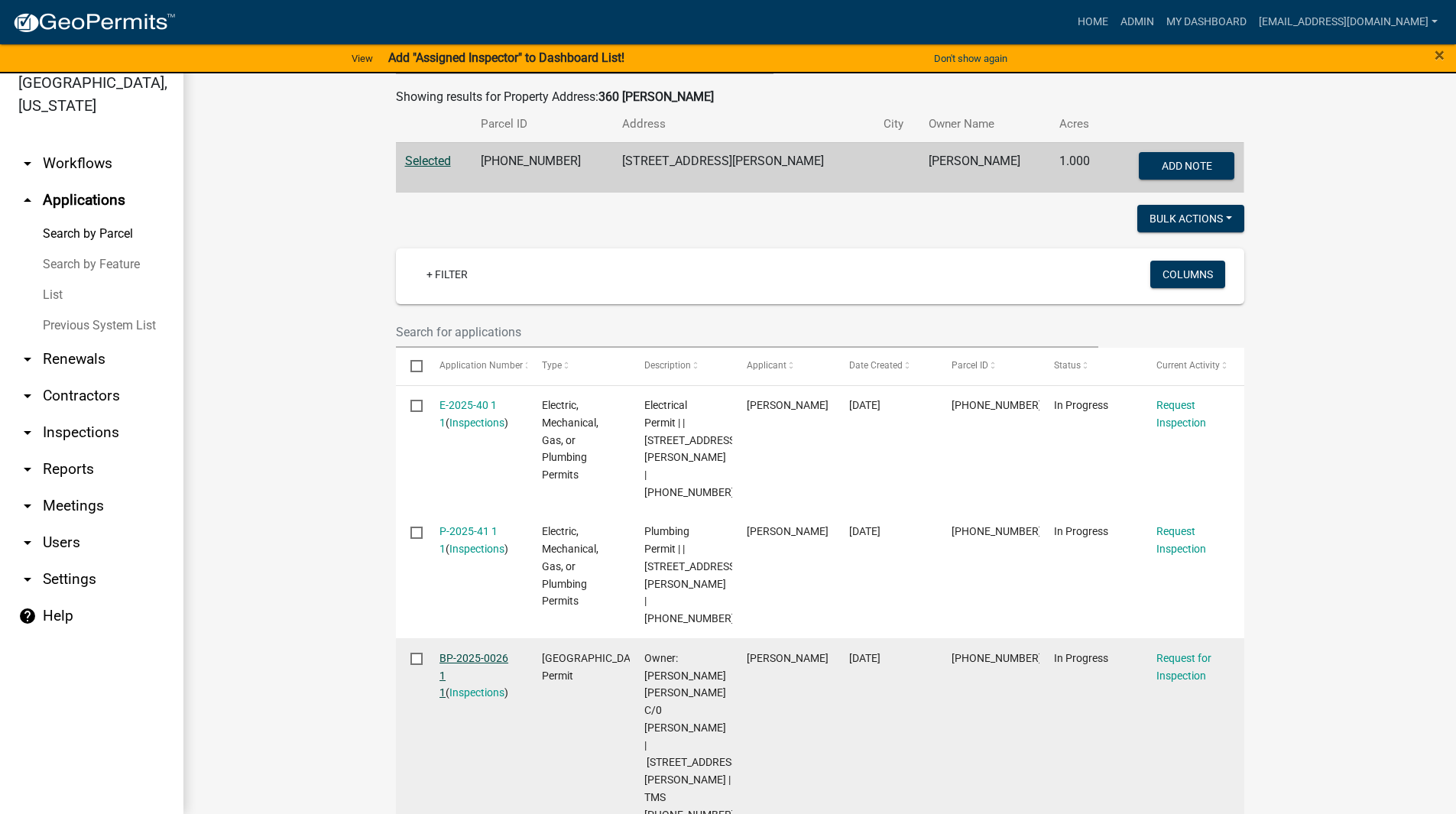
click at [462, 652] on link "BP-2025-0026 1 1" at bounding box center [473, 675] width 69 height 47
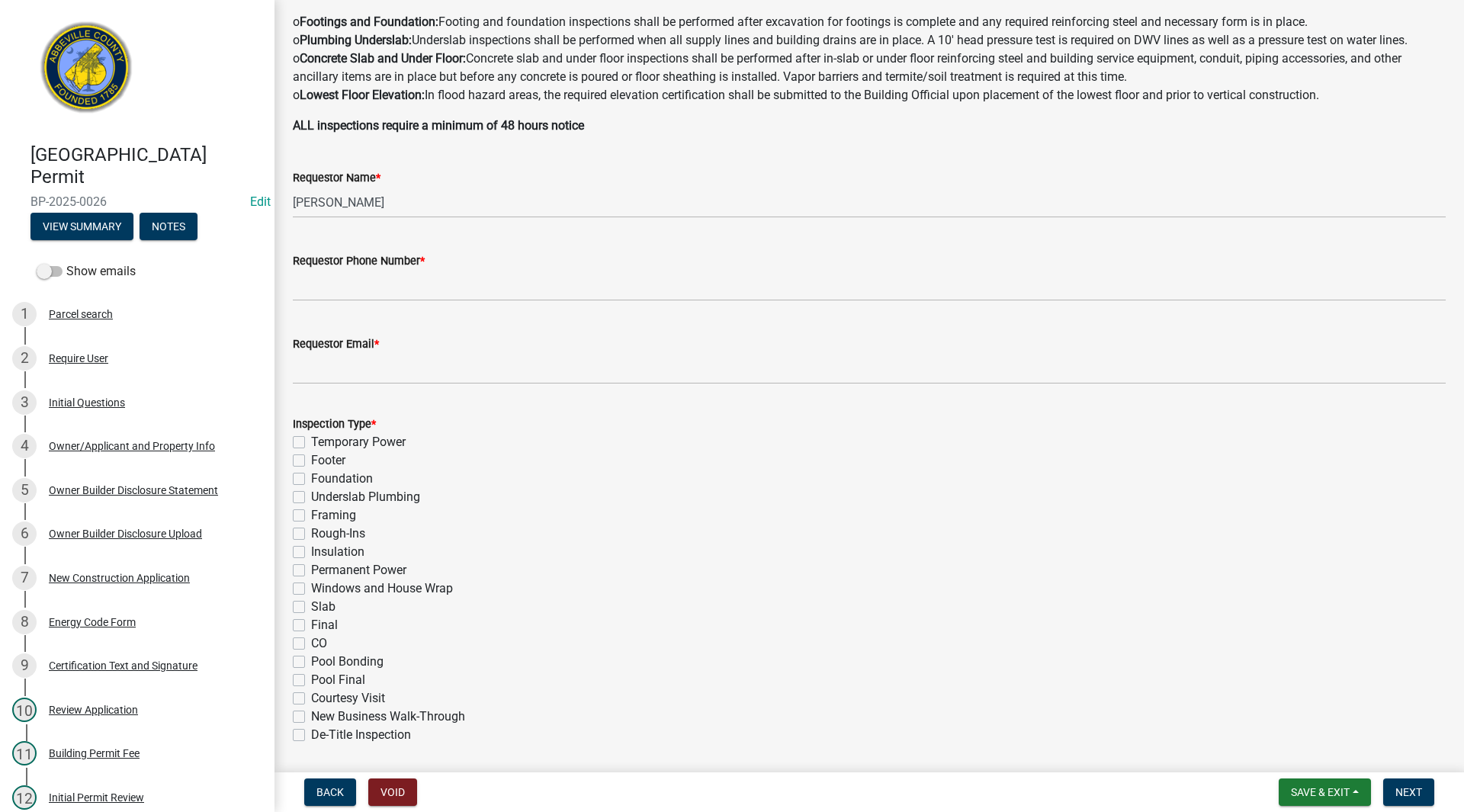
scroll to position [305, 0]
click at [388, 288] on input "Requestor Phone Number *" at bounding box center [869, 285] width 1153 height 32
type input "[PHONE_NUMBER]"
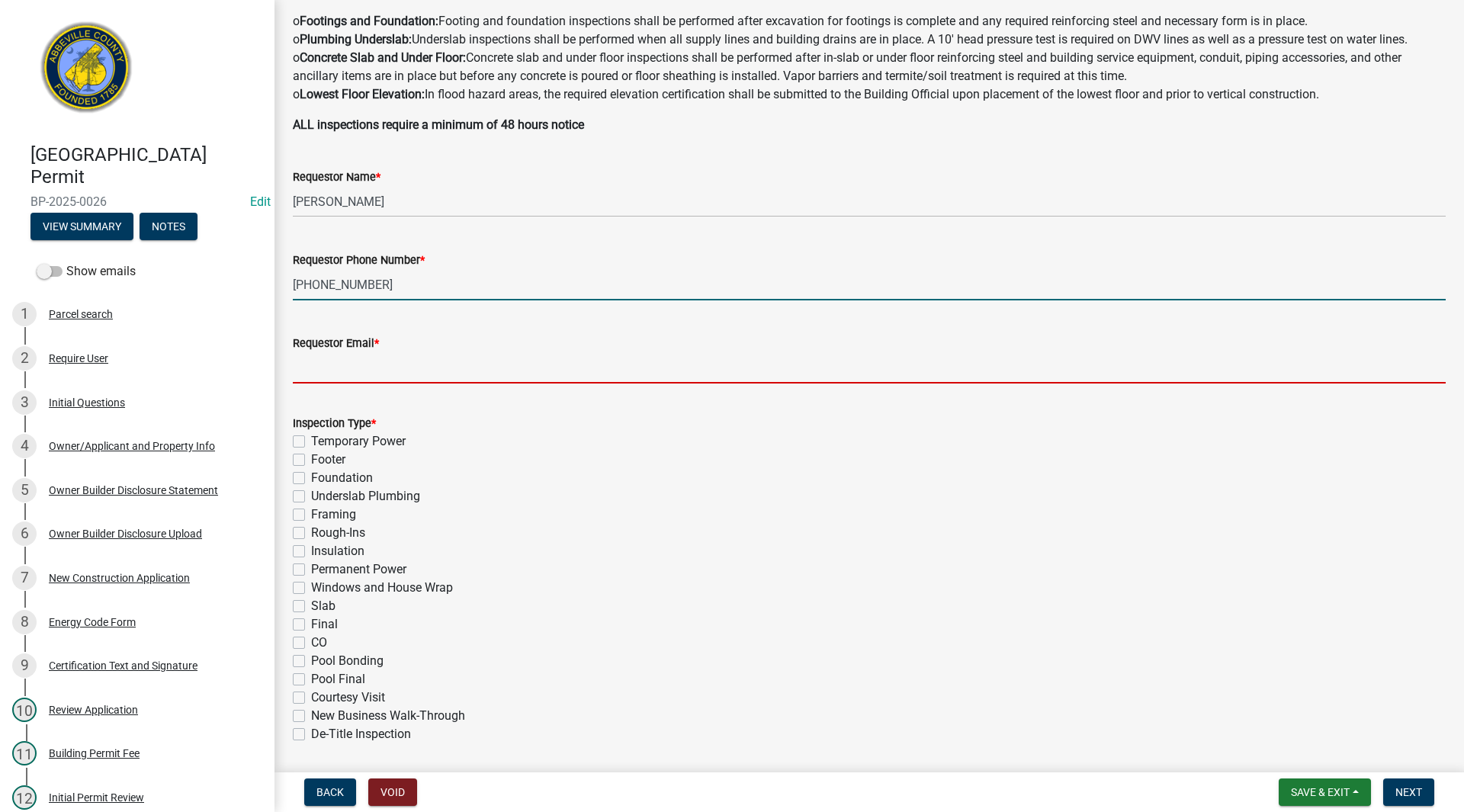
click at [341, 370] on input "Requestor Email *" at bounding box center [869, 368] width 1153 height 32
type input "[EMAIL_ADDRESS][DOMAIN_NAME]"
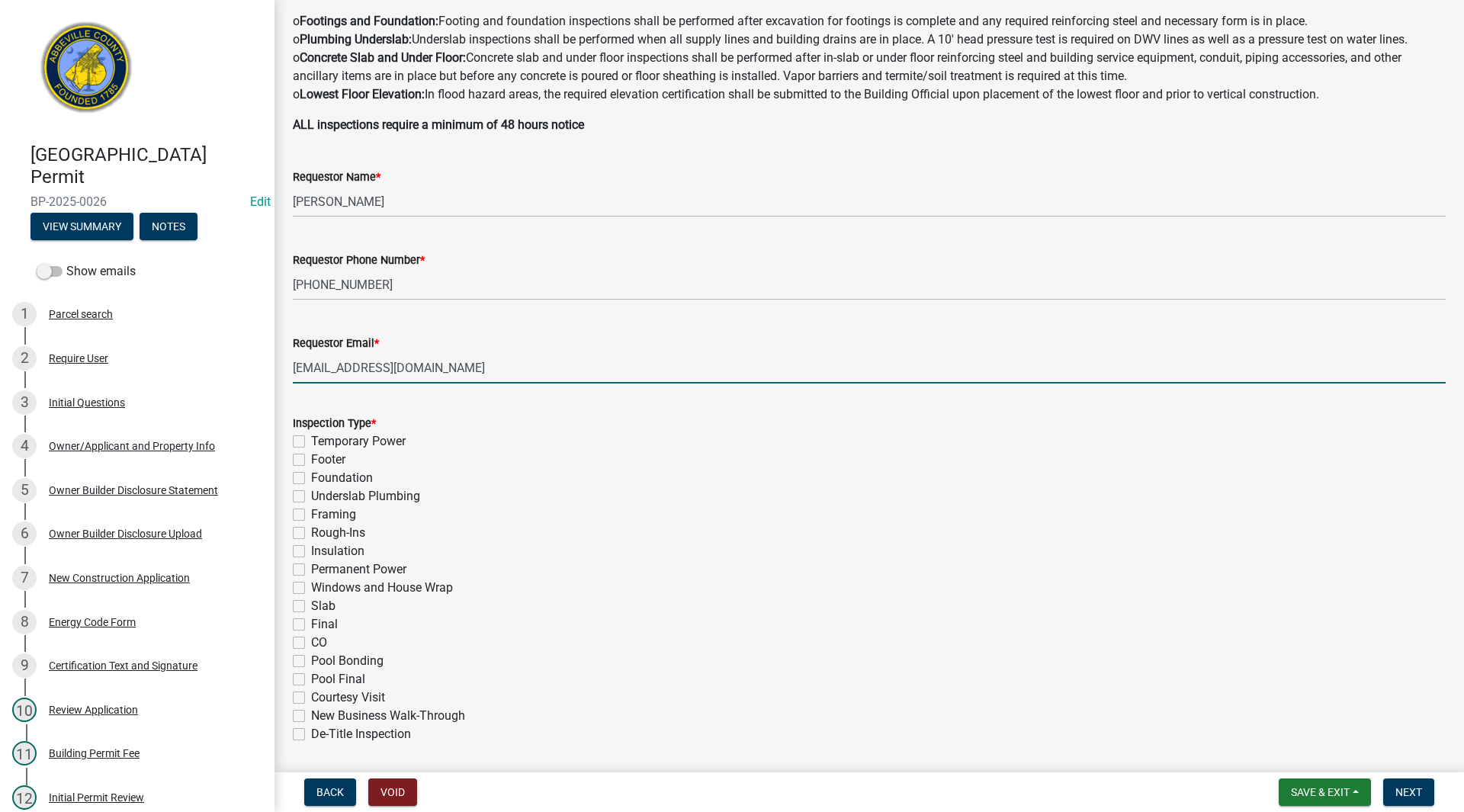
scroll to position [564, 0]
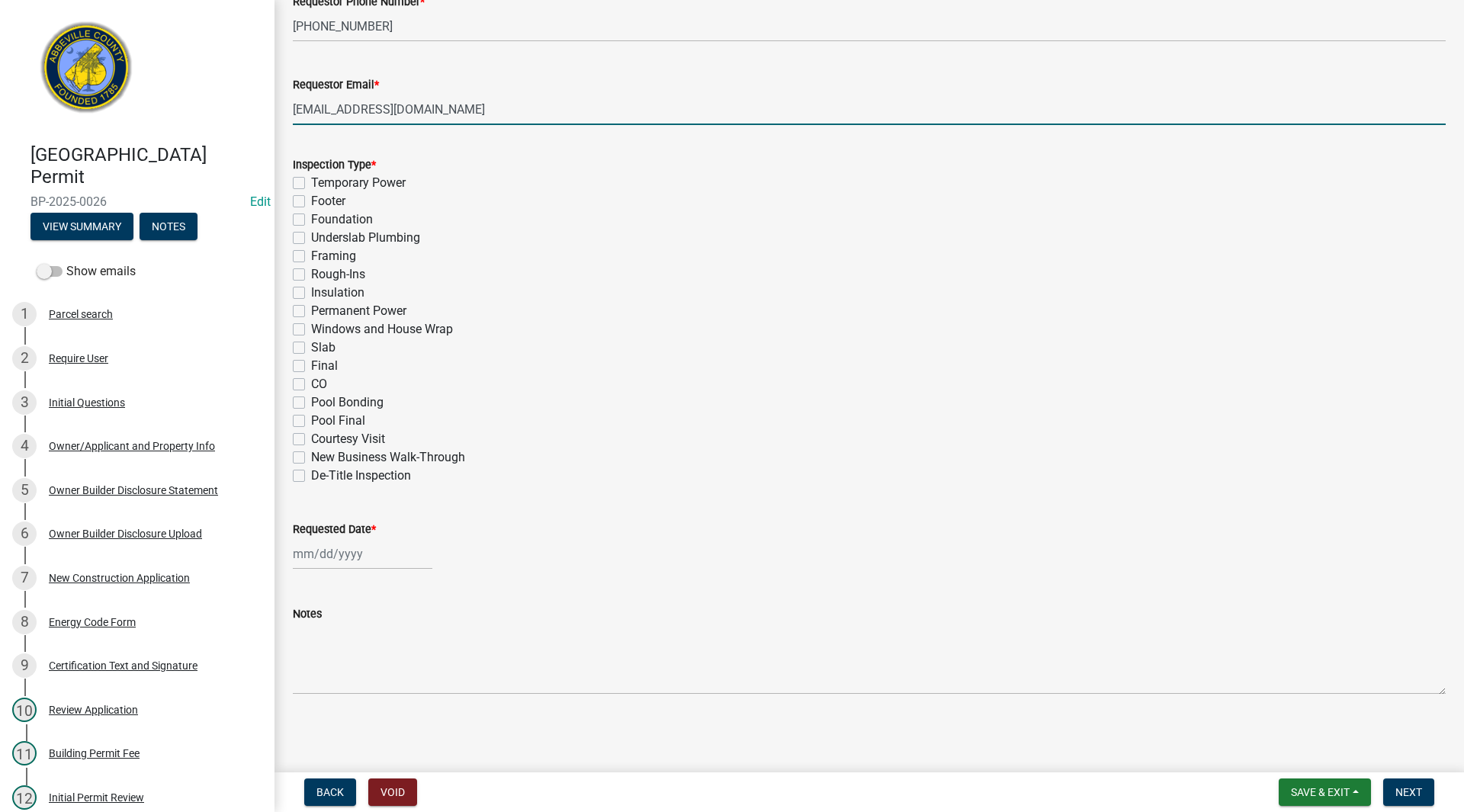
click at [311, 273] on label "Rough-Ins" at bounding box center [338, 275] width 54 height 18
click at [311, 273] on input "Rough-Ins" at bounding box center [316, 270] width 10 height 10
checkbox input "true"
checkbox input "false"
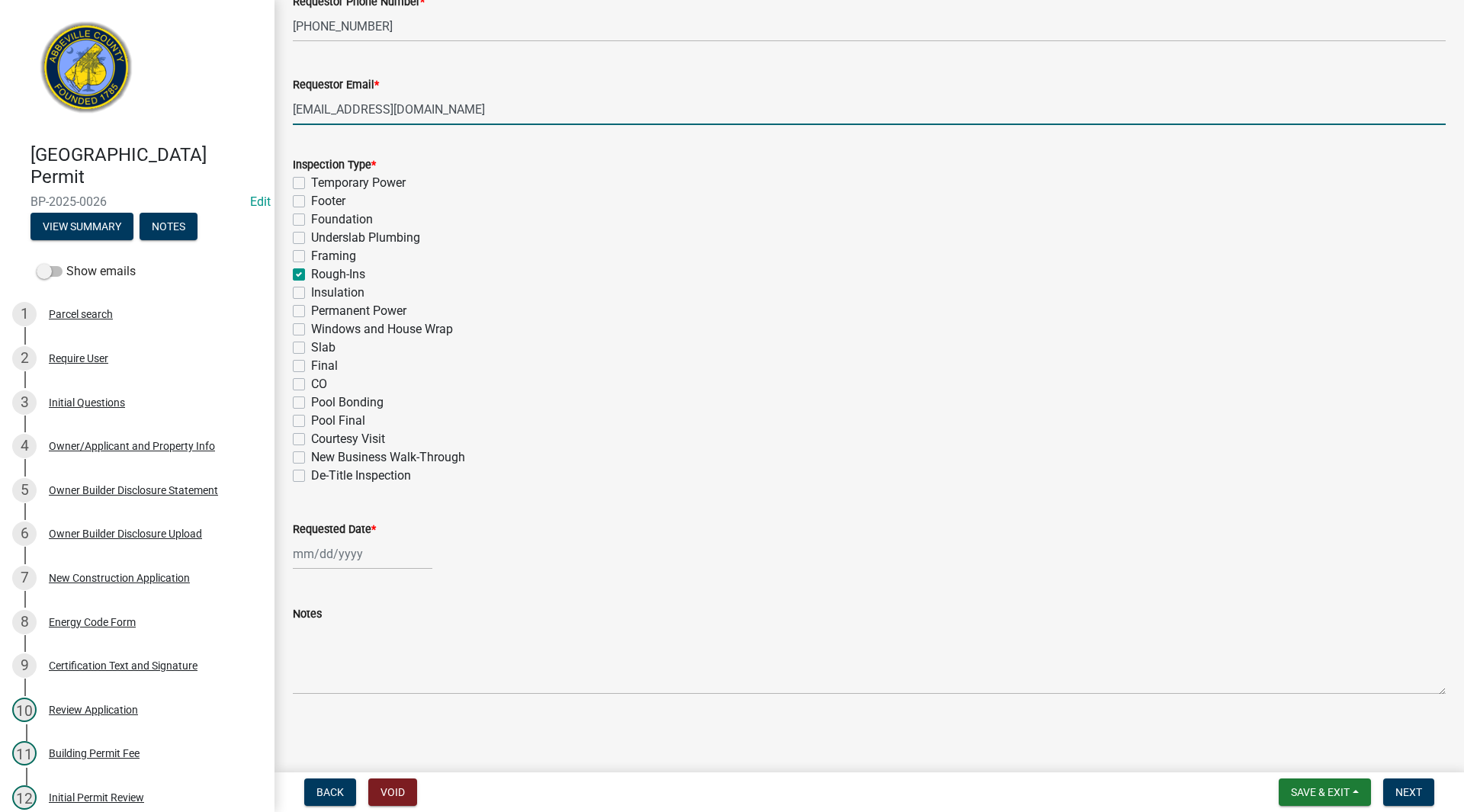
checkbox input "false"
checkbox input "true"
checkbox input "false"
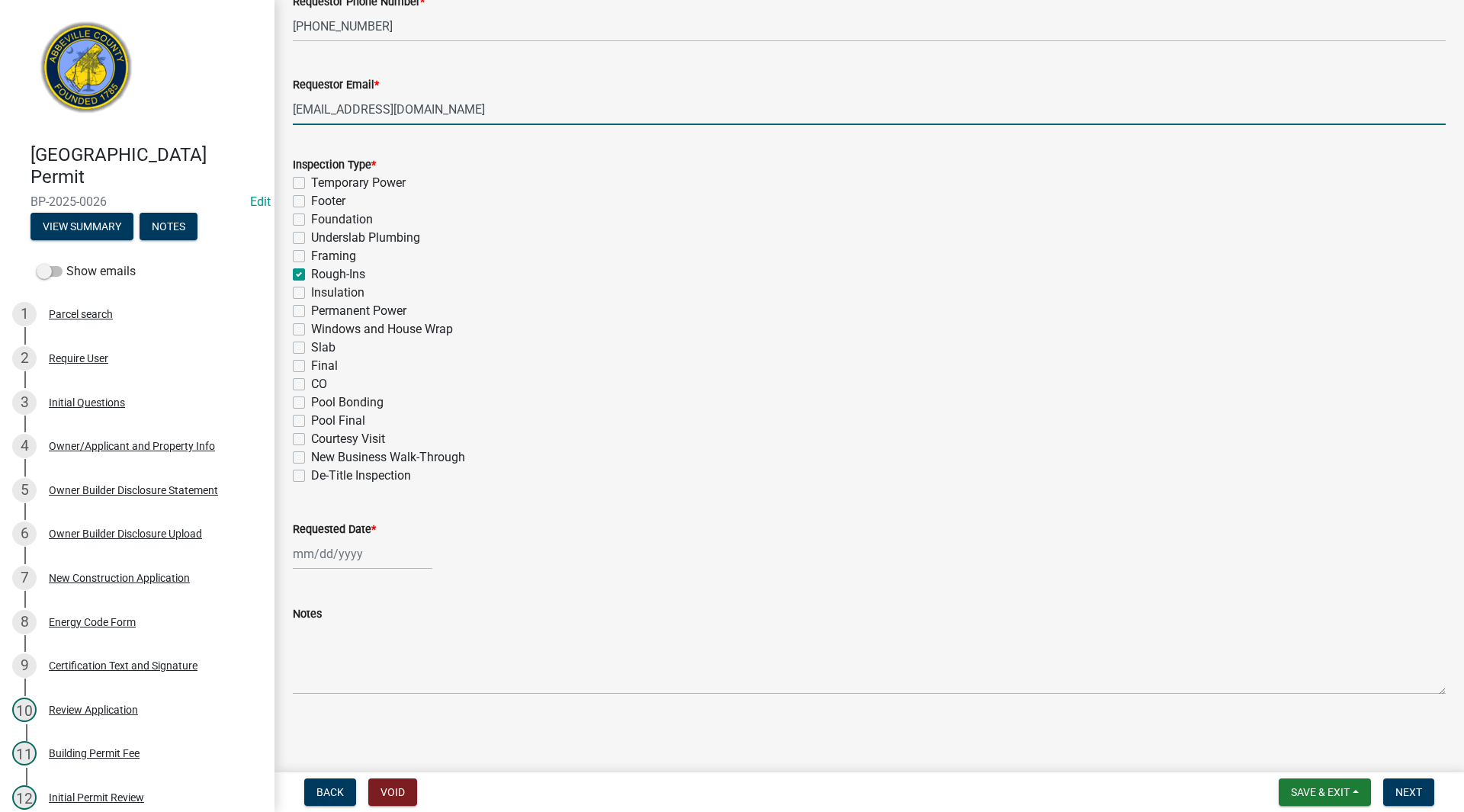
checkbox input "false"
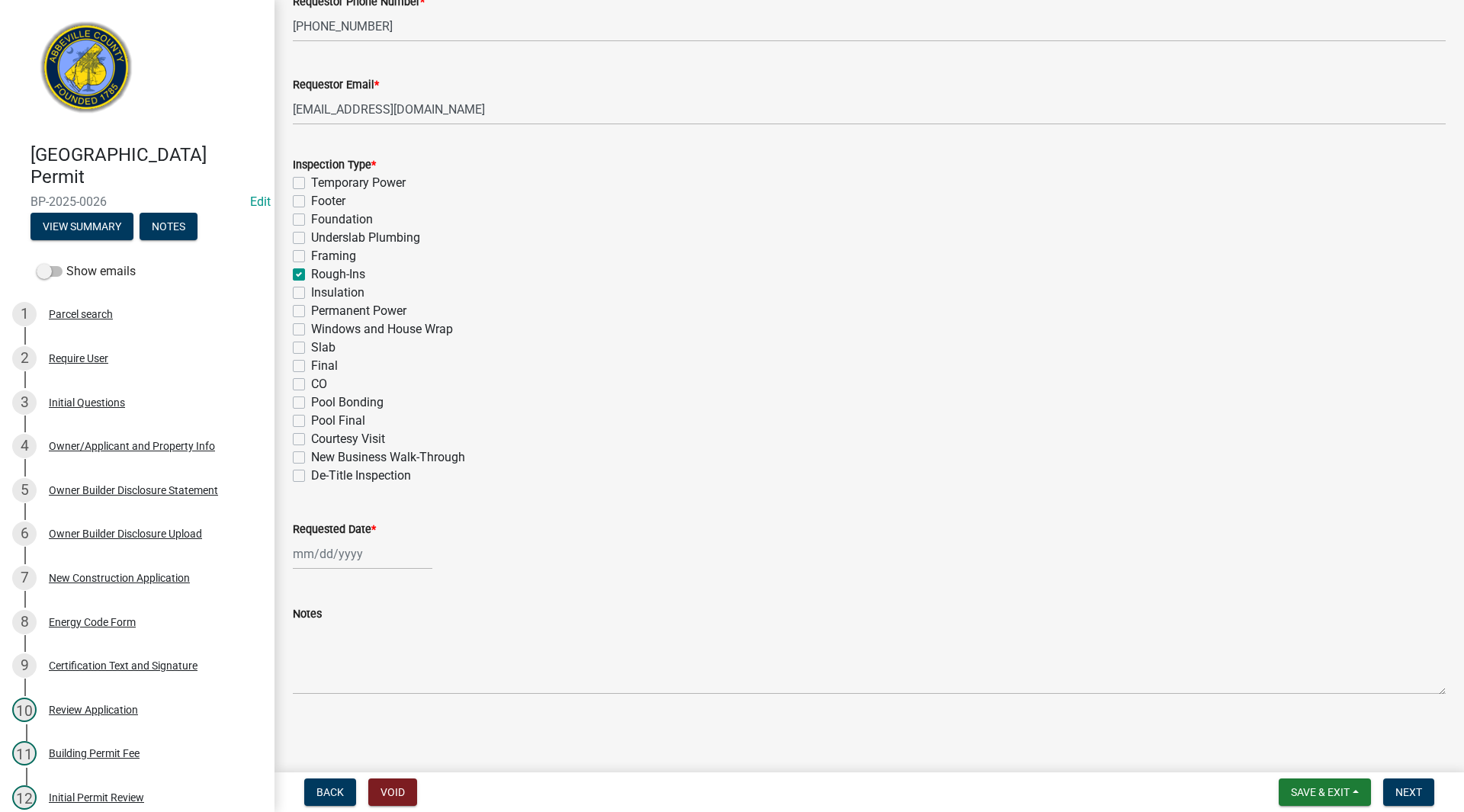
click at [311, 255] on label "Framing" at bounding box center [334, 256] width 45 height 18
click at [311, 255] on input "Framing" at bounding box center [316, 251] width 10 height 10
click at [311, 326] on label "Windows and House Wrap" at bounding box center [382, 329] width 141 height 18
click at [311, 326] on input "Windows and House Wrap" at bounding box center [316, 324] width 10 height 10
click at [311, 557] on div at bounding box center [362, 554] width 139 height 32
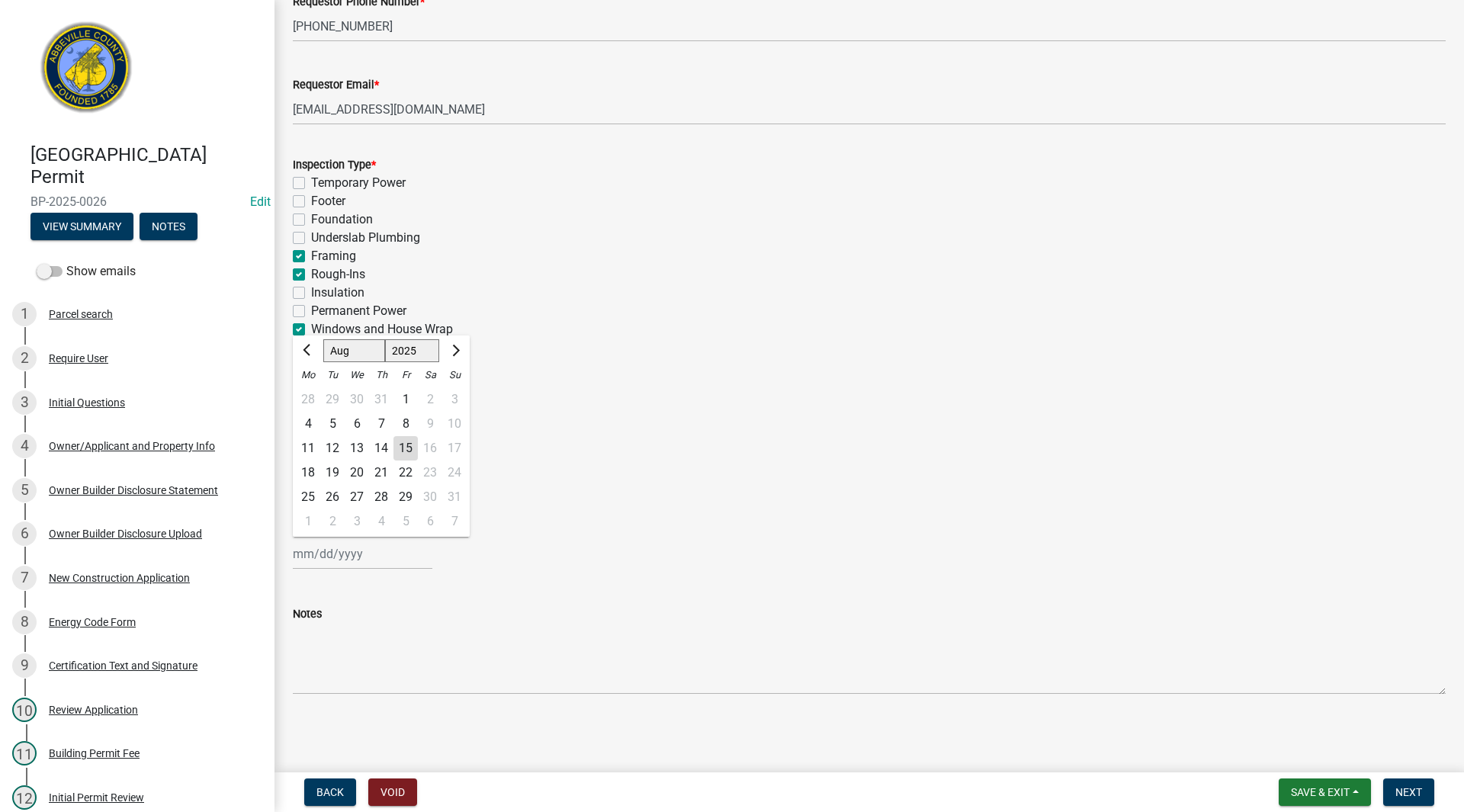
click at [355, 444] on div "13" at bounding box center [357, 448] width 25 height 25
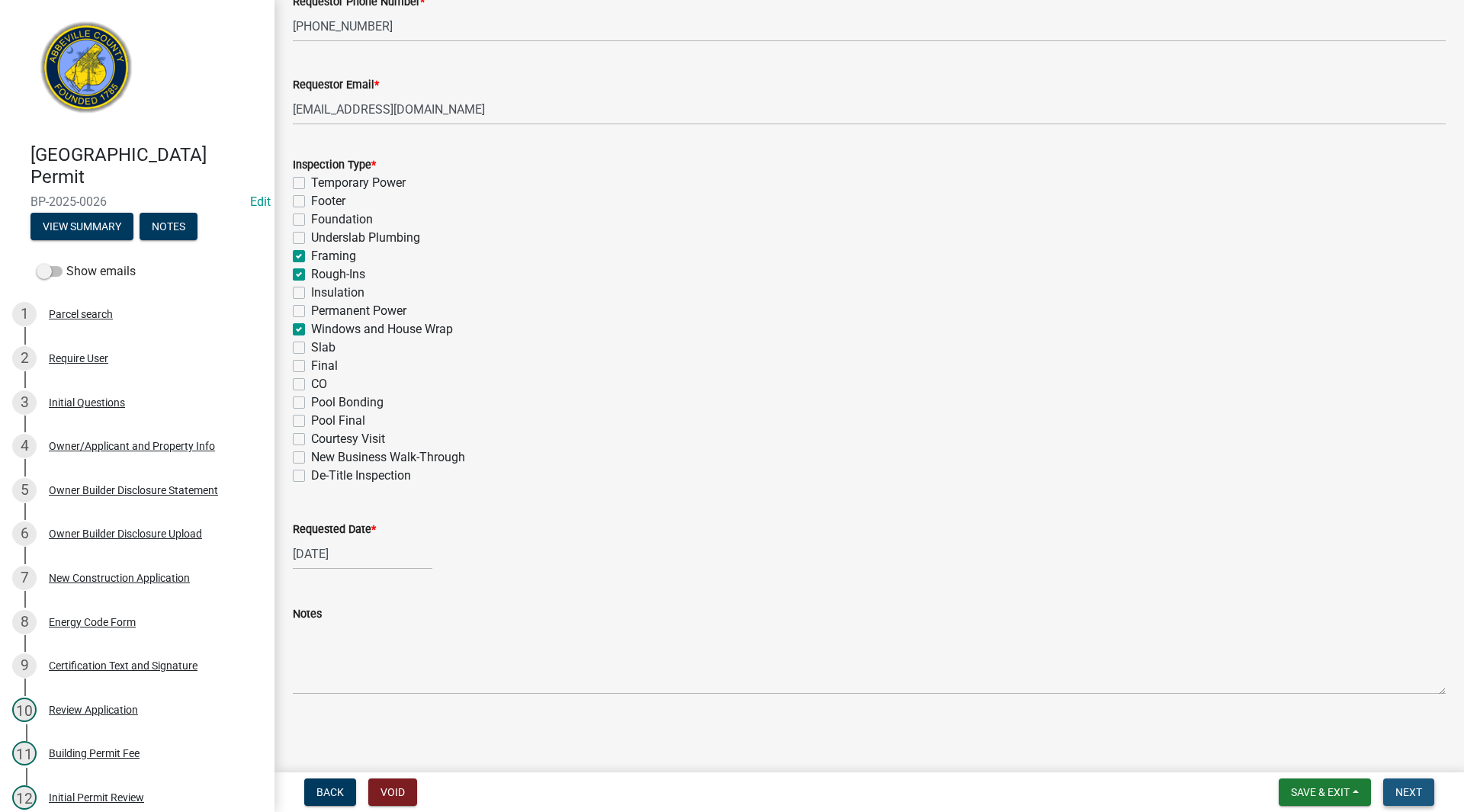
click at [1406, 792] on span "Next" at bounding box center [1409, 792] width 27 height 12
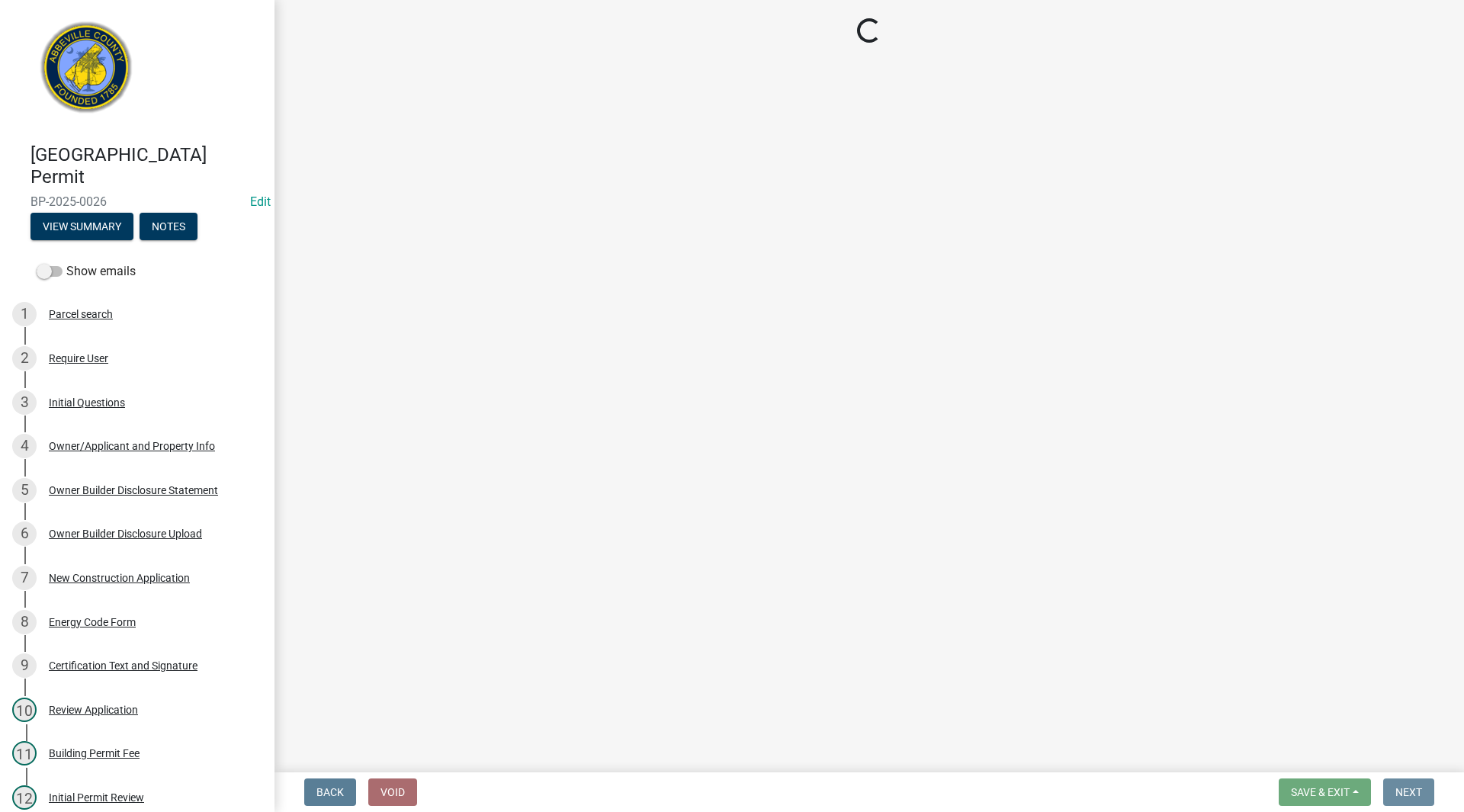
scroll to position [0, 0]
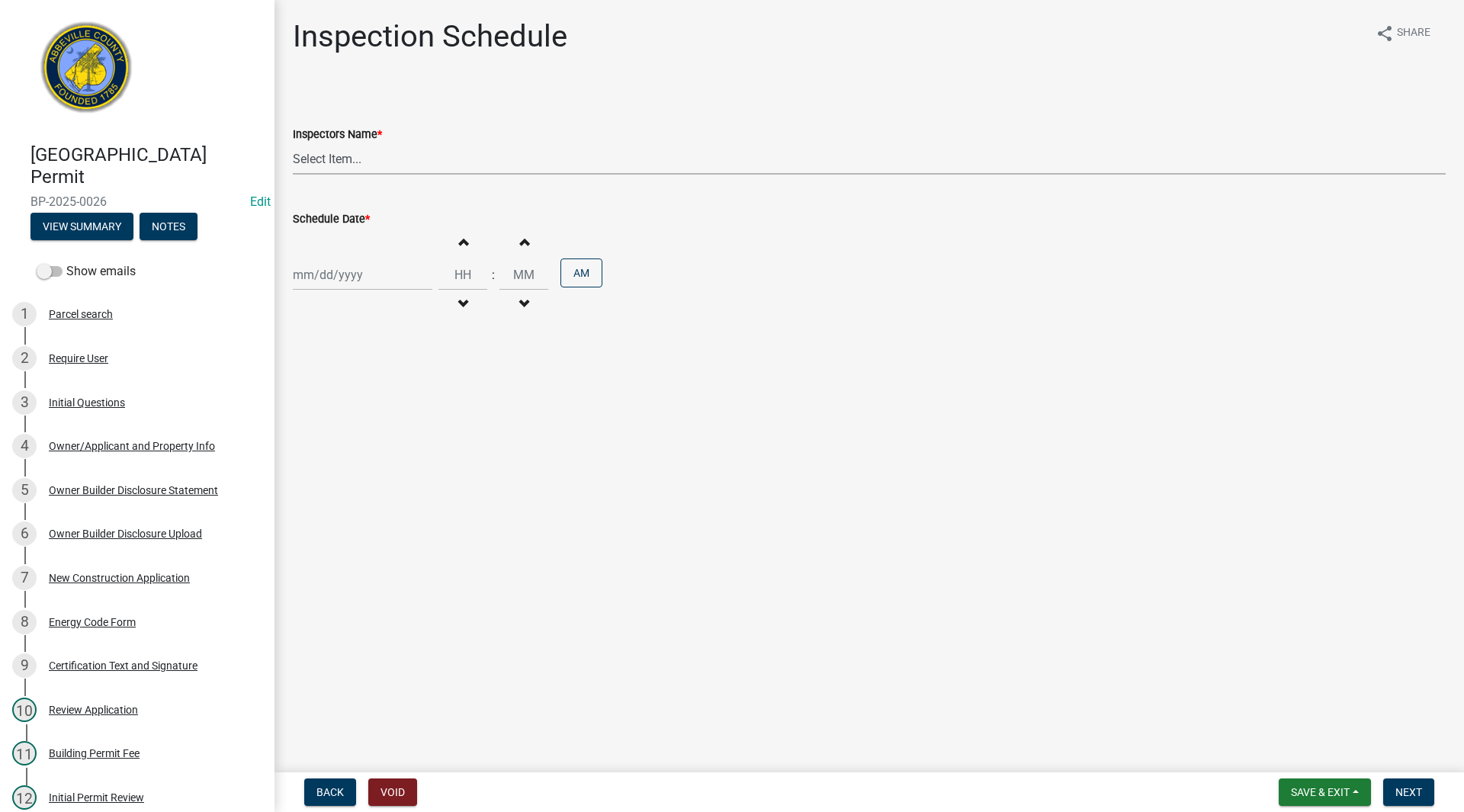
click at [341, 157] on select "Select Item... [EMAIL_ADDRESS][DOMAIN_NAME] ([PERSON_NAME]) [EMAIL_ADDRESS][DOM…" at bounding box center [869, 158] width 1153 height 32
click at [293, 143] on select "Select Item... [EMAIL_ADDRESS][DOMAIN_NAME] ([PERSON_NAME]) [EMAIL_ADDRESS][DOM…" at bounding box center [869, 158] width 1153 height 32
click at [355, 280] on div at bounding box center [362, 275] width 139 height 32
click at [360, 400] on div "13" at bounding box center [357, 405] width 25 height 25
click at [1400, 793] on span "Next" at bounding box center [1409, 792] width 27 height 12
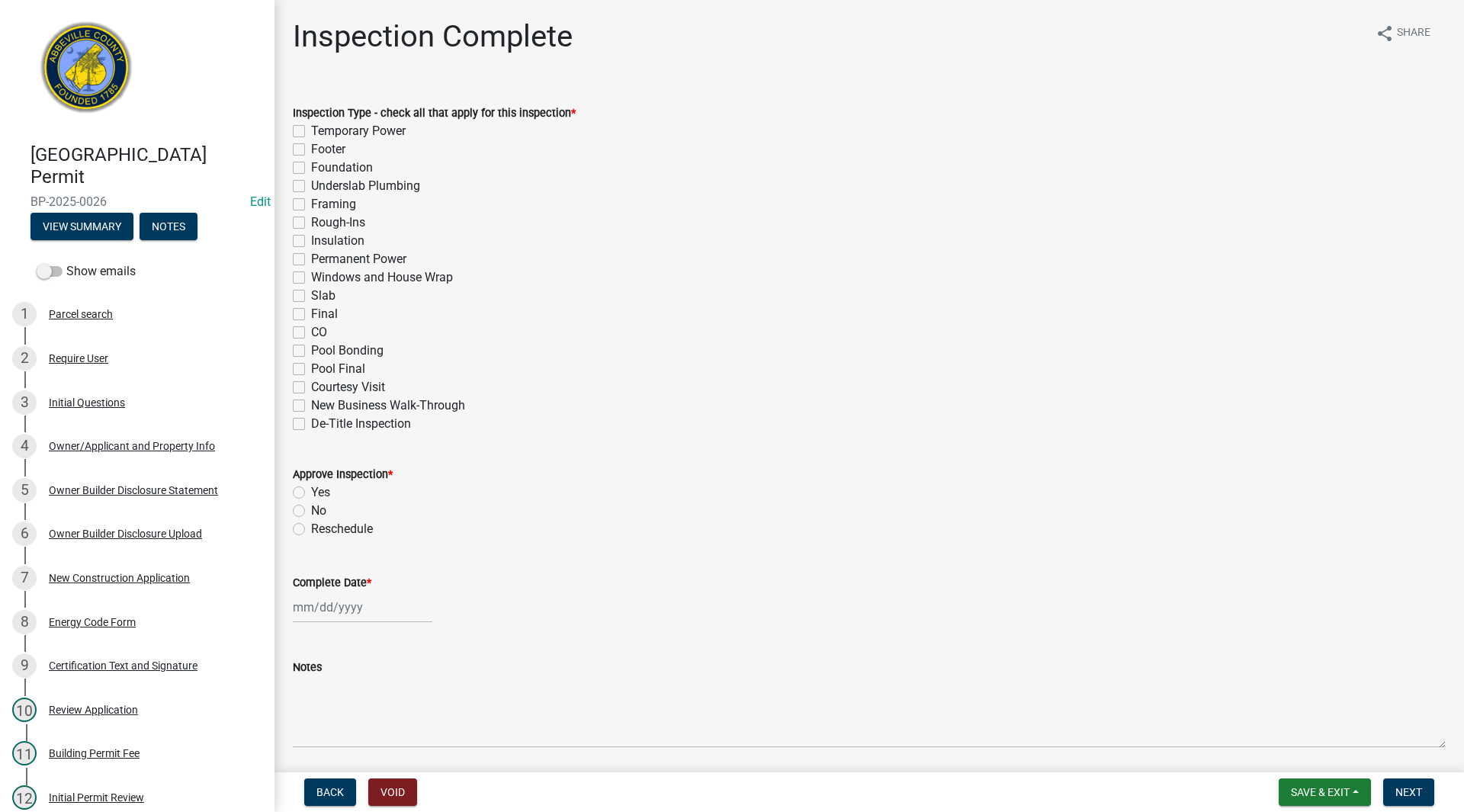
click at [311, 204] on label "Framing" at bounding box center [334, 205] width 45 height 18
click at [311, 204] on input "Framing" at bounding box center [316, 200] width 10 height 10
click at [311, 222] on label "Rough-Ins" at bounding box center [338, 223] width 54 height 18
click at [311, 222] on input "Rough-Ins" at bounding box center [316, 218] width 10 height 10
click at [311, 276] on label "Windows and House Wrap" at bounding box center [382, 278] width 141 height 18
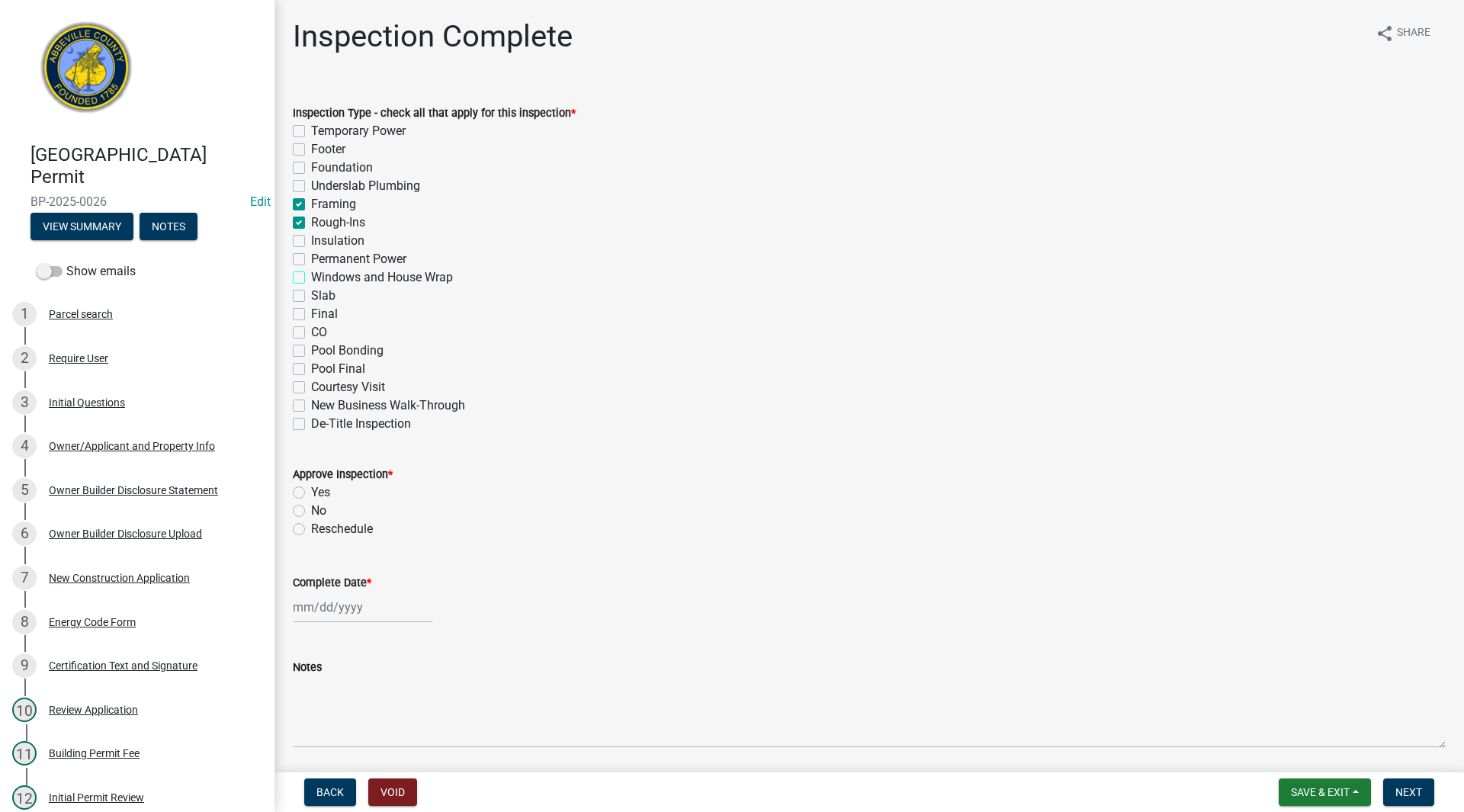
click at [311, 276] on input "Windows and House Wrap" at bounding box center [316, 273] width 10 height 10
click at [311, 491] on label "Yes" at bounding box center [321, 493] width 19 height 18
click at [311, 491] on input "Yes" at bounding box center [316, 488] width 10 height 10
click at [359, 612] on div at bounding box center [362, 607] width 139 height 32
click at [357, 494] on div "13" at bounding box center [357, 502] width 25 height 25
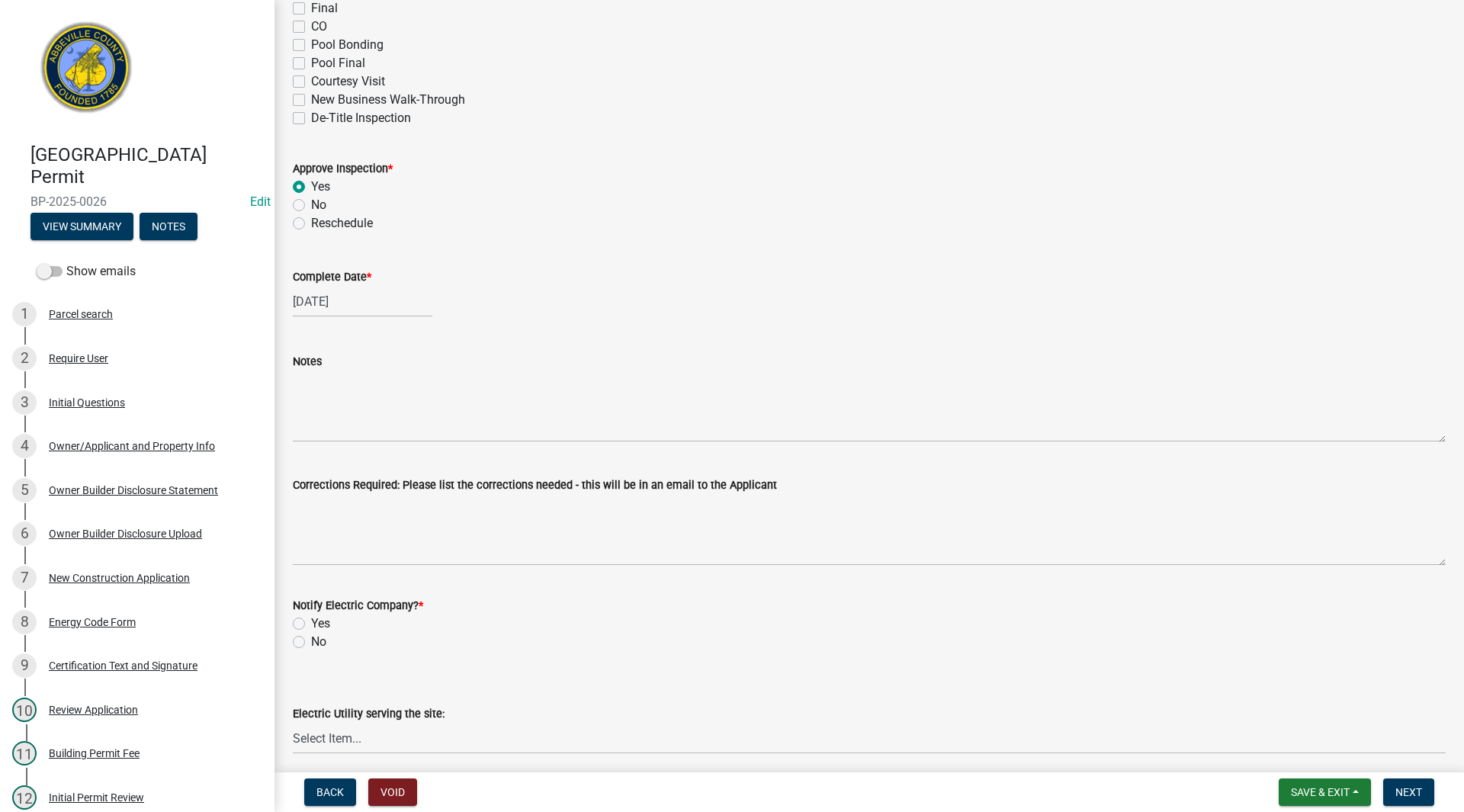
scroll to position [305, 0]
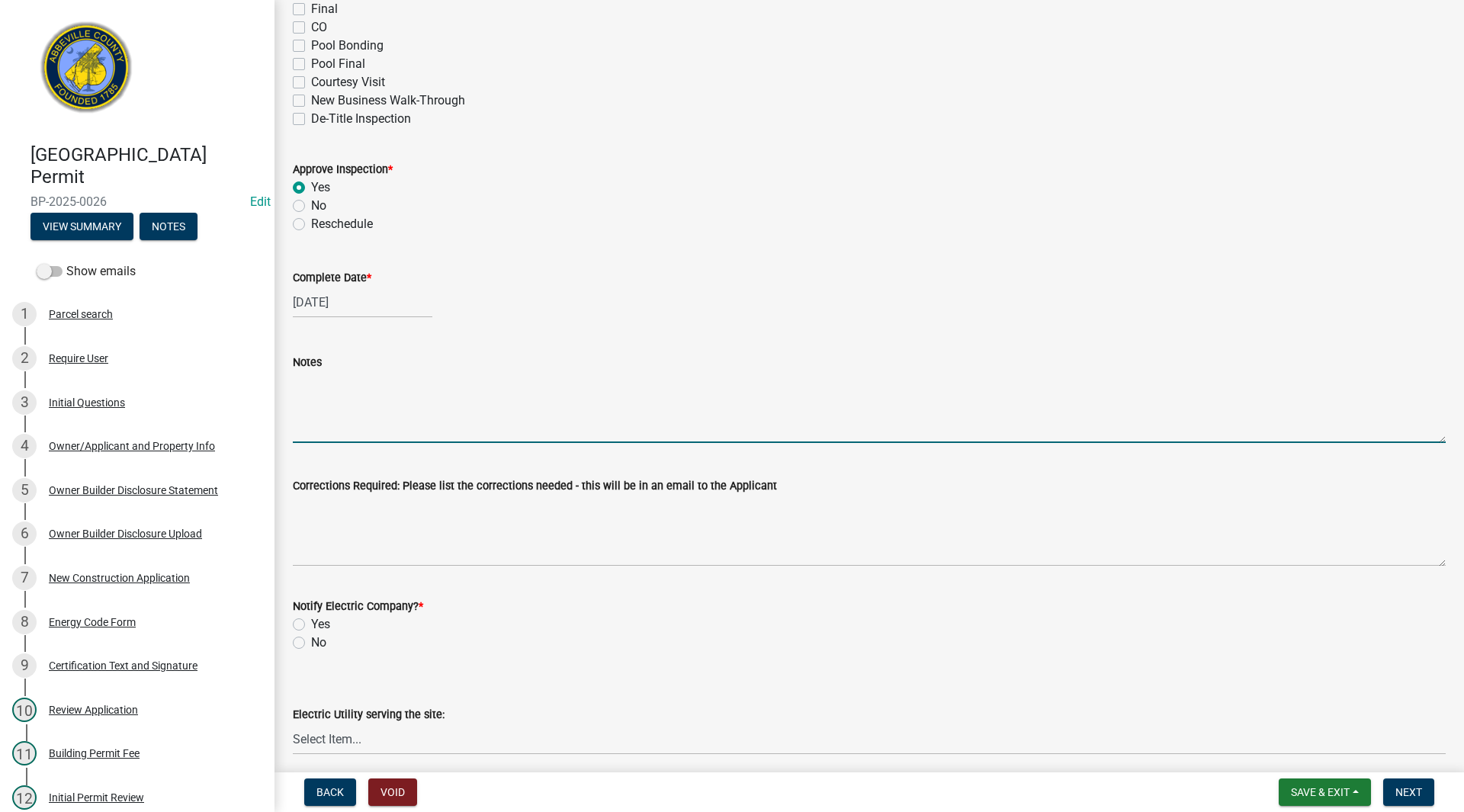
click at [354, 404] on textarea "Notes" at bounding box center [869, 407] width 1153 height 72
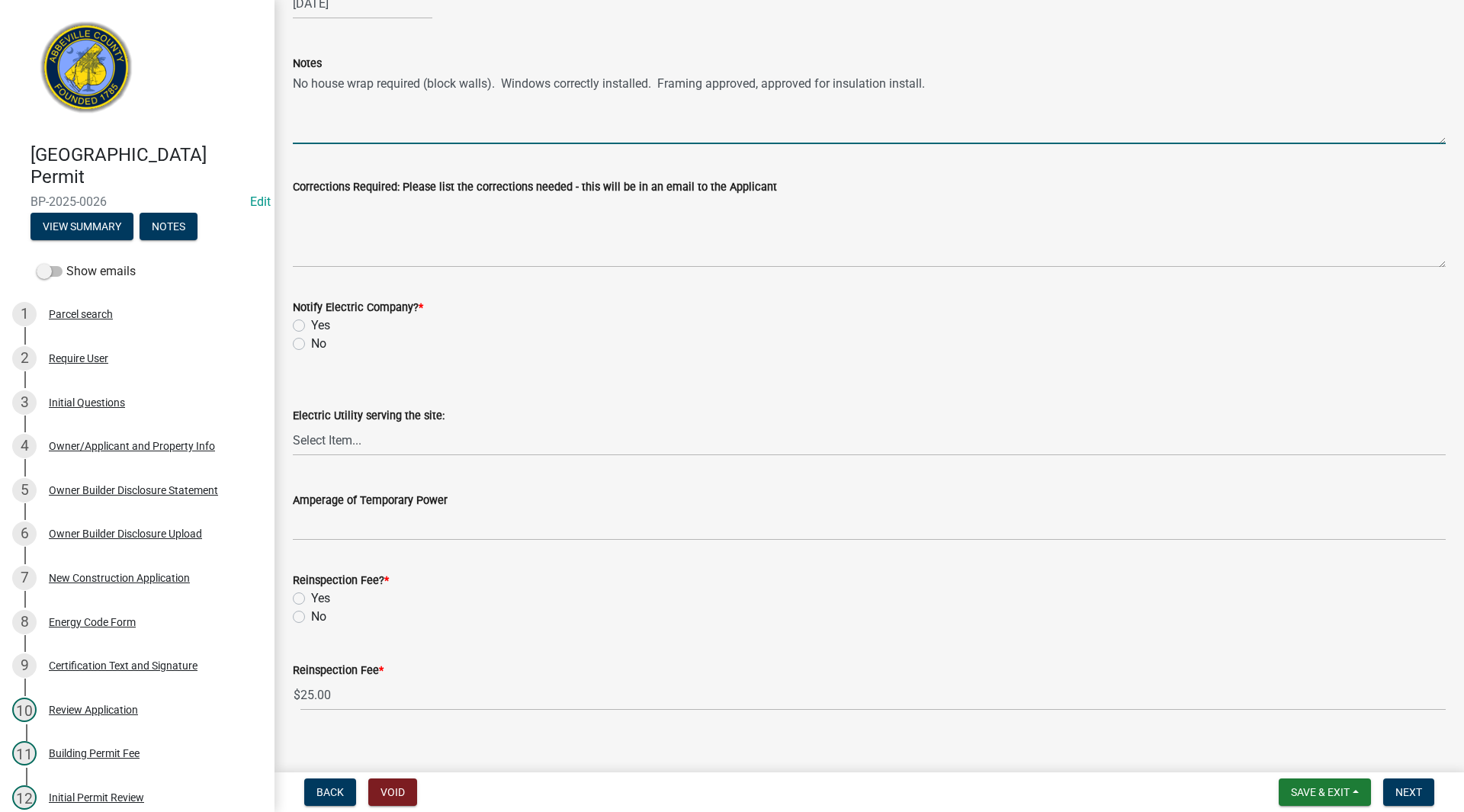
scroll to position [610, 0]
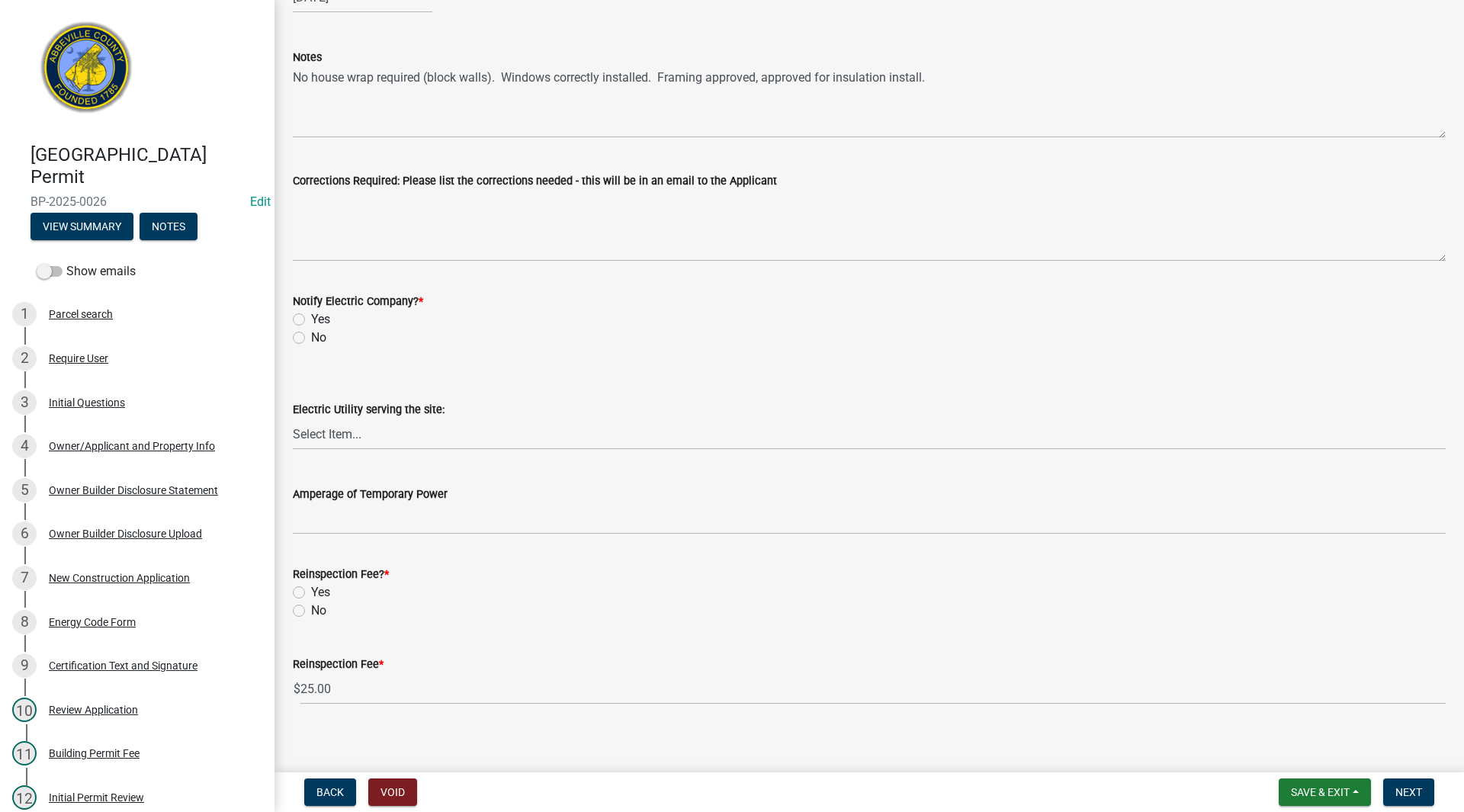
click at [311, 334] on label "No" at bounding box center [319, 338] width 15 height 18
click at [311, 334] on input "No" at bounding box center [316, 333] width 10 height 10
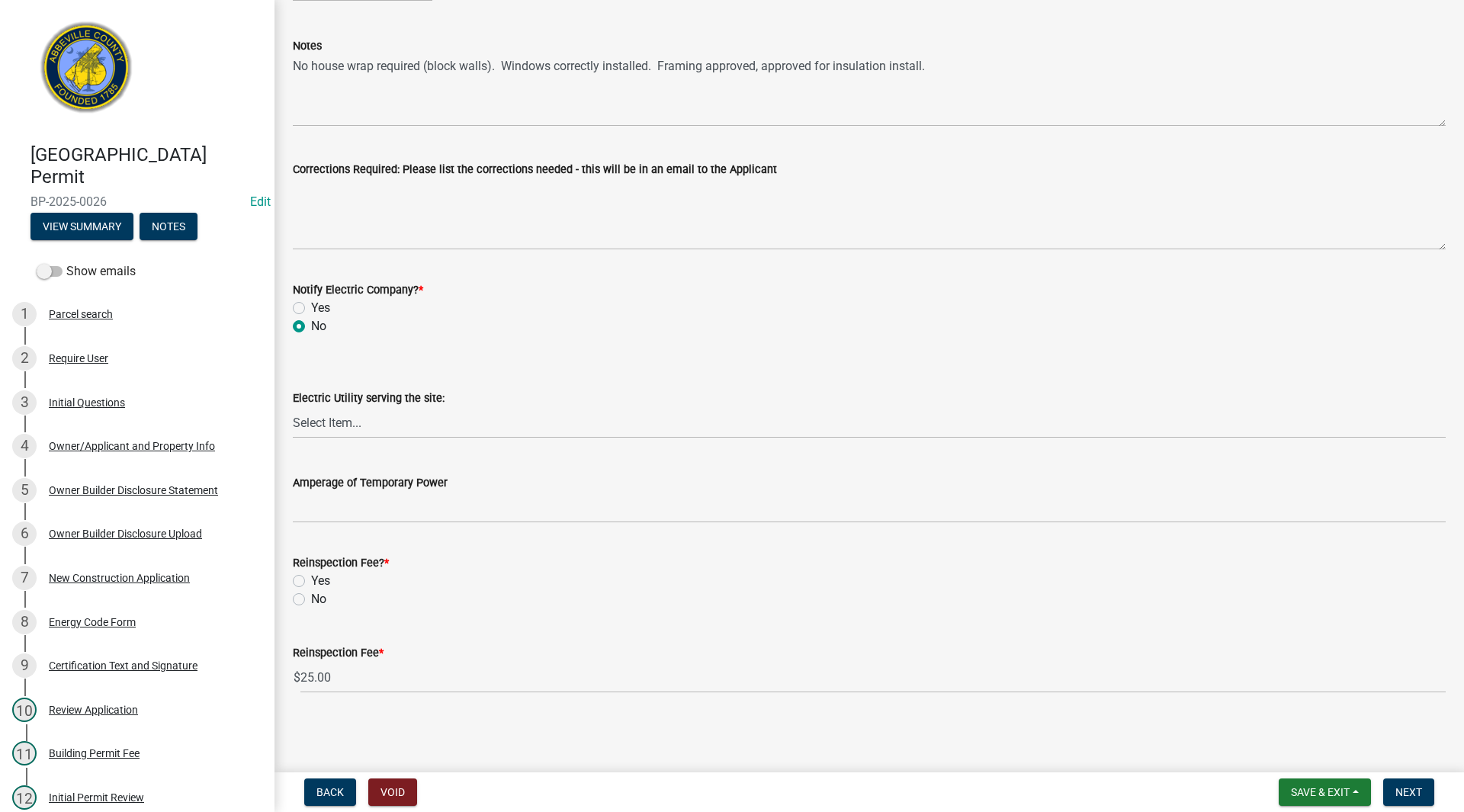
click at [311, 598] on label "No" at bounding box center [319, 599] width 15 height 18
click at [311, 598] on input "No" at bounding box center [316, 594] width 10 height 10
click at [1406, 792] on span "Next" at bounding box center [1409, 792] width 27 height 12
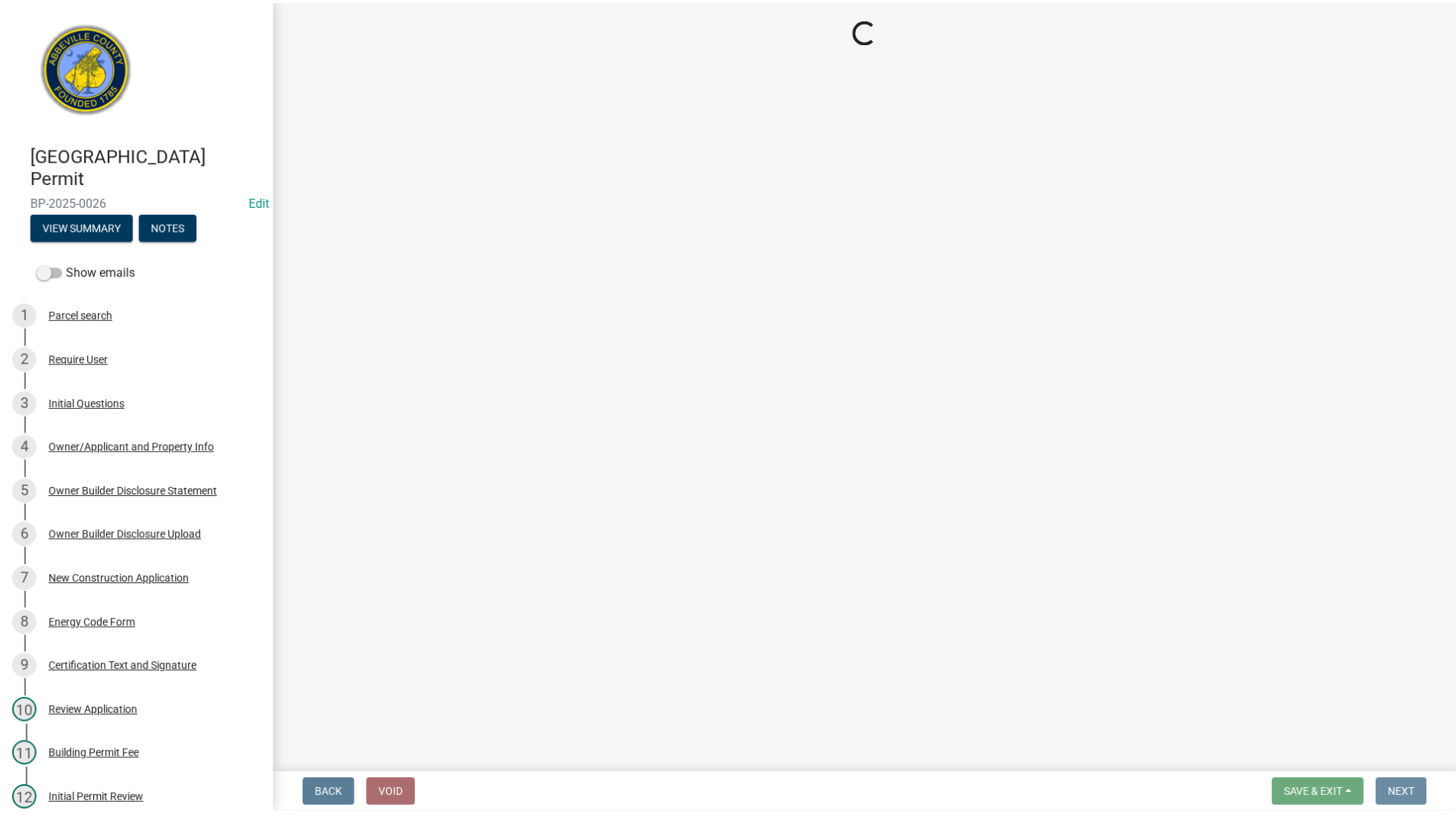
scroll to position [0, 0]
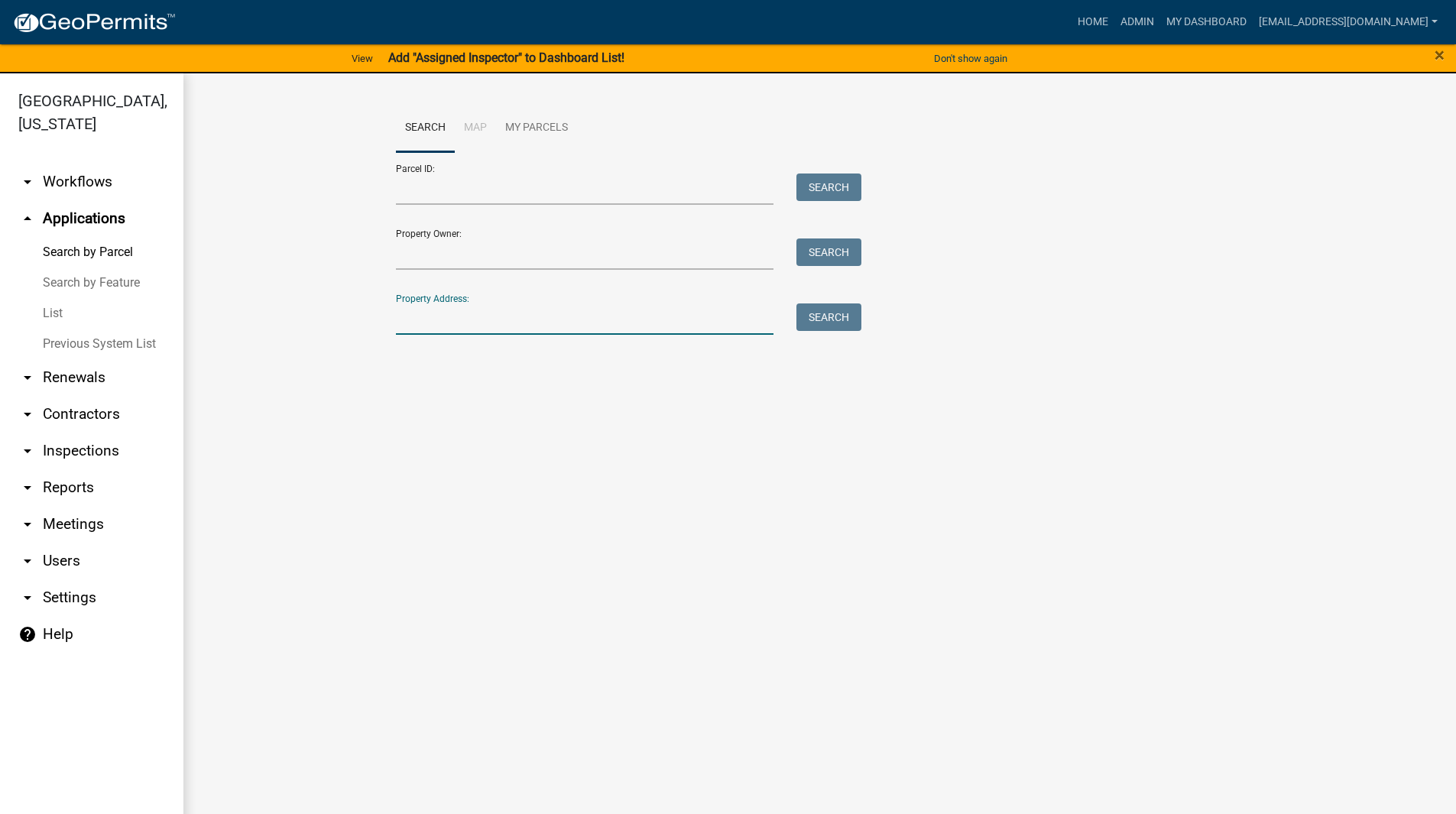
click at [464, 317] on input "Property Address:" at bounding box center [585, 319] width 378 height 32
click at [808, 320] on button "Search" at bounding box center [829, 318] width 65 height 28
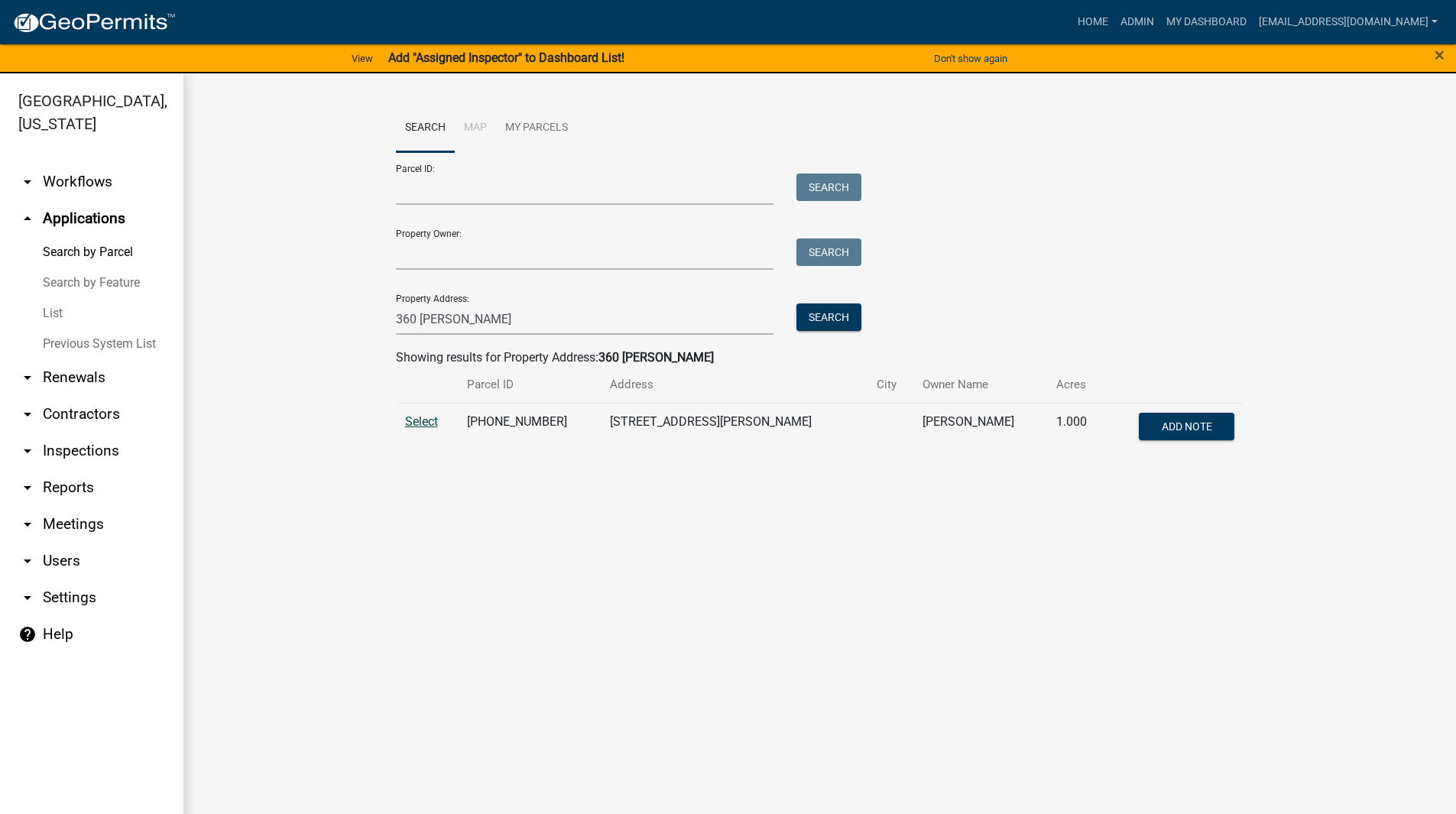
click at [416, 421] on span "Select" at bounding box center [422, 421] width 33 height 15
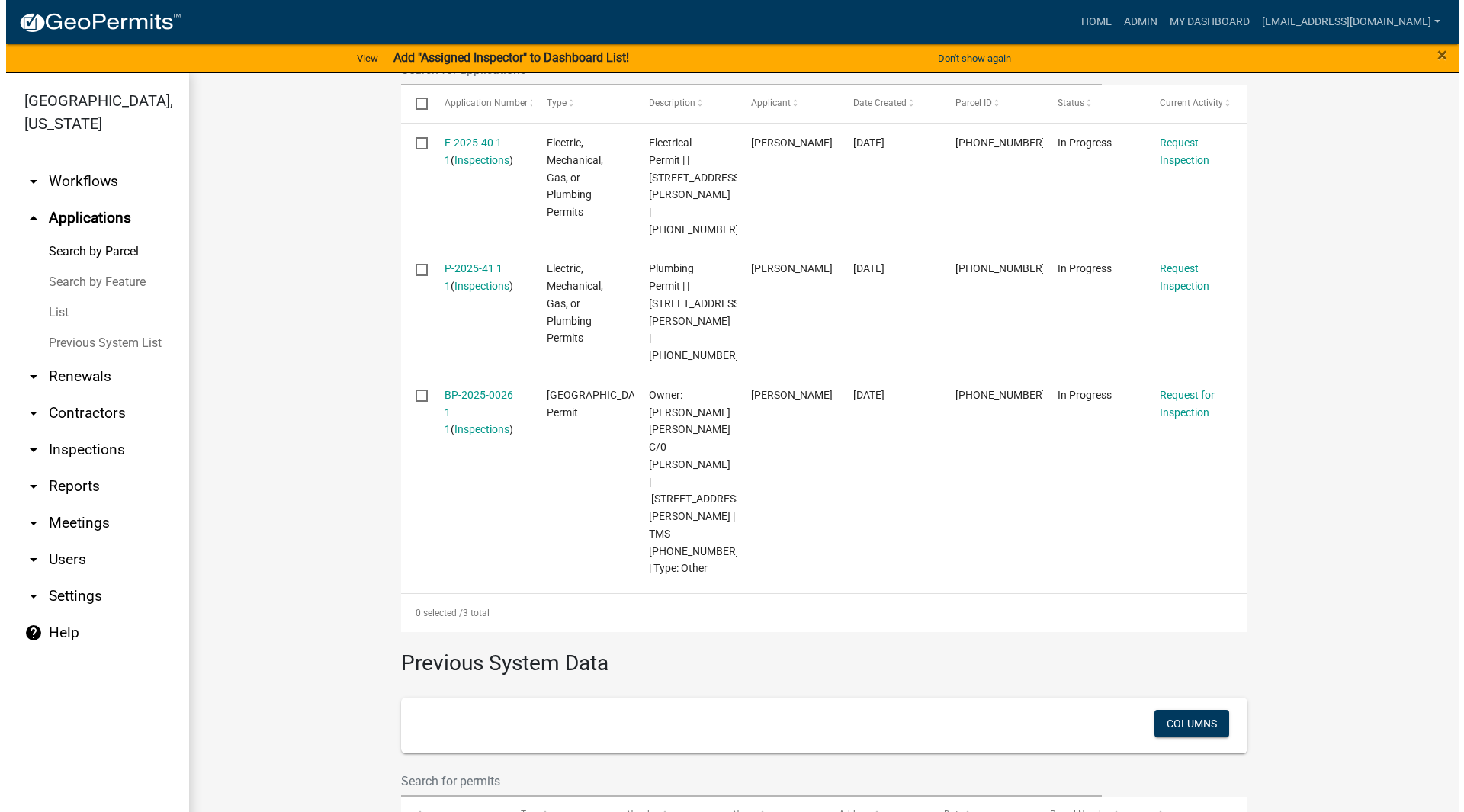
scroll to position [547, 0]
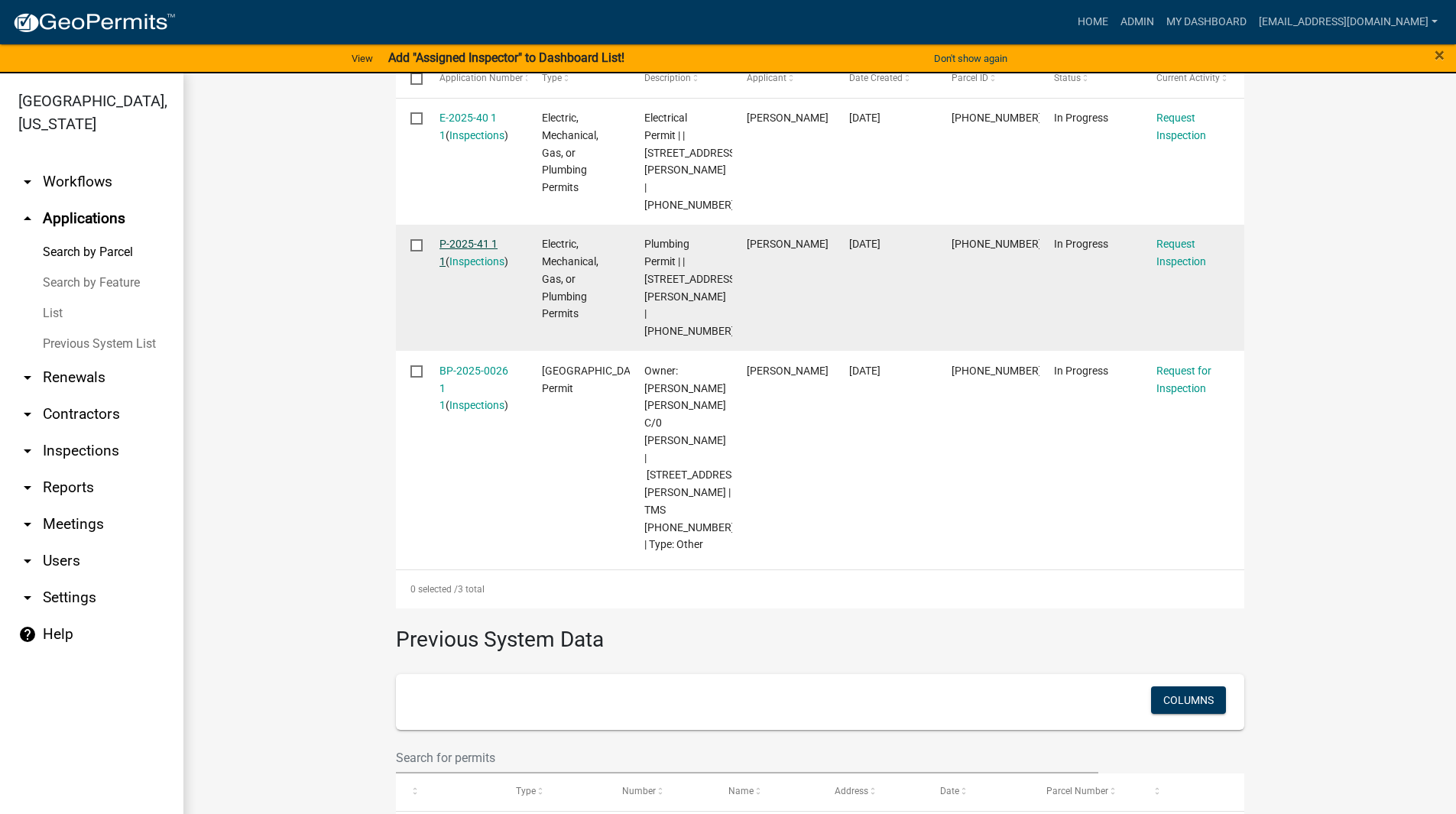
click at [469, 237] on link "P-2025-41 1 1" at bounding box center [468, 252] width 58 height 30
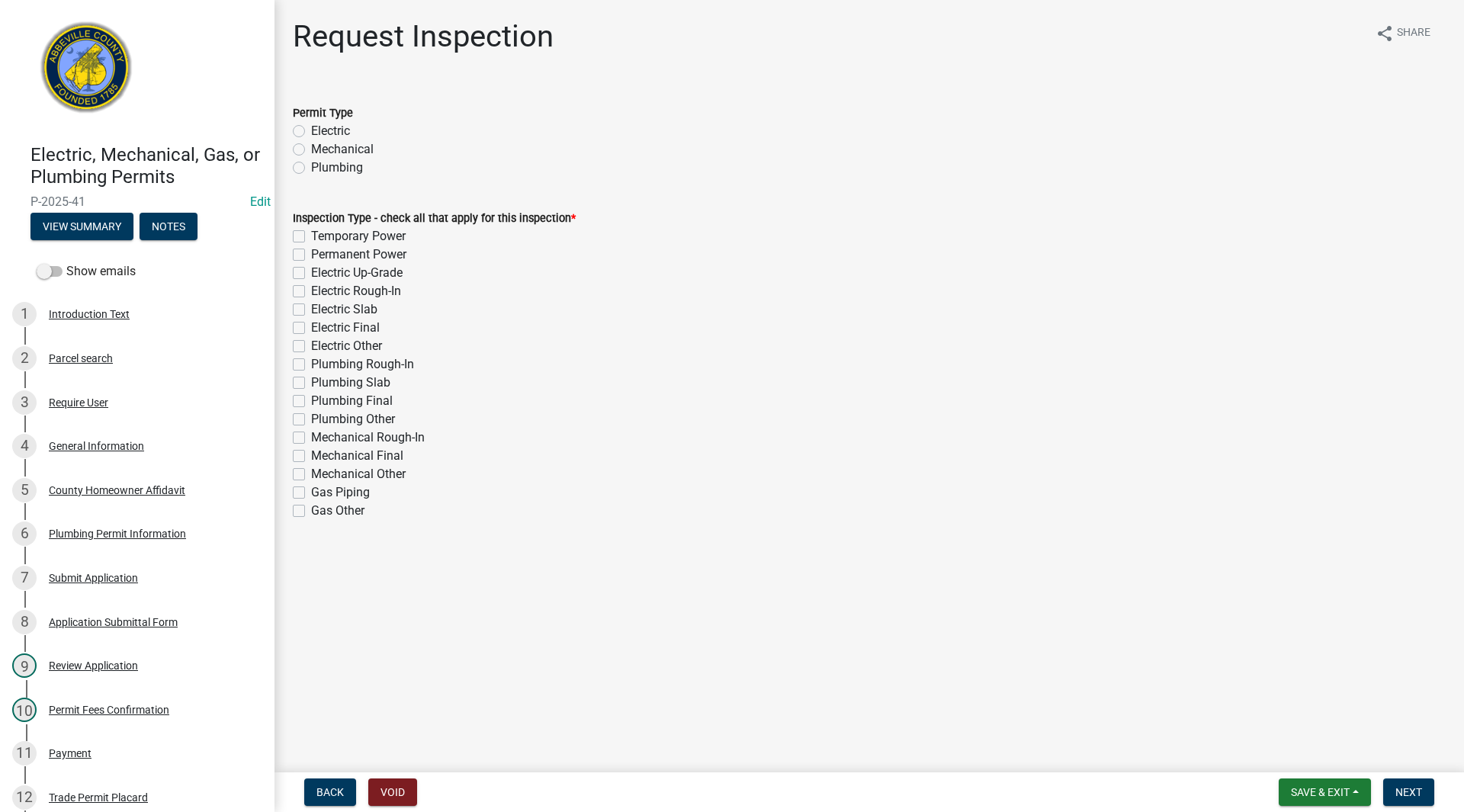
click at [311, 169] on label "Plumbing" at bounding box center [337, 168] width 52 height 18
click at [311, 168] on input "Plumbing" at bounding box center [316, 163] width 10 height 10
click at [311, 361] on label "Plumbing Rough-In" at bounding box center [363, 364] width 103 height 18
click at [311, 361] on input "Plumbing Rough-In" at bounding box center [316, 360] width 10 height 10
click at [1422, 794] on span "Next" at bounding box center [1409, 792] width 27 height 12
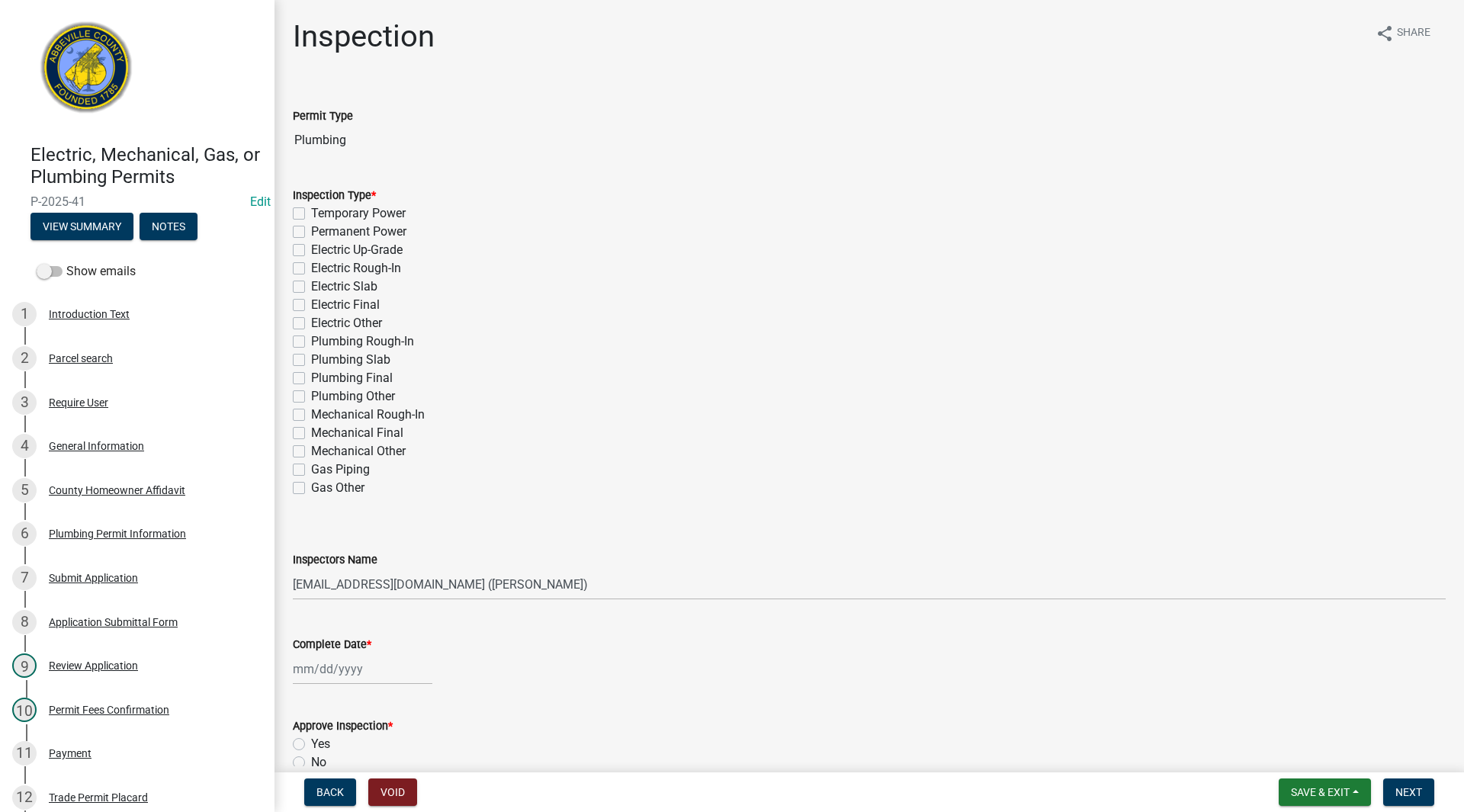
click at [311, 338] on label "Plumbing Rough-In" at bounding box center [363, 341] width 103 height 18
click at [311, 338] on input "Plumbing Rough-In" at bounding box center [316, 337] width 10 height 10
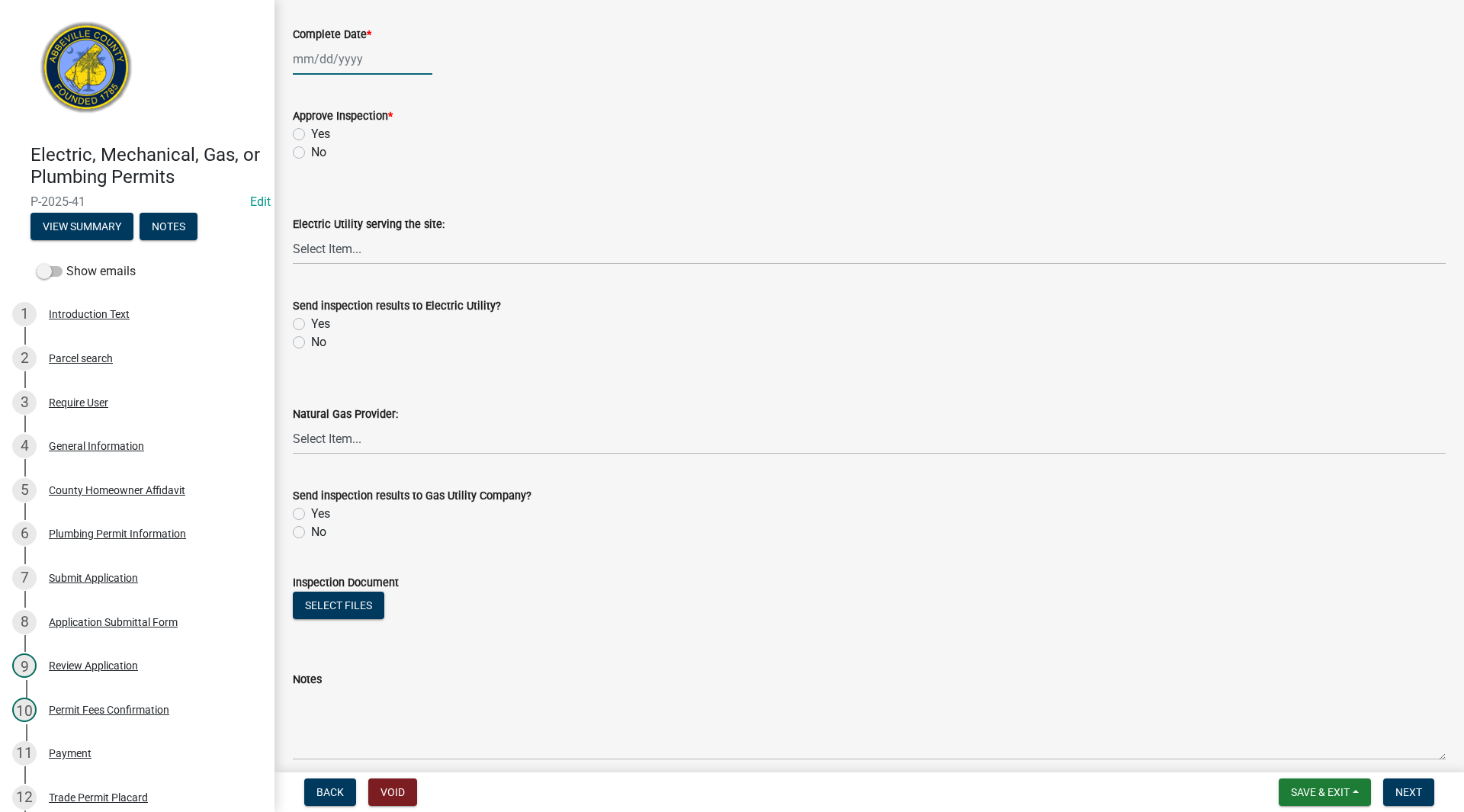
click at [335, 51] on div at bounding box center [362, 59] width 139 height 32
click at [358, 182] on div "13" at bounding box center [357, 189] width 25 height 25
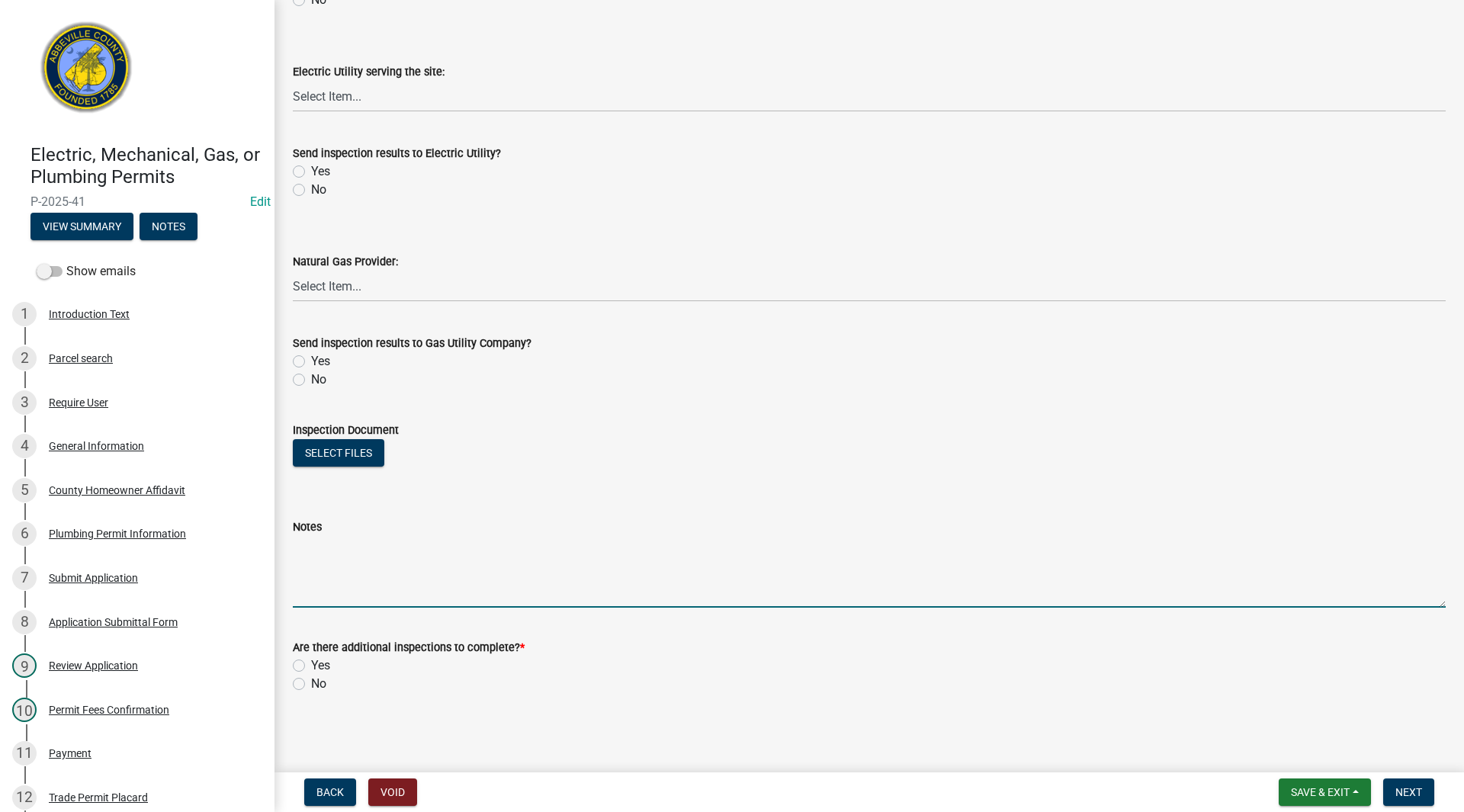
click at [326, 582] on textarea "Notes" at bounding box center [869, 571] width 1153 height 72
click at [311, 665] on label "Yes" at bounding box center [321, 666] width 19 height 18
click at [311, 665] on input "Yes" at bounding box center [316, 661] width 10 height 10
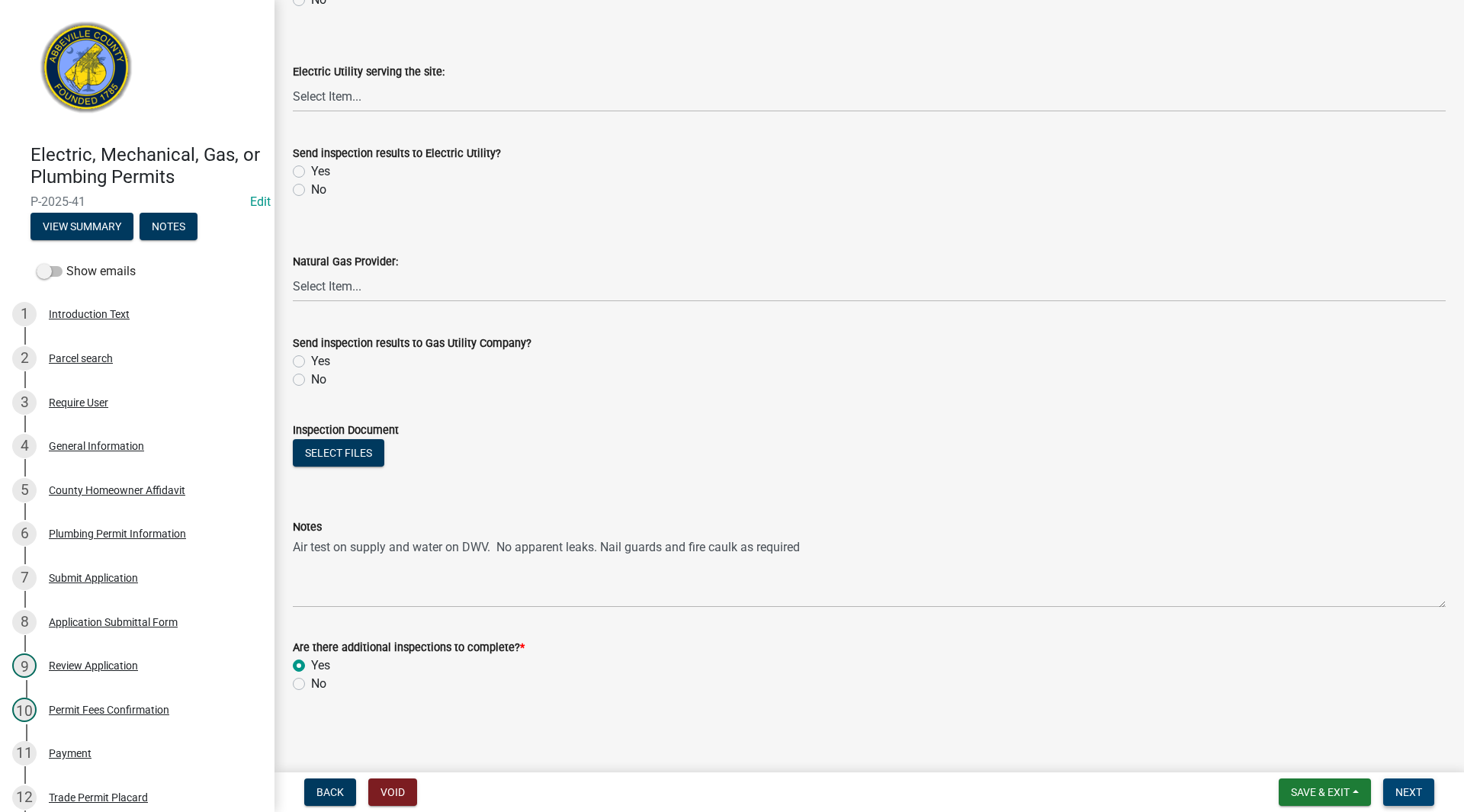
click at [1402, 786] on span "Next" at bounding box center [1409, 792] width 27 height 12
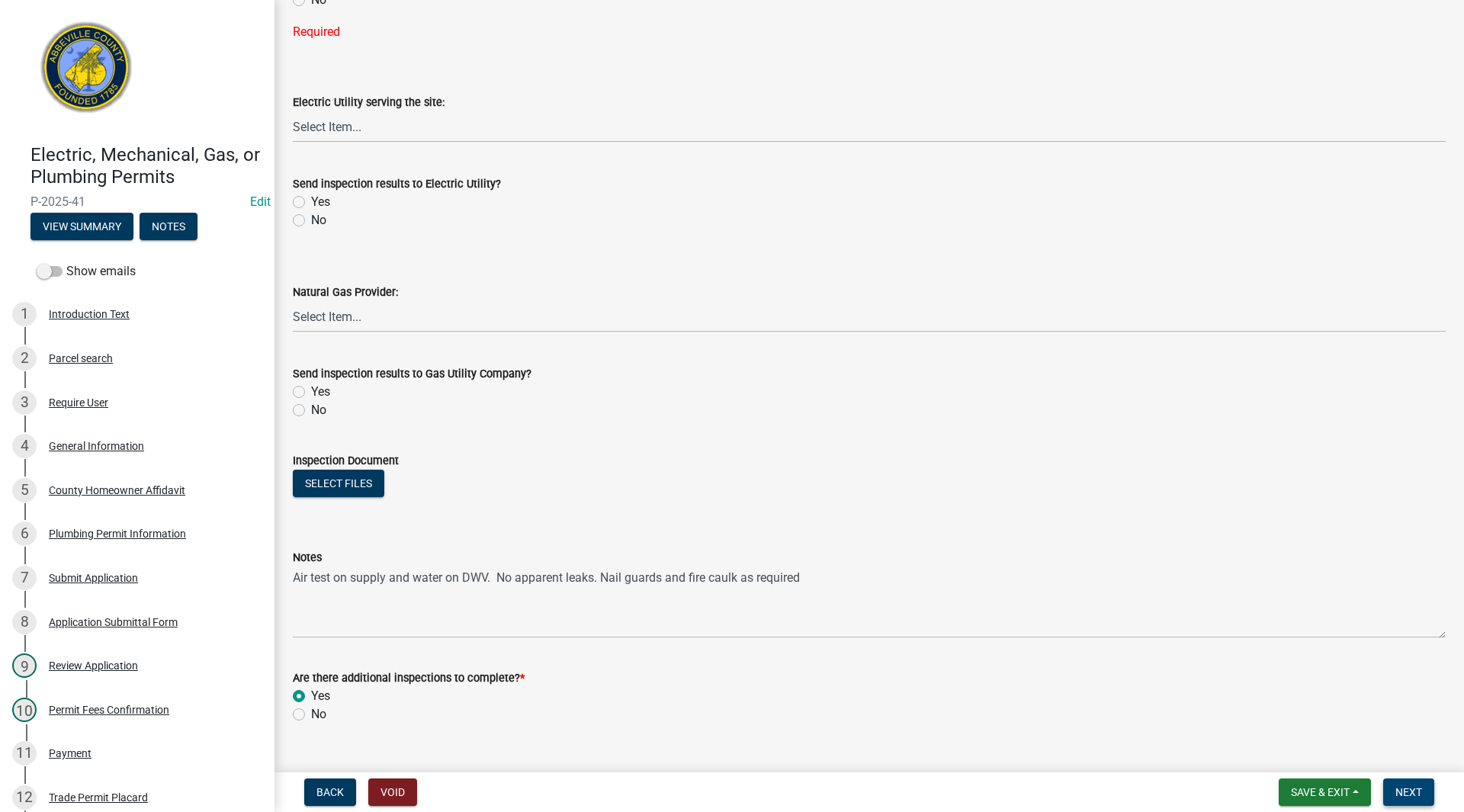
scroll to position [152, 0]
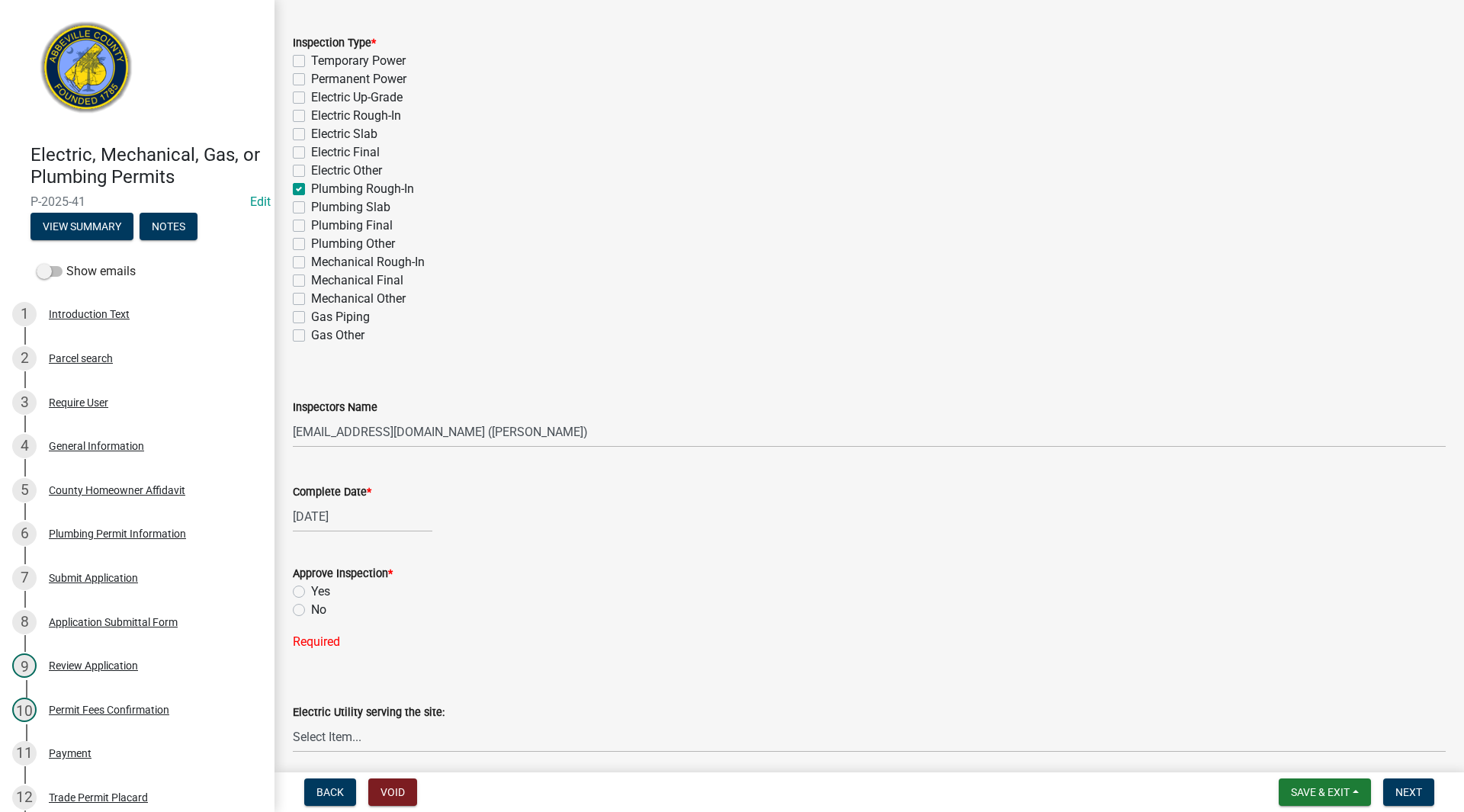
click at [311, 588] on label "Yes" at bounding box center [321, 592] width 19 height 18
click at [311, 588] on input "Yes" at bounding box center [316, 587] width 10 height 10
click at [1415, 787] on span "Next" at bounding box center [1409, 792] width 27 height 12
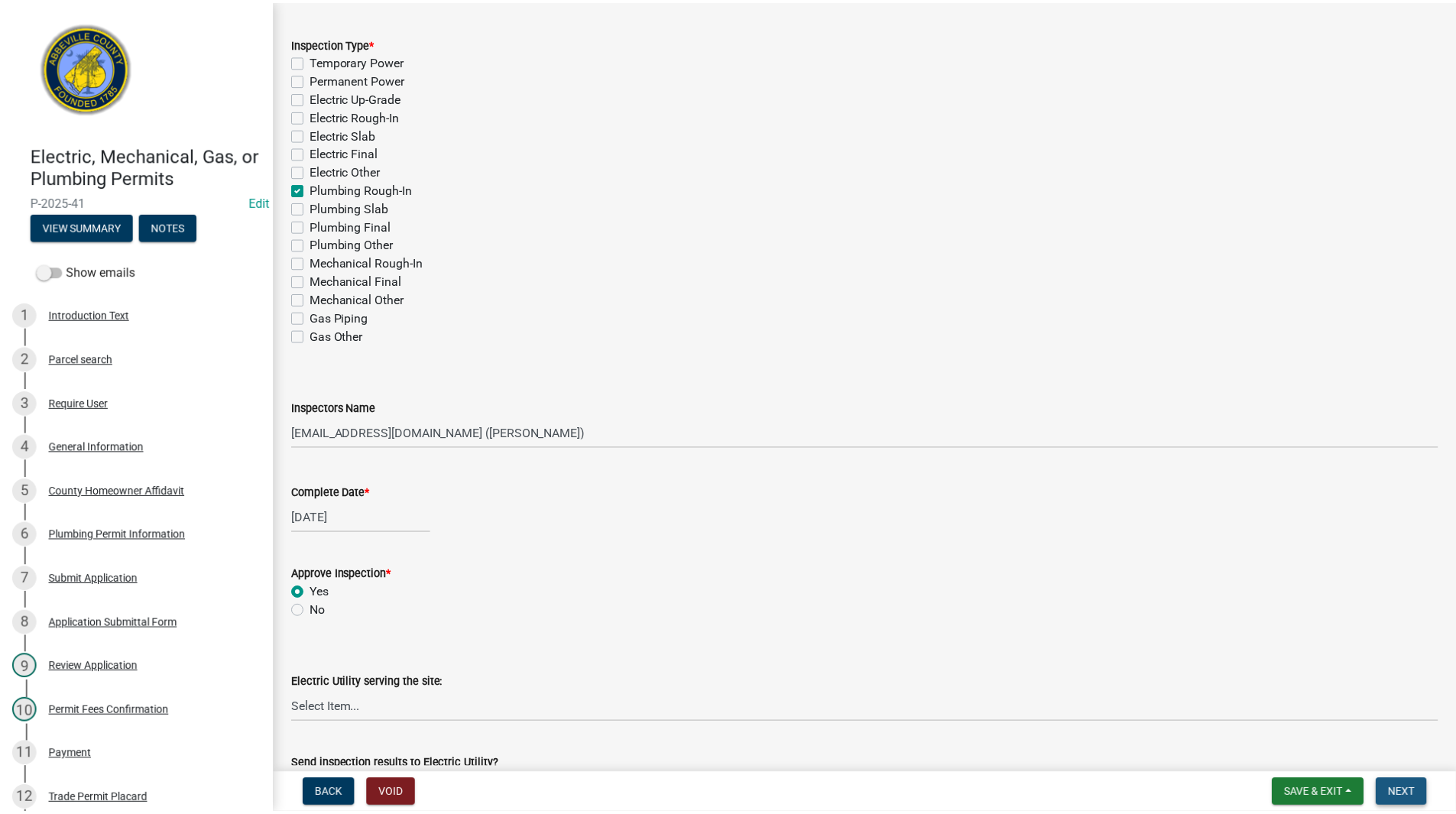
scroll to position [0, 0]
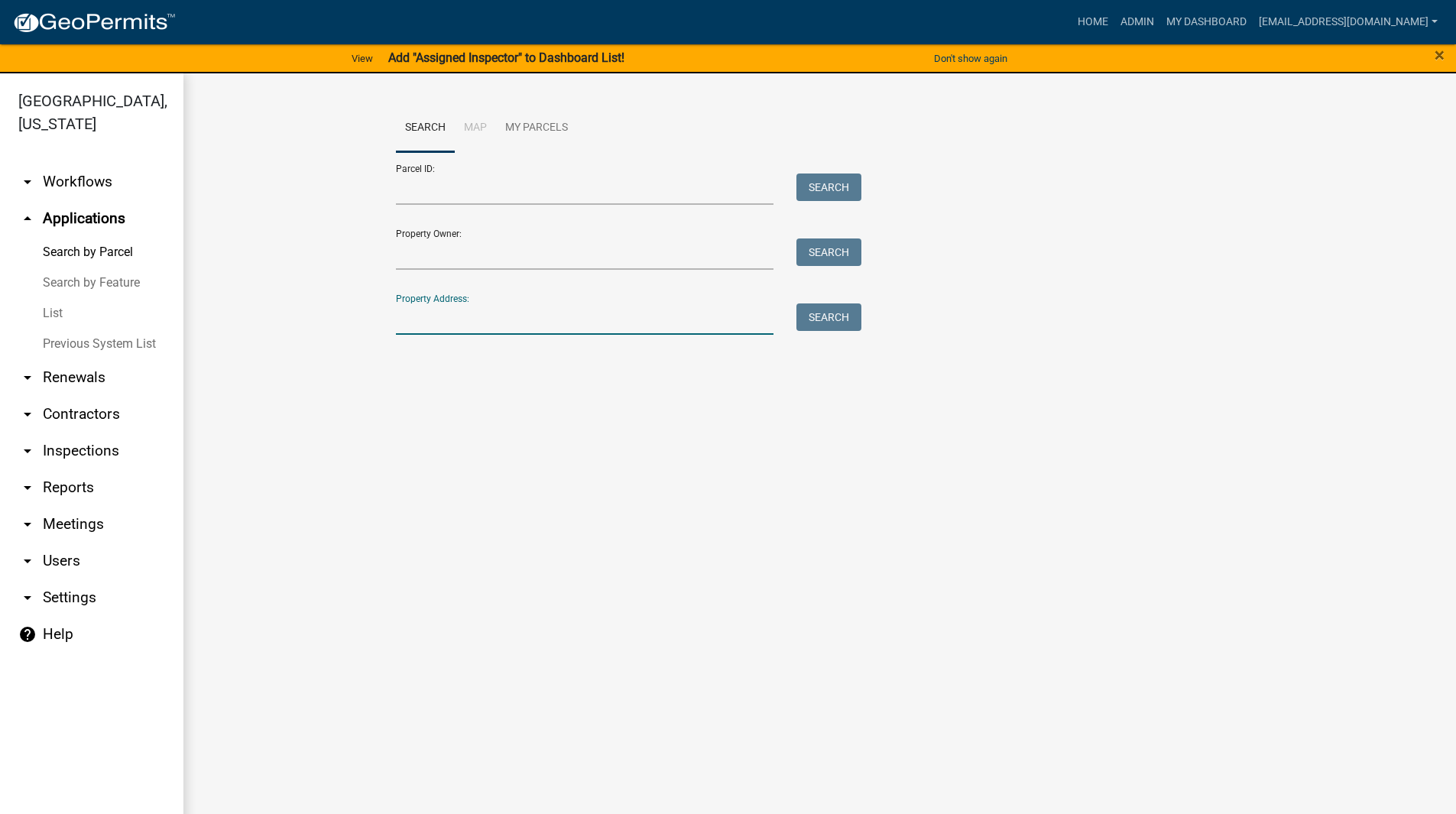
click at [533, 318] on input "Property Address:" at bounding box center [585, 319] width 378 height 32
click at [826, 308] on button "Search" at bounding box center [829, 318] width 65 height 28
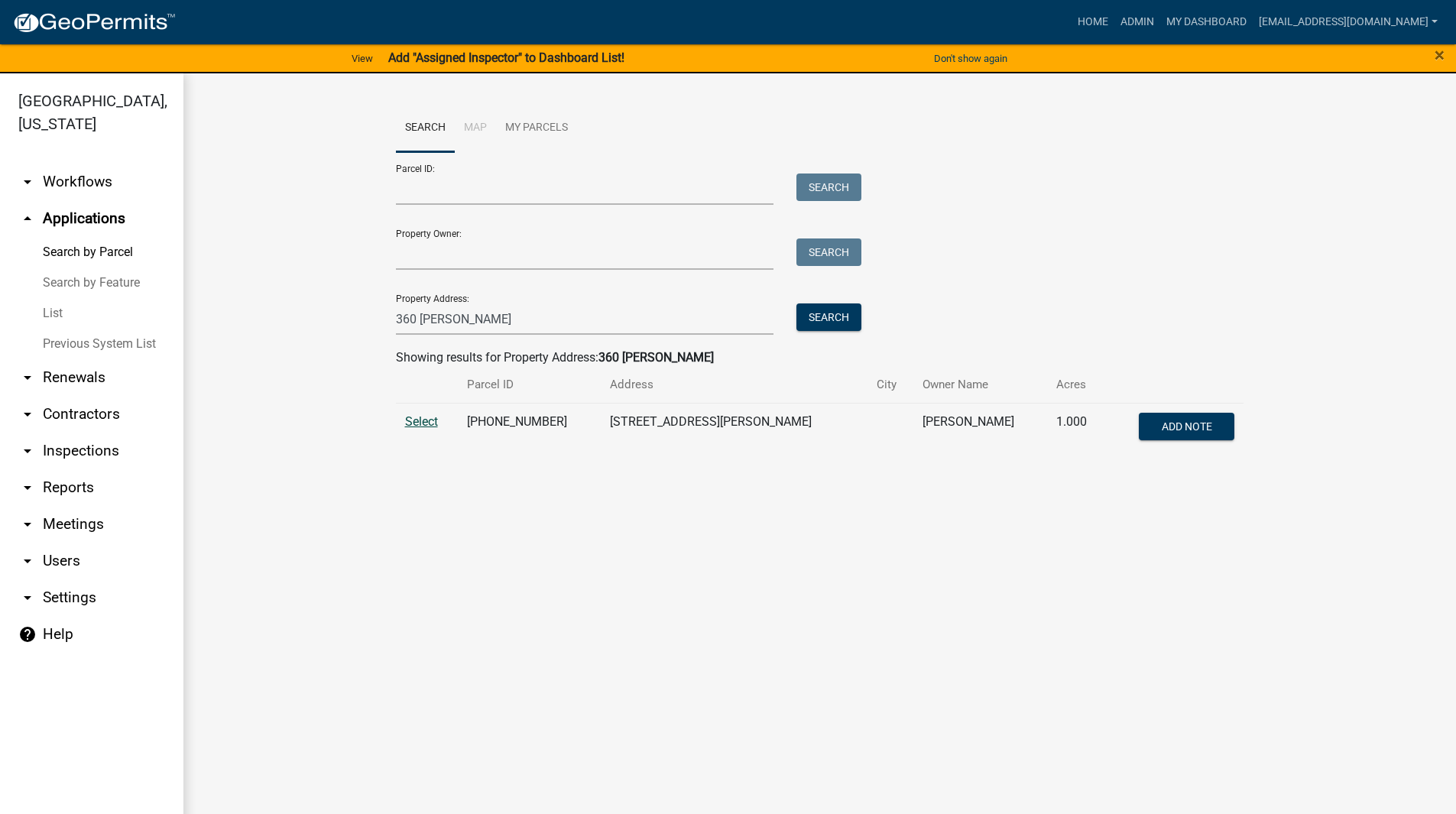
click at [419, 421] on span "Select" at bounding box center [422, 421] width 33 height 15
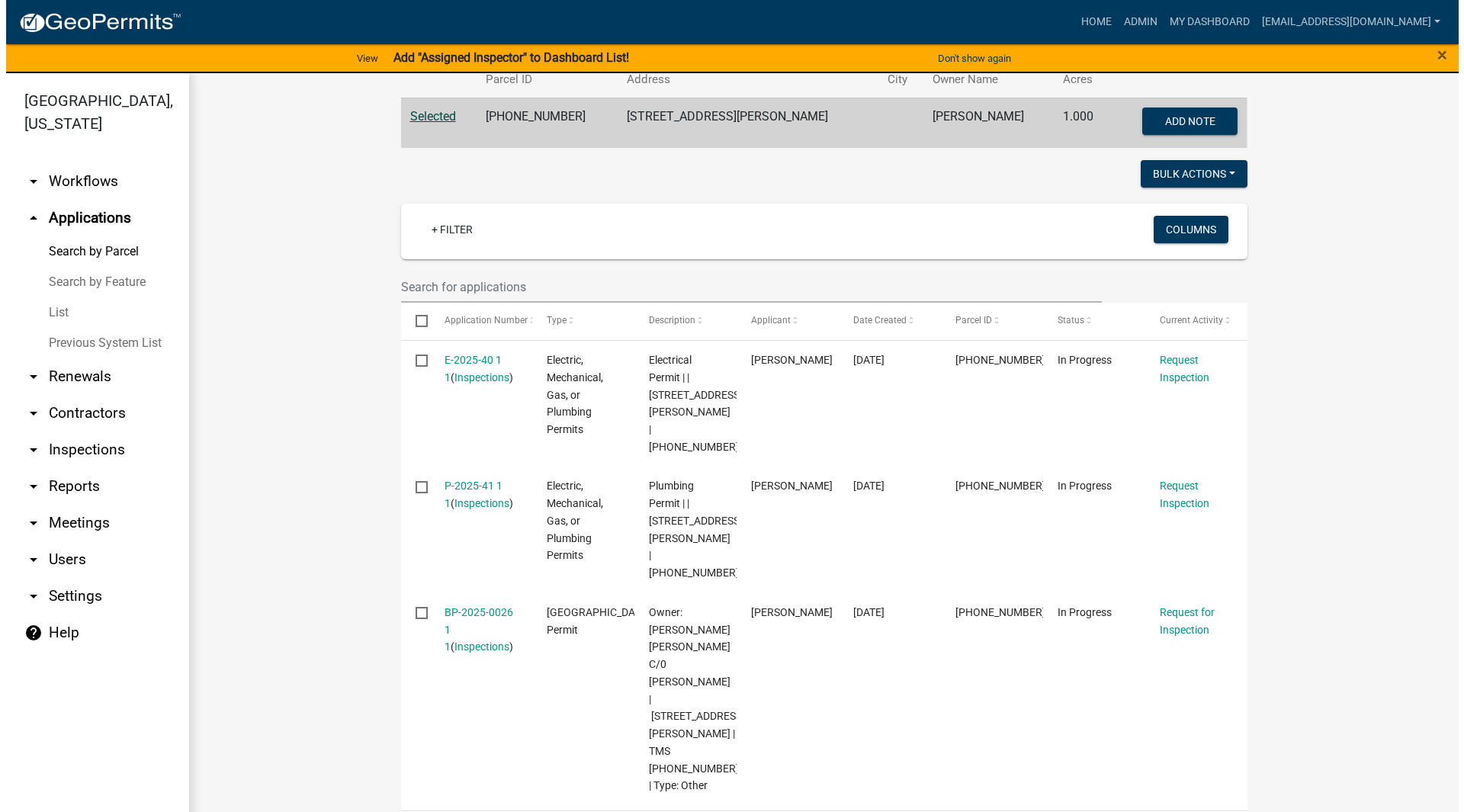
scroll to position [305, 0]
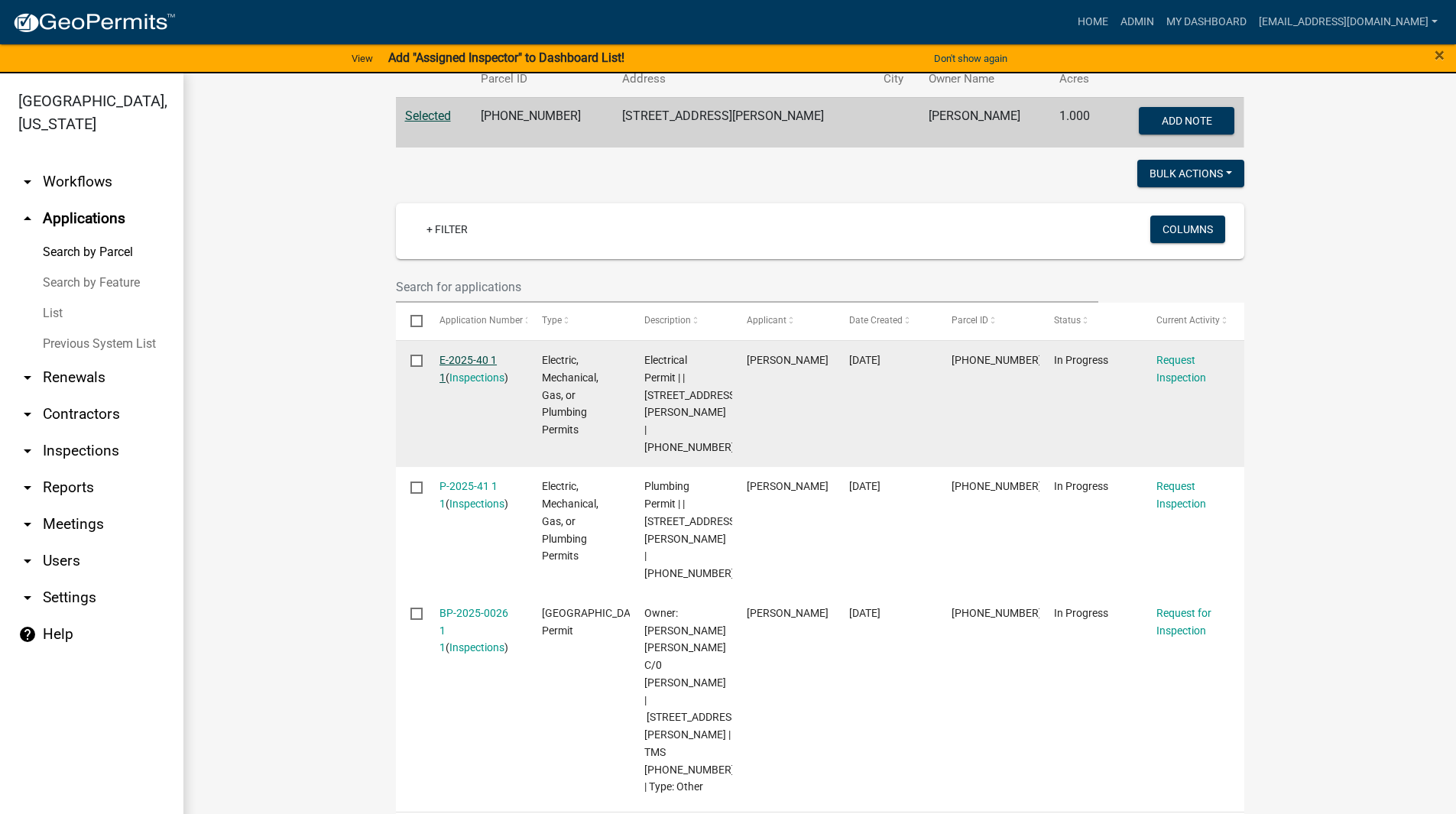
click at [456, 357] on link "E-2025-40 1 1" at bounding box center [468, 368] width 57 height 30
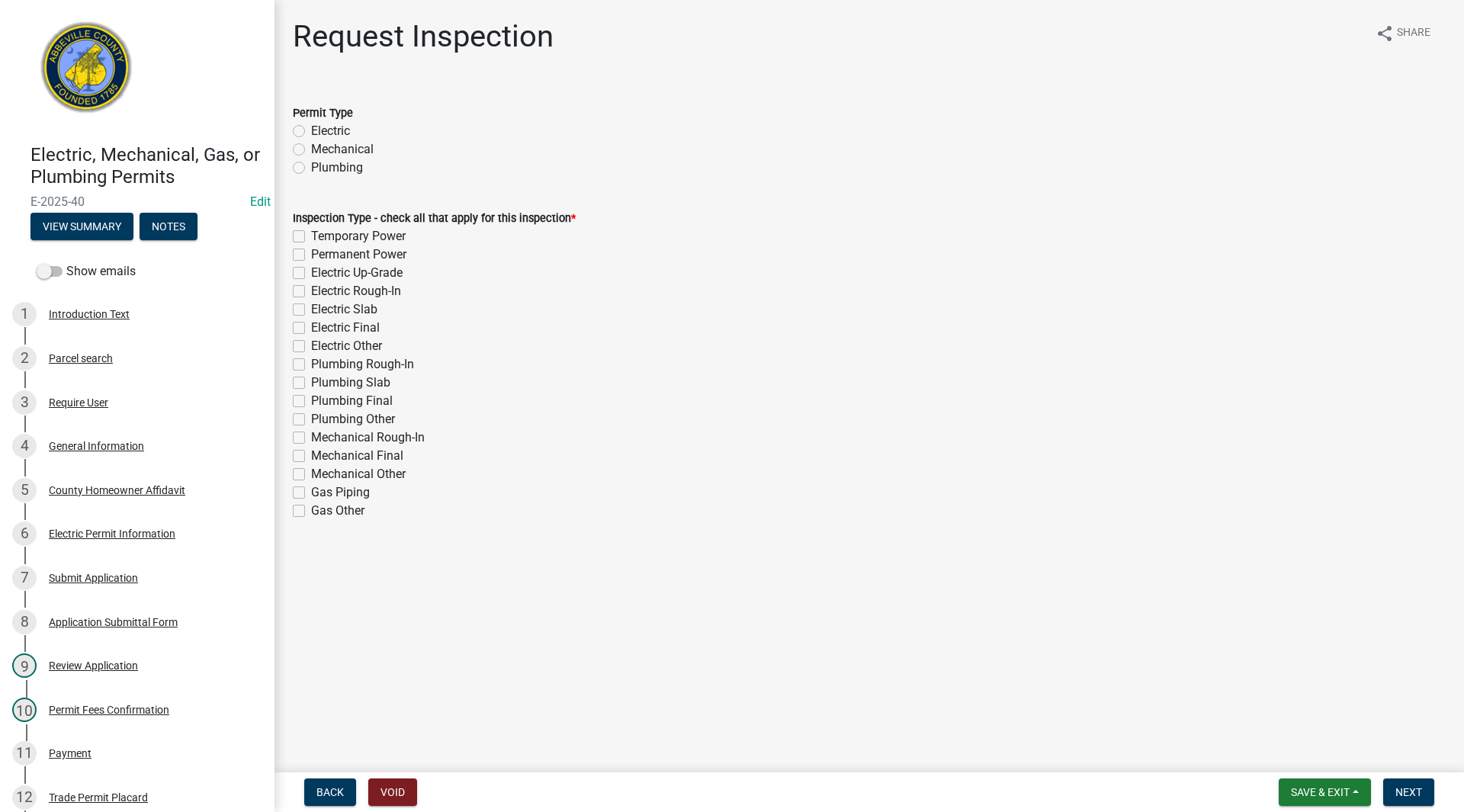
click at [311, 291] on label "Electric Rough-In" at bounding box center [356, 291] width 90 height 18
click at [311, 291] on input "Electric Rough-In" at bounding box center [316, 287] width 10 height 10
click at [1413, 793] on span "Next" at bounding box center [1409, 792] width 27 height 12
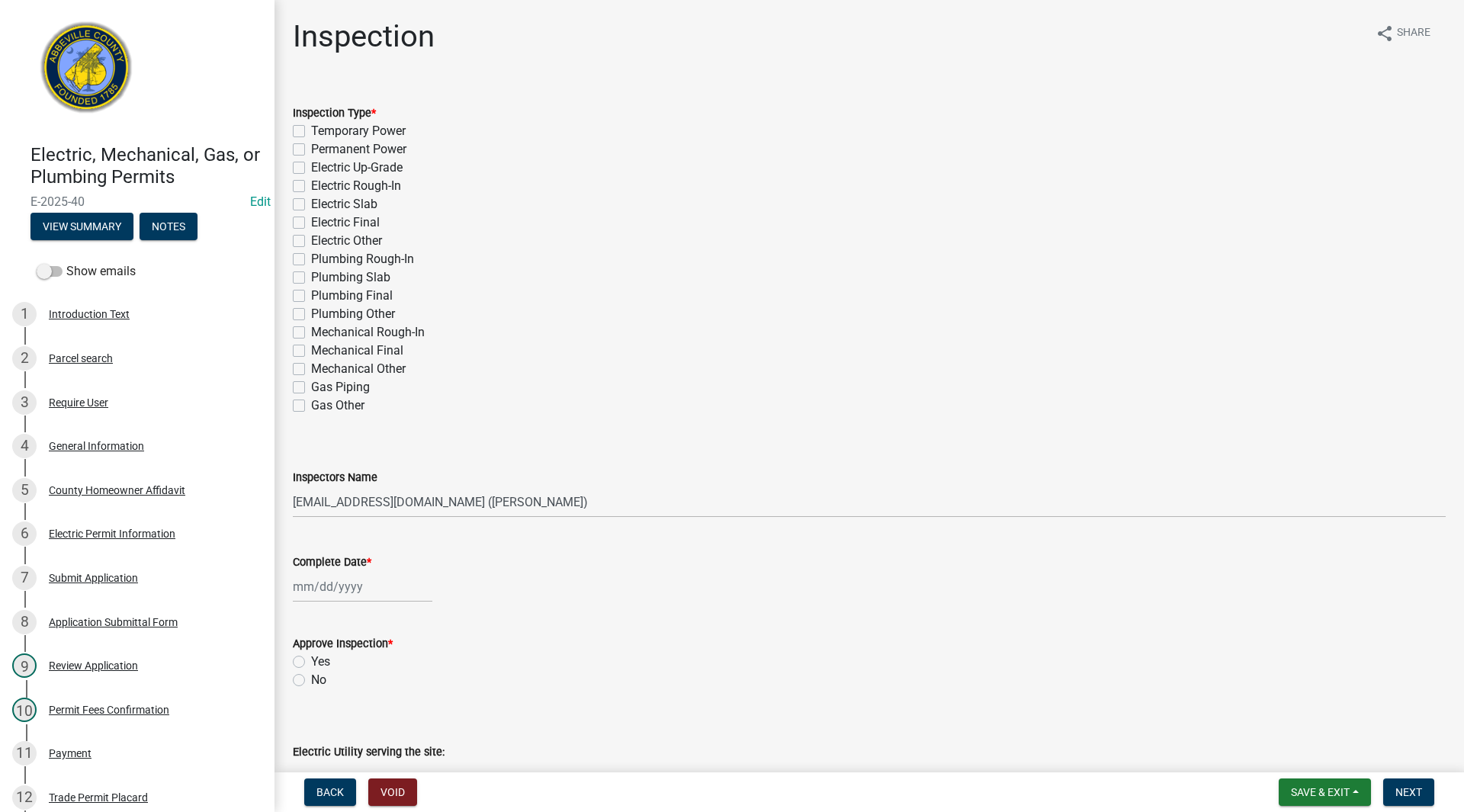
click at [311, 181] on label "Electric Rough-In" at bounding box center [356, 186] width 90 height 18
click at [311, 181] on input "Electric Rough-In" at bounding box center [316, 181] width 10 height 10
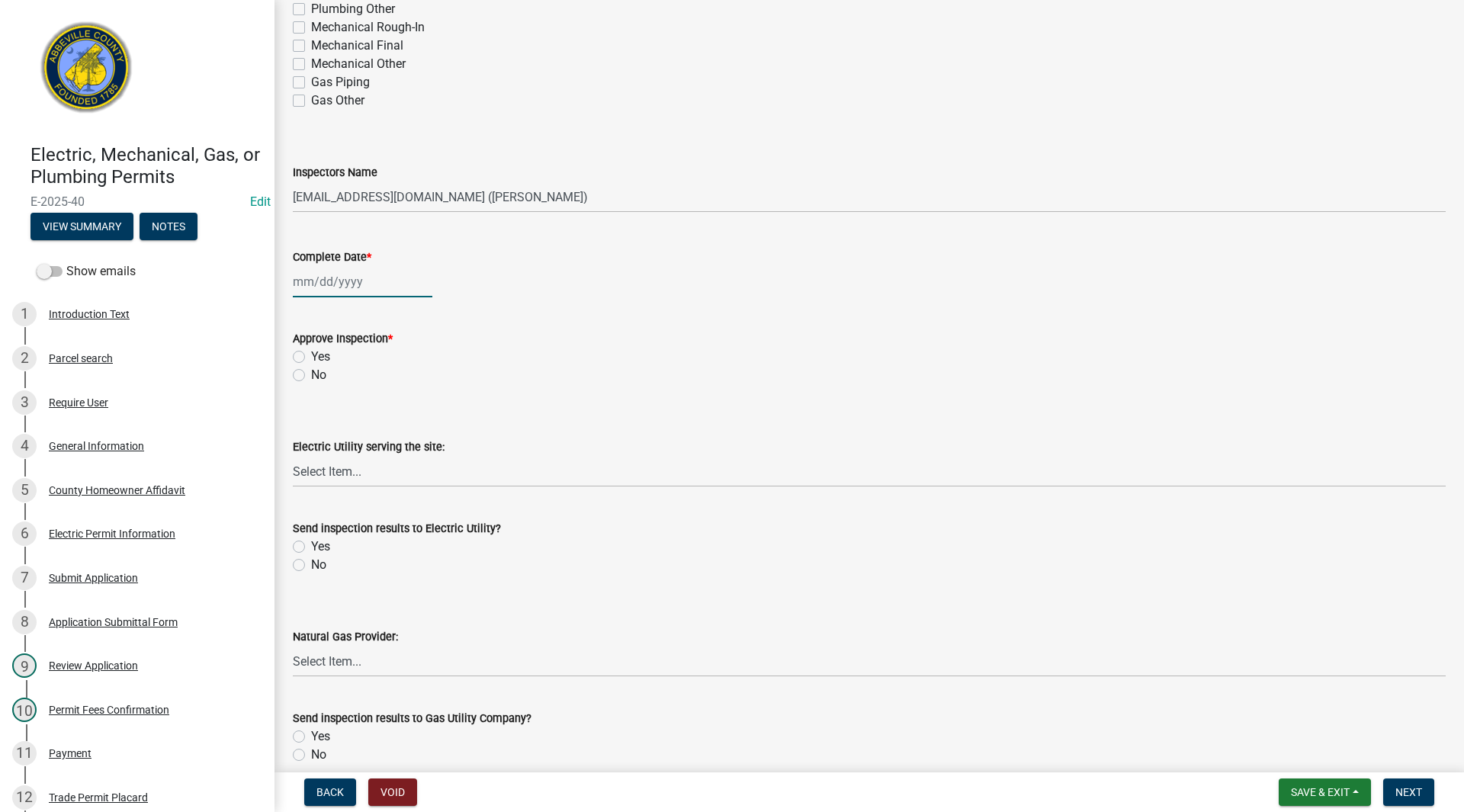
click at [346, 283] on div at bounding box center [362, 281] width 139 height 32
click at [358, 408] on div "13" at bounding box center [357, 412] width 25 height 25
click at [311, 374] on label "No" at bounding box center [319, 375] width 15 height 18
click at [311, 374] on input "No" at bounding box center [316, 371] width 10 height 10
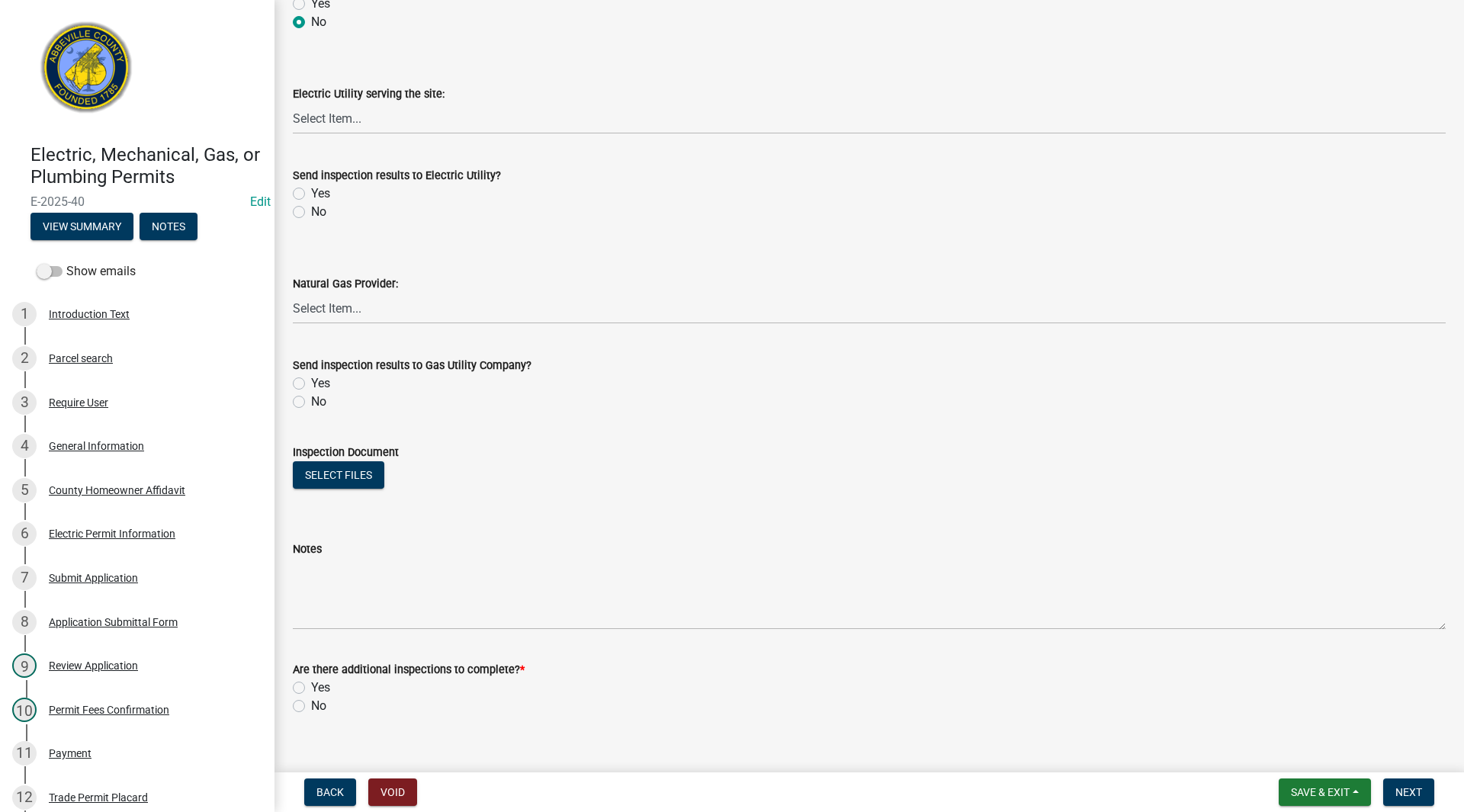
scroll to position [681, 0]
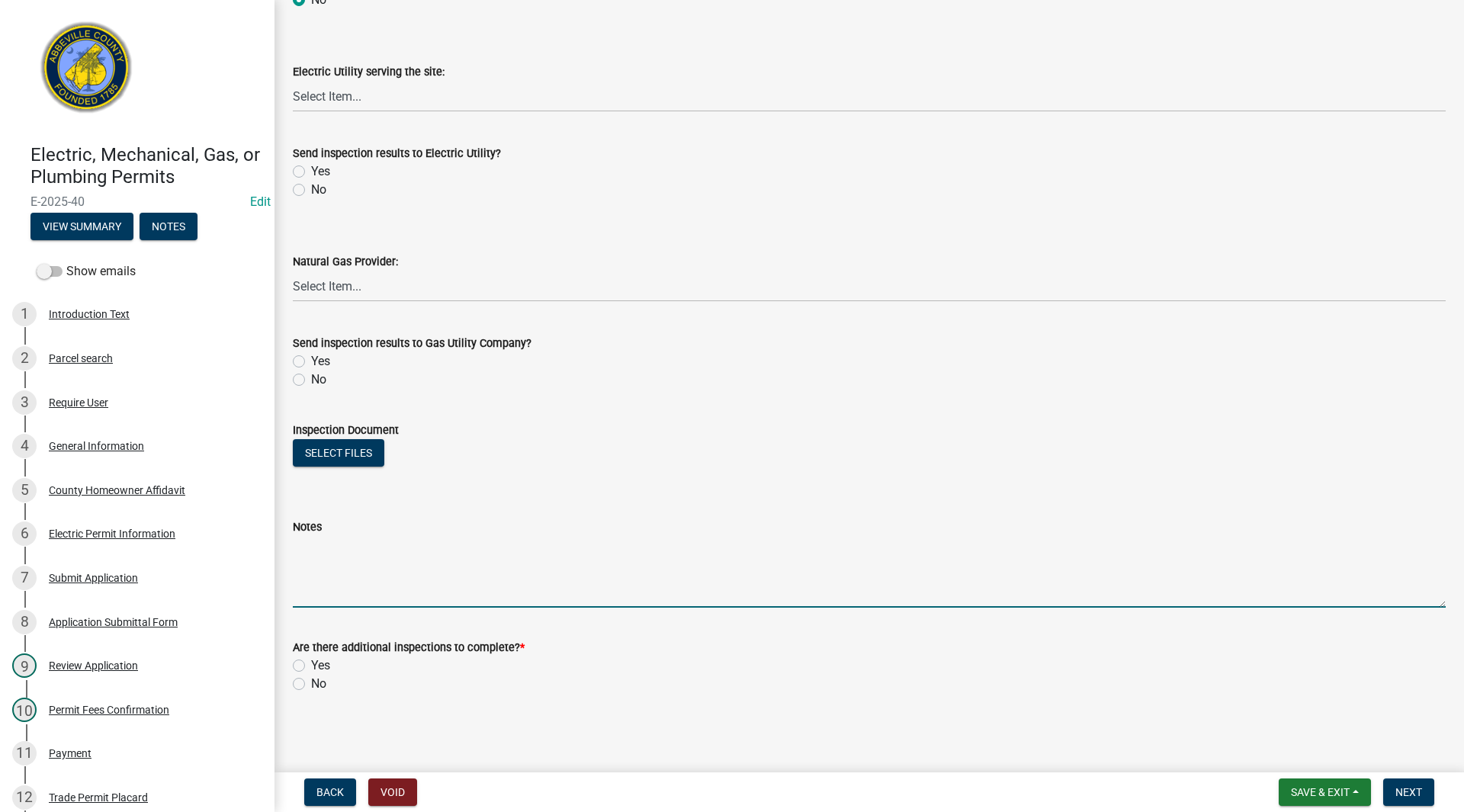
click at [320, 580] on textarea "Notes" at bounding box center [869, 571] width 1153 height 72
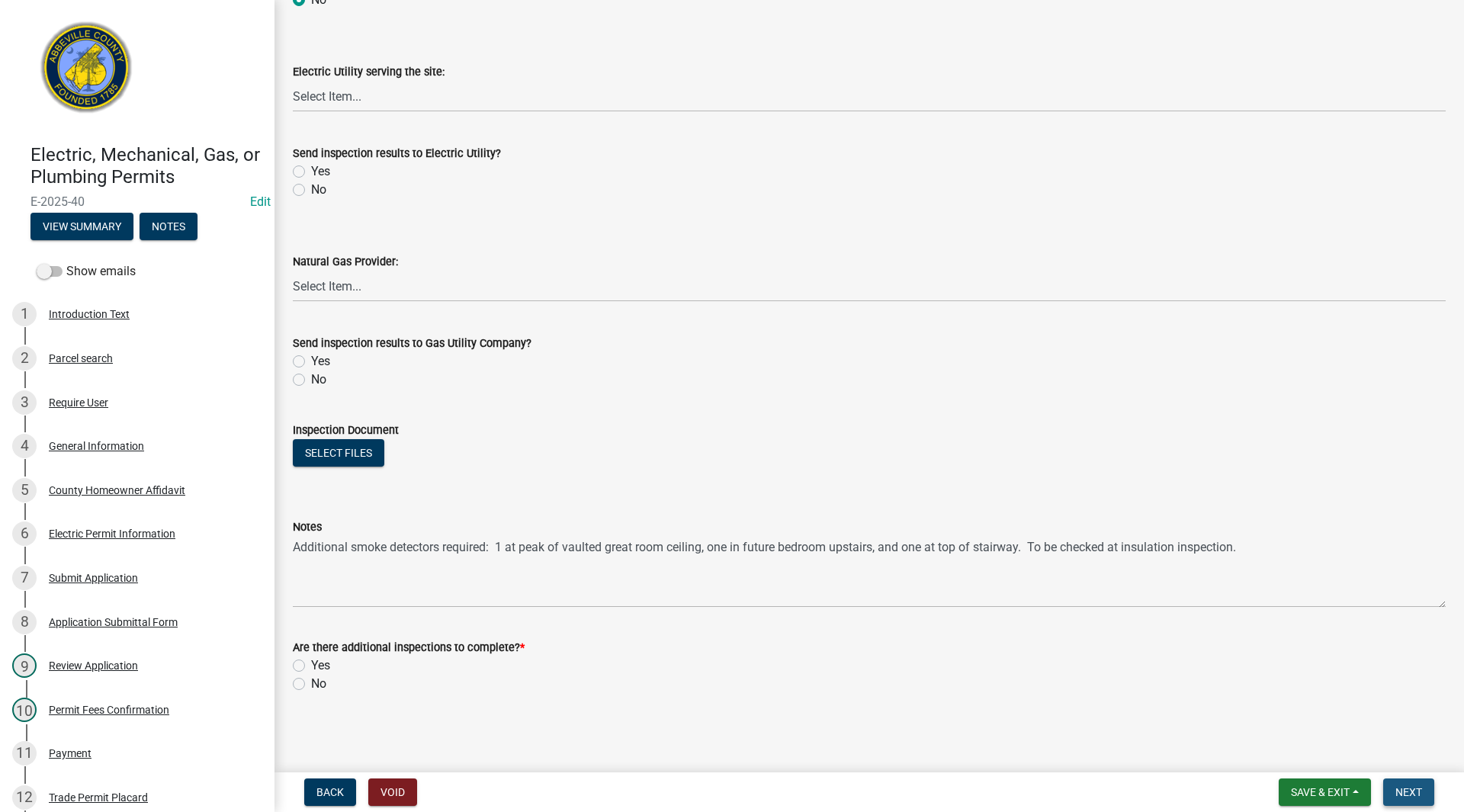
click at [1409, 791] on span "Next" at bounding box center [1409, 792] width 27 height 12
click at [311, 664] on label "Yes" at bounding box center [321, 666] width 19 height 18
click at [311, 664] on input "Yes" at bounding box center [316, 661] width 10 height 10
click at [1403, 786] on span "Next" at bounding box center [1409, 792] width 27 height 12
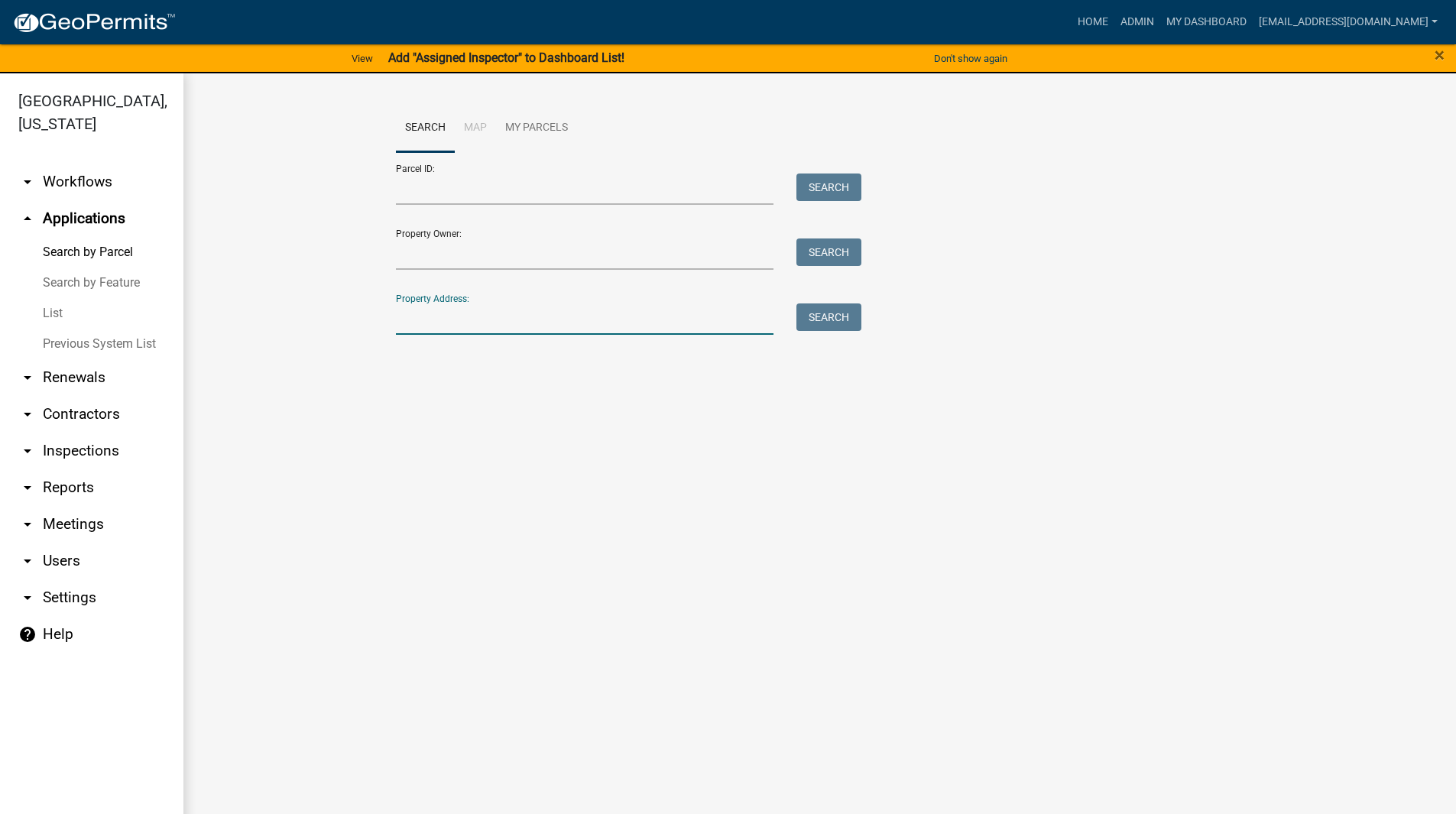
click at [456, 319] on input "Property Address:" at bounding box center [585, 319] width 378 height 32
click at [822, 318] on button "Search" at bounding box center [829, 318] width 65 height 28
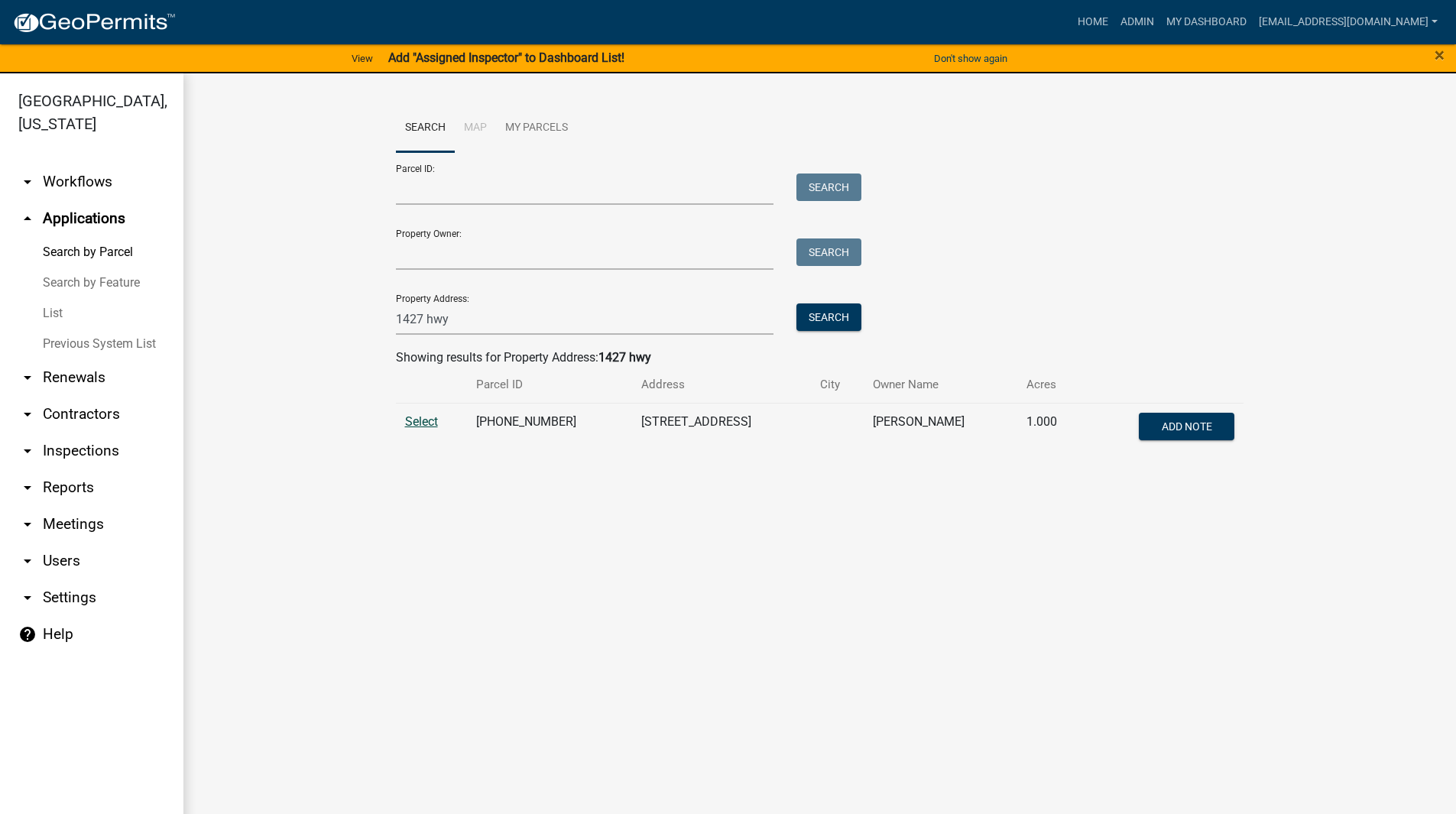
click at [410, 422] on span "Select" at bounding box center [422, 421] width 33 height 15
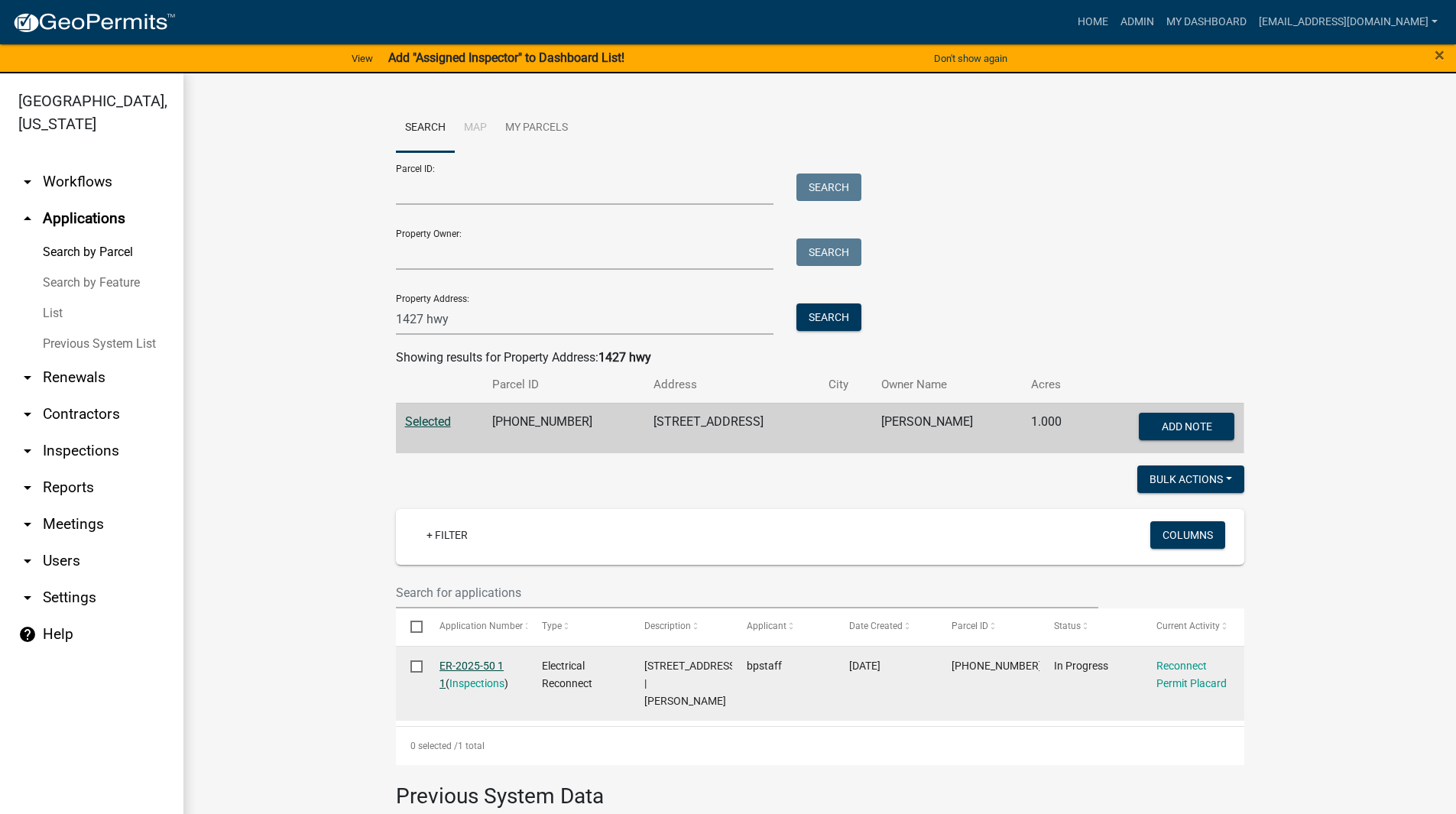
click at [461, 666] on link "ER-2025-50 1 1" at bounding box center [471, 674] width 64 height 30
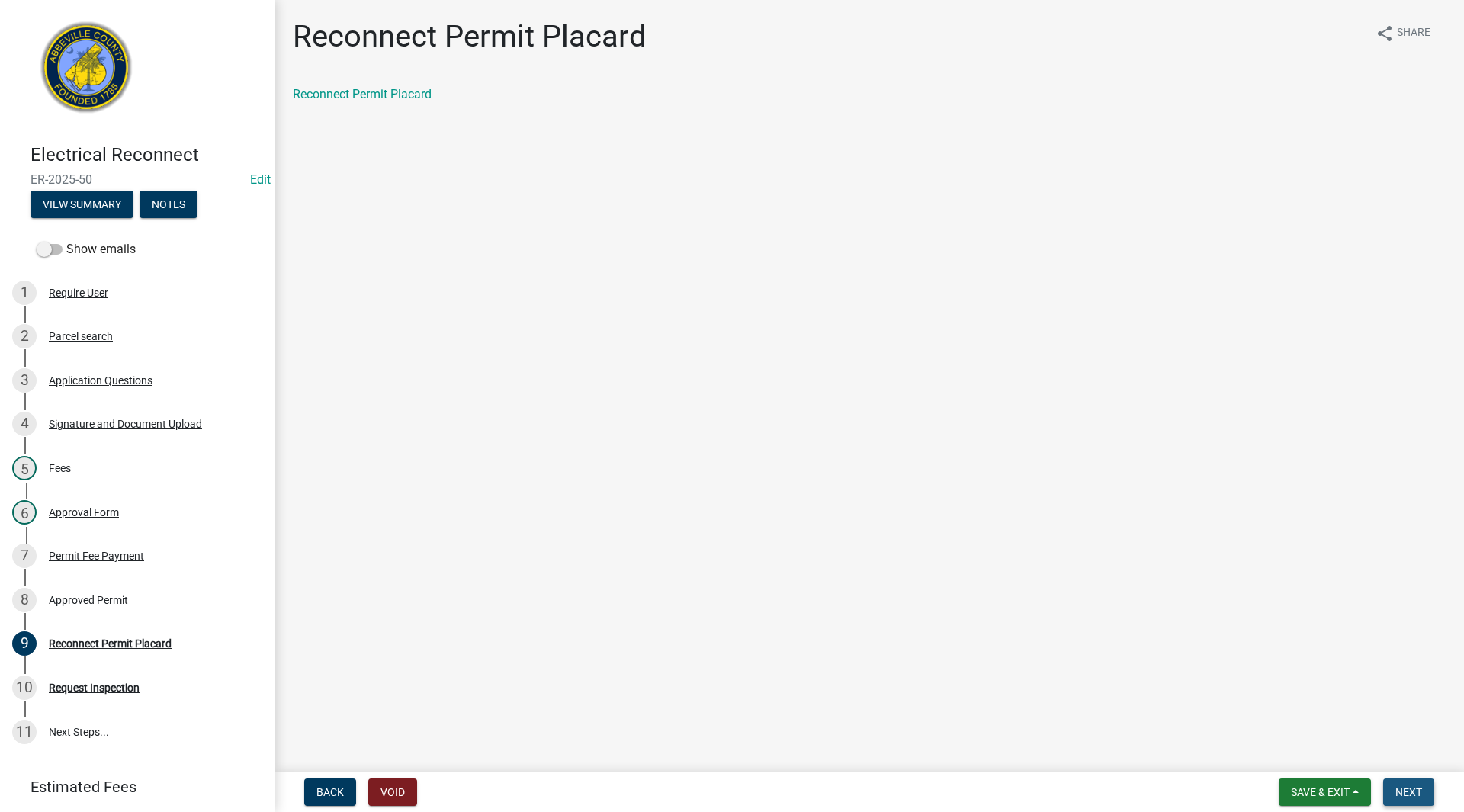
click at [1410, 783] on button "Next" at bounding box center [1409, 792] width 51 height 28
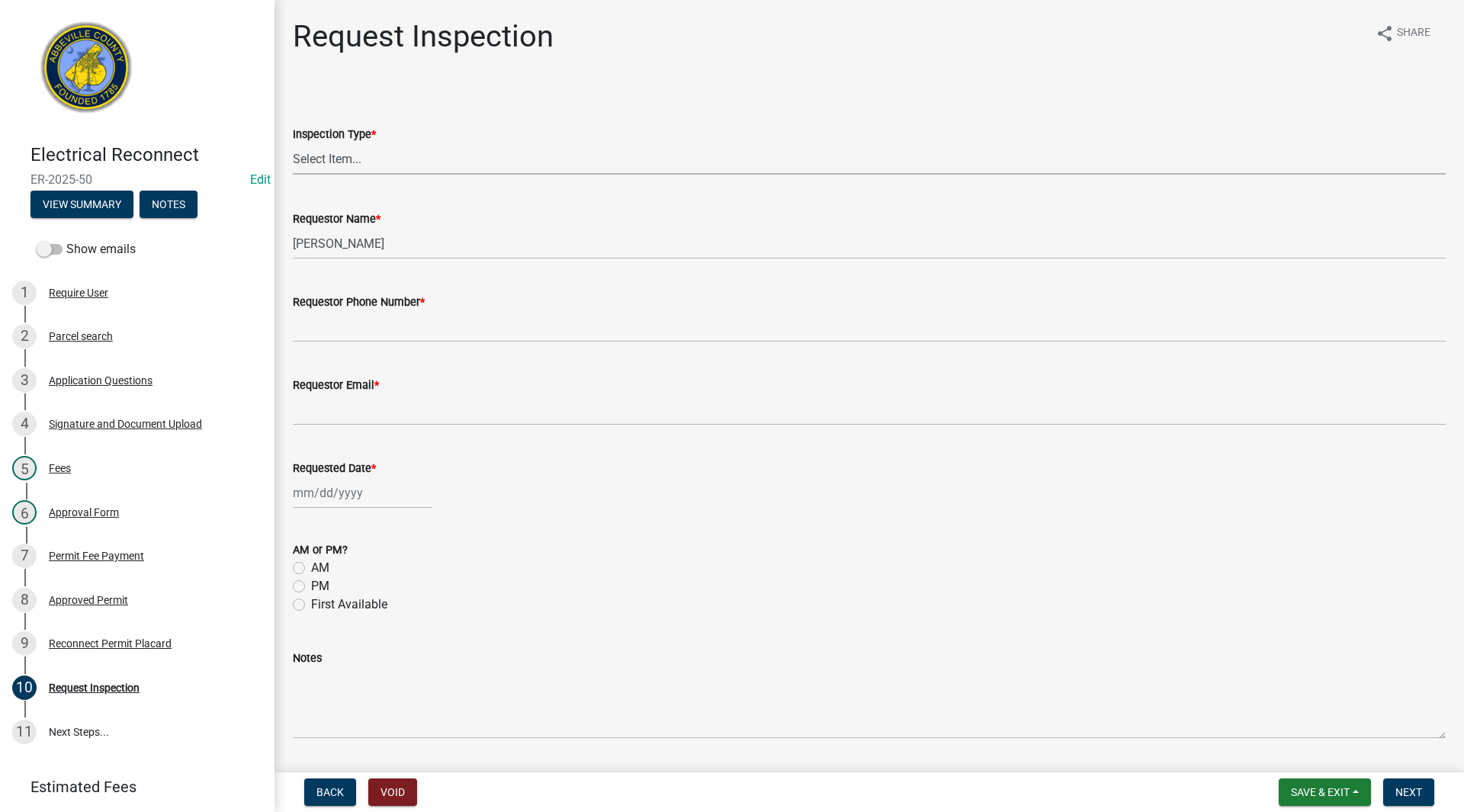
click at [335, 149] on select "Select Item... Reconnect" at bounding box center [869, 158] width 1153 height 32
click at [293, 143] on select "Select Item... Reconnect" at bounding box center [869, 158] width 1153 height 32
click at [368, 329] on input "Requestor Phone Number *" at bounding box center [869, 327] width 1153 height 32
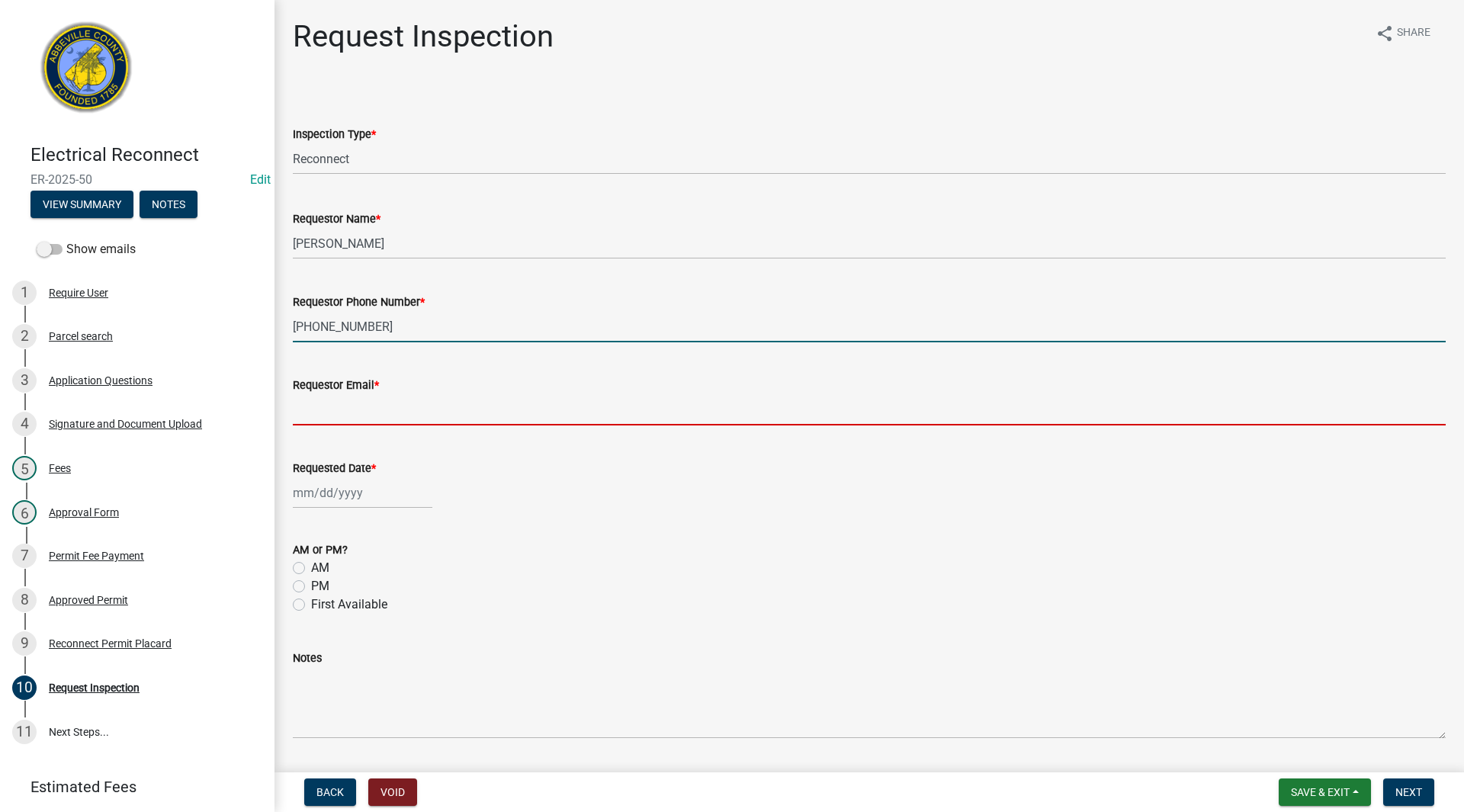
click at [352, 410] on input "Requestor Email *" at bounding box center [869, 410] width 1153 height 32
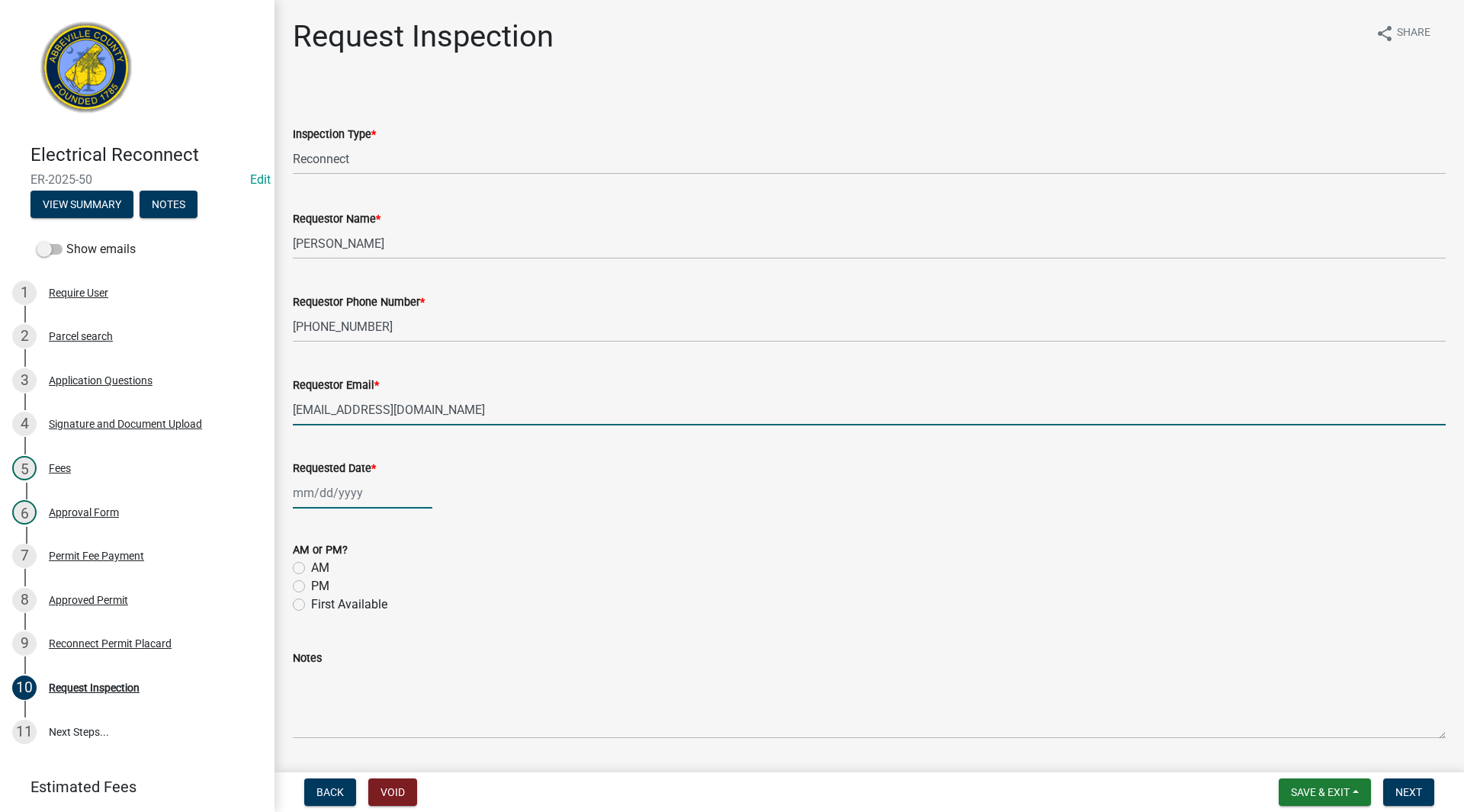
click at [346, 499] on div at bounding box center [362, 493] width 139 height 32
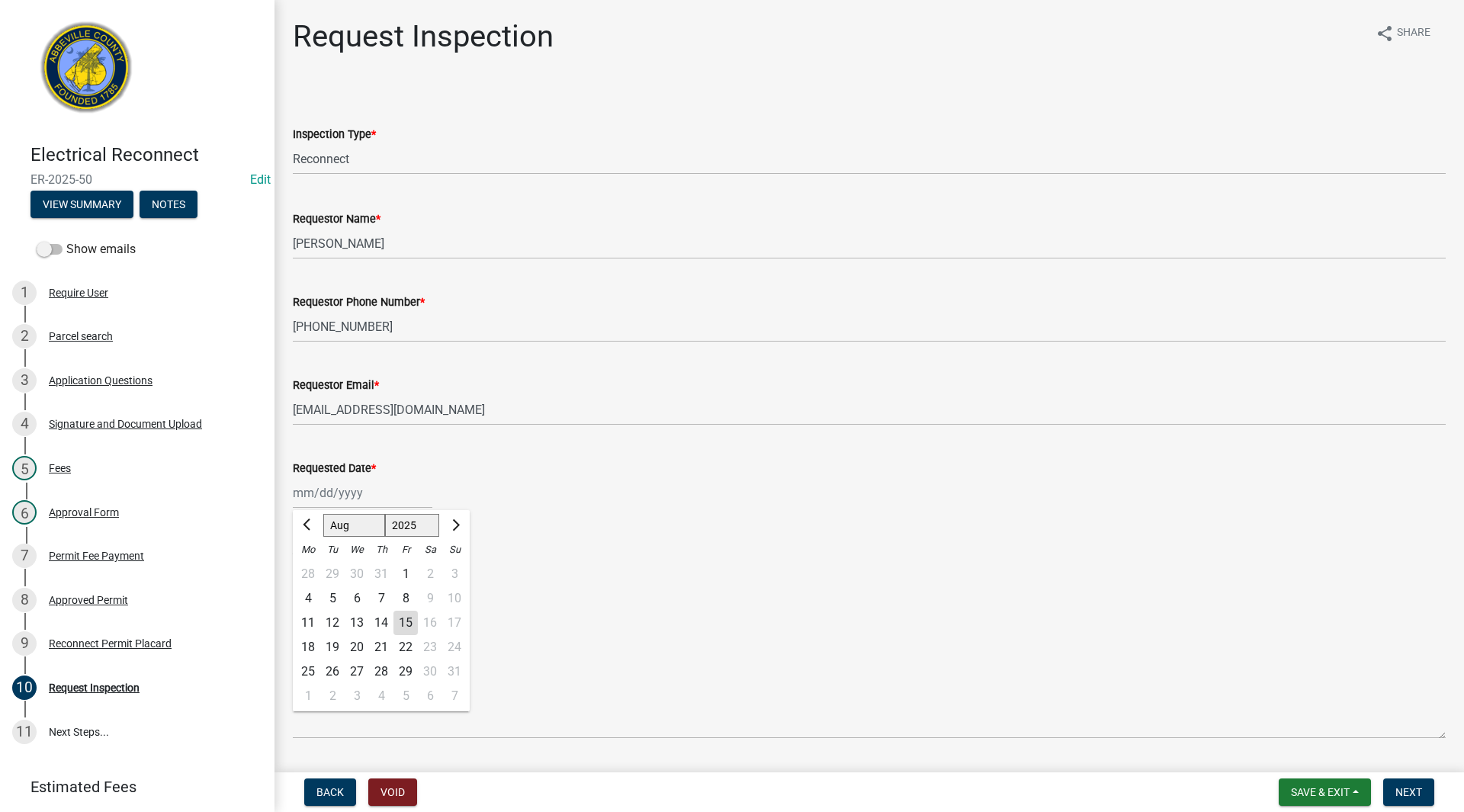
click at [358, 618] on div "13" at bounding box center [357, 623] width 25 height 25
click at [311, 585] on label "PM" at bounding box center [321, 587] width 18 height 18
click at [311, 585] on input "PM" at bounding box center [316, 582] width 10 height 10
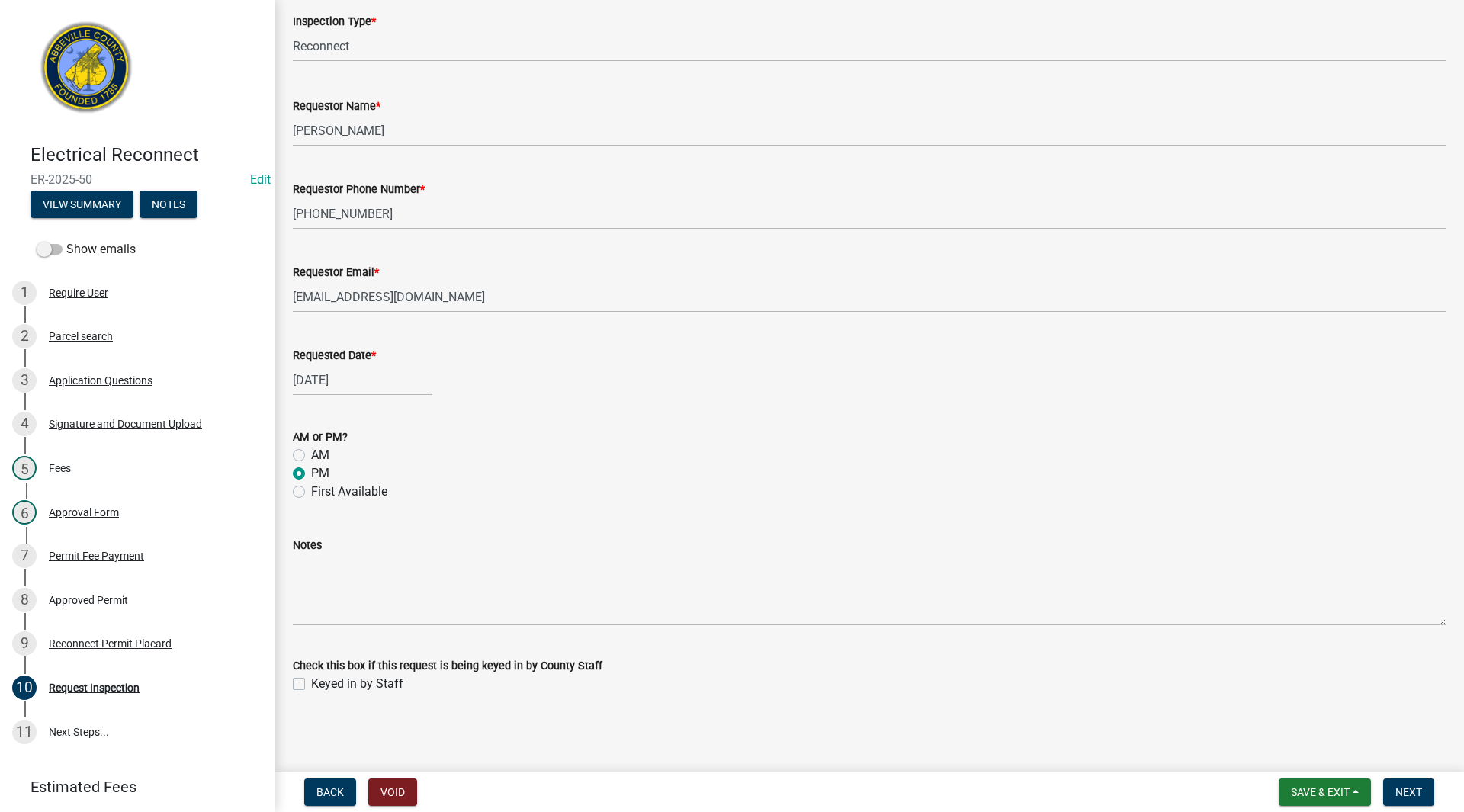
click at [311, 685] on label "Keyed in by Staff" at bounding box center [358, 684] width 92 height 18
click at [311, 684] on input "Keyed in by Staff" at bounding box center [316, 680] width 10 height 10
click at [1406, 789] on span "Next" at bounding box center [1409, 792] width 27 height 12
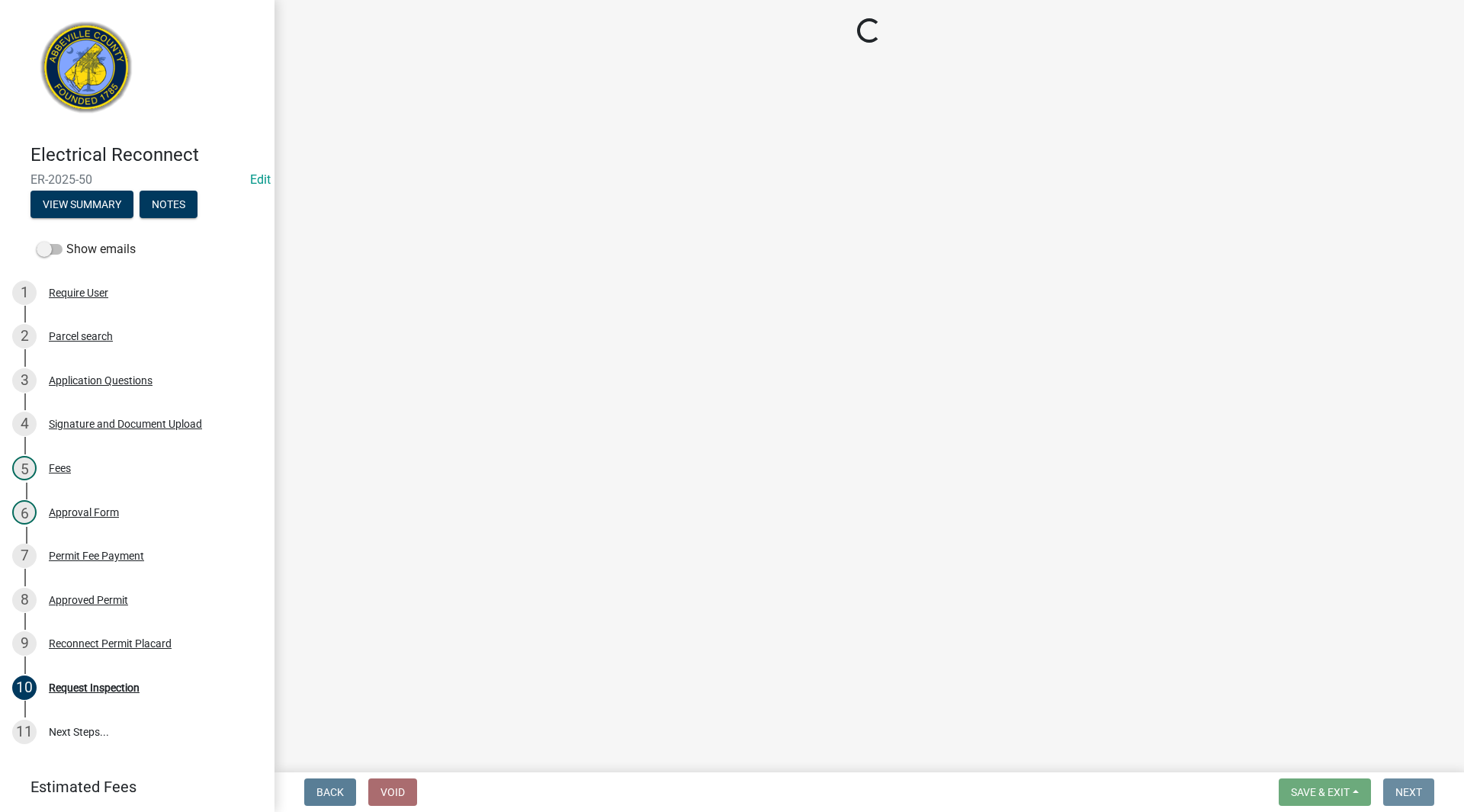
scroll to position [0, 0]
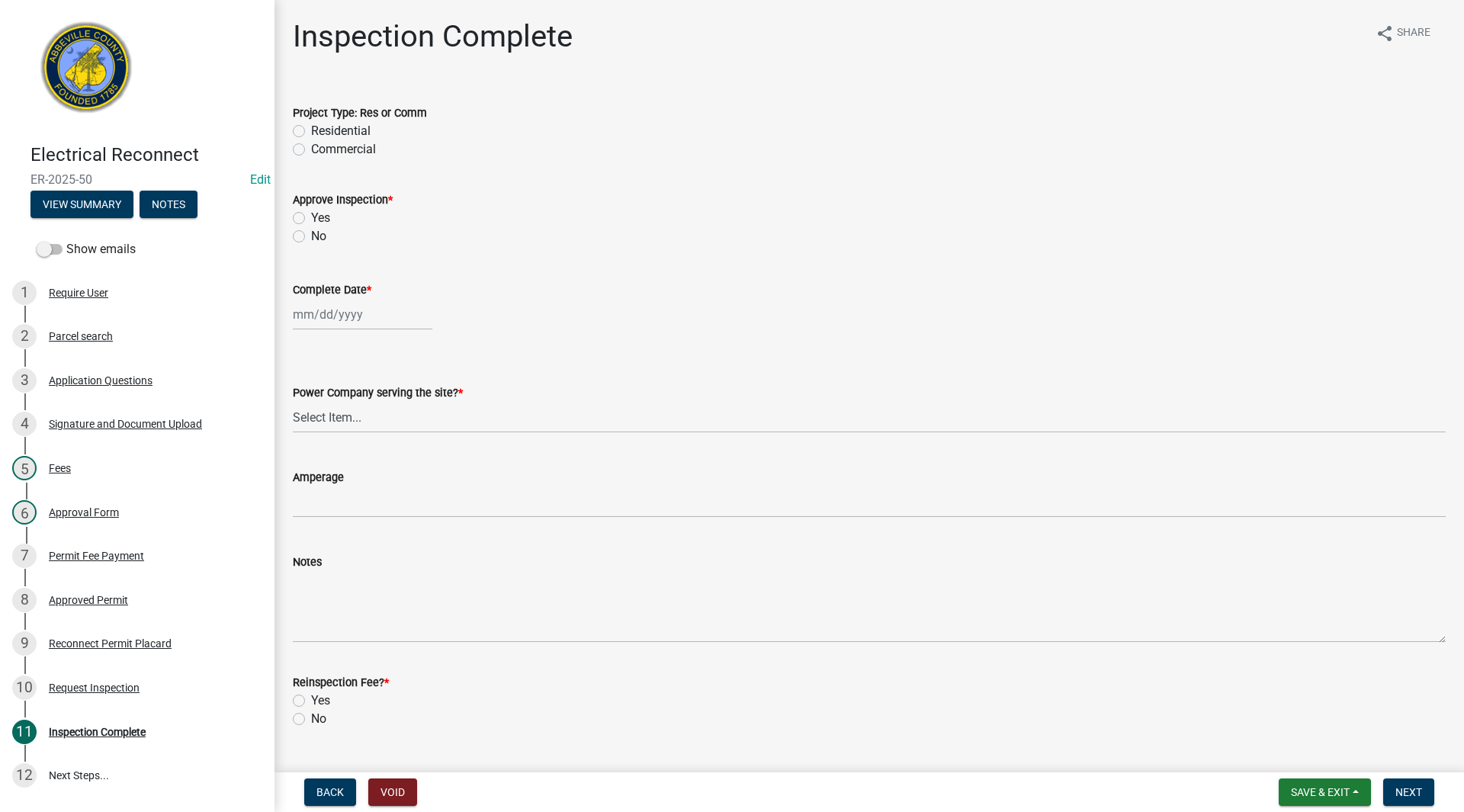
click at [311, 129] on label "Residential" at bounding box center [341, 131] width 59 height 18
click at [311, 129] on input "Residential" at bounding box center [316, 127] width 10 height 10
click at [311, 235] on label "No" at bounding box center [319, 236] width 15 height 18
click at [311, 235] on input "No" at bounding box center [316, 231] width 10 height 10
click at [320, 311] on div at bounding box center [362, 314] width 139 height 32
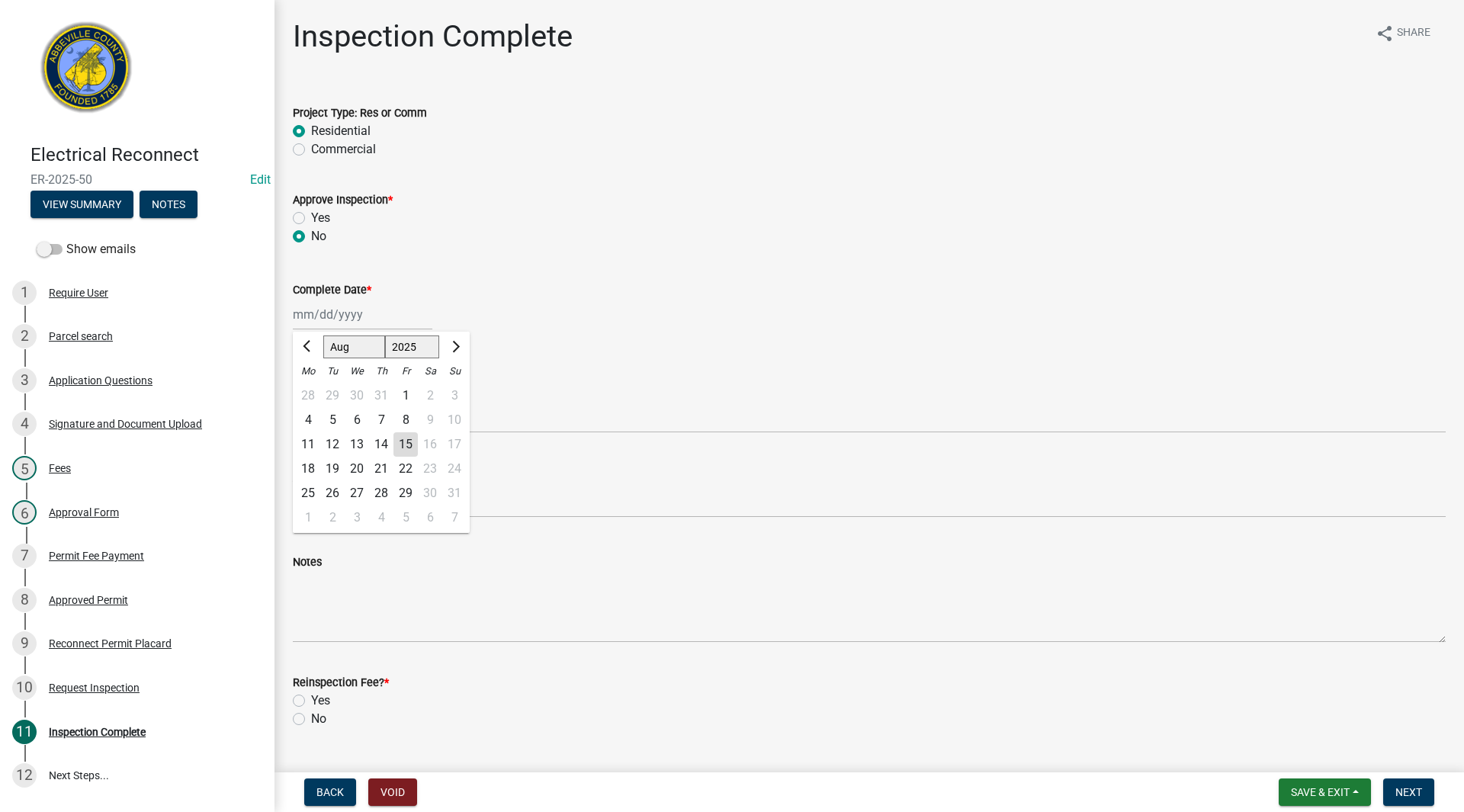
click at [359, 445] on div "13" at bounding box center [357, 444] width 25 height 25
click at [354, 423] on select "Select Item... Little River Electric Co-Op Laurens Electric Co-Op Duke Energy D…" at bounding box center [869, 418] width 1153 height 32
click at [293, 402] on select "Select Item... Little River Electric Co-Op Laurens Electric Co-Op Duke Energy D…" at bounding box center [869, 418] width 1153 height 32
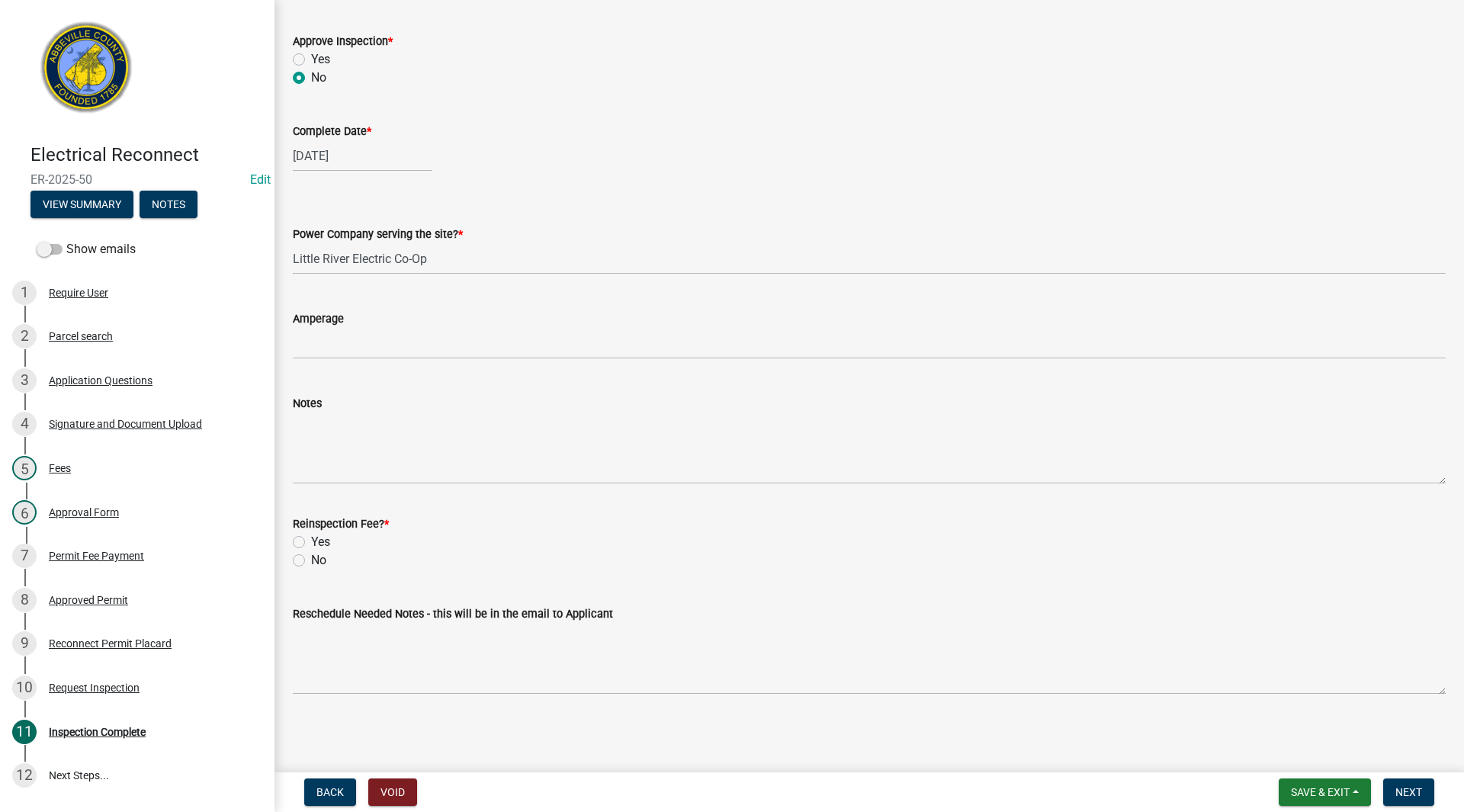
drag, startPoint x: 301, startPoint y: 559, endPoint x: 305, endPoint y: 550, distance: 9.8
click at [311, 560] on label "No" at bounding box center [319, 561] width 15 height 18
click at [311, 560] on input "No" at bounding box center [316, 556] width 10 height 10
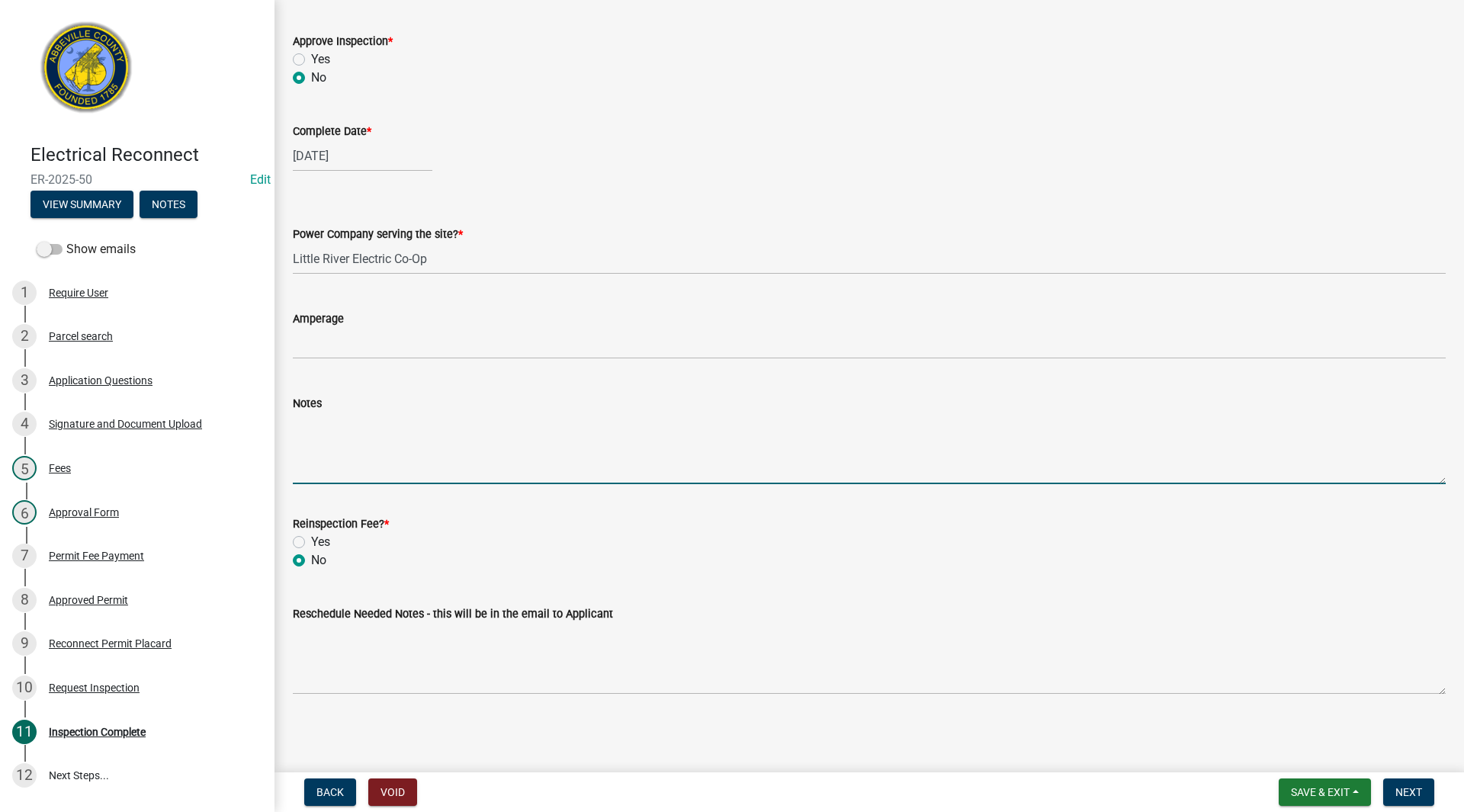
click at [321, 466] on textarea "Notes" at bounding box center [869, 448] width 1153 height 72
click at [1406, 789] on span "Next" at bounding box center [1409, 792] width 27 height 12
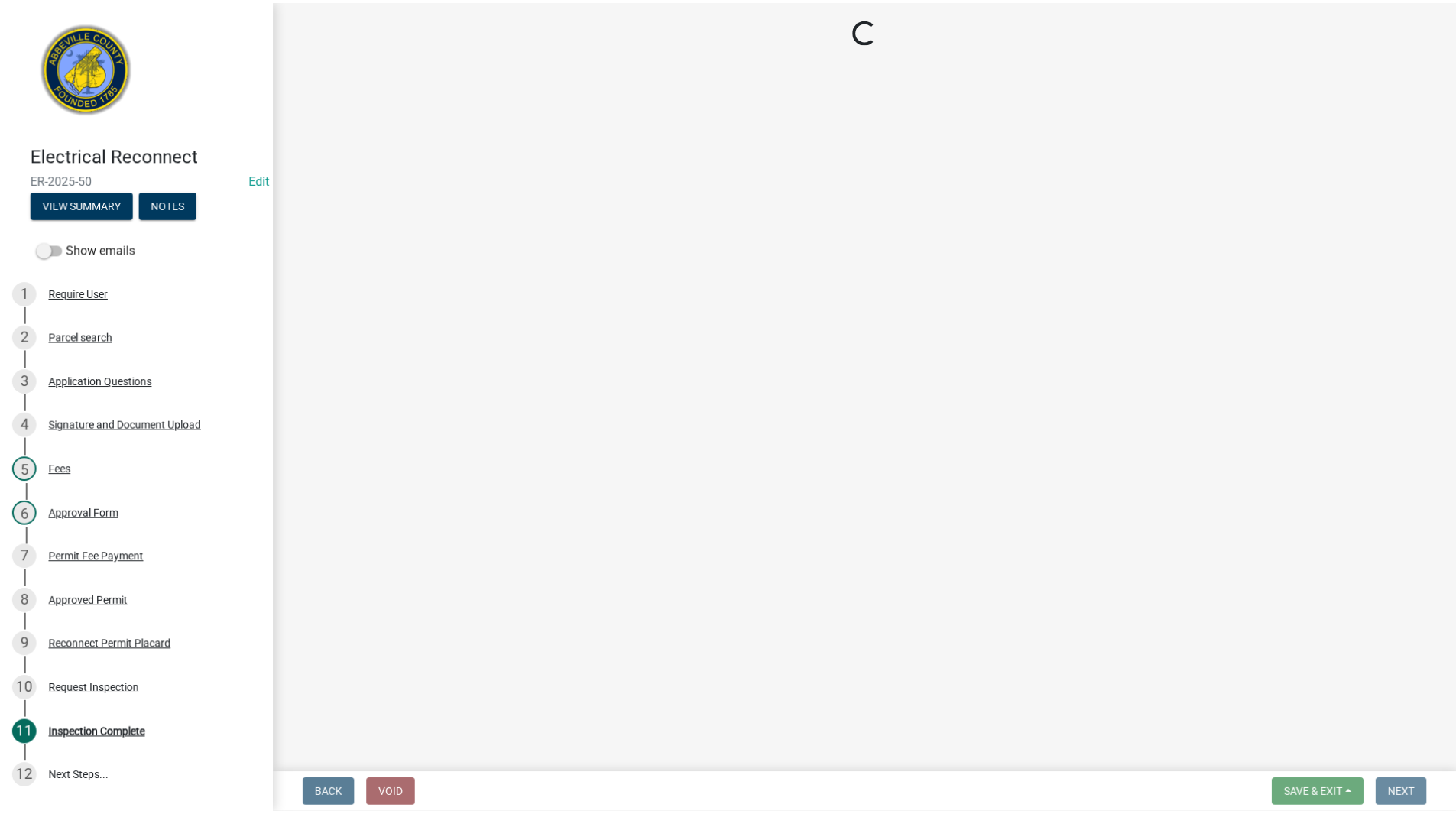
scroll to position [0, 0]
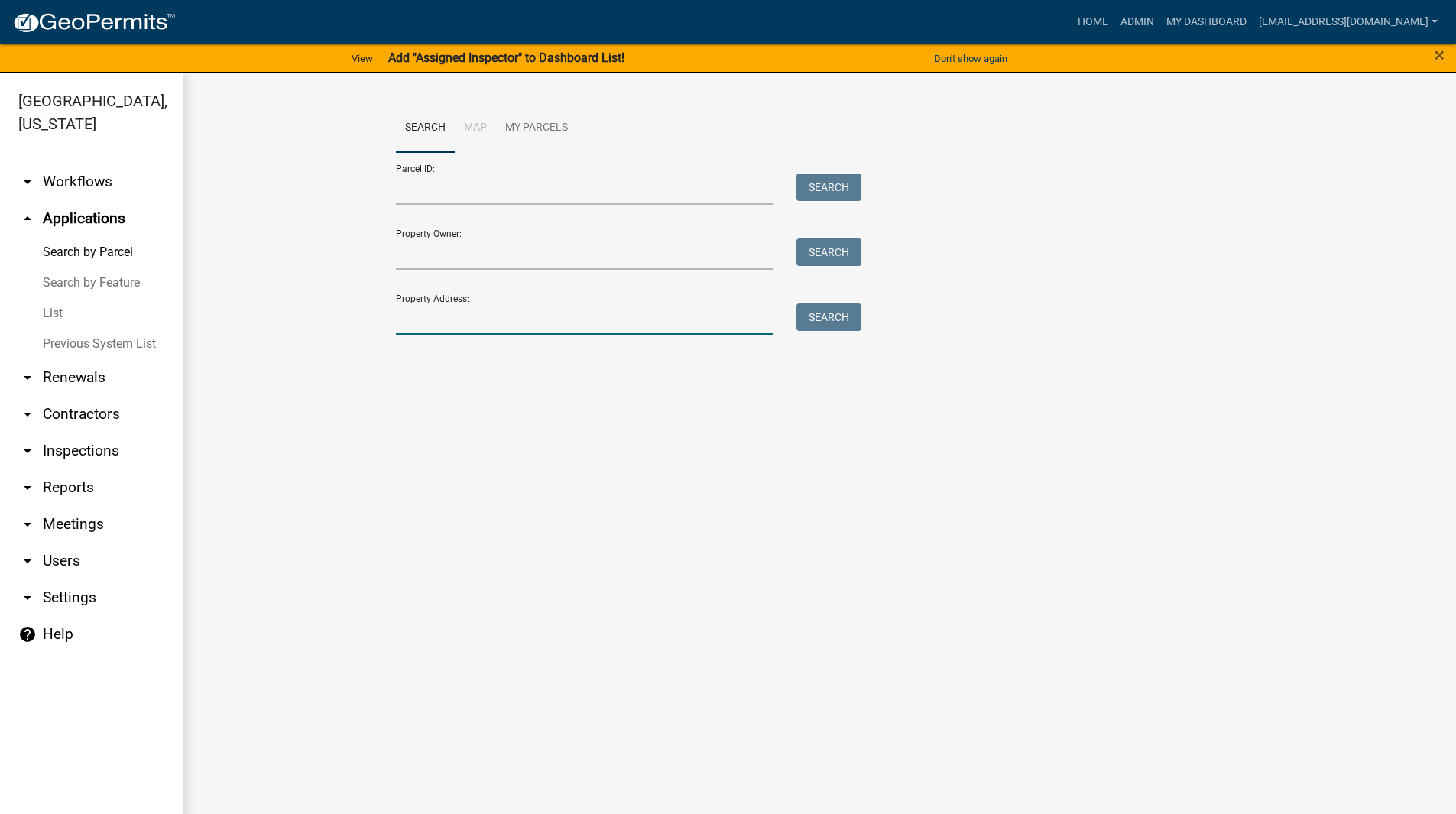
click at [507, 324] on input "Property Address:" at bounding box center [585, 319] width 378 height 32
click at [809, 318] on button "Search" at bounding box center [829, 318] width 65 height 28
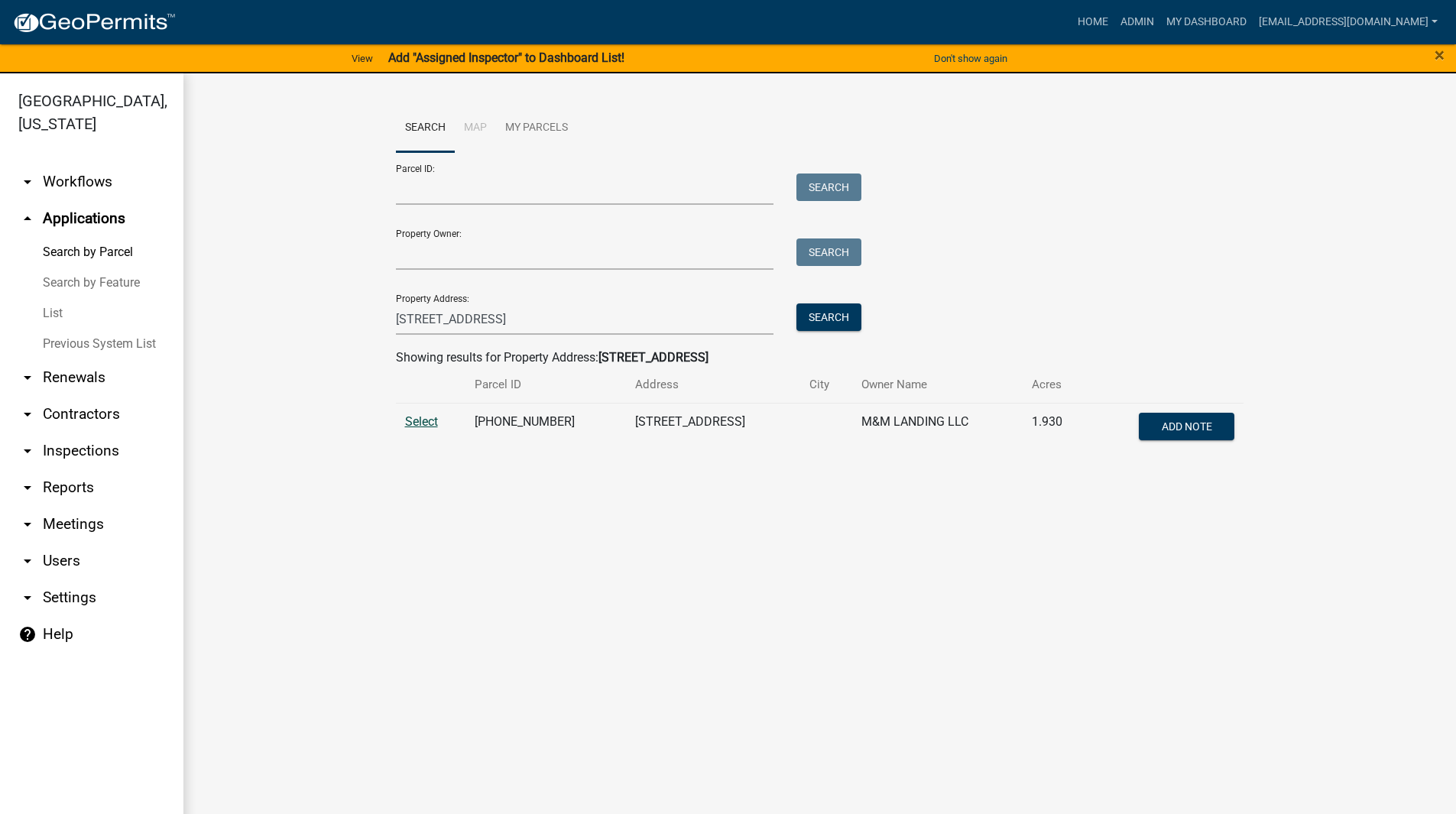
click at [418, 421] on span "Select" at bounding box center [422, 421] width 33 height 15
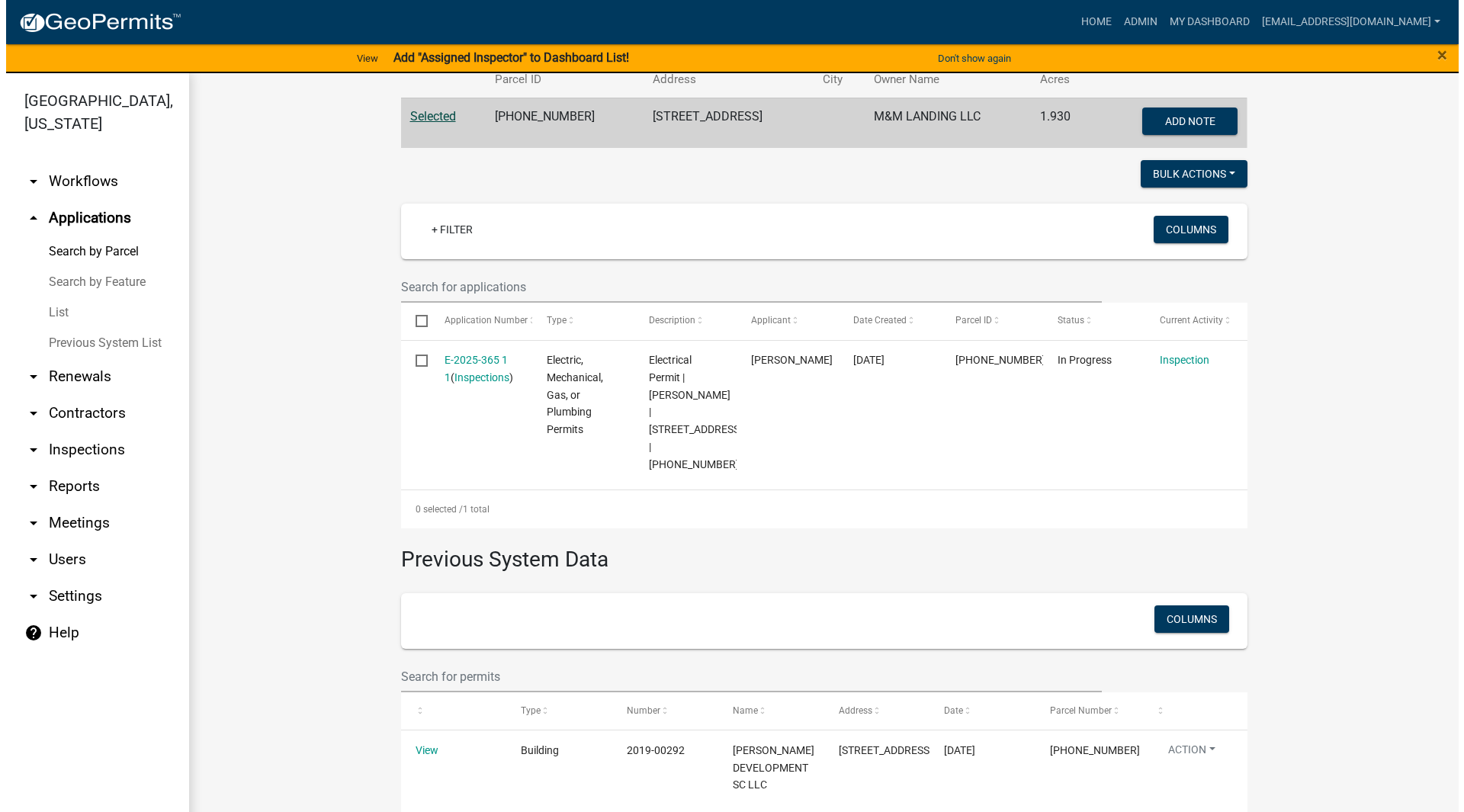
scroll to position [305, 0]
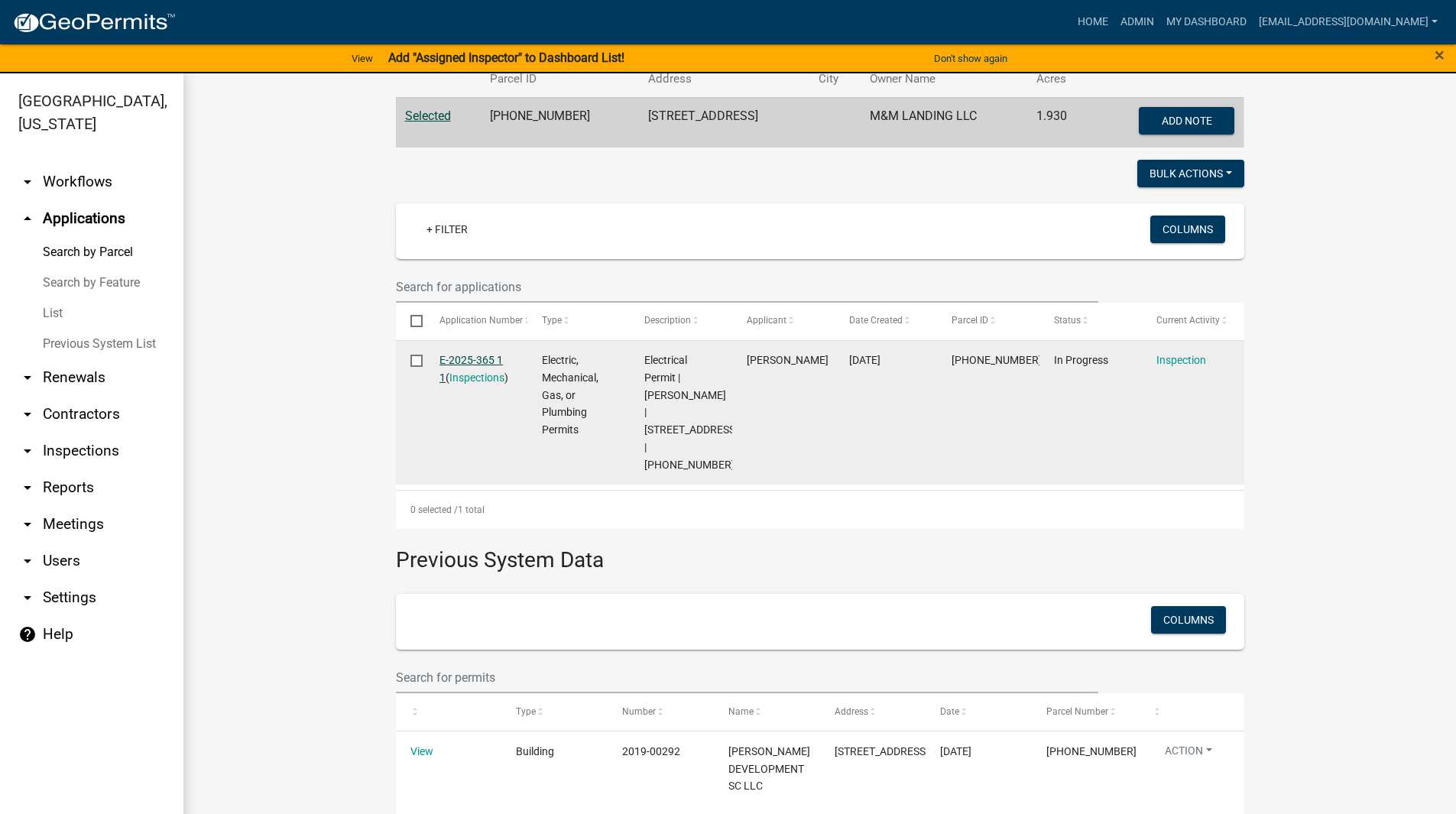
click at [463, 355] on link "E-2025-365 1 1" at bounding box center [471, 368] width 63 height 30
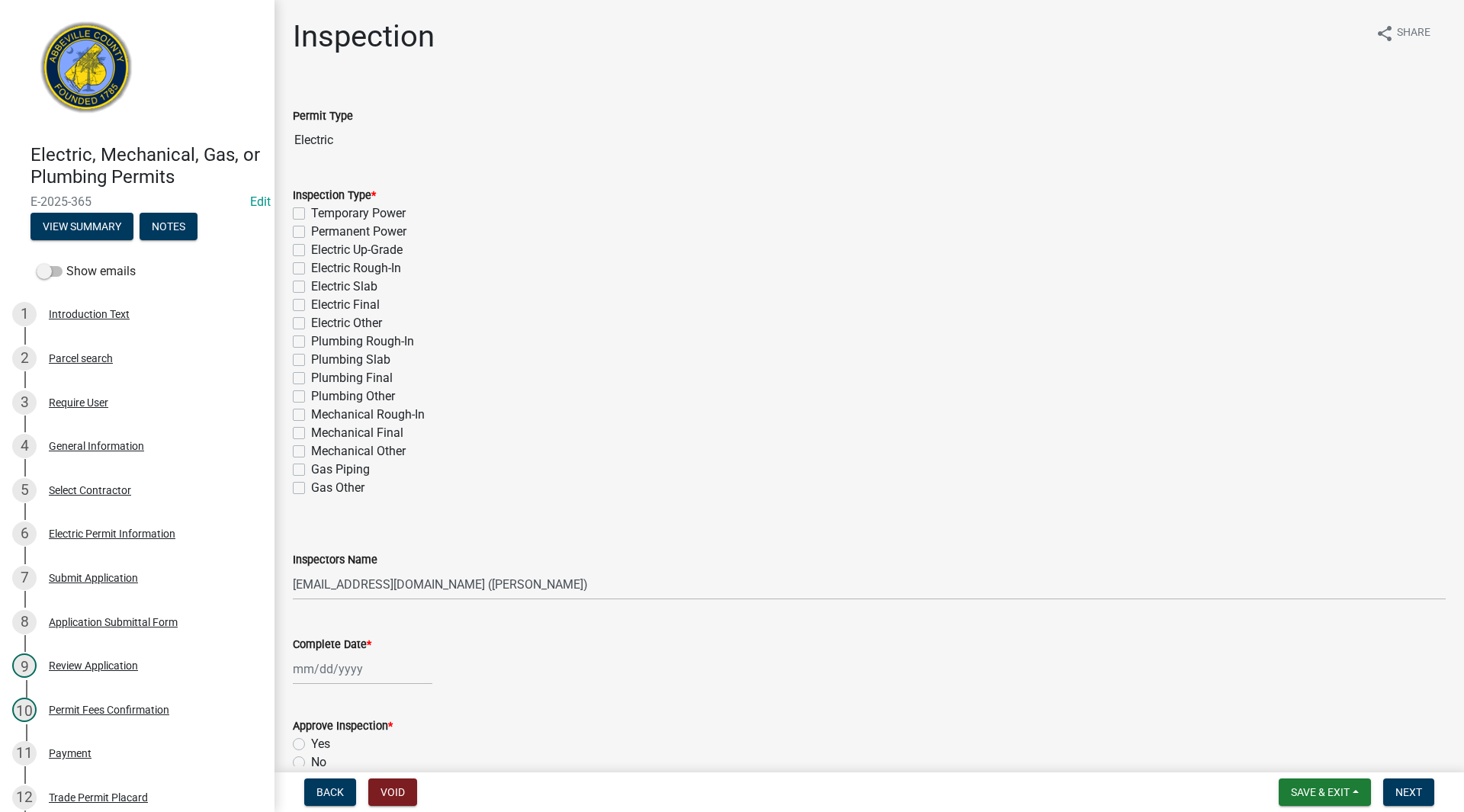
click at [311, 303] on label "Electric Final" at bounding box center [345, 305] width 68 height 18
click at [311, 303] on input "Electric Final" at bounding box center [316, 301] width 10 height 10
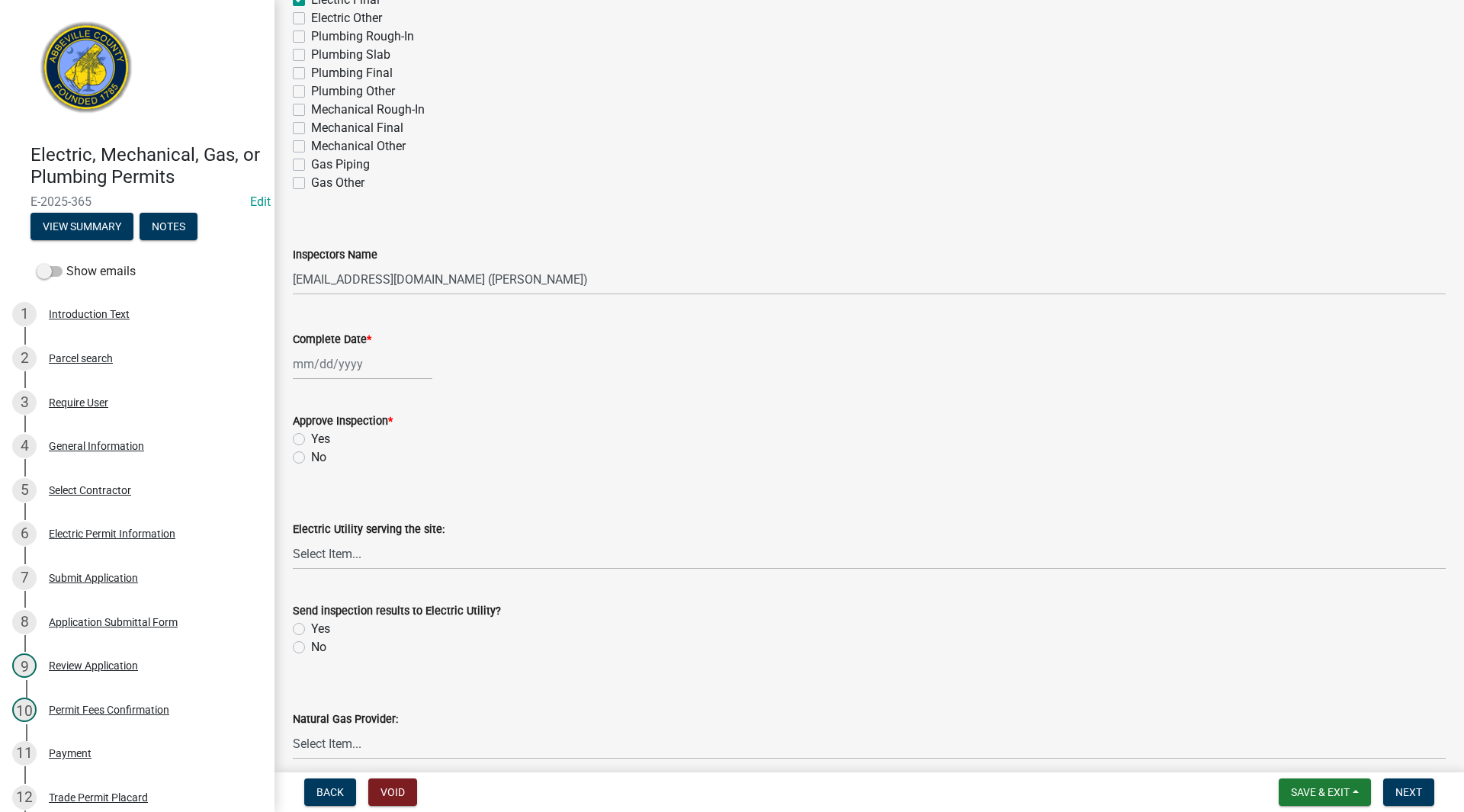
scroll to position [610, 0]
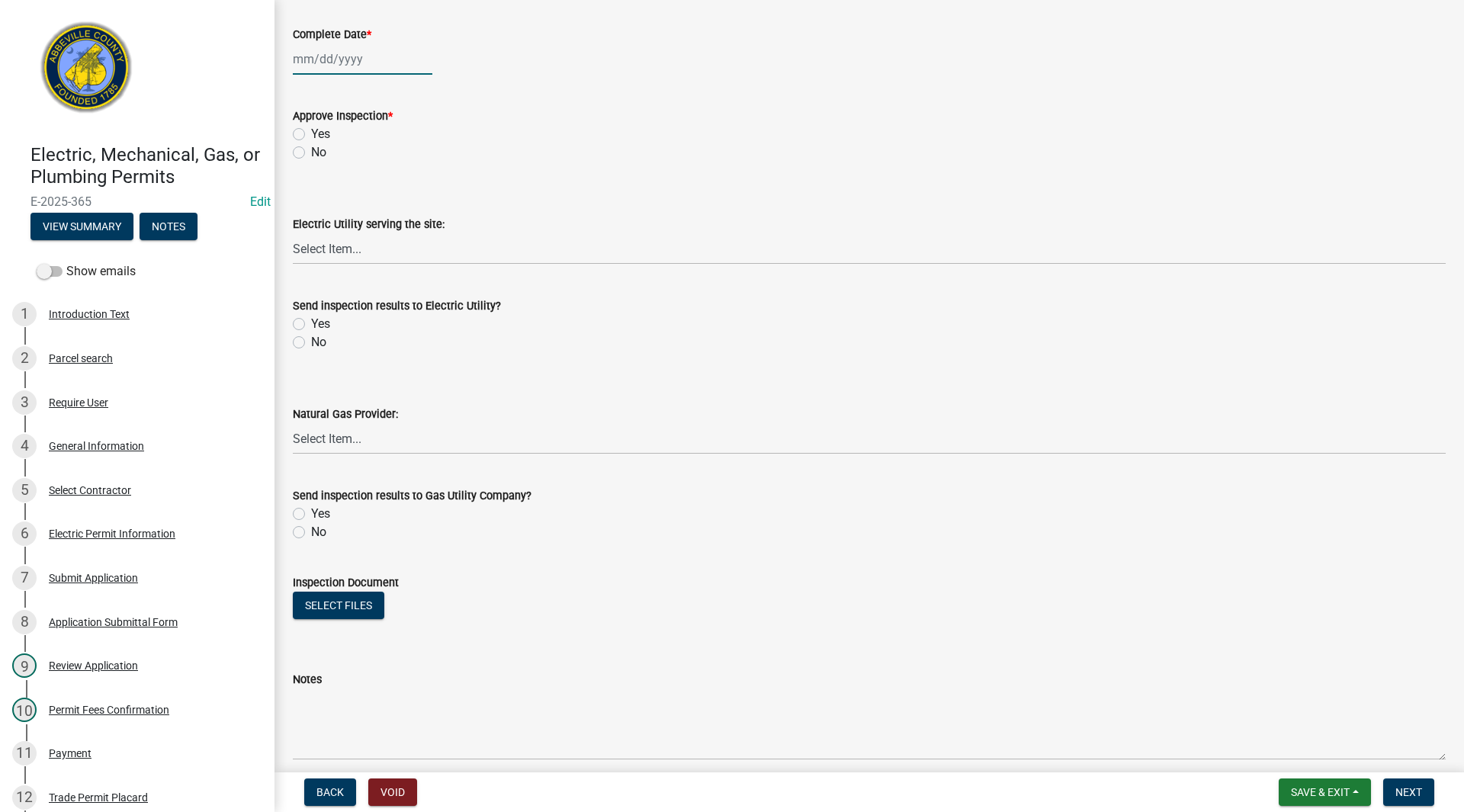
click at [326, 53] on div at bounding box center [362, 59] width 139 height 32
click at [355, 186] on div "13" at bounding box center [357, 189] width 25 height 25
click at [311, 130] on label "Yes" at bounding box center [321, 135] width 19 height 18
click at [311, 130] on input "Yes" at bounding box center [316, 130] width 10 height 10
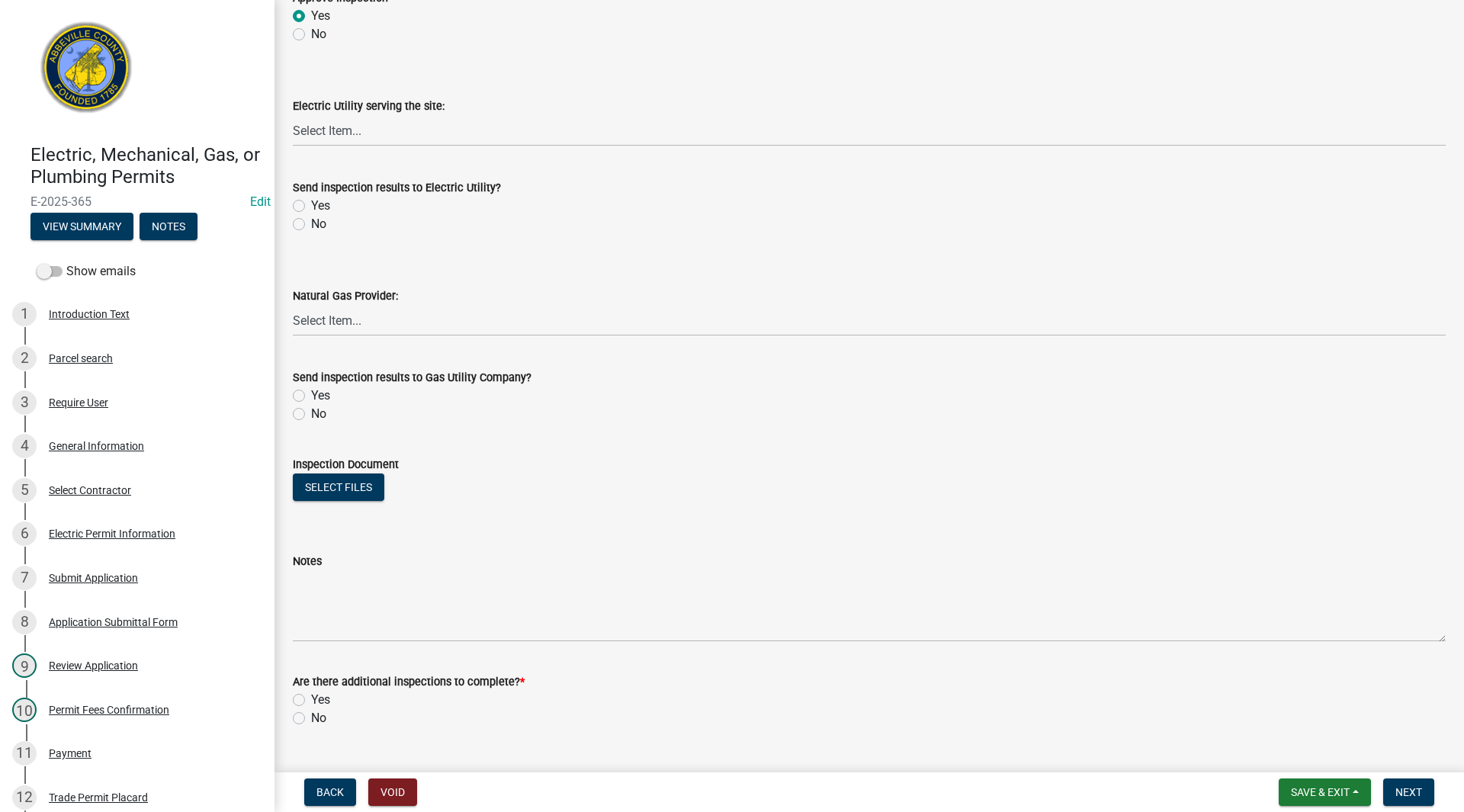
scroll to position [763, 0]
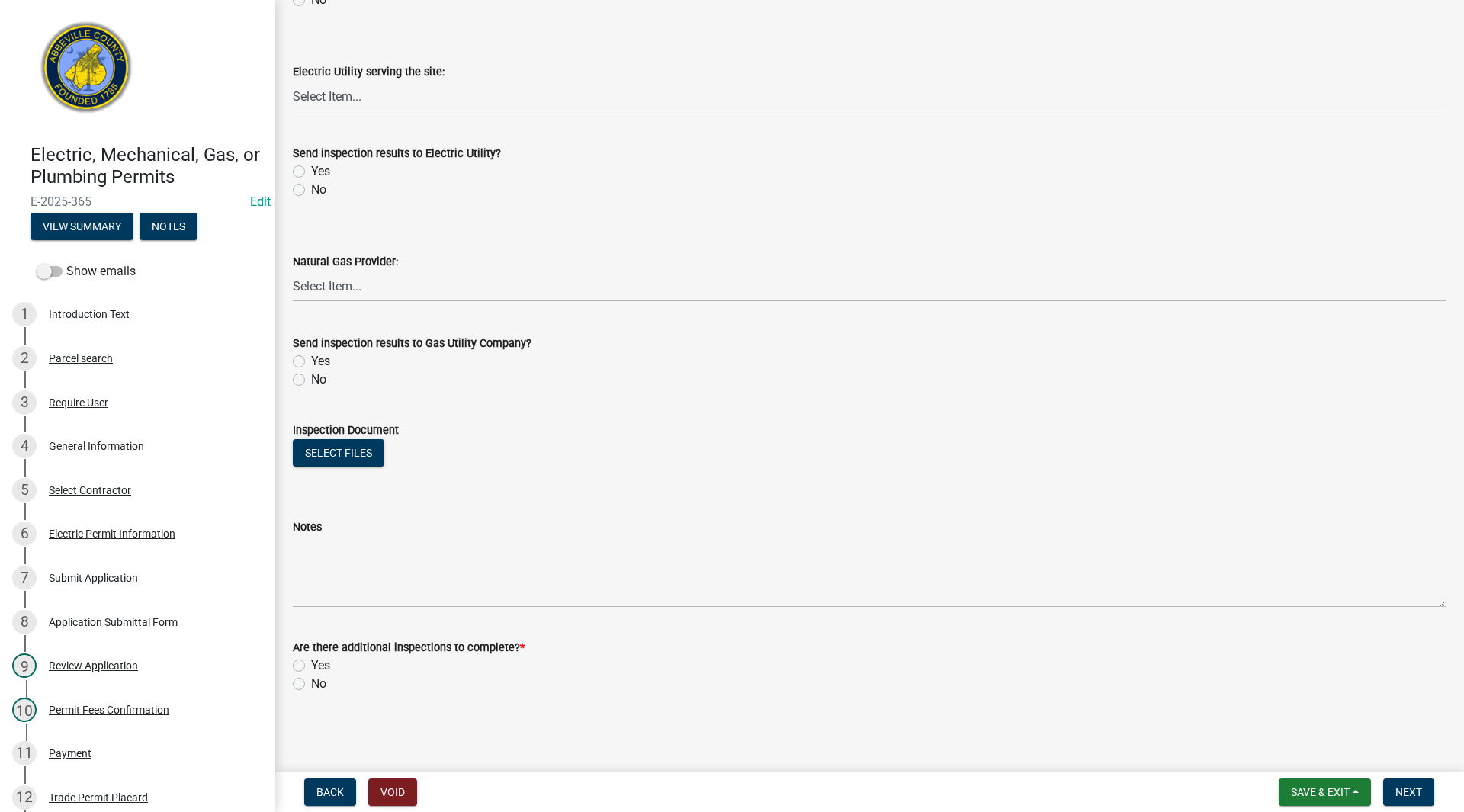
click at [311, 682] on label "No" at bounding box center [319, 684] width 15 height 18
click at [311, 682] on input "No" at bounding box center [316, 680] width 10 height 10
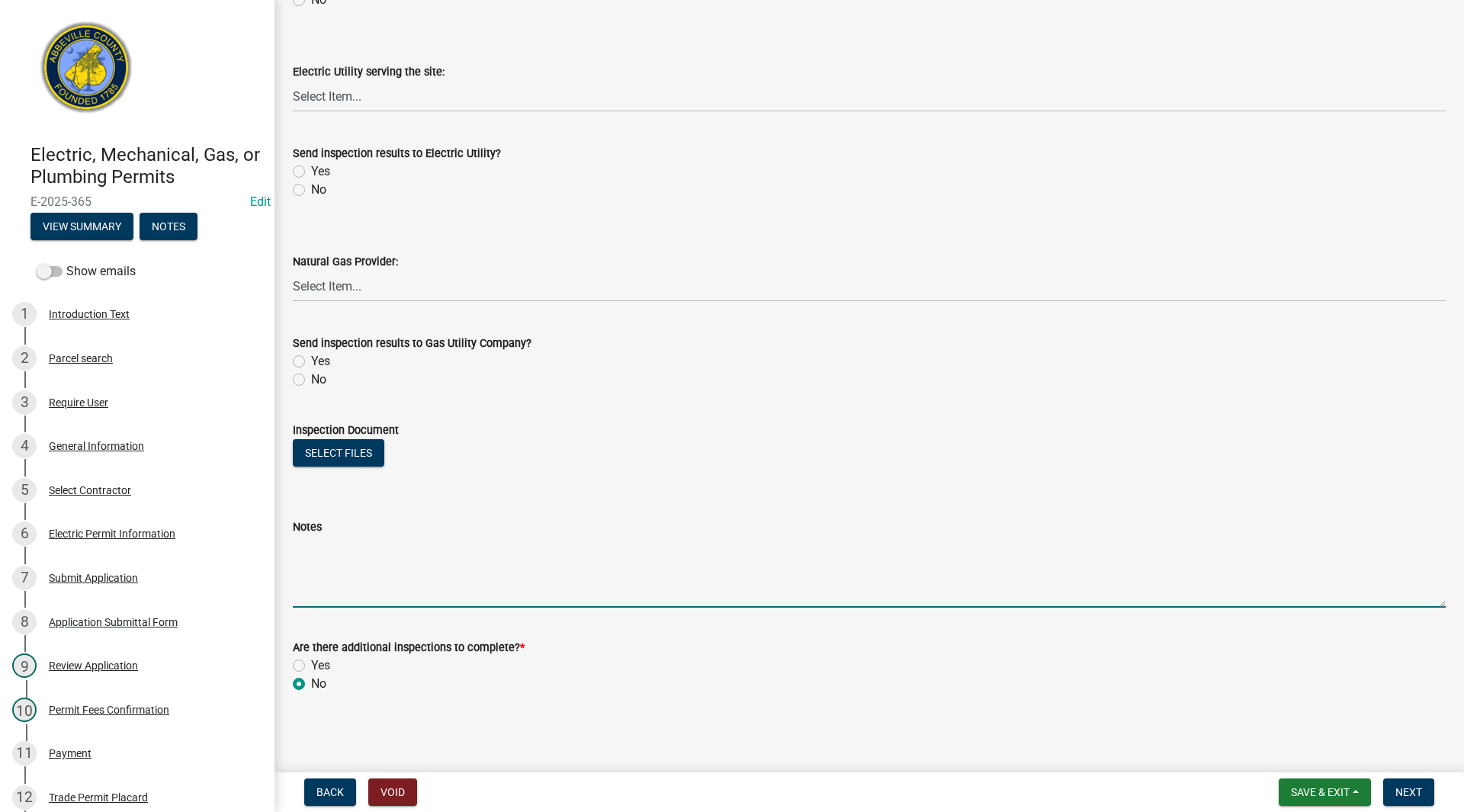
click at [331, 575] on textarea "Notes" at bounding box center [869, 571] width 1153 height 72
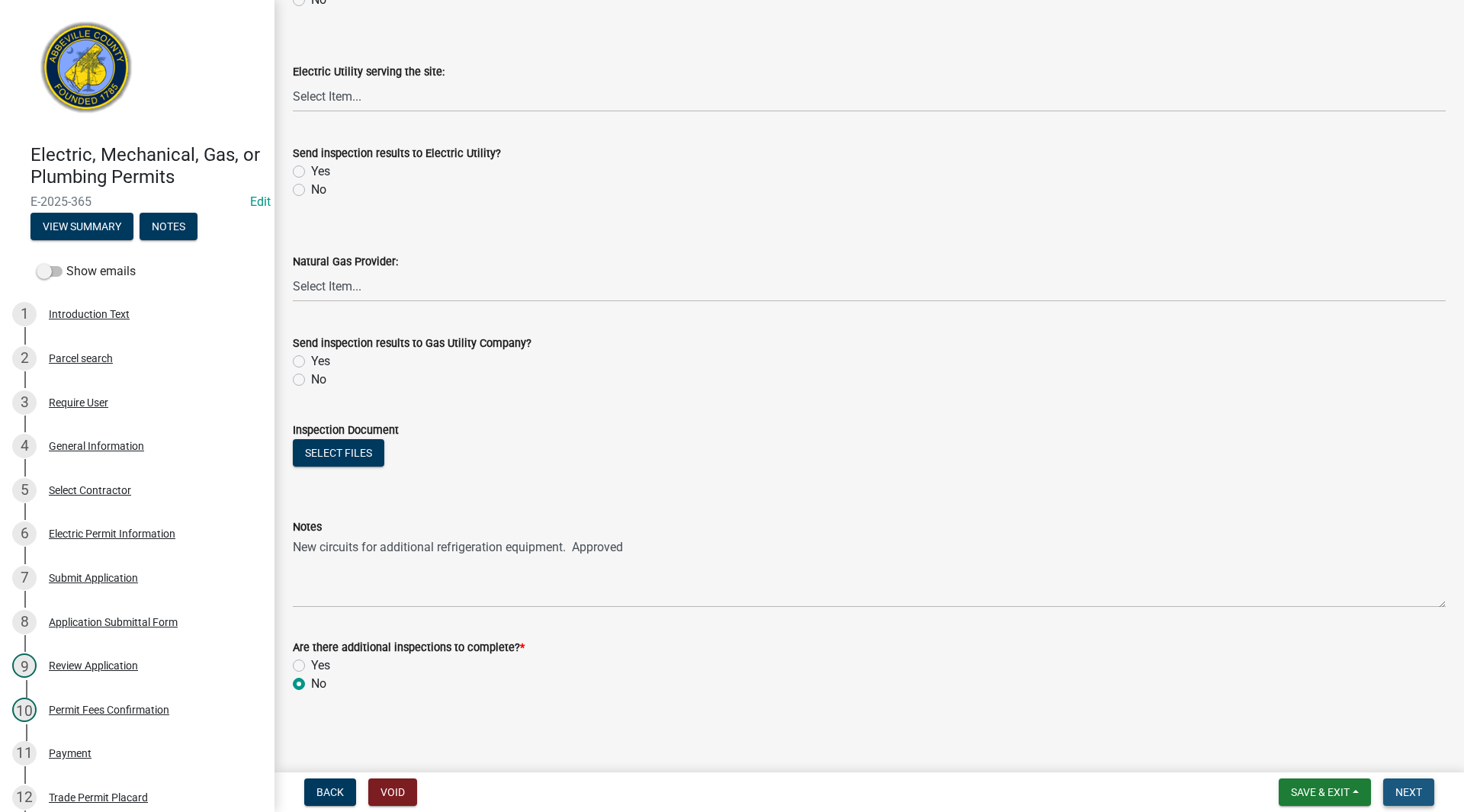
click at [1399, 791] on span "Next" at bounding box center [1409, 792] width 27 height 12
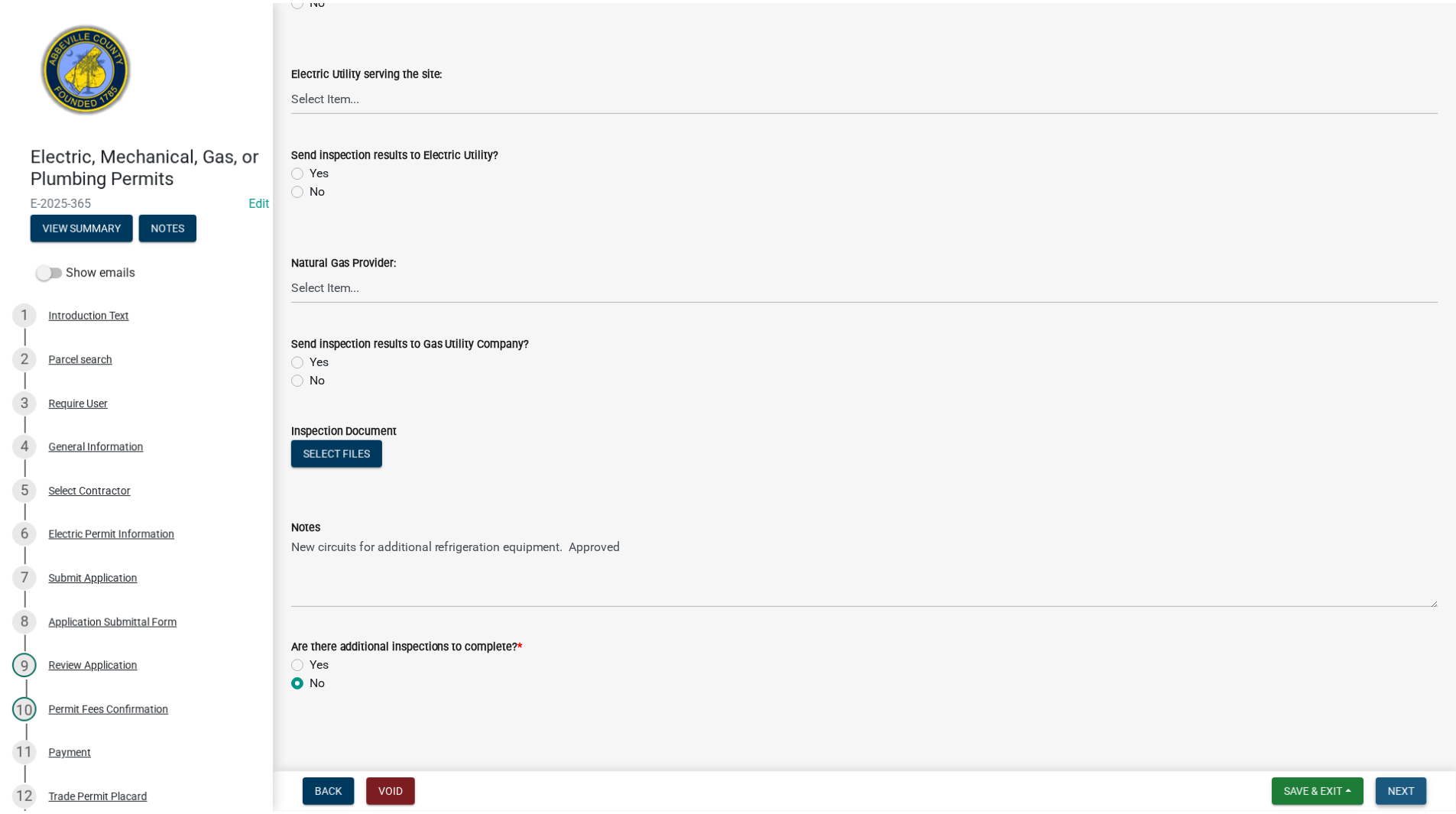
scroll to position [0, 0]
